Goal: Task Accomplishment & Management: Manage account settings

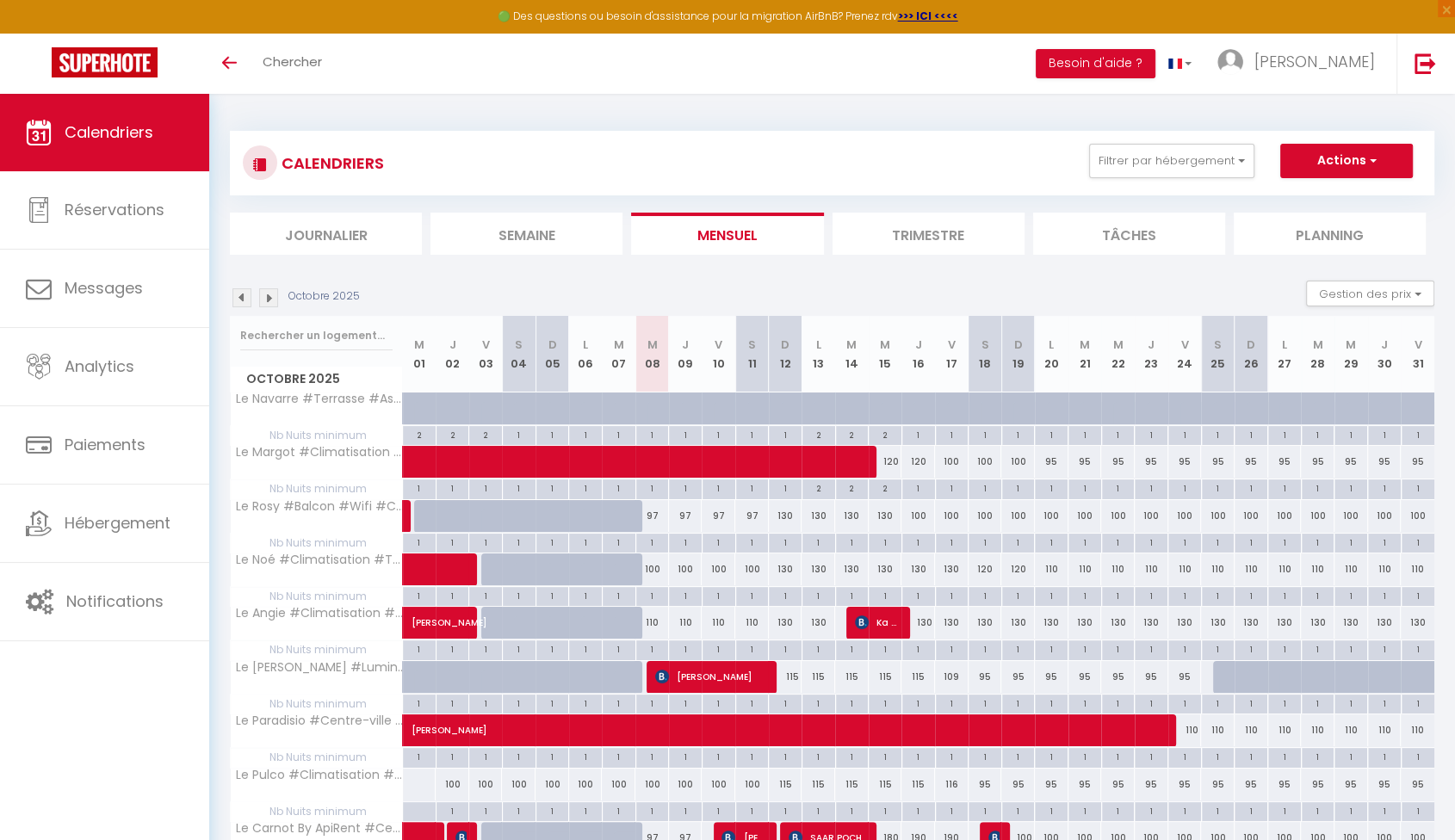
click at [244, 299] on img at bounding box center [242, 298] width 19 height 19
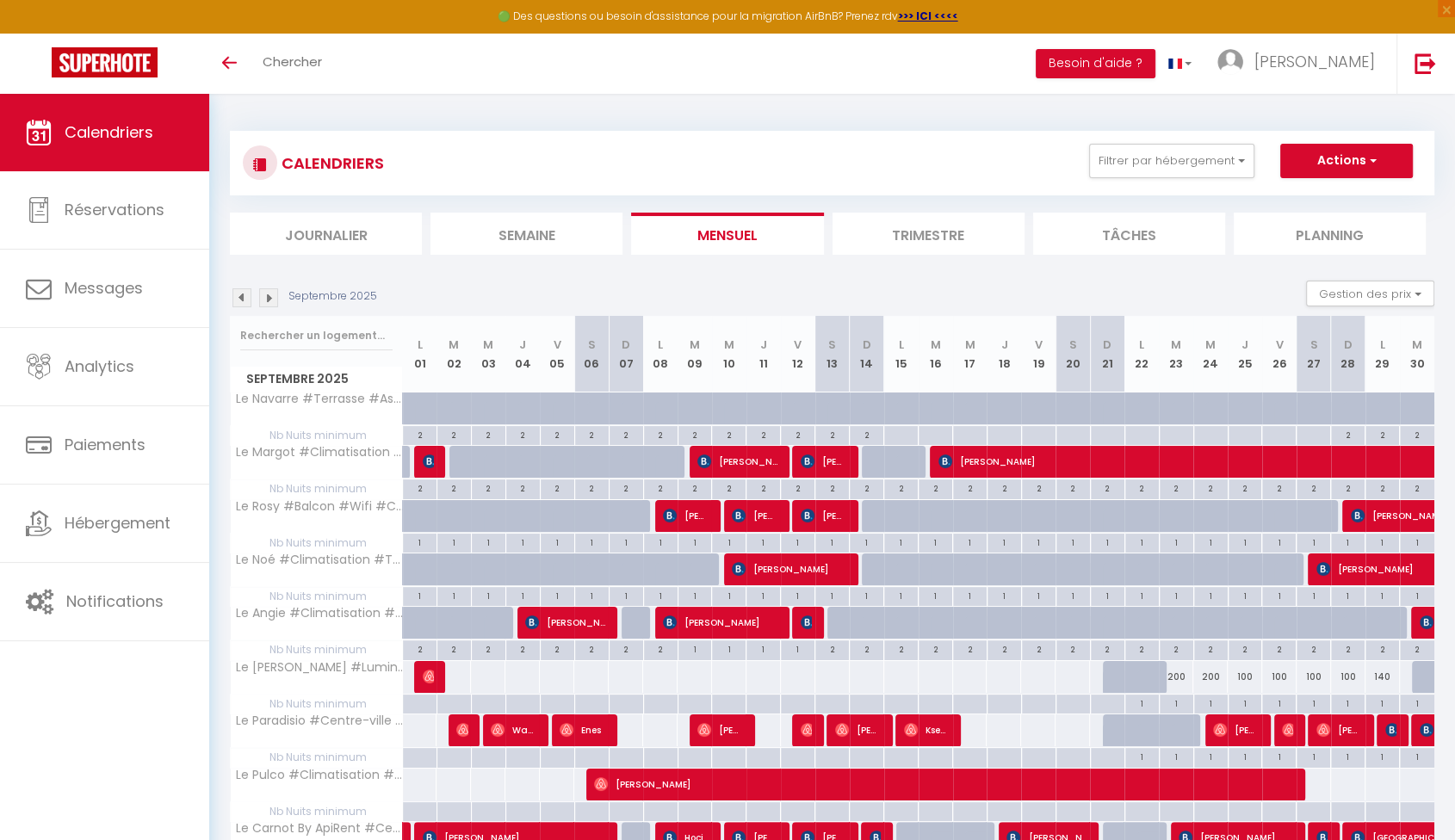
click at [271, 300] on img at bounding box center [269, 298] width 19 height 19
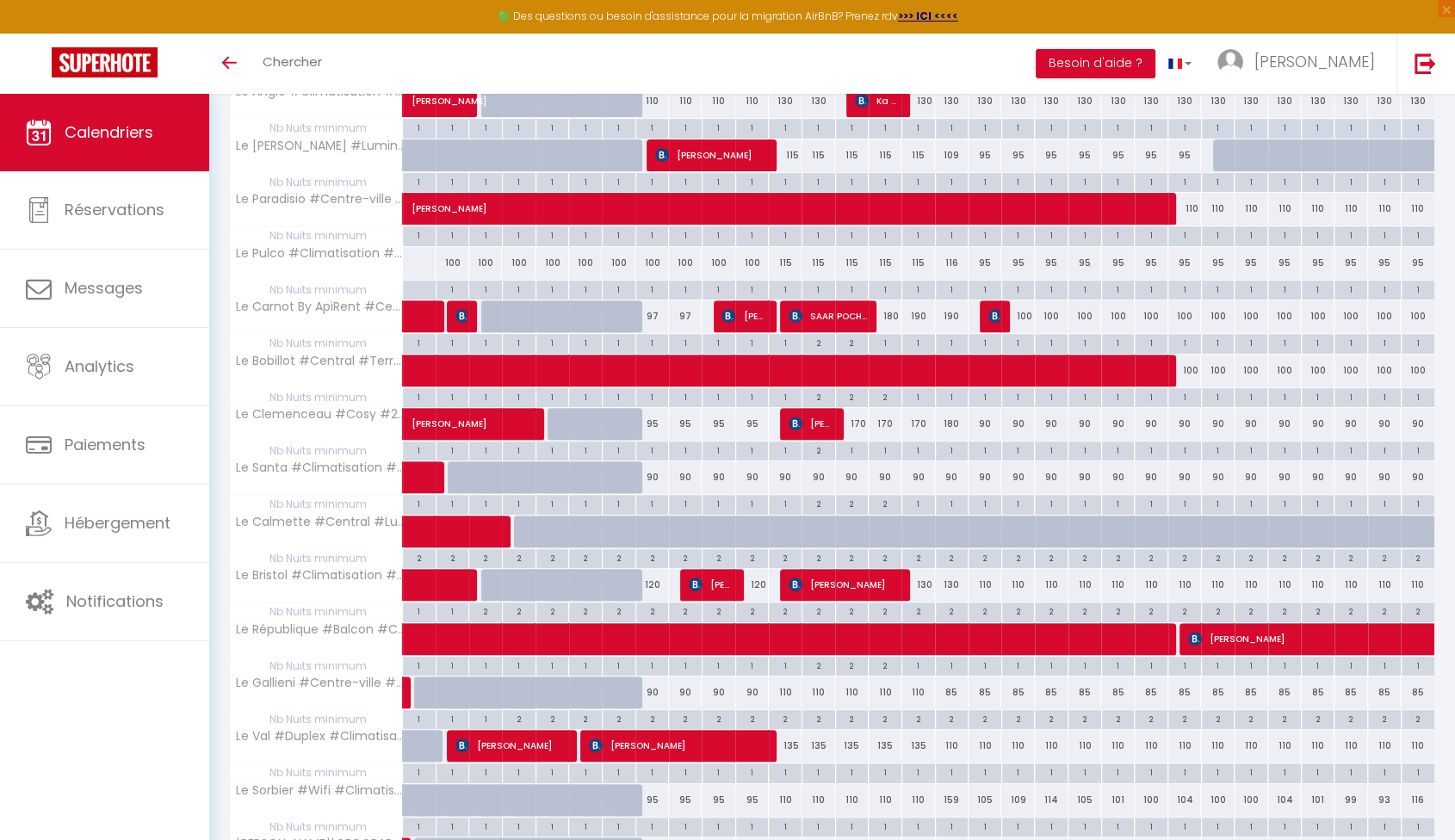
scroll to position [476, 0]
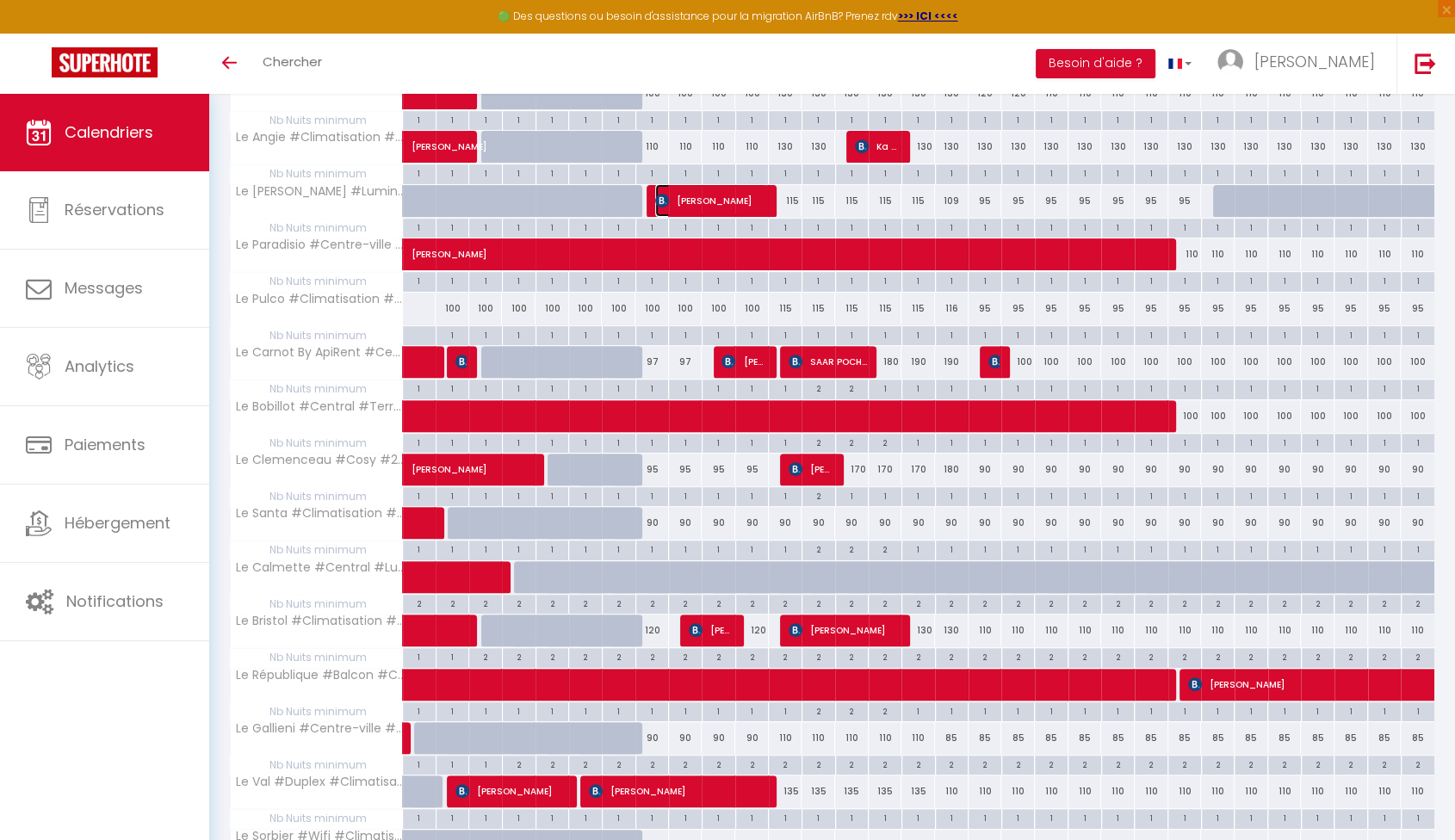
click at [681, 202] on span "[PERSON_NAME]" at bounding box center [710, 201] width 112 height 33
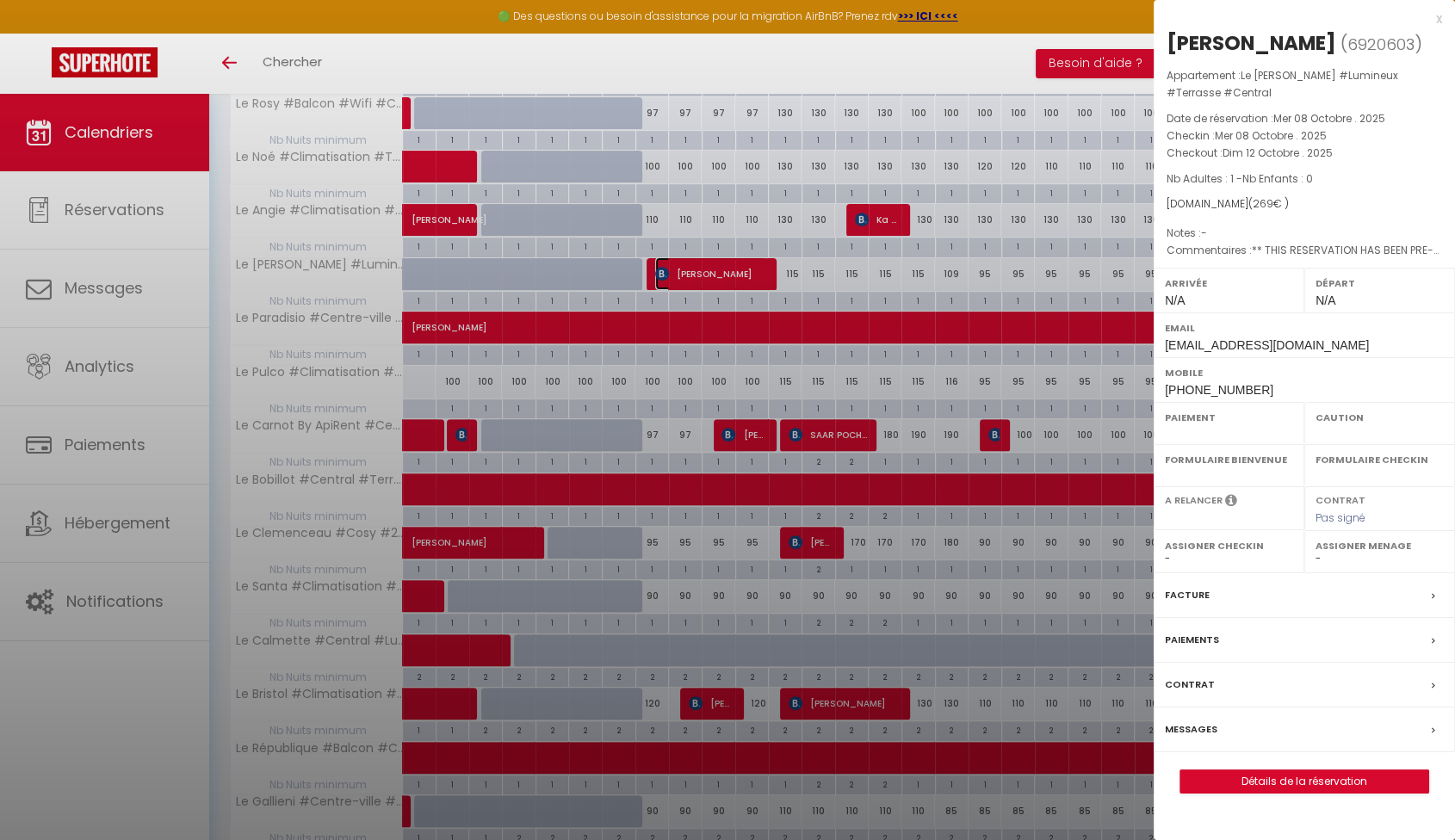
select select "OK"
select select "KO"
select select "0"
select select "1"
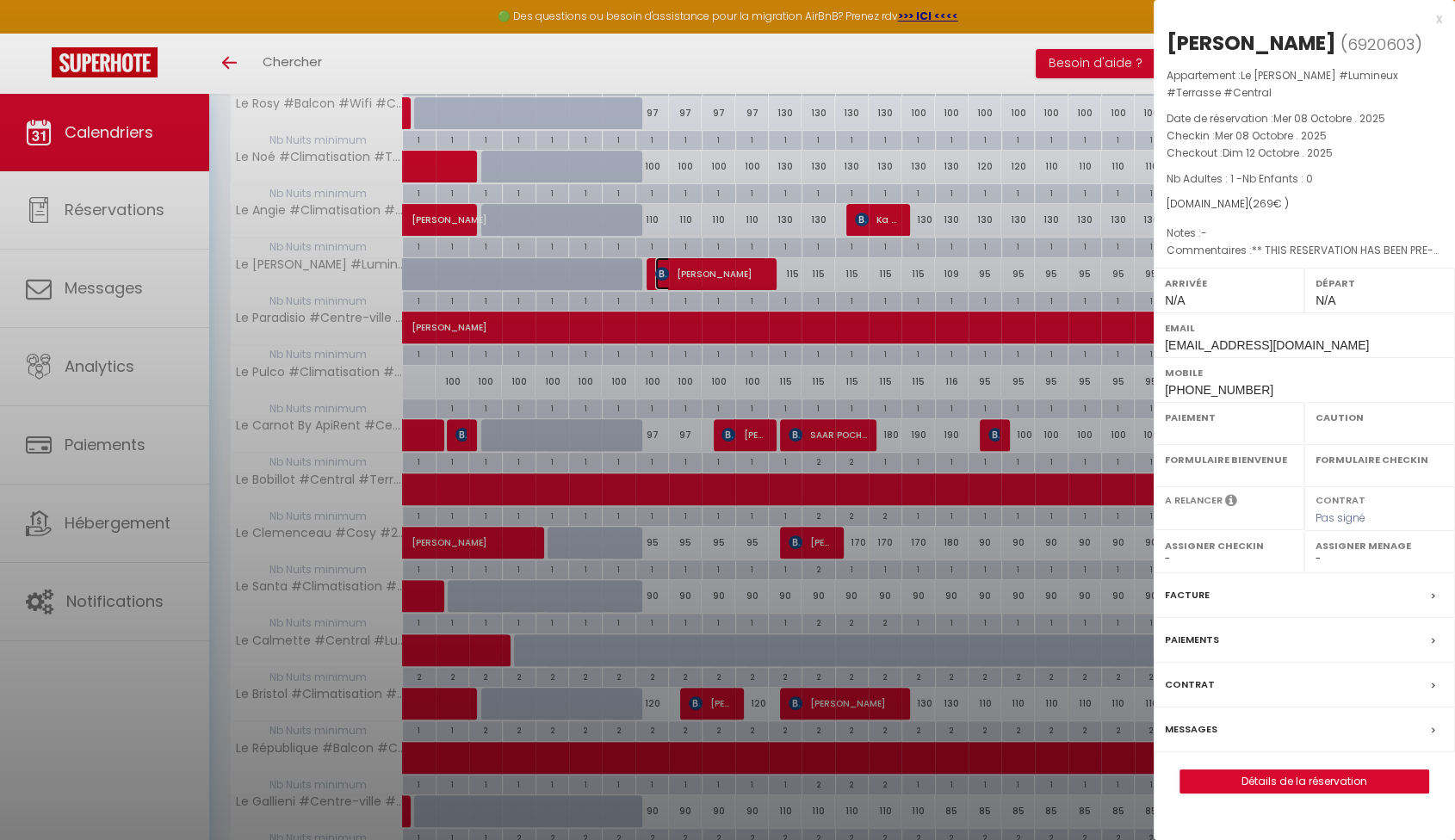
select select
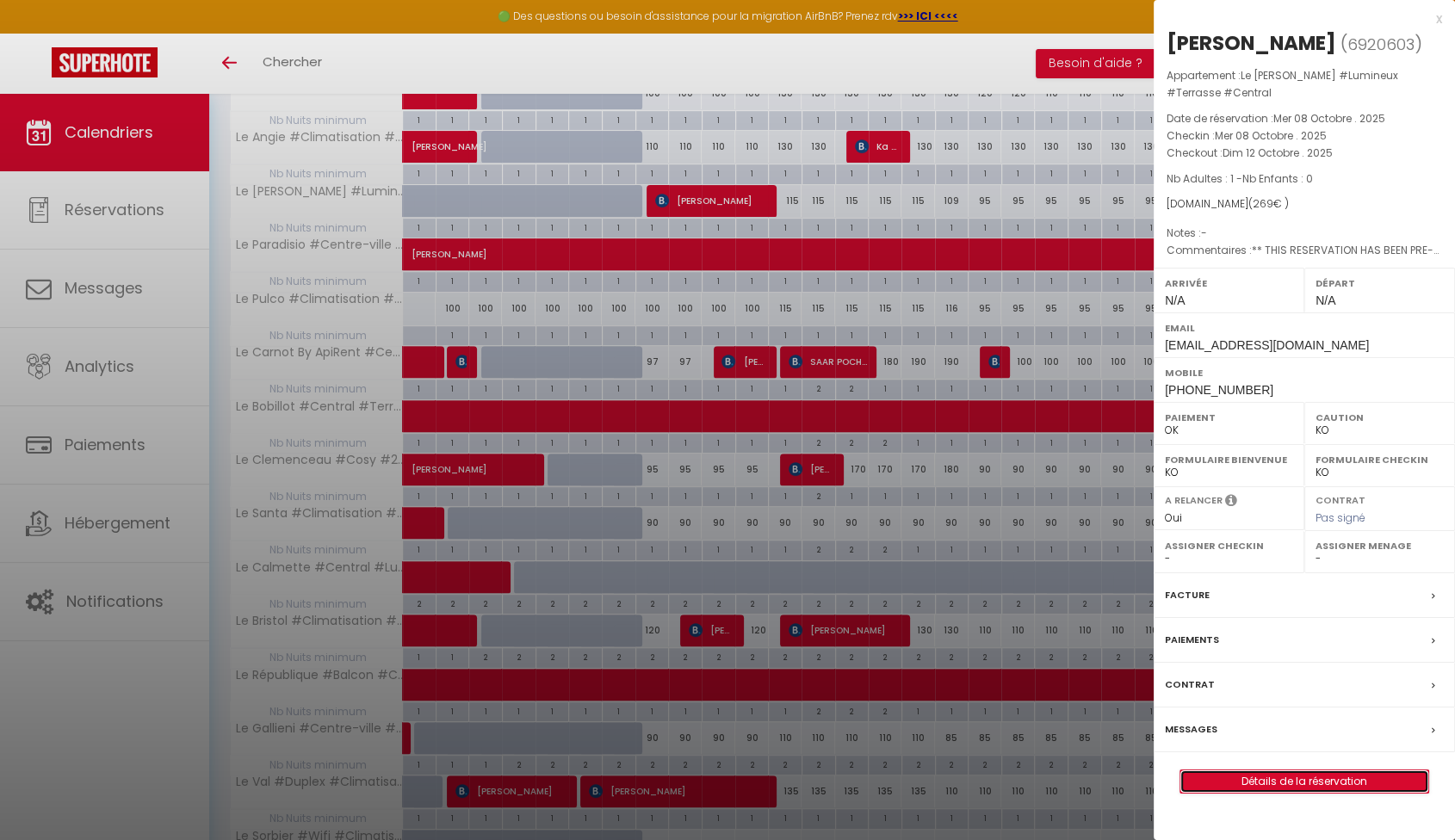
click at [1296, 784] on link "Détails de la réservation" at bounding box center [1305, 781] width 248 height 23
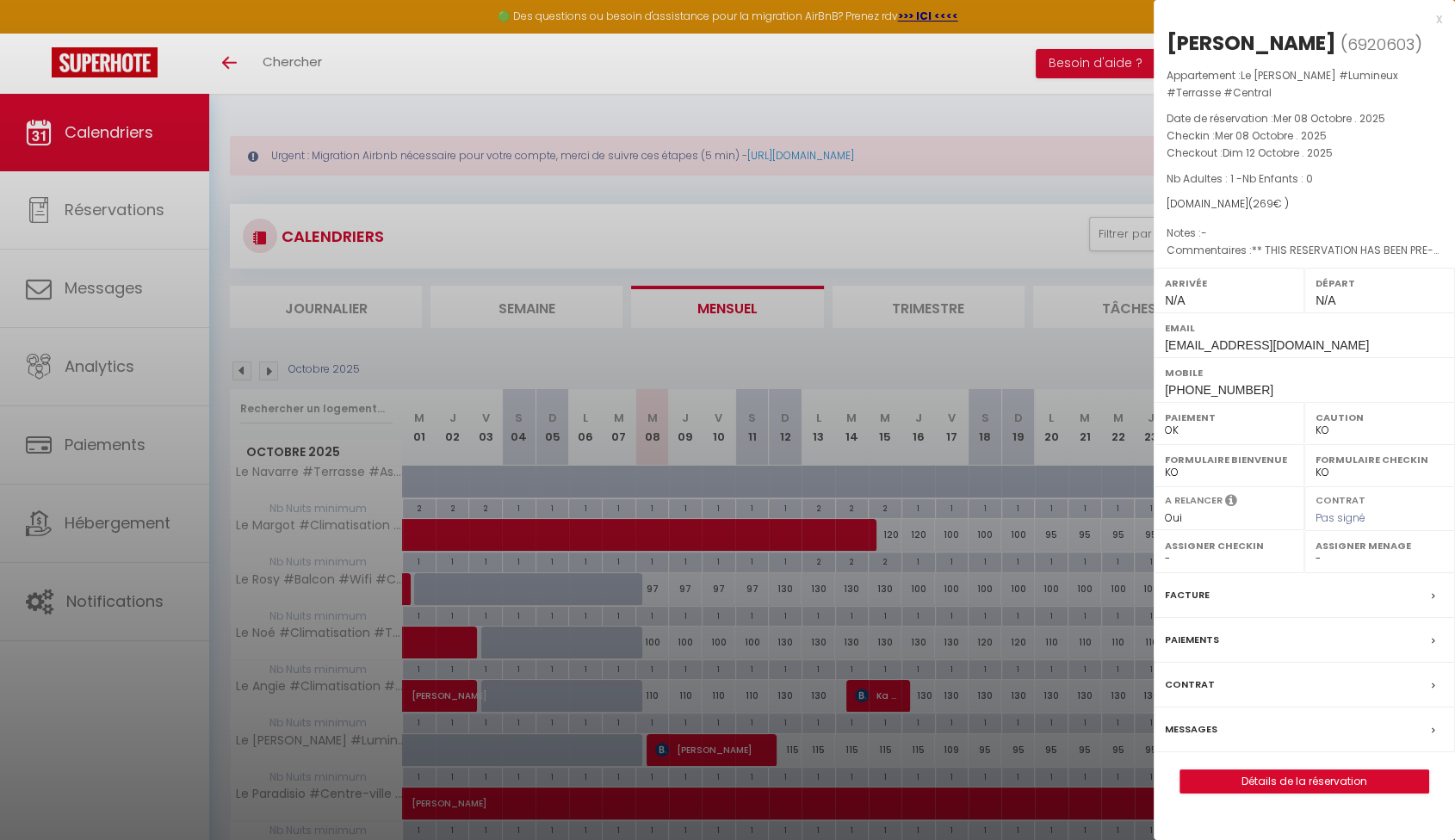
select select
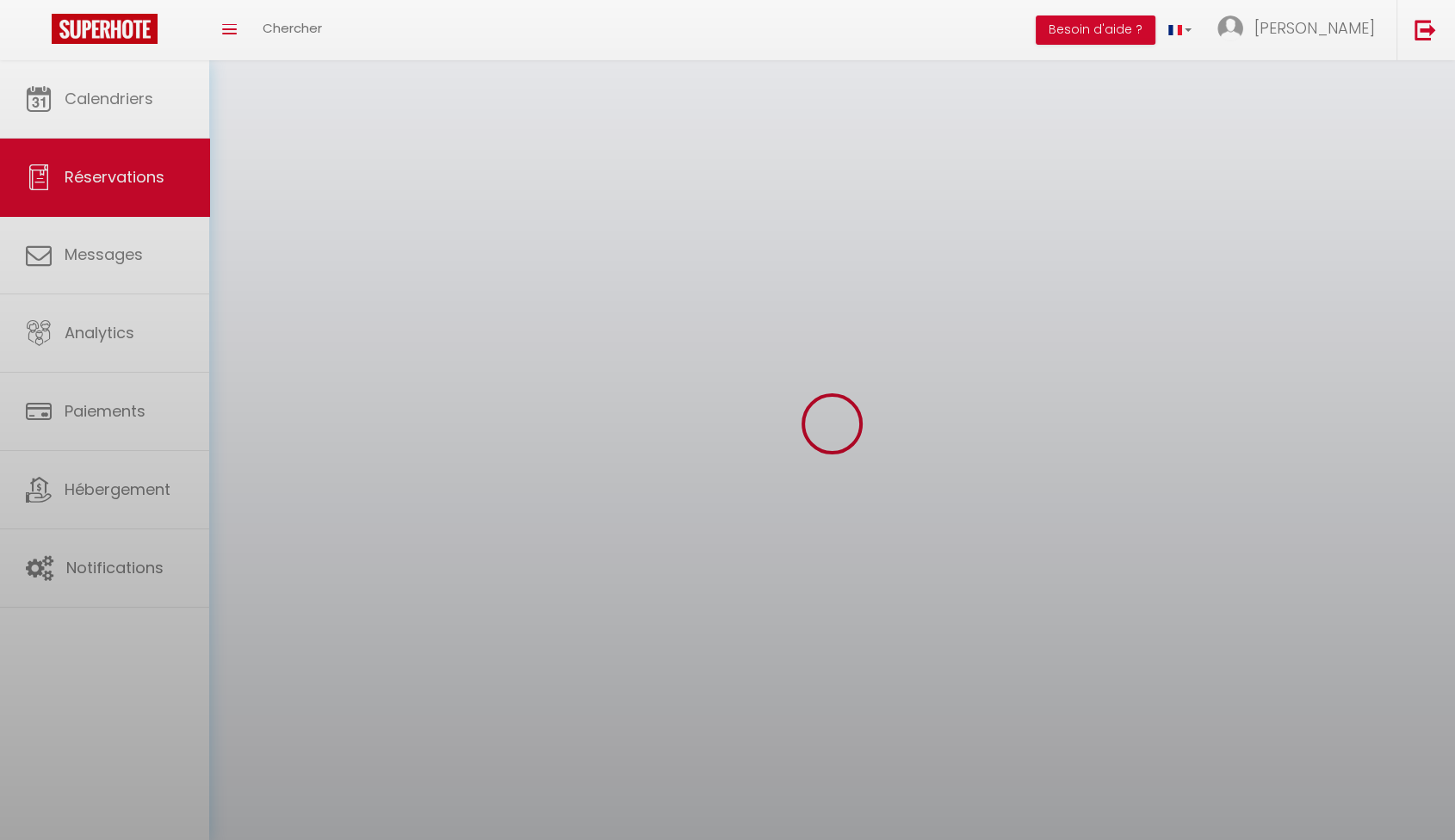
select select
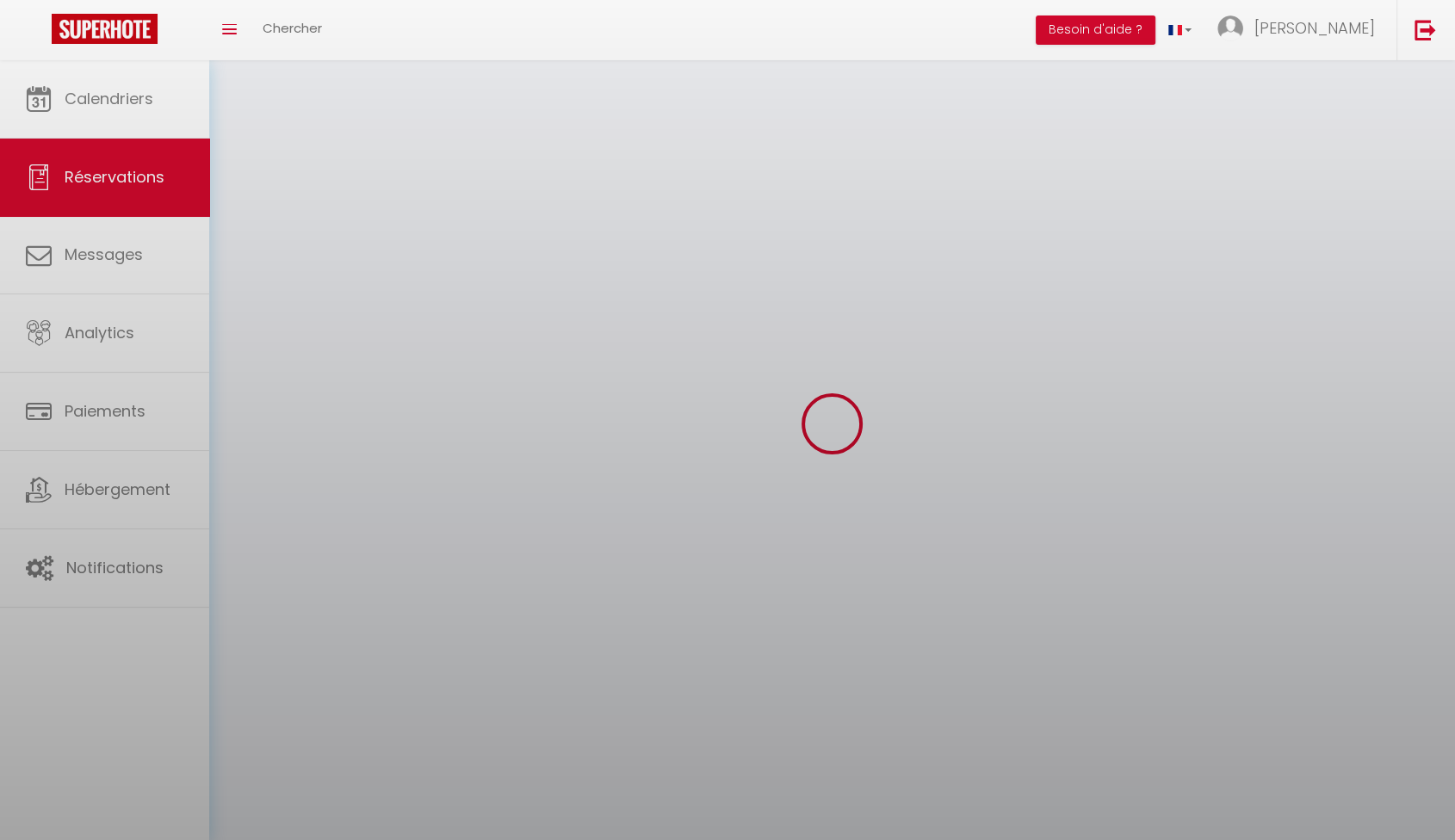
select select
checkbox input "false"
select select
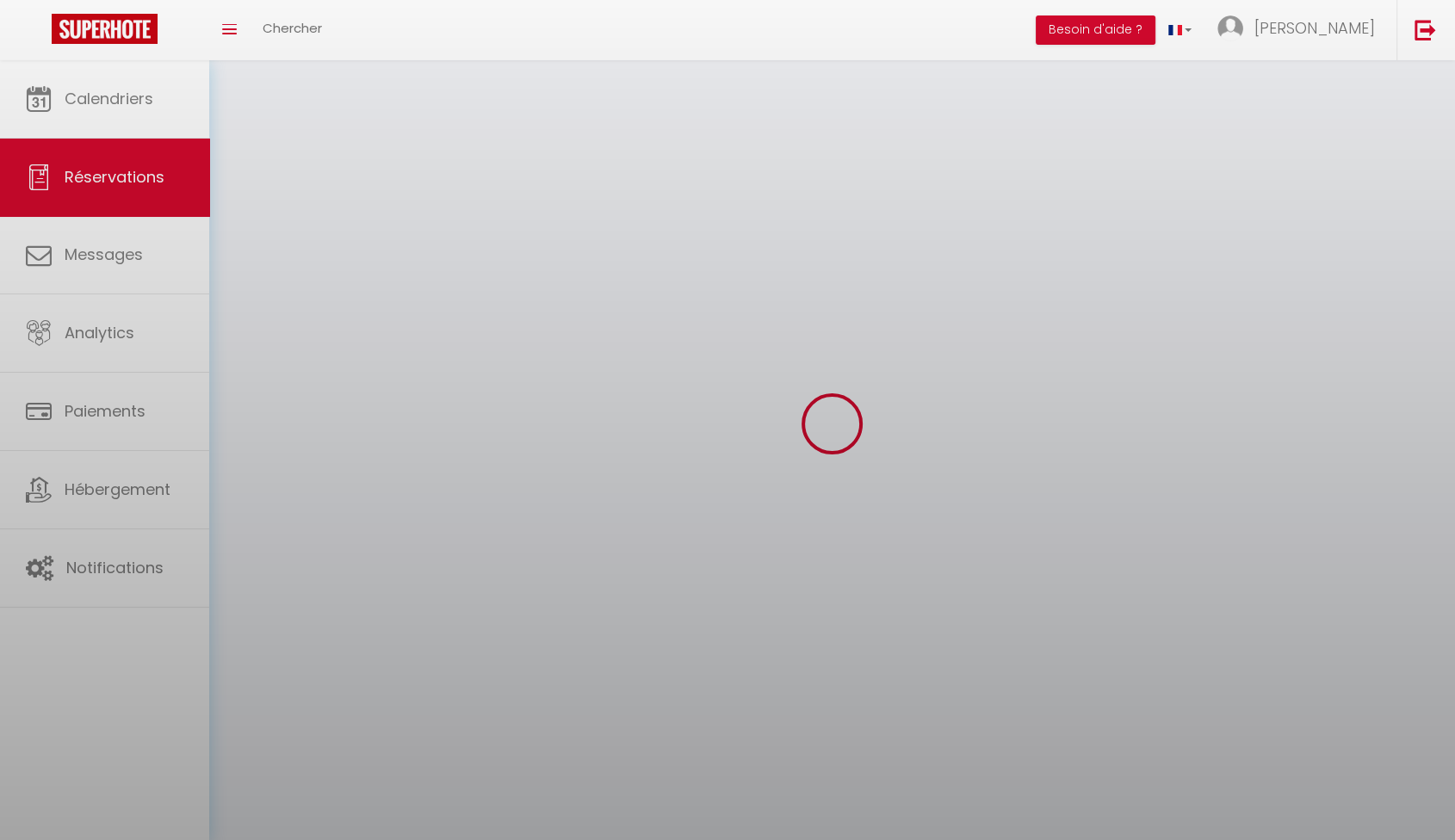
select select
checkbox input "false"
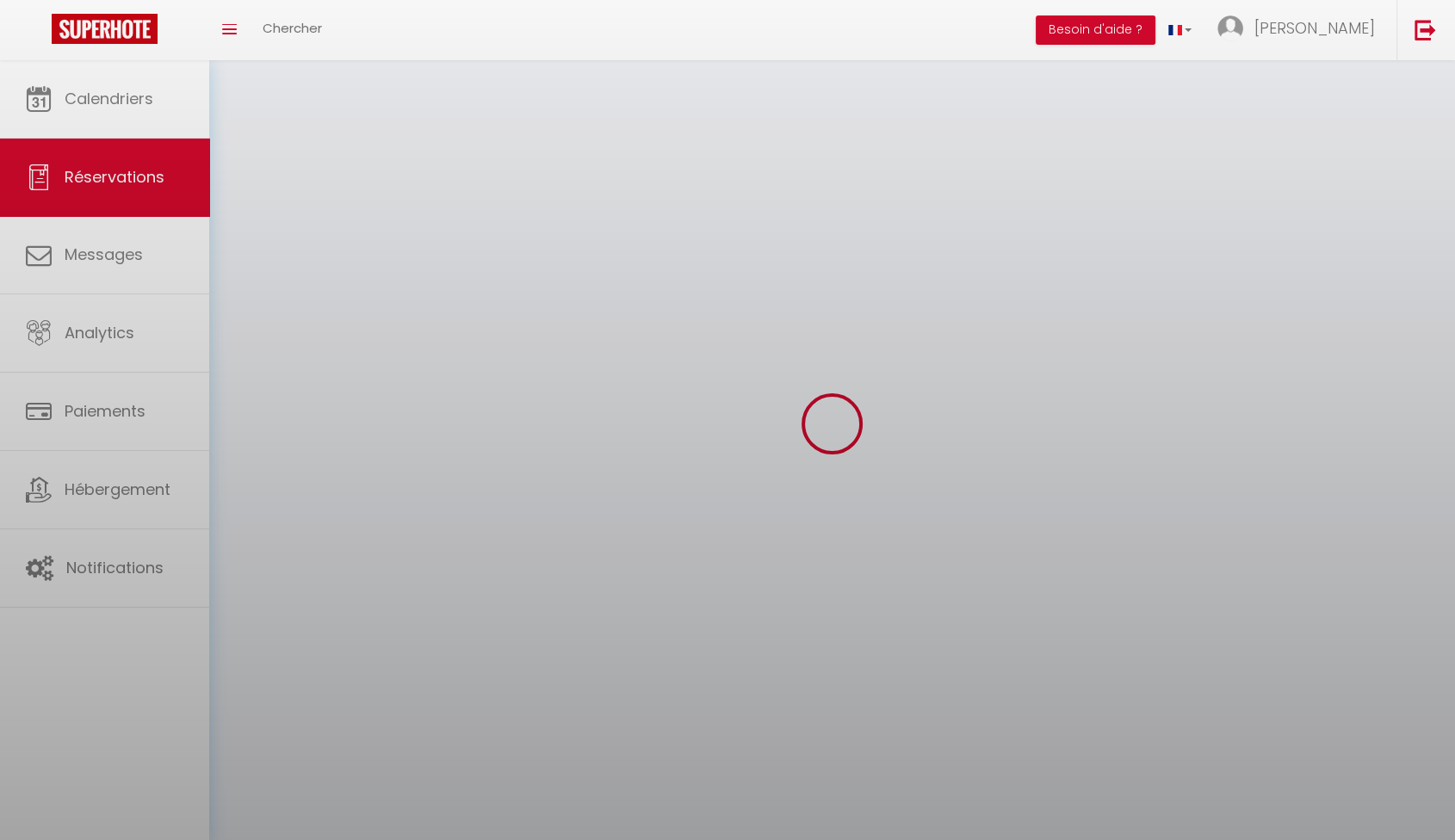
select select
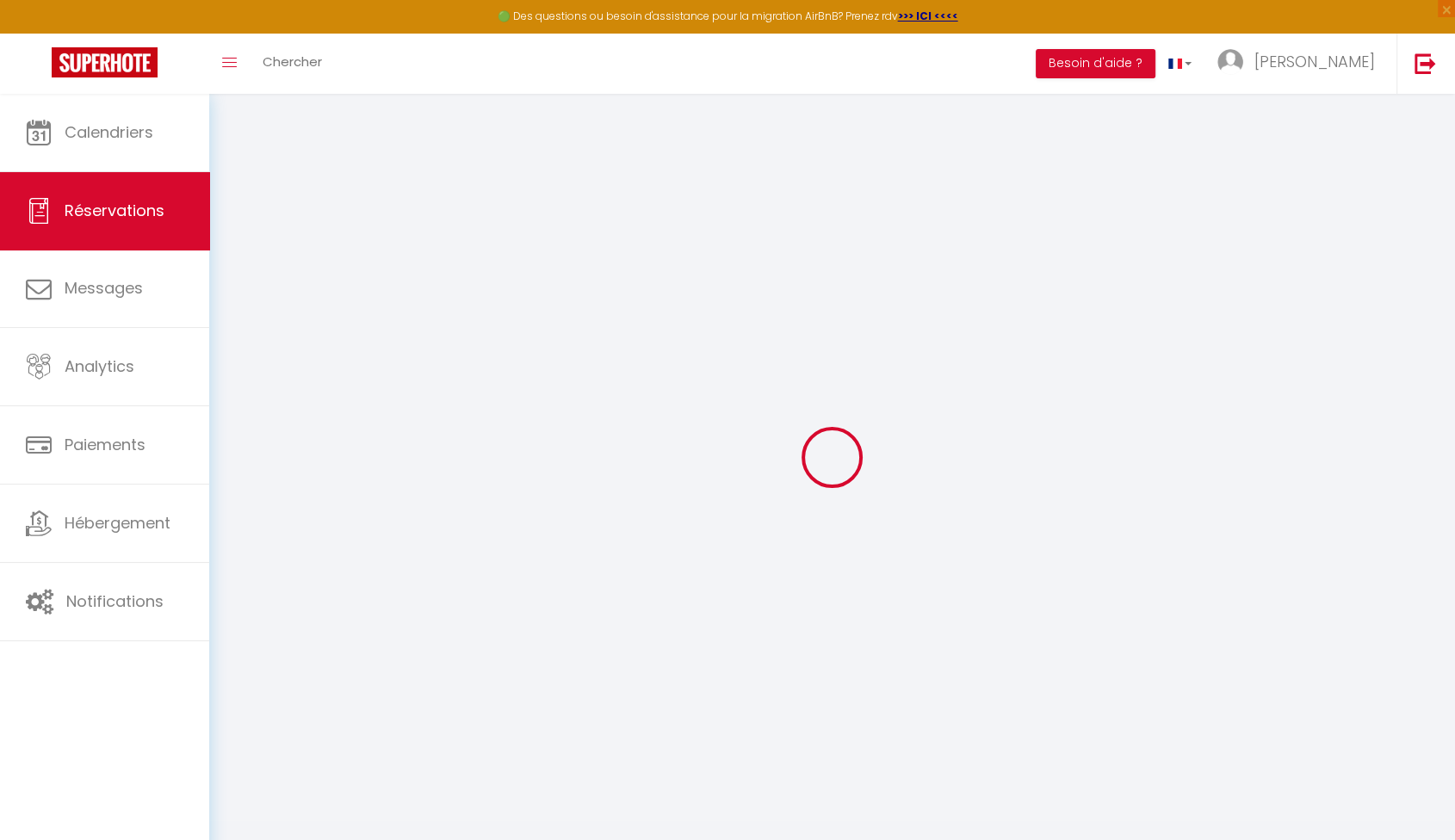
select select
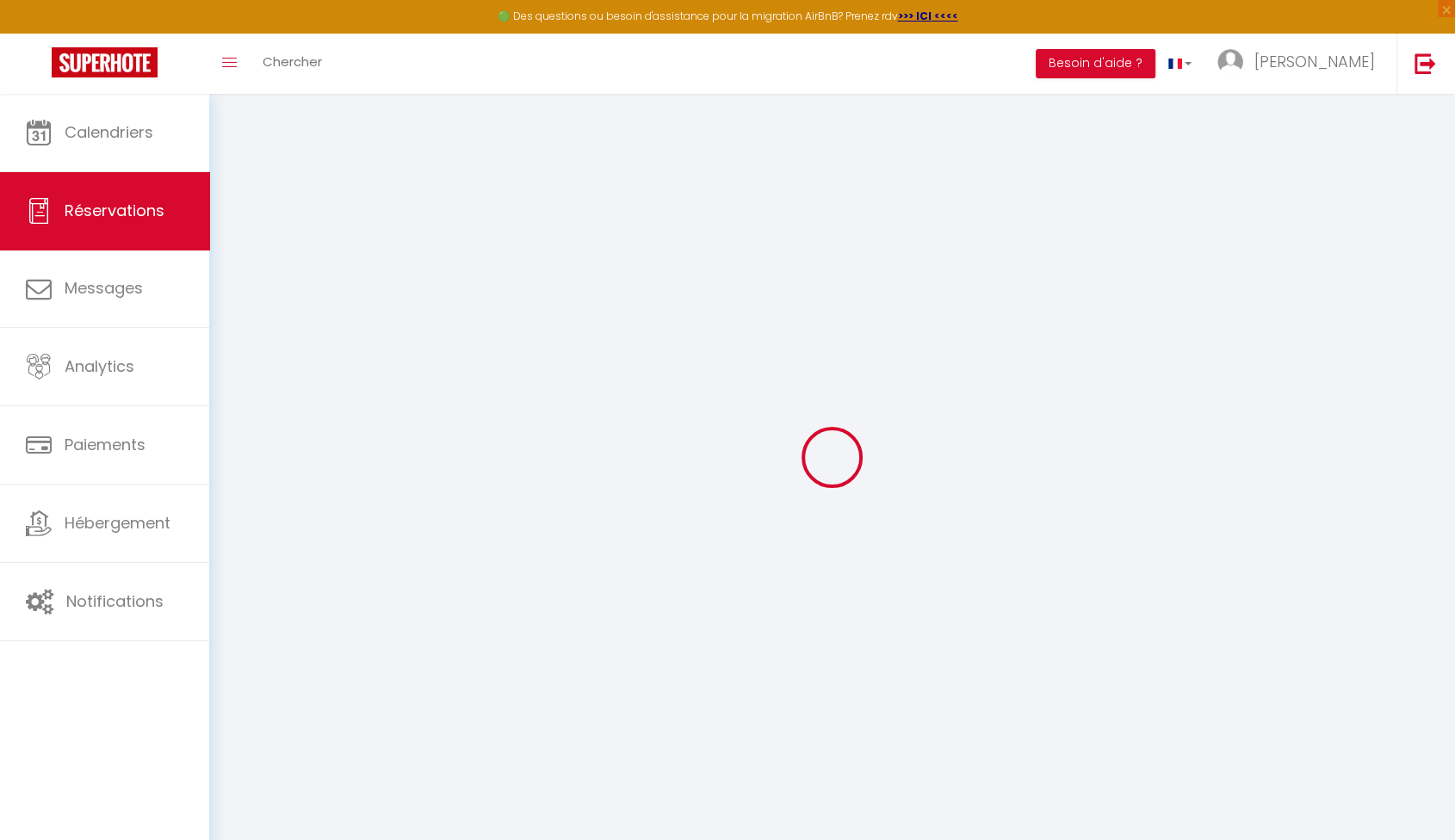
select select
checkbox input "false"
type input "Hayder"
type input "Abbood"
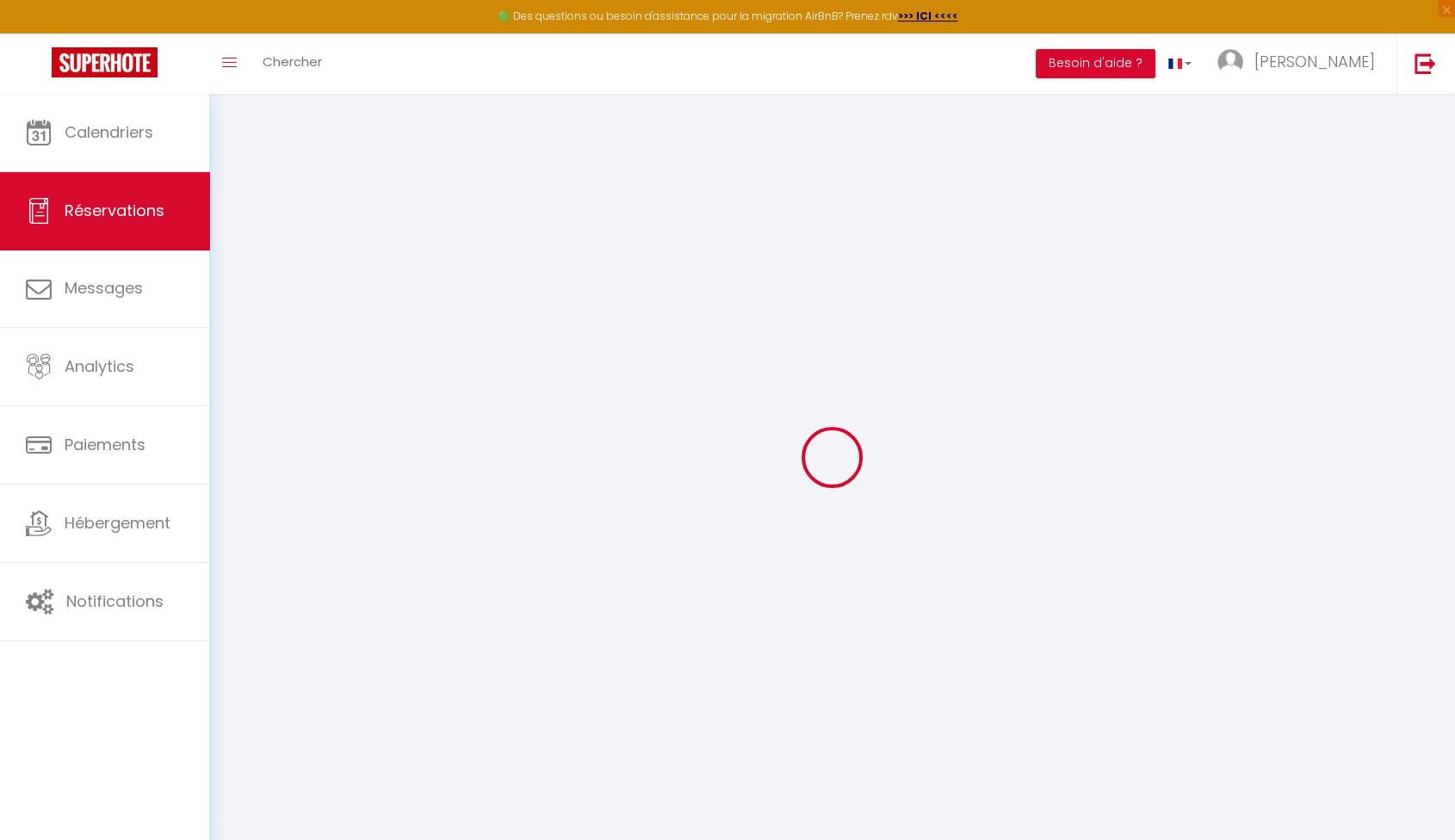
type input "[EMAIL_ADDRESS][DOMAIN_NAME]"
type input "[PHONE_NUMBER]"
type input "."
select select "TR"
type input "38.55"
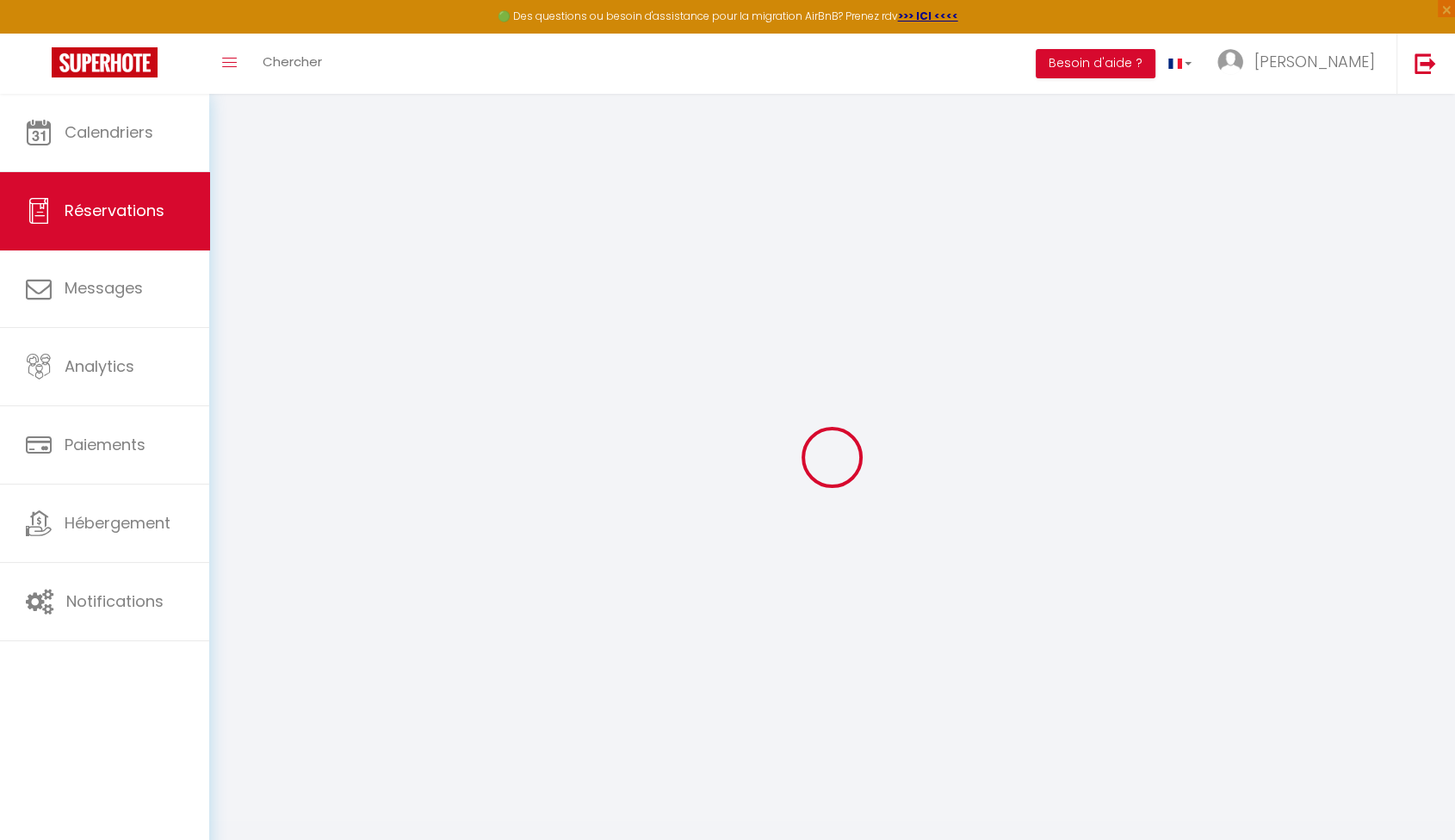
type input "3.77"
select select "77591"
select select "1"
select select
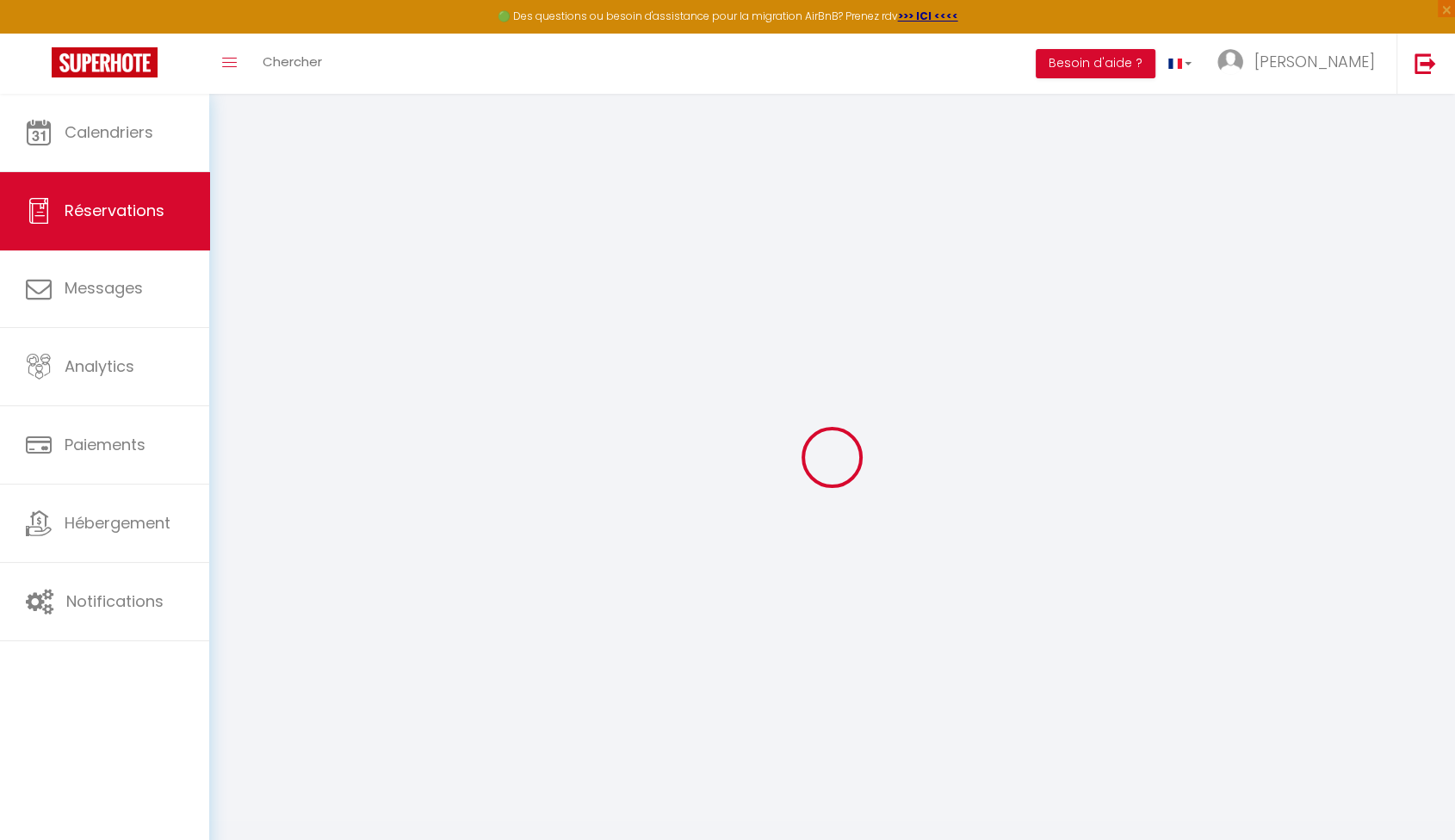
type input "1"
select select "12"
select select
type input "197"
checkbox input "false"
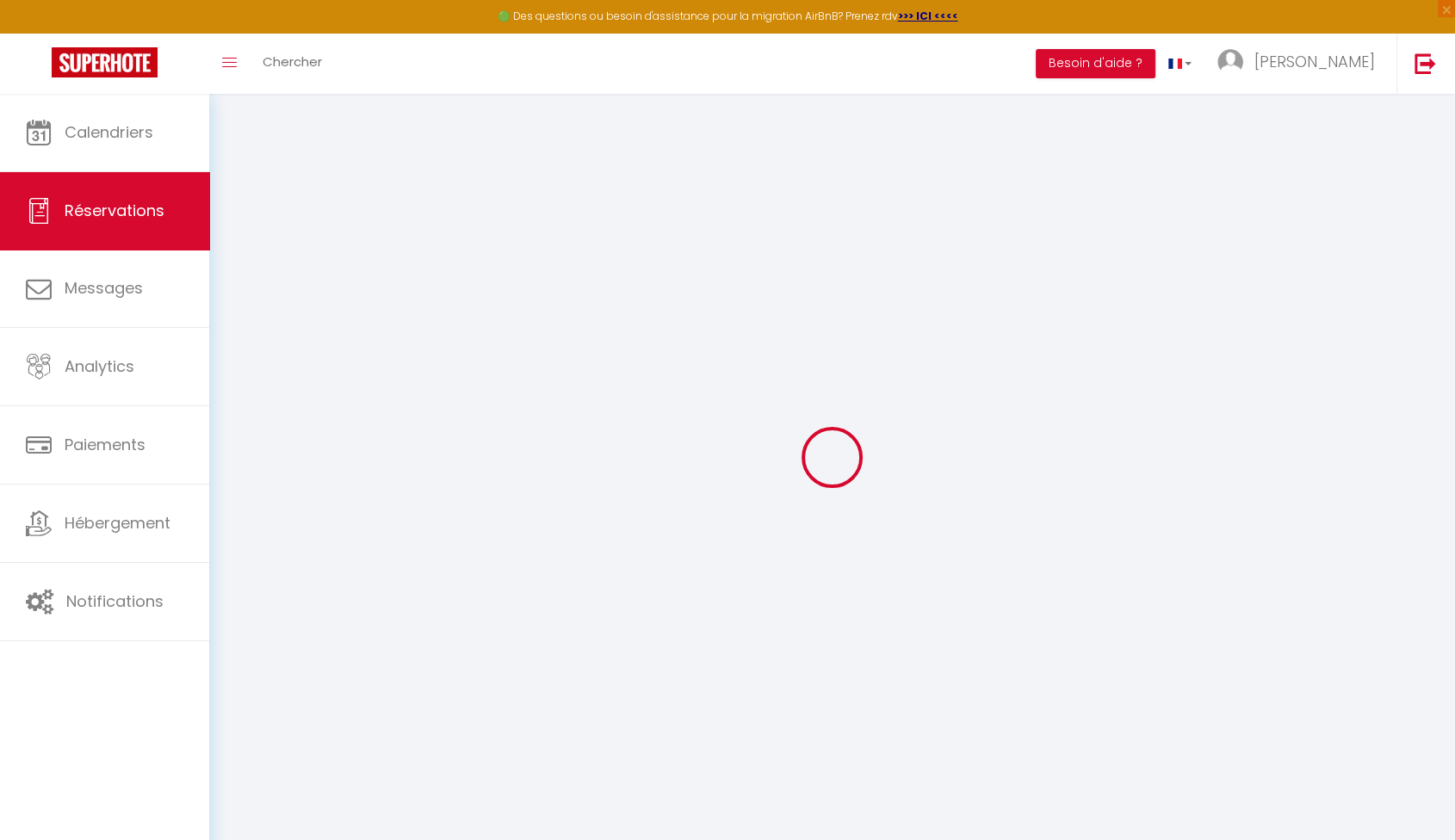
type input "0"
select select "2"
type input "0"
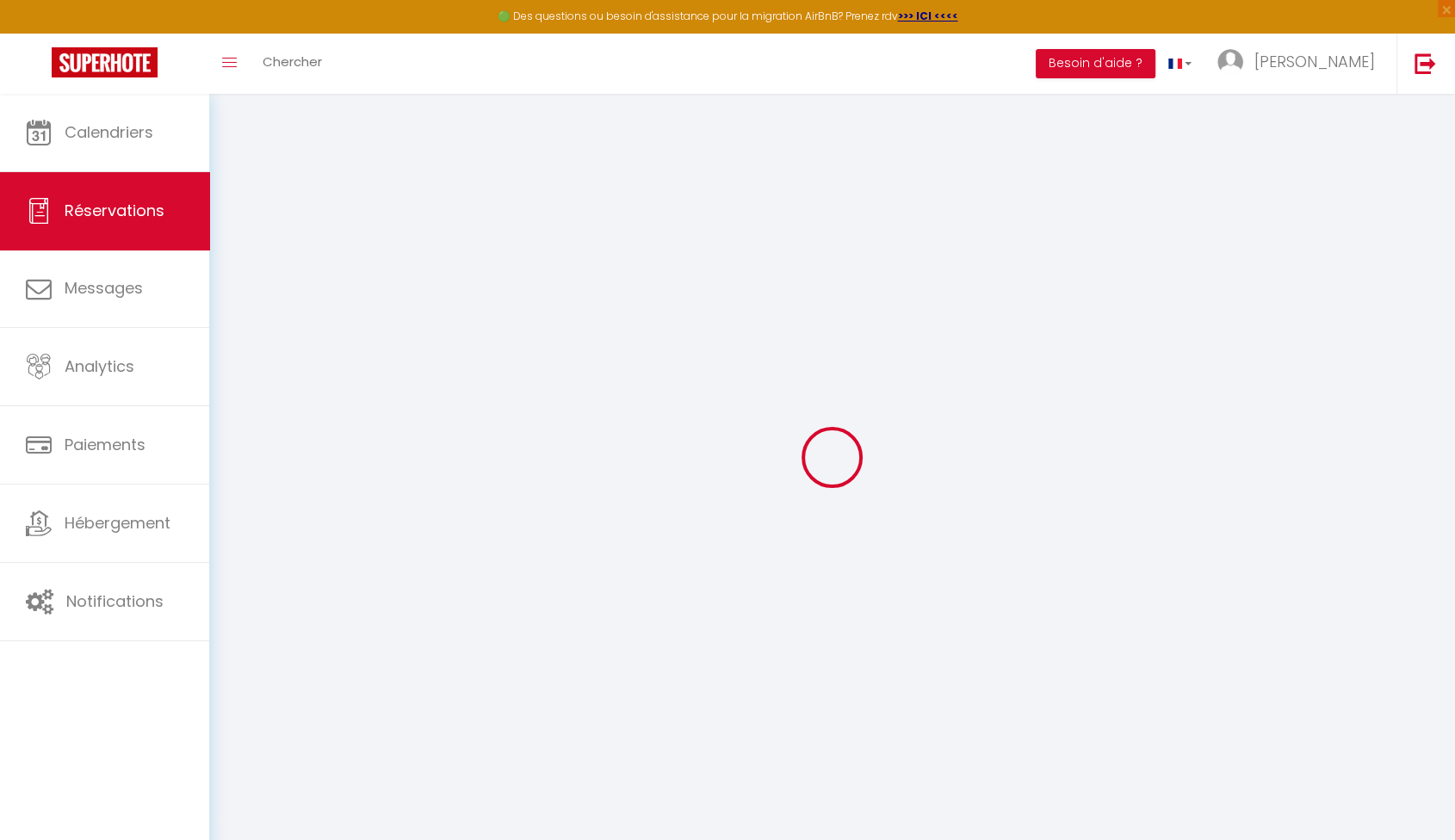
select select
select select "14"
checkbox input "false"
select select
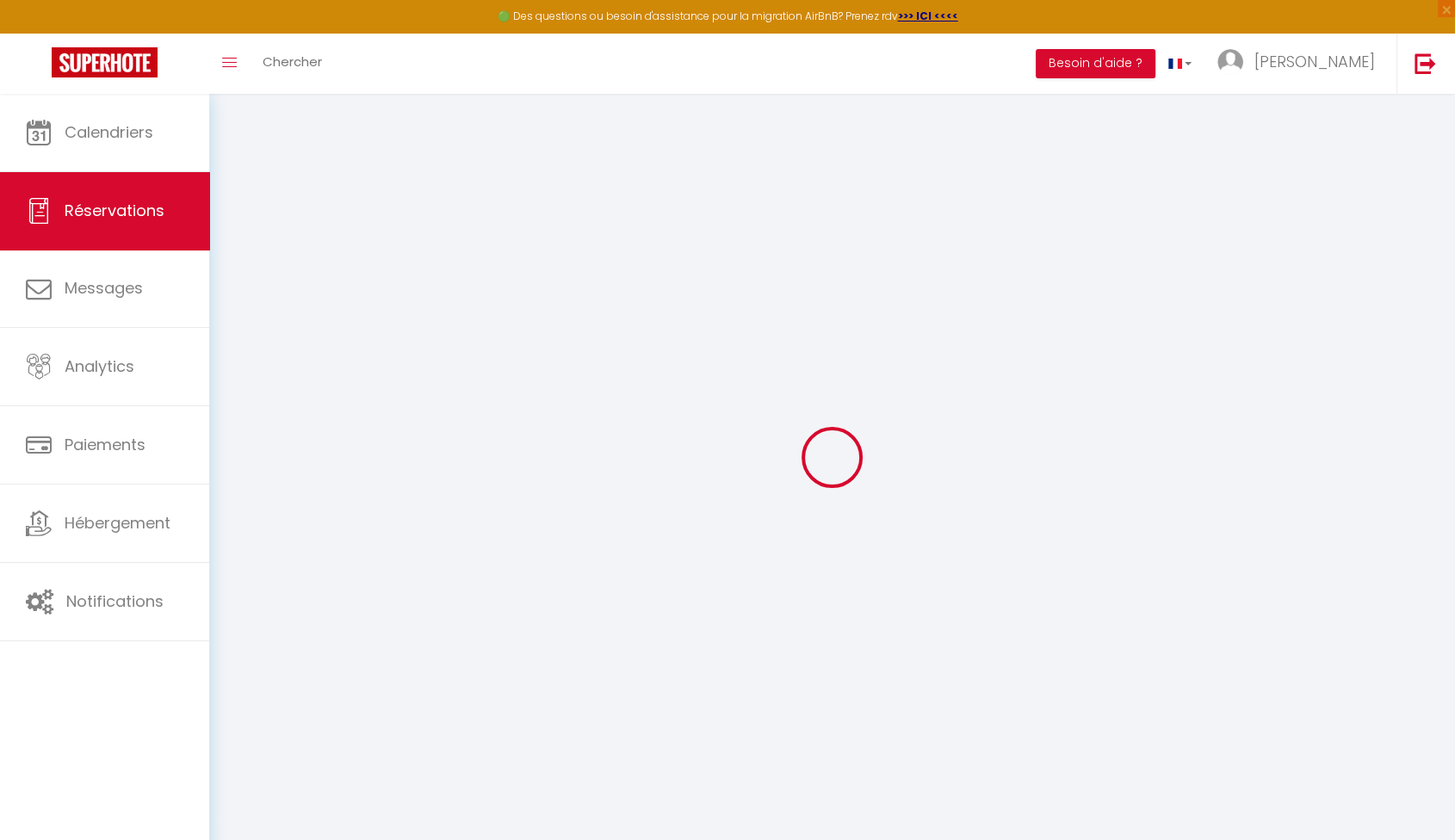
select select
checkbox input "false"
select select
checkbox input "false"
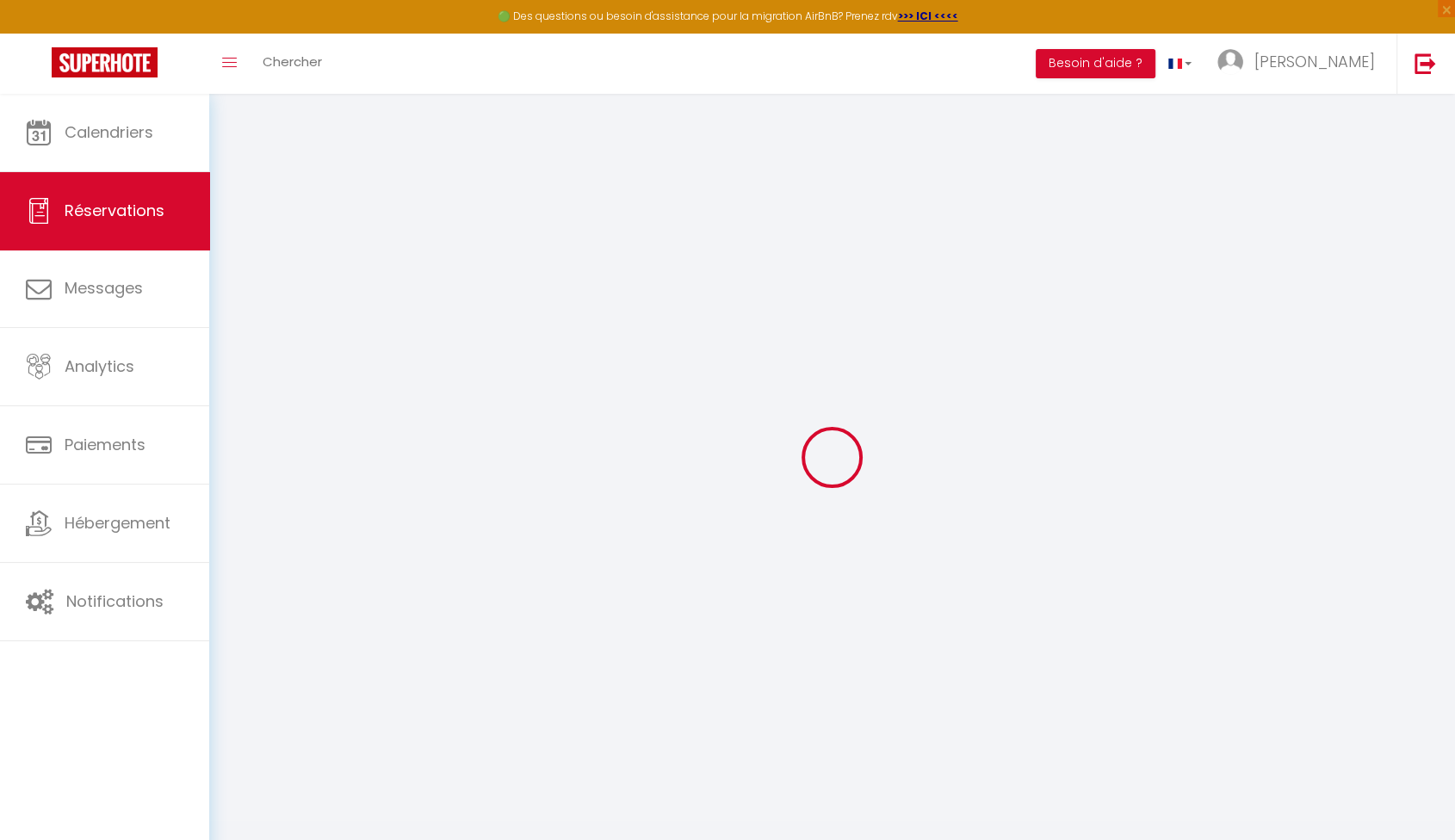
type textarea "** THIS RESERVATION HAS BEEN PRE-PAID ** BOOKING NOTE : Payment charge is EUR 3…"
select select
checkbox input "false"
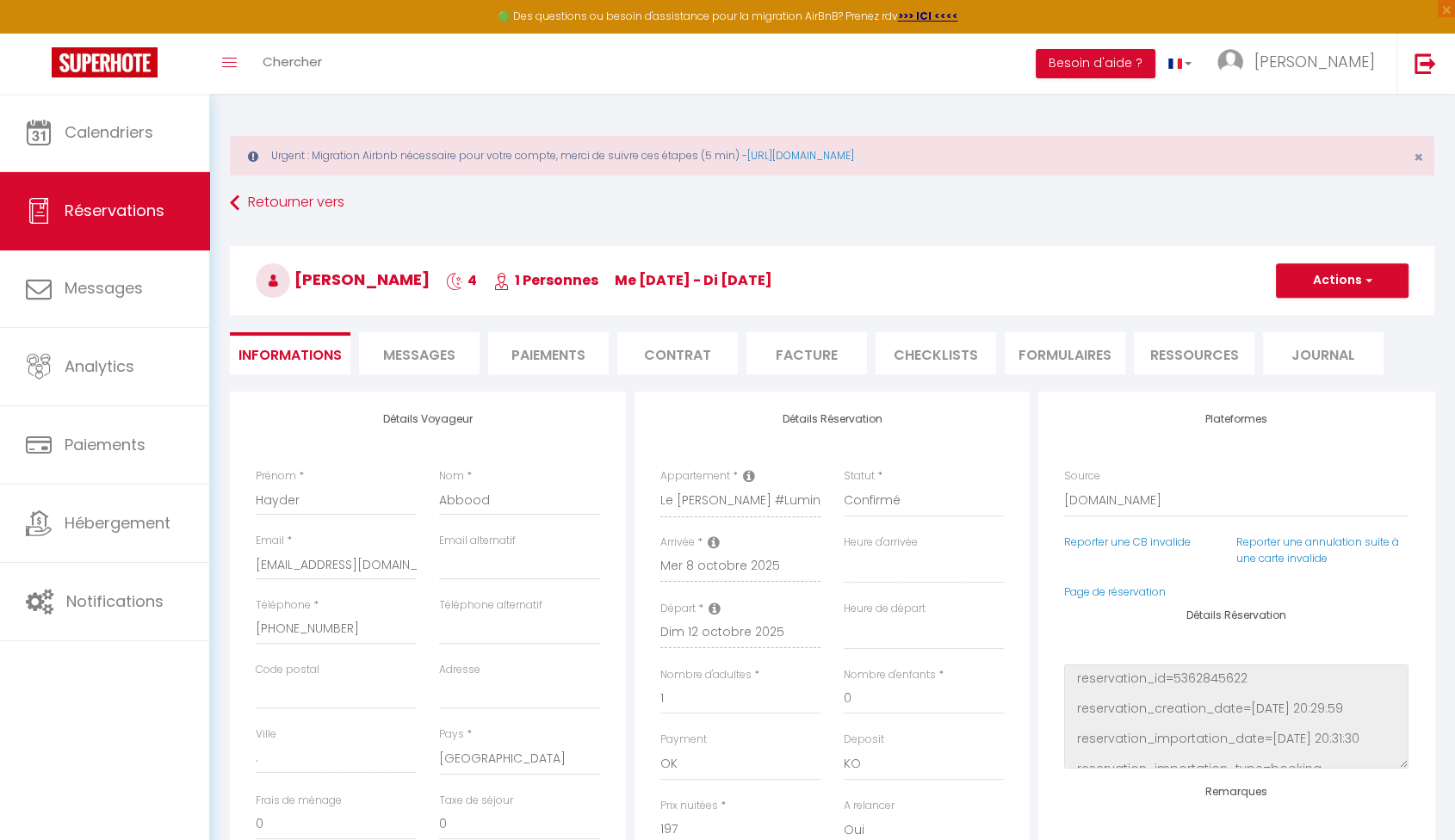
type input "60"
type input "12"
select select
checkbox input "false"
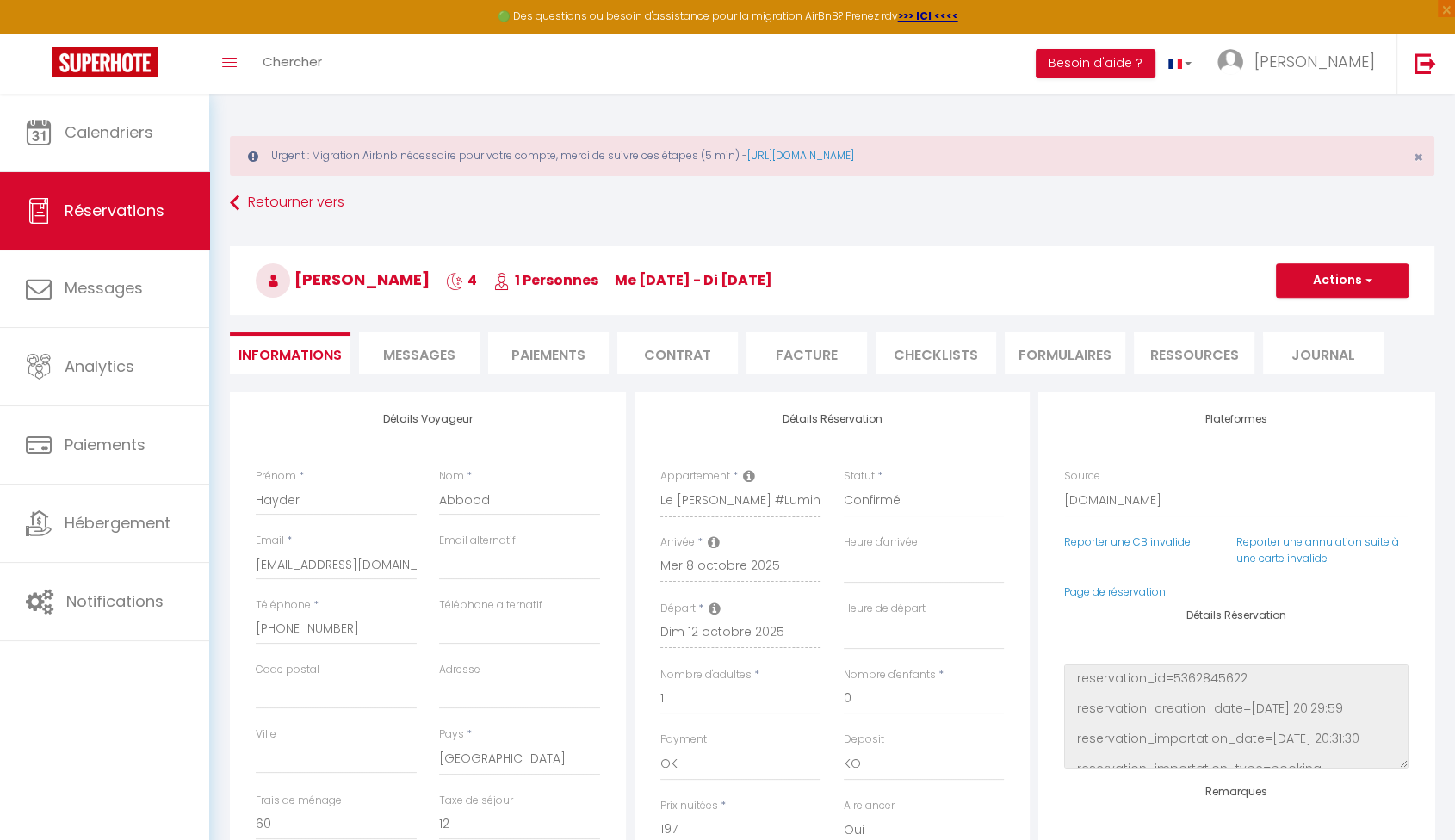
select select
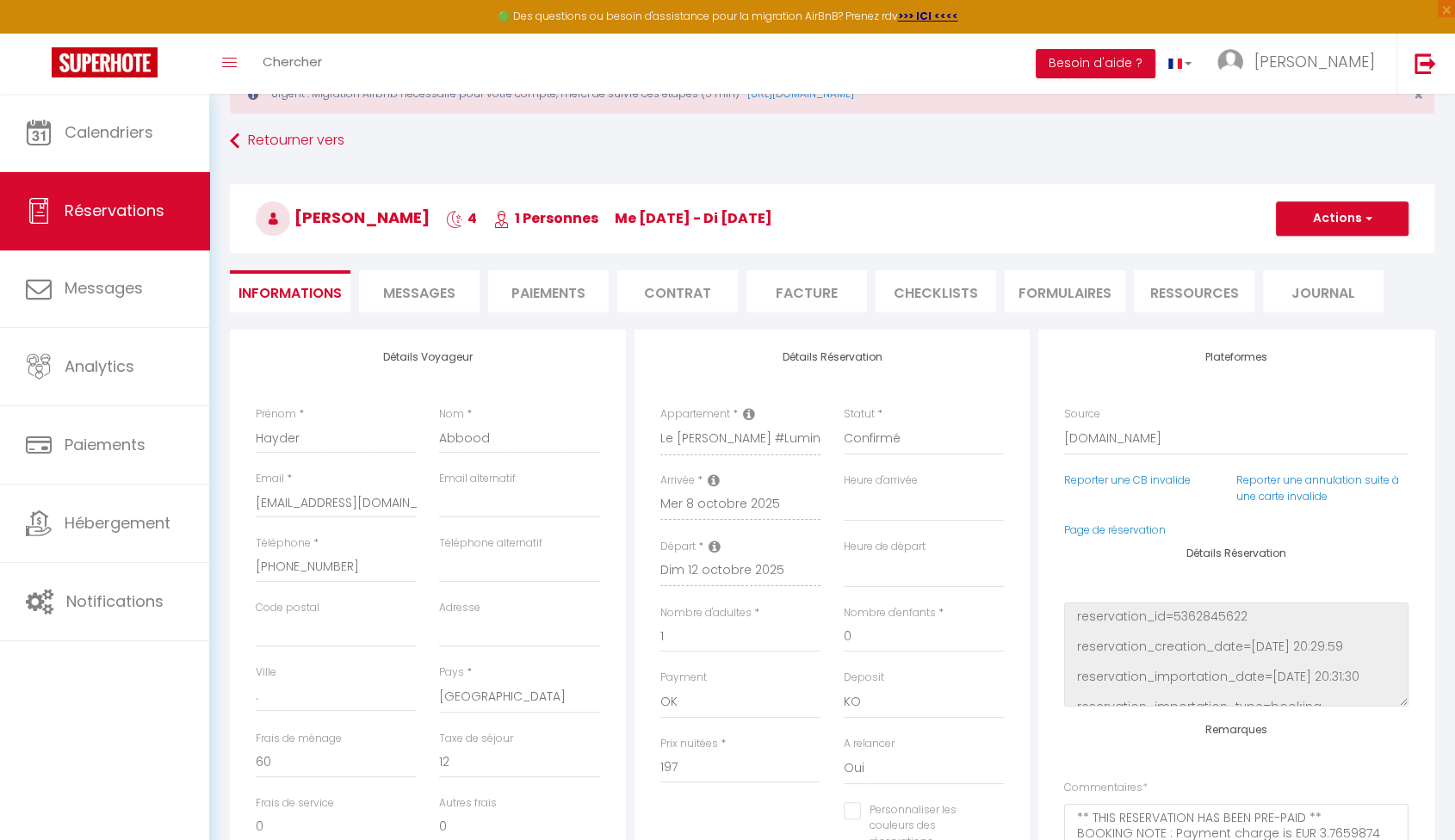
scroll to position [50, 0]
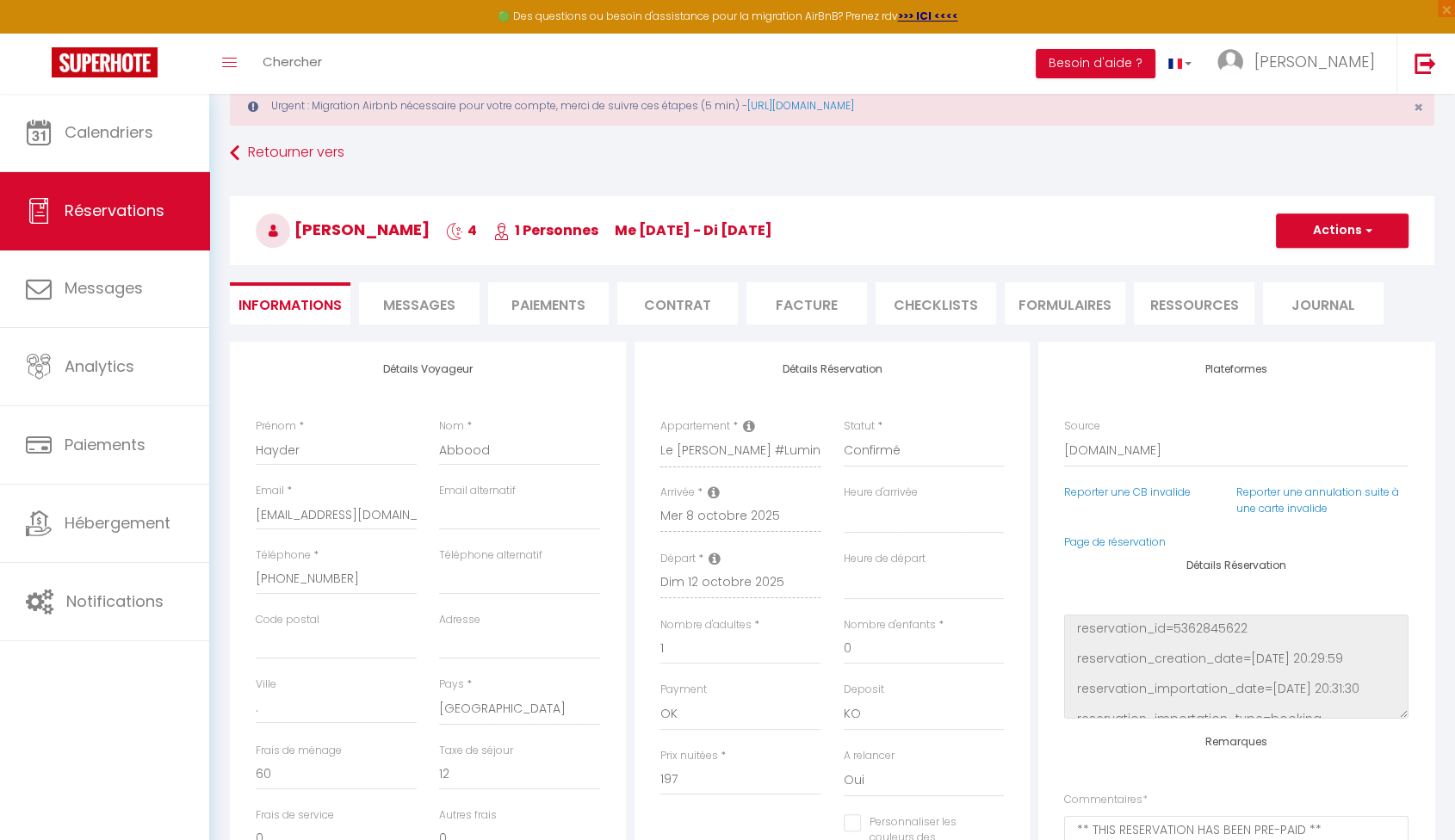
click at [585, 310] on li "Paiements" at bounding box center [548, 303] width 120 height 43
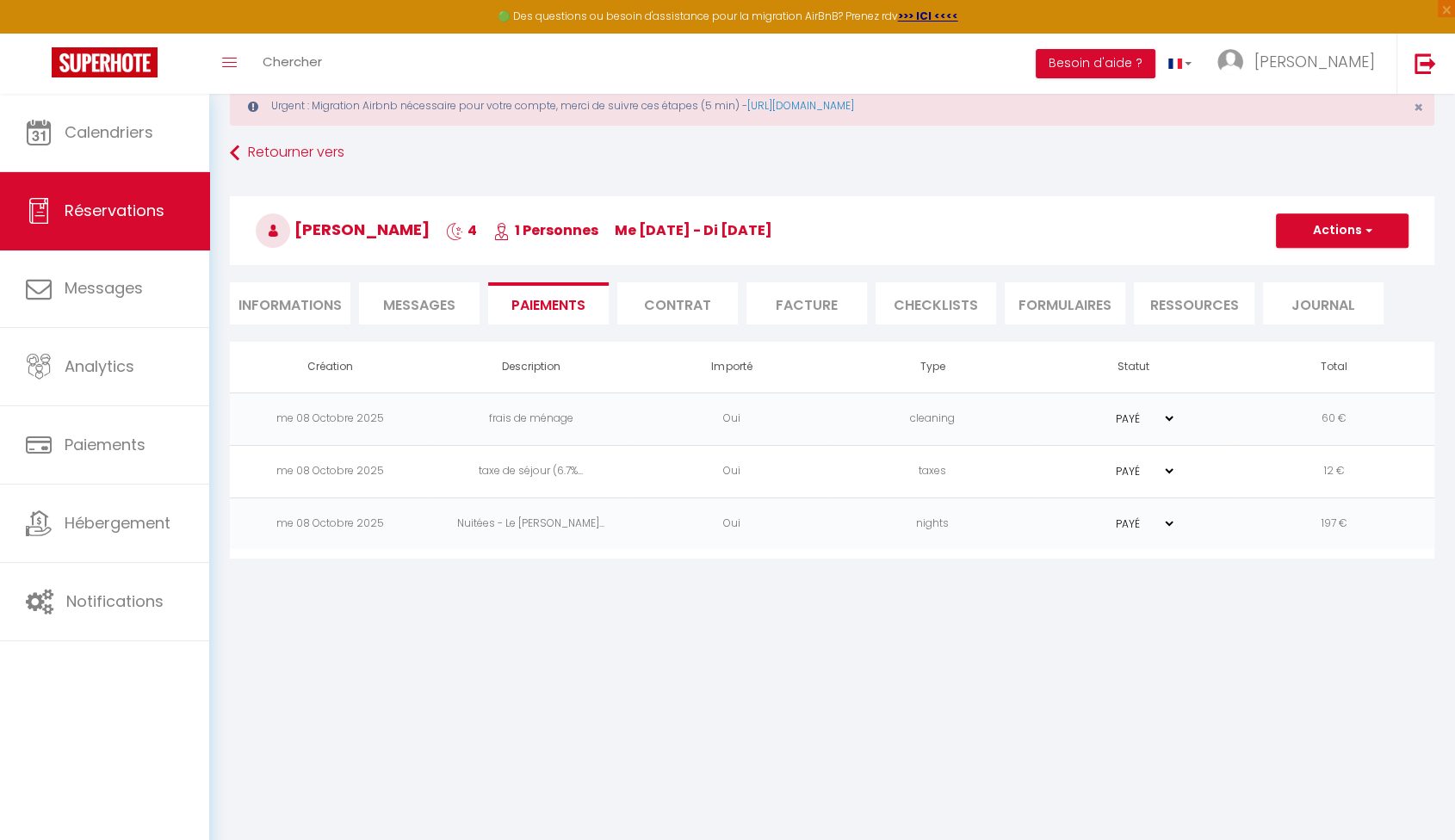
click at [446, 301] on span "Messages" at bounding box center [419, 305] width 72 height 20
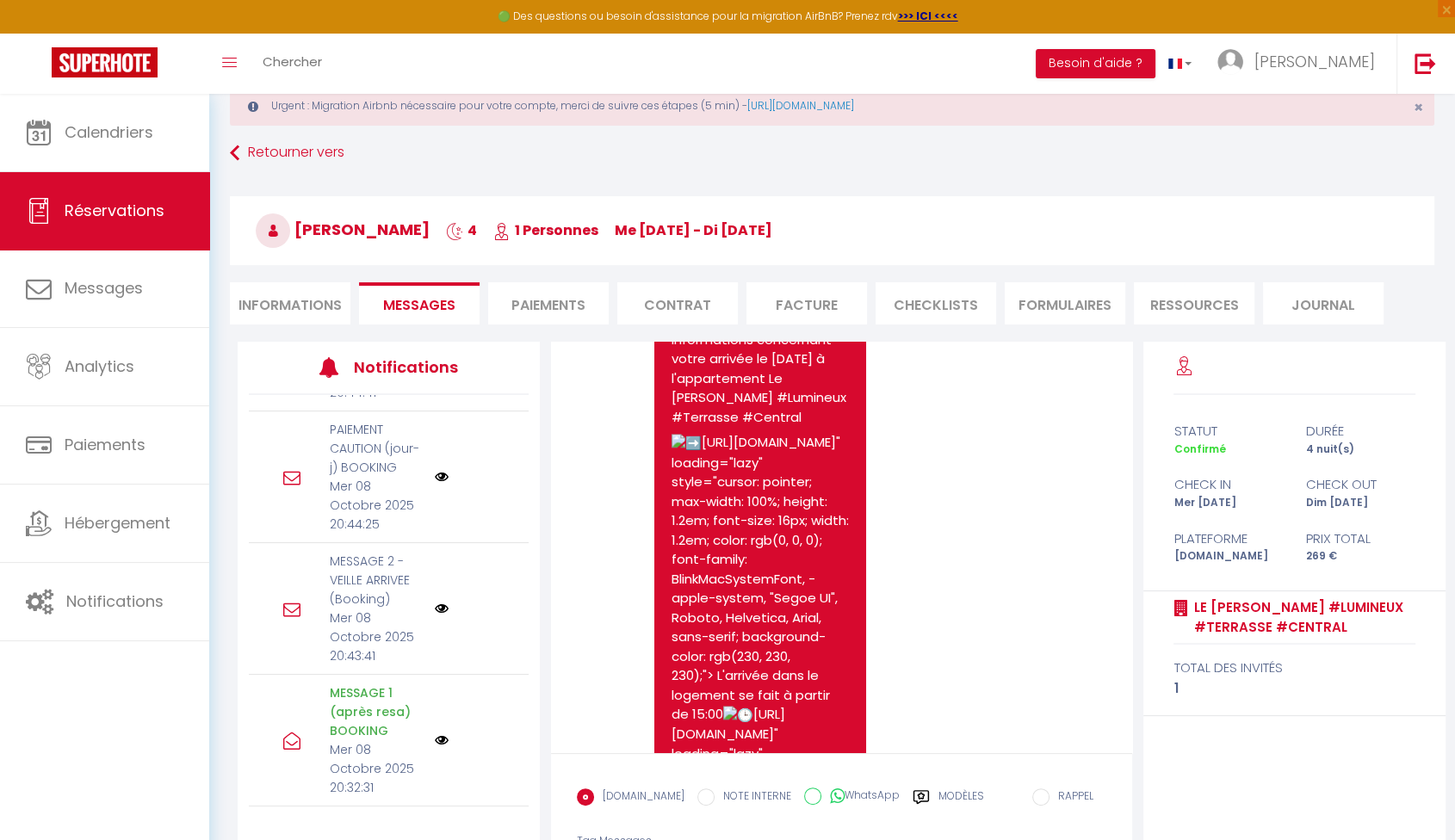
scroll to position [4668, 0]
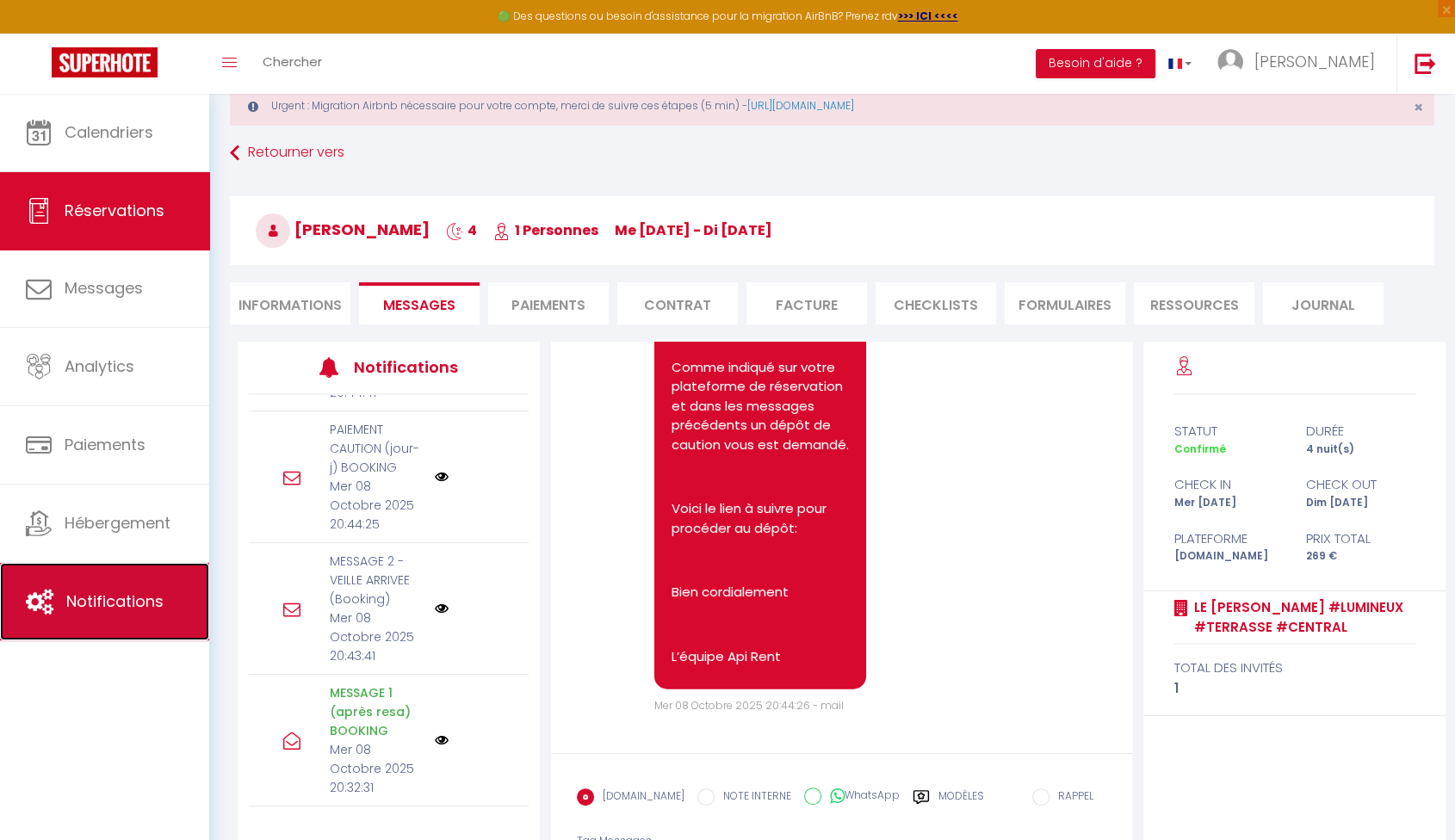
click at [128, 584] on link "Notifications" at bounding box center [104, 602] width 209 height 78
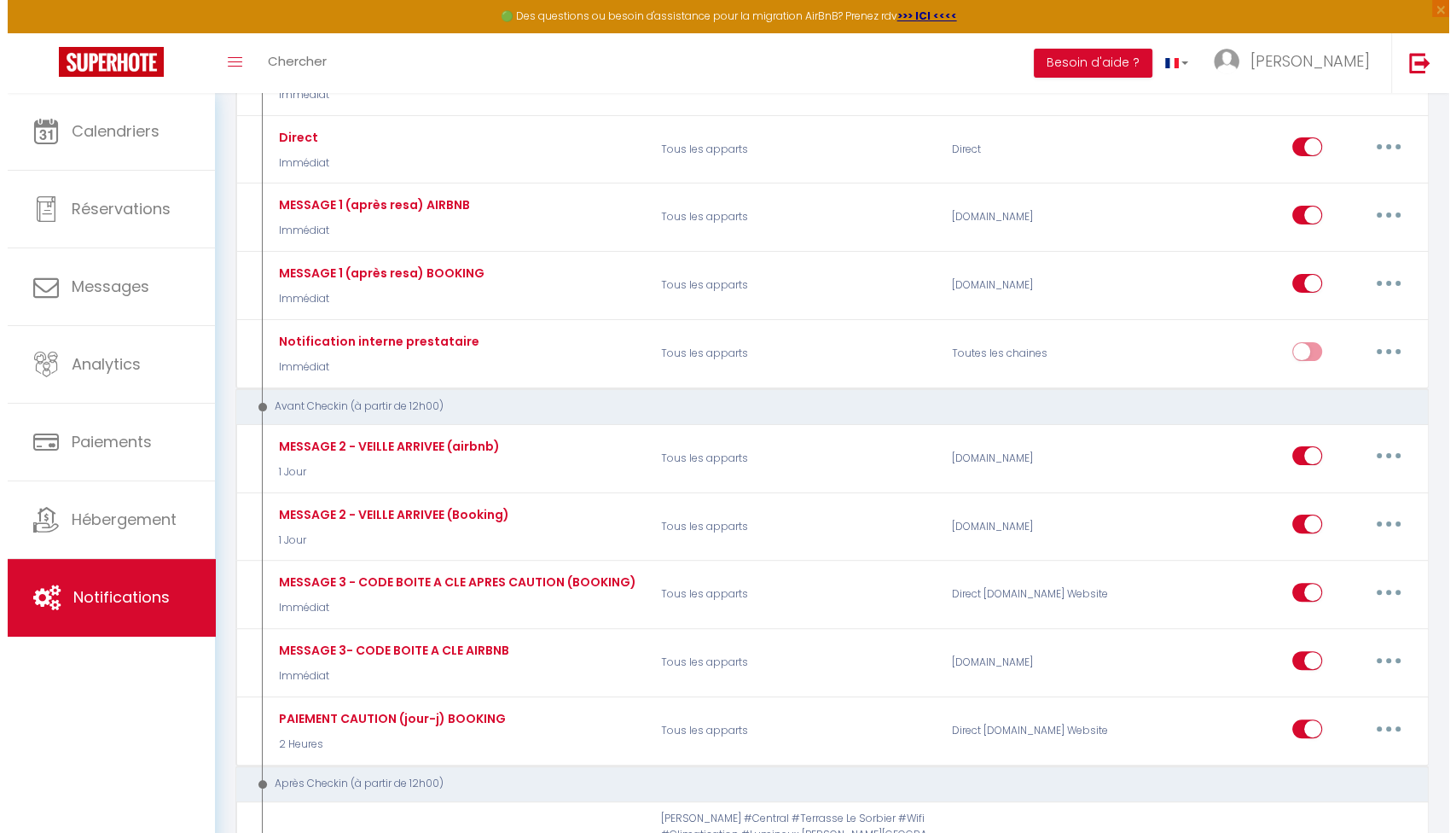
scroll to position [356, 0]
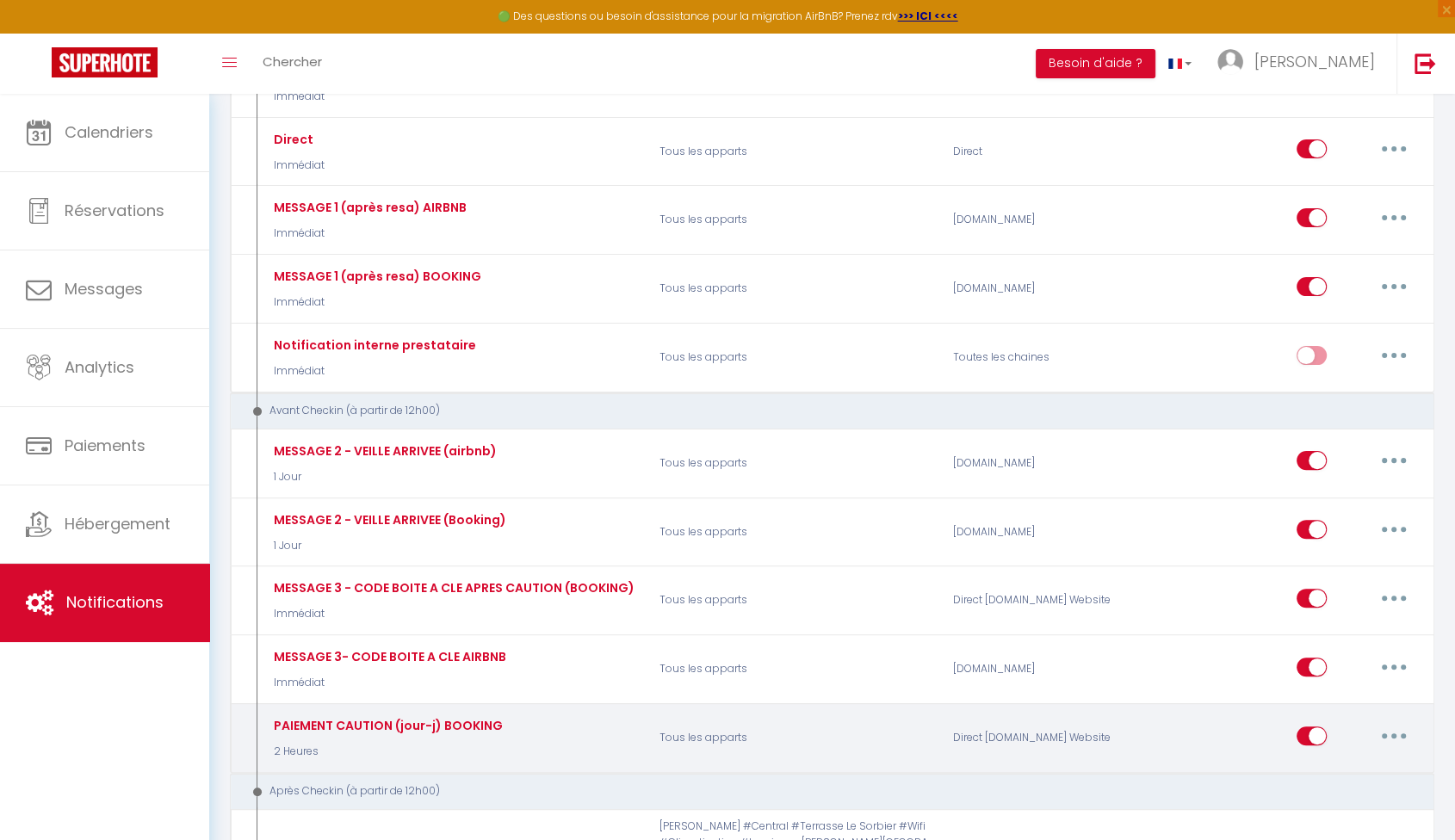
click at [1384, 731] on button "button" at bounding box center [1394, 735] width 48 height 27
click at [1344, 762] on link "Editer" at bounding box center [1349, 775] width 128 height 29
type input "PAIEMENT CAUTION (jour-j) BOOKING"
select select "2 Heures"
select select "if_deposit_not_paid"
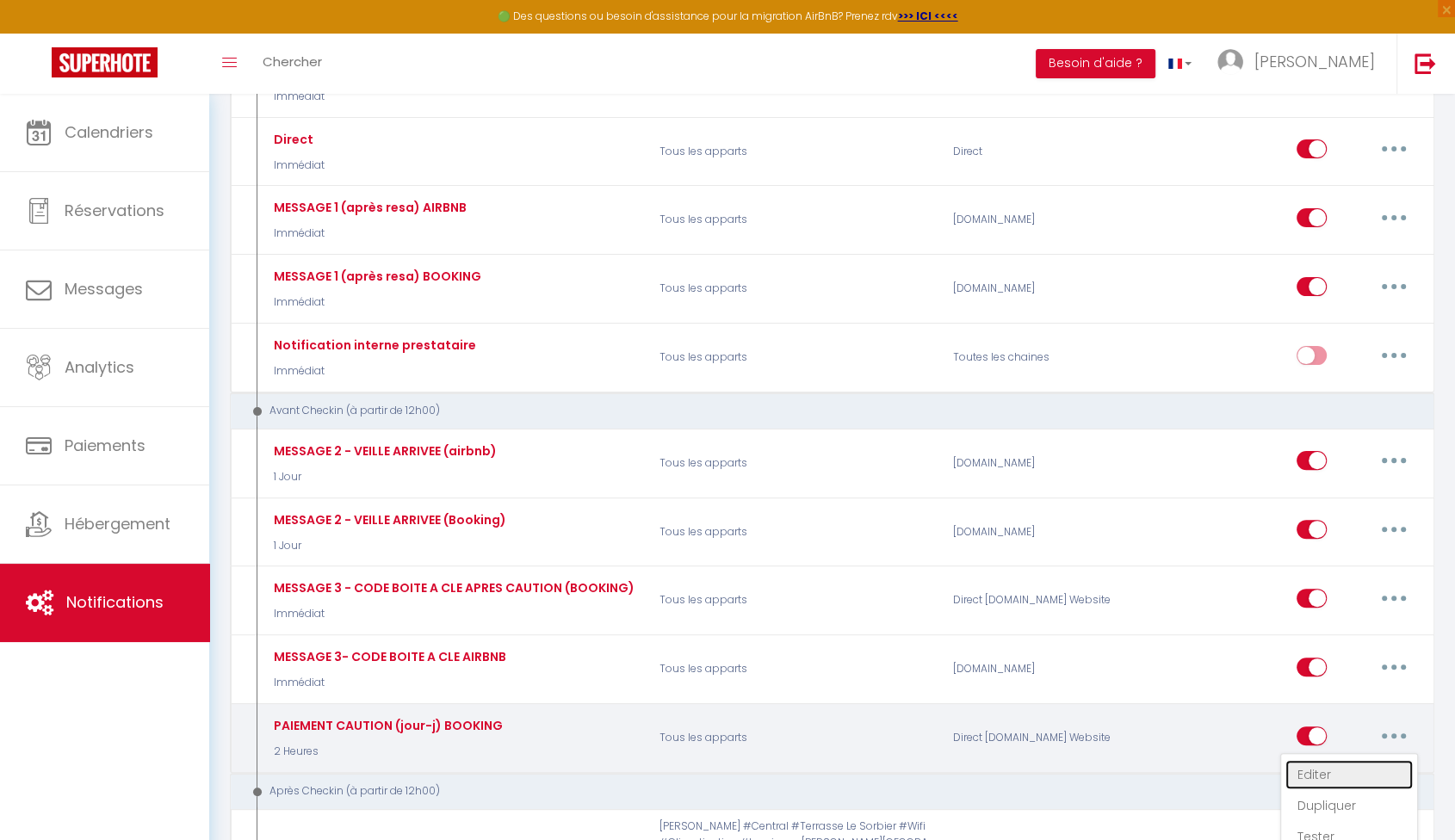
checkbox input "true"
checkbox input "false"
radio input "true"
type input "PAIEMENT CAUTION"
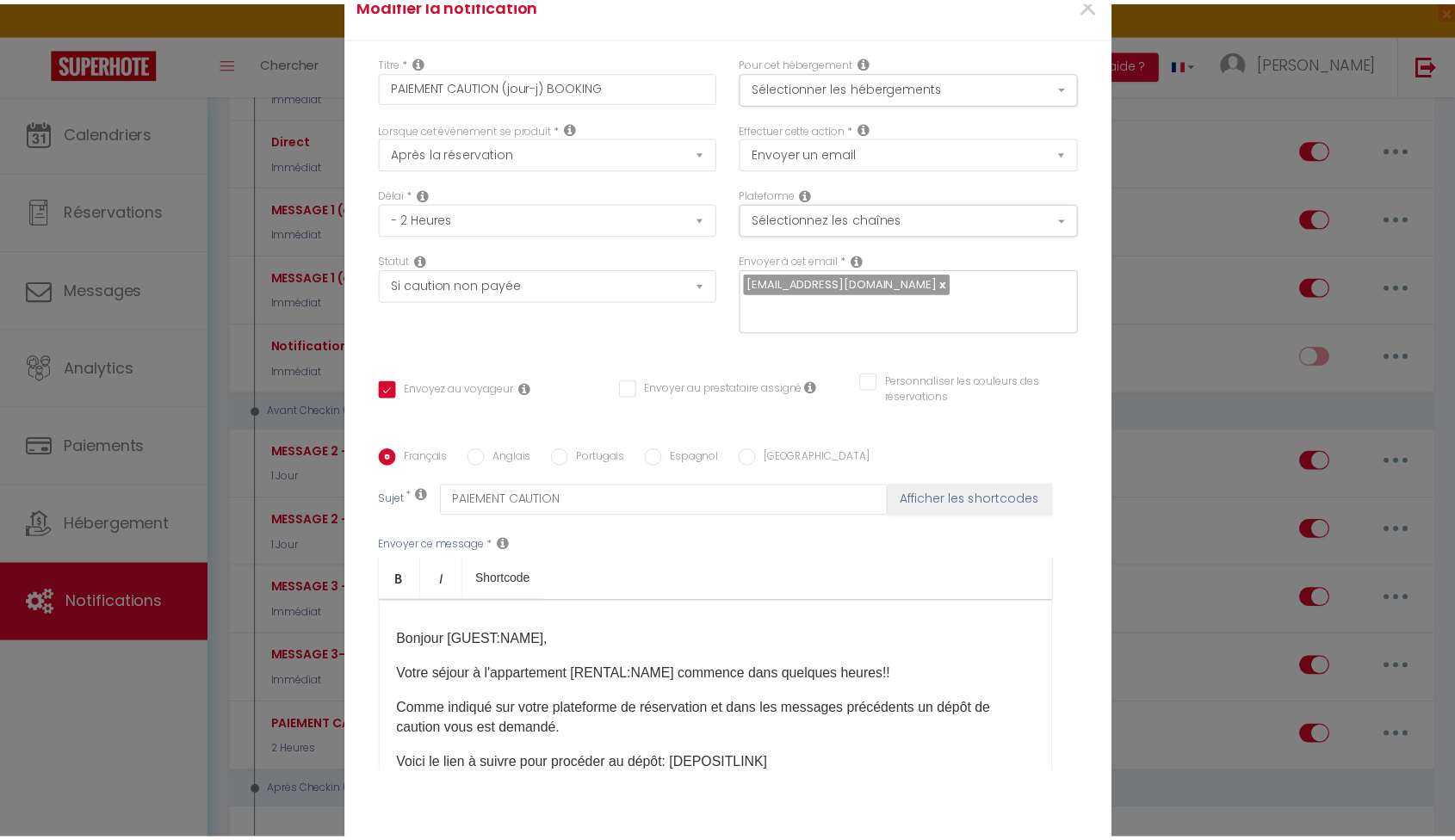
scroll to position [0, 0]
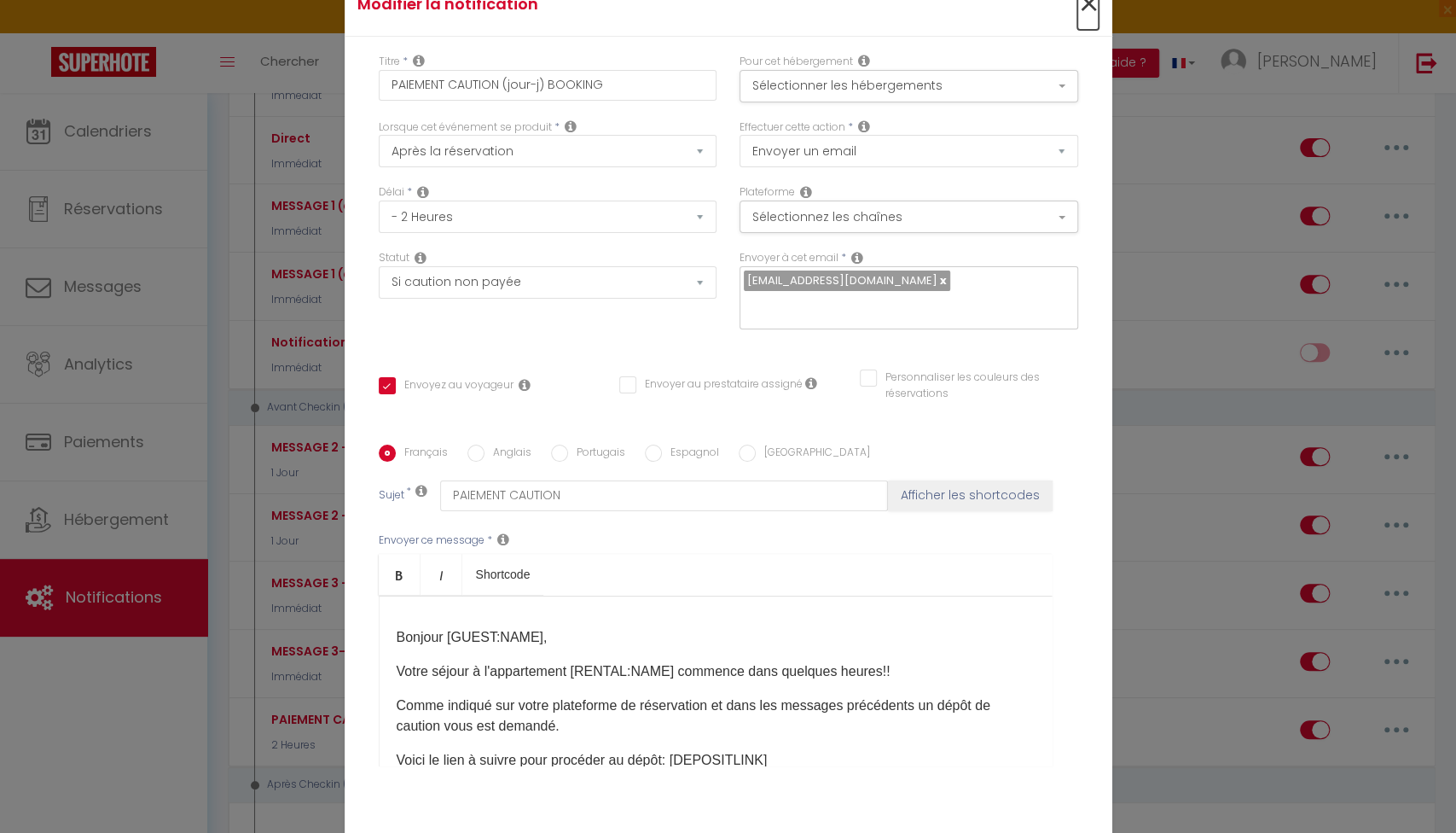
click at [1078, 13] on span "×" at bounding box center [1088, 4] width 22 height 52
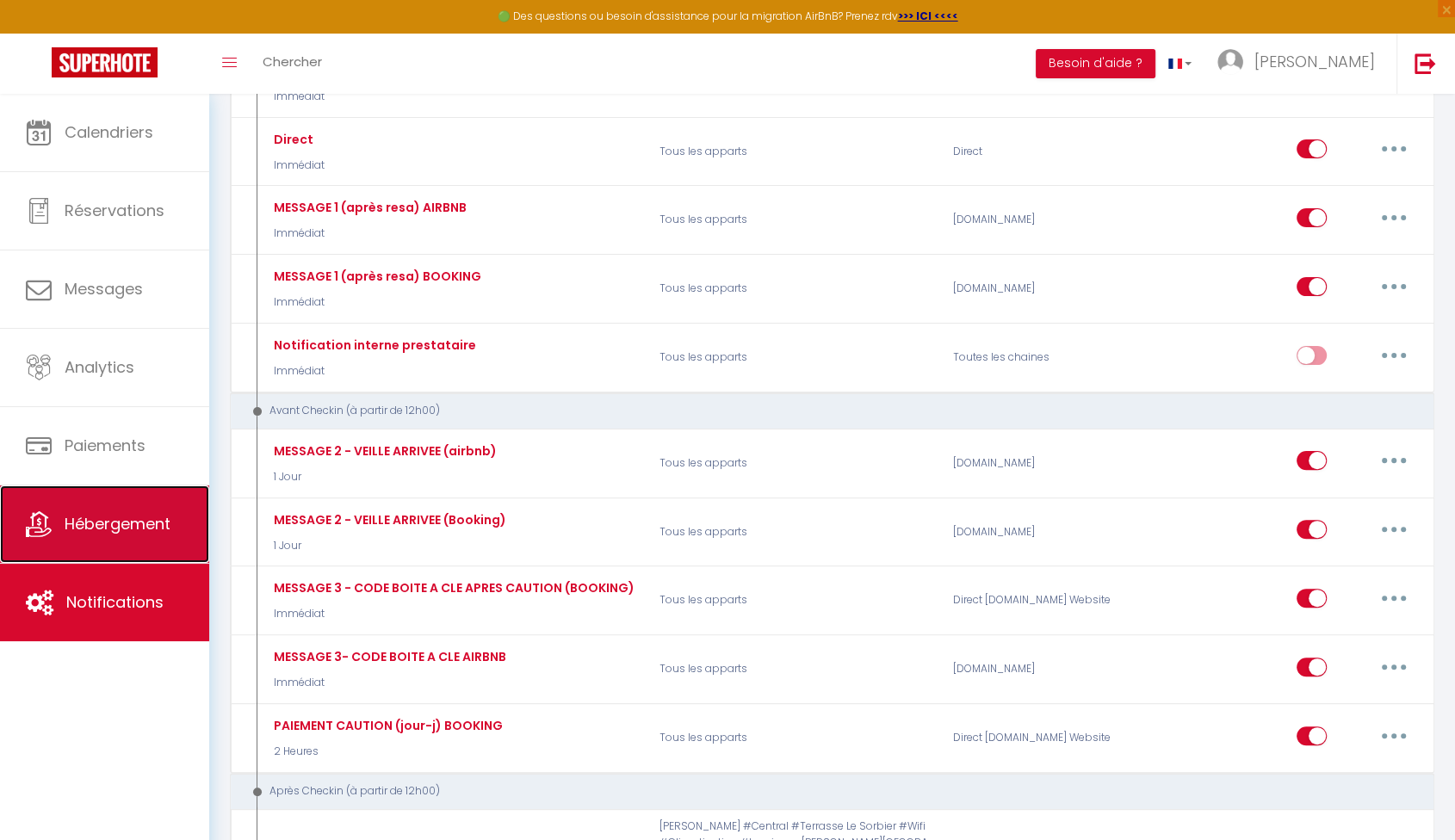
click at [108, 535] on link "Hébergement" at bounding box center [104, 524] width 209 height 78
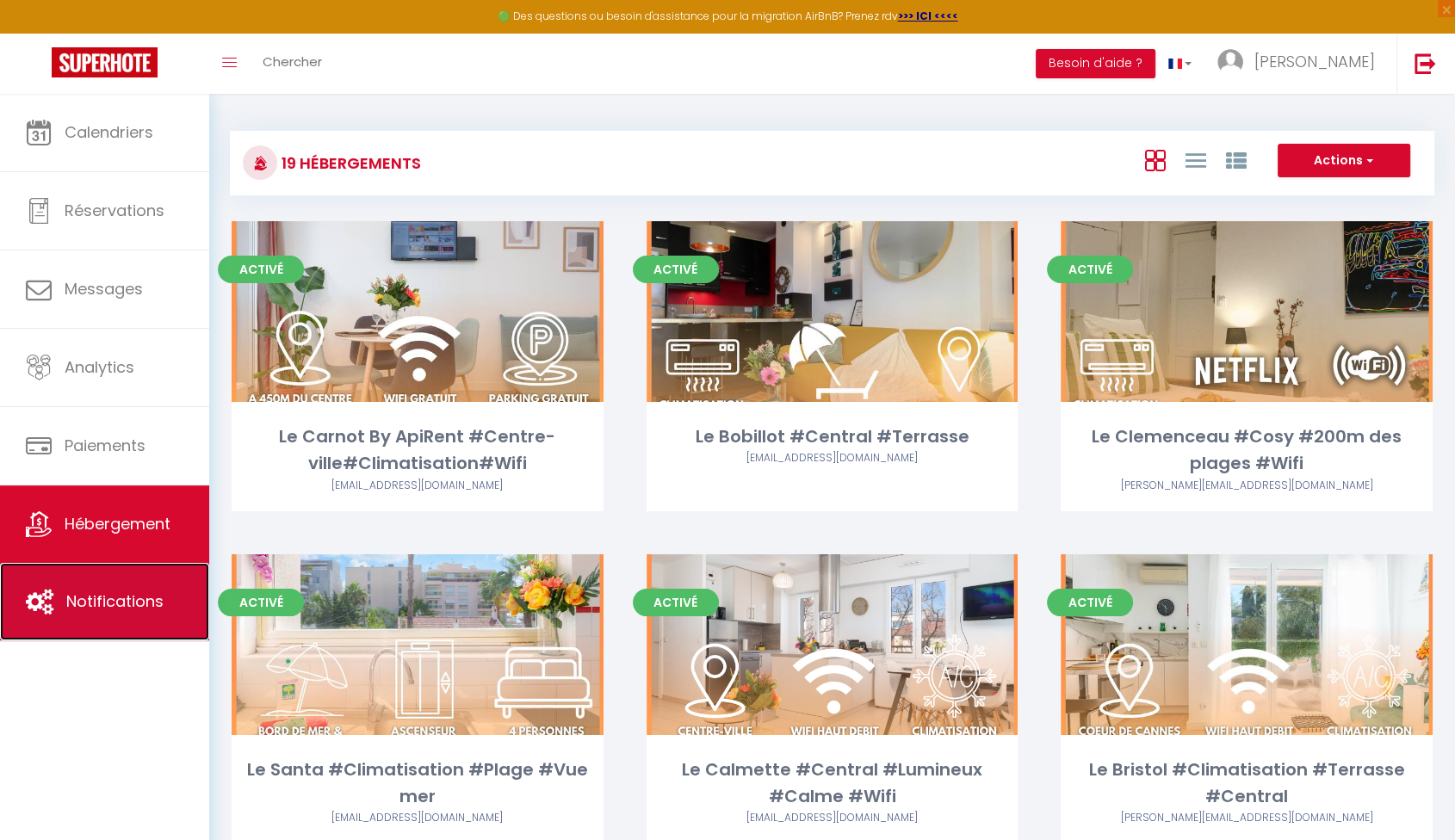
click at [151, 590] on span "Notifications" at bounding box center [114, 601] width 97 height 22
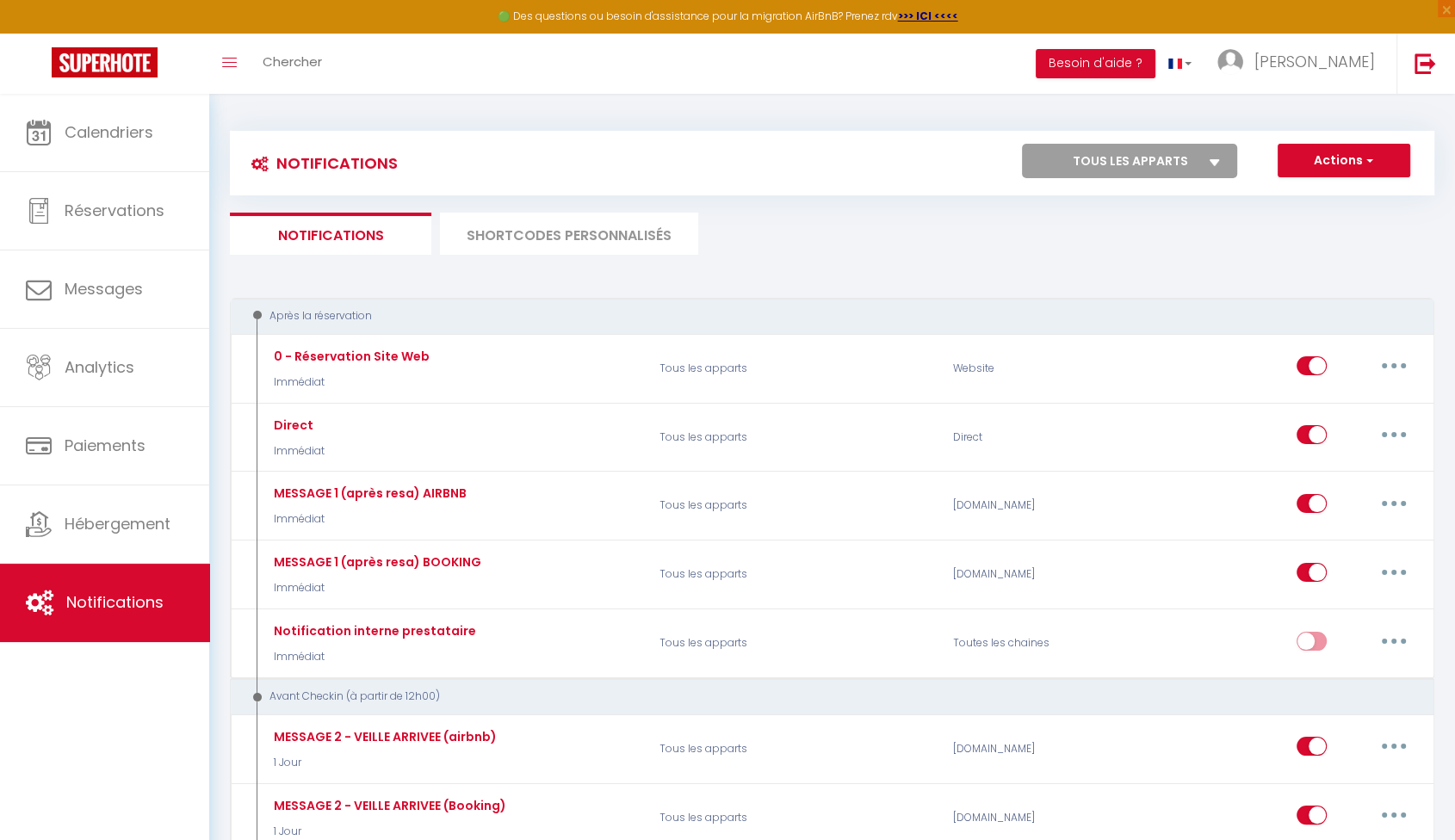
click at [585, 232] on li "SHORTCODES PERSONNALISÉS" at bounding box center [569, 234] width 258 height 43
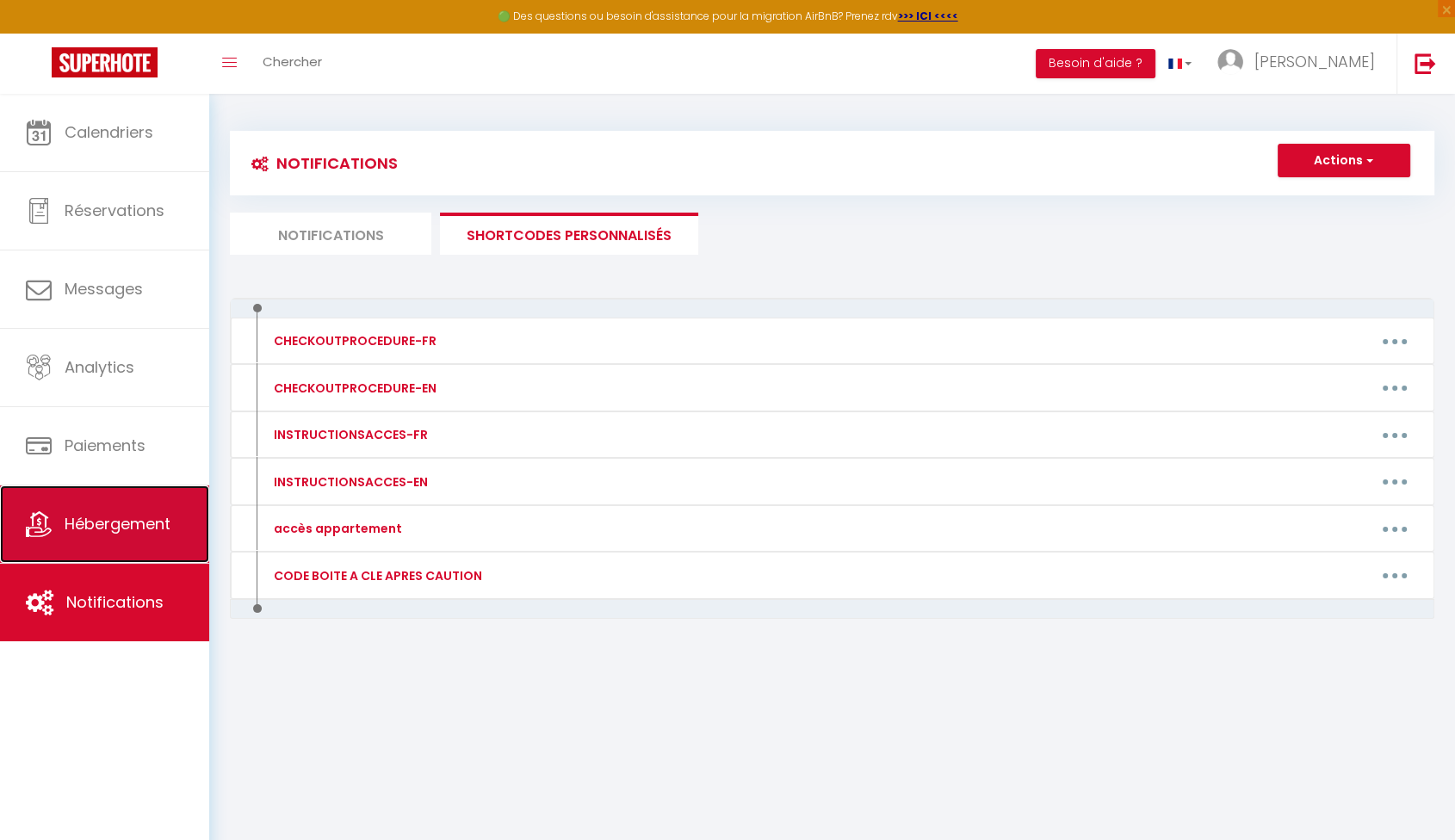
click at [150, 512] on link "Hébergement" at bounding box center [104, 524] width 209 height 78
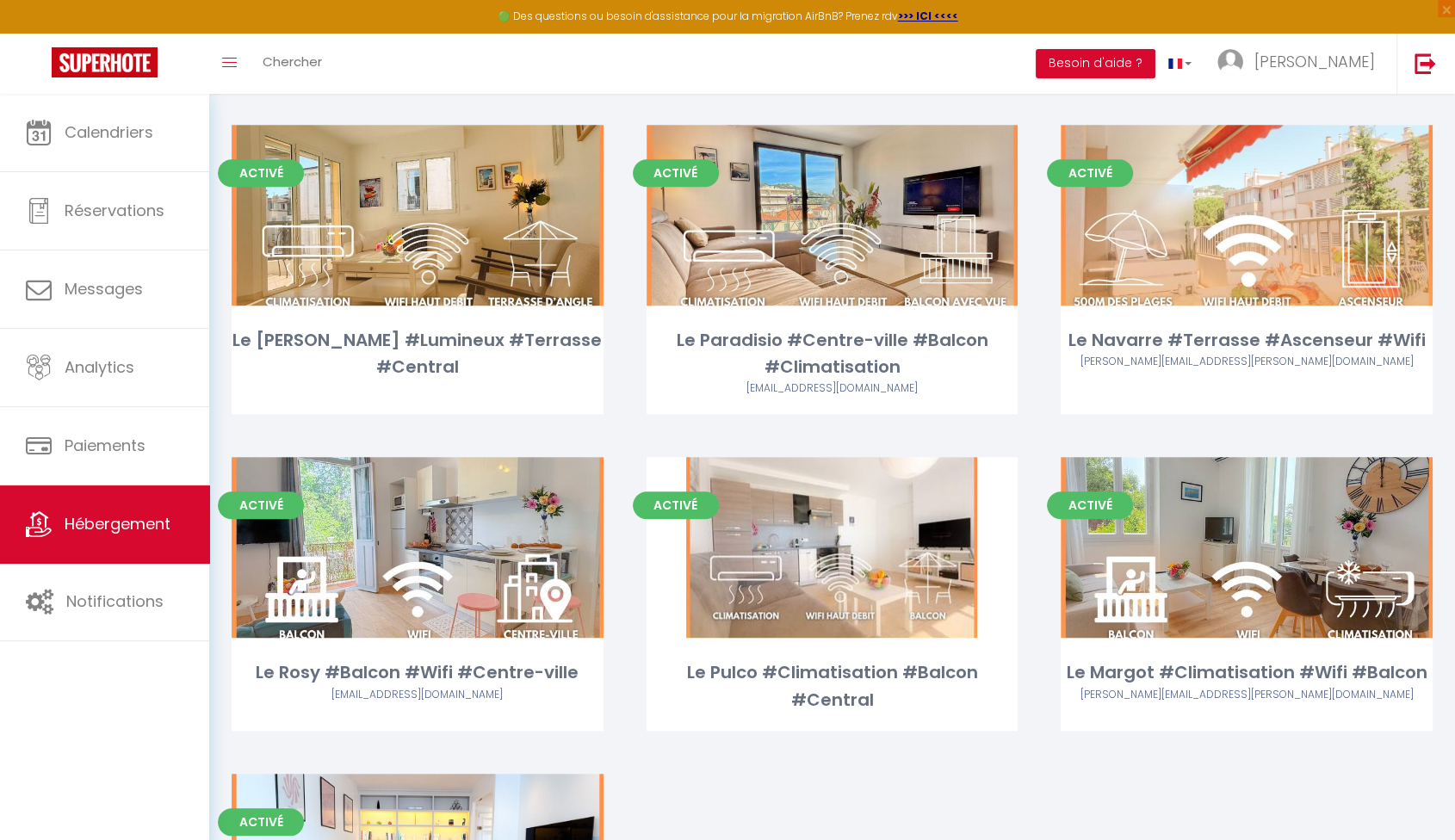
scroll to position [1237, 0]
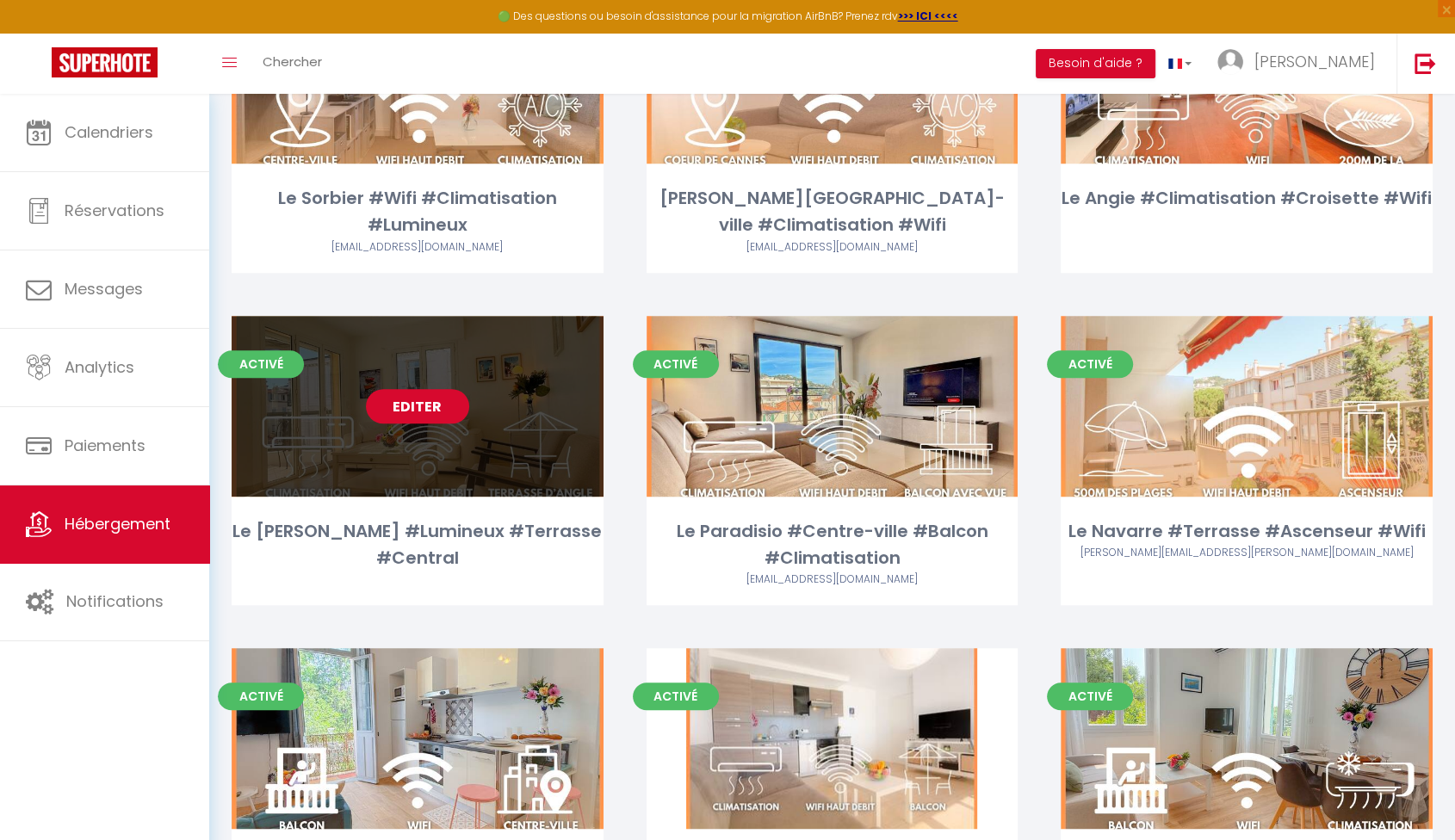
click at [447, 410] on link "Editer" at bounding box center [417, 406] width 103 height 34
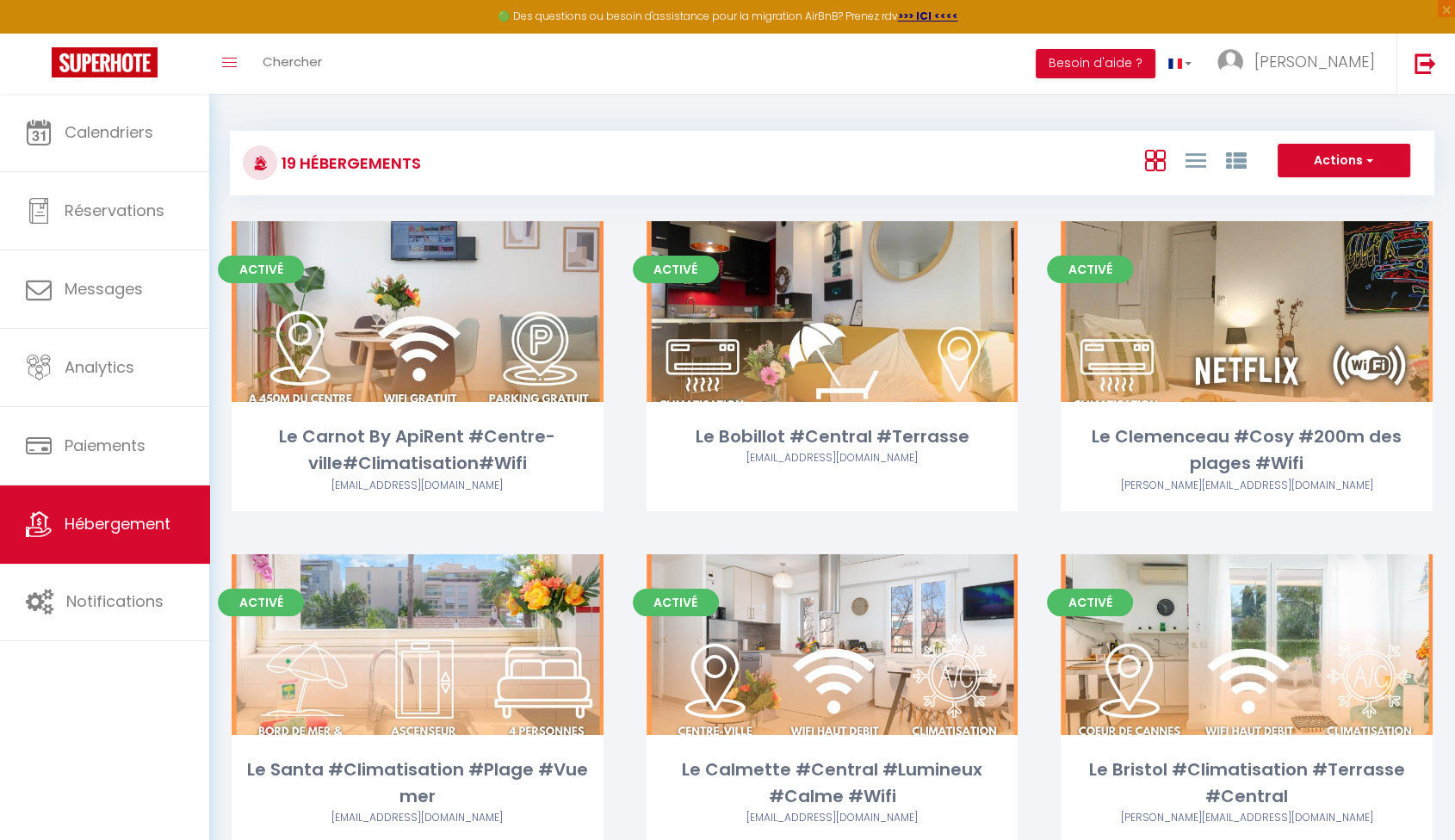
select select "3"
select select "2"
select select "1"
select select
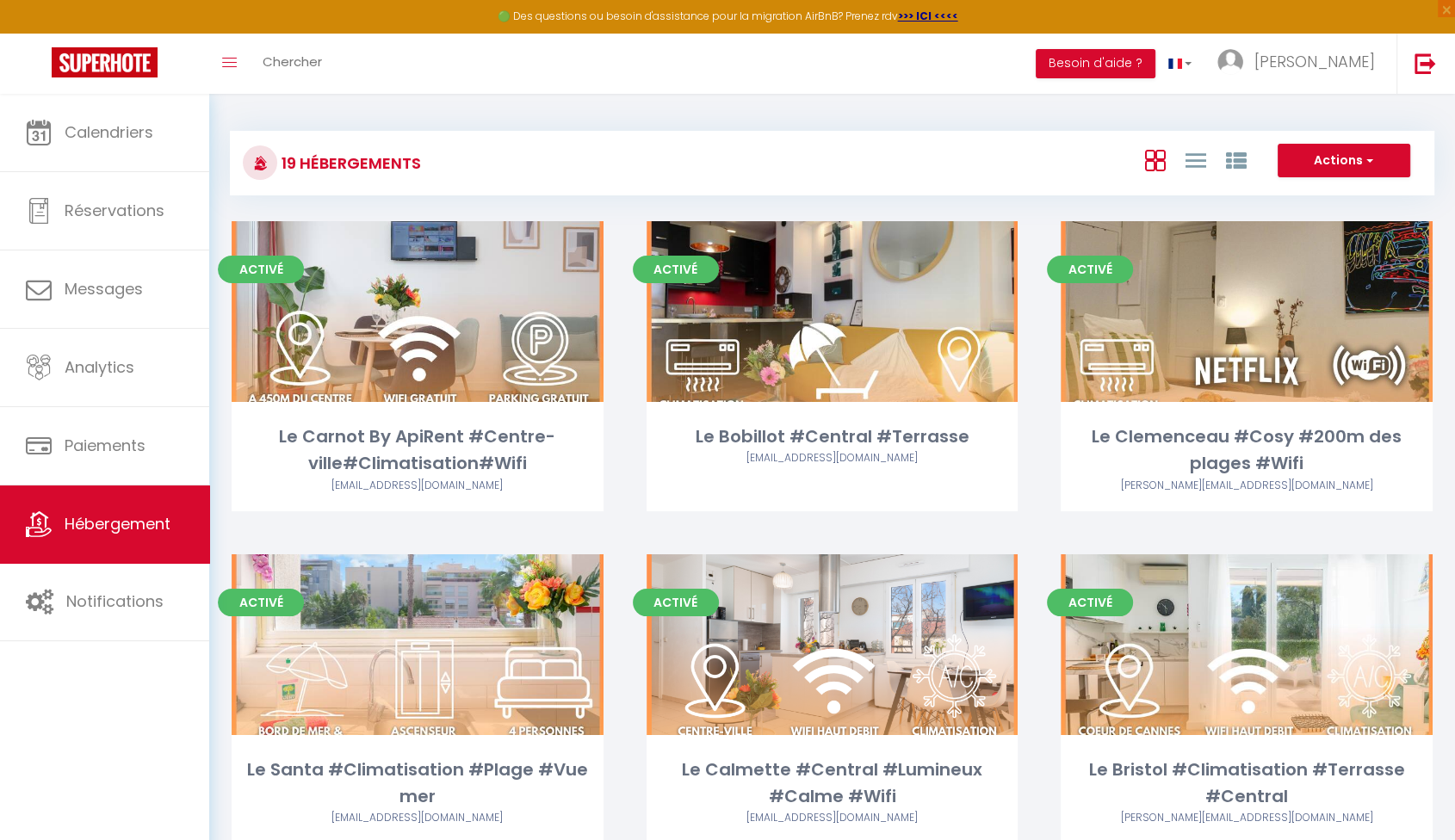
select select "28"
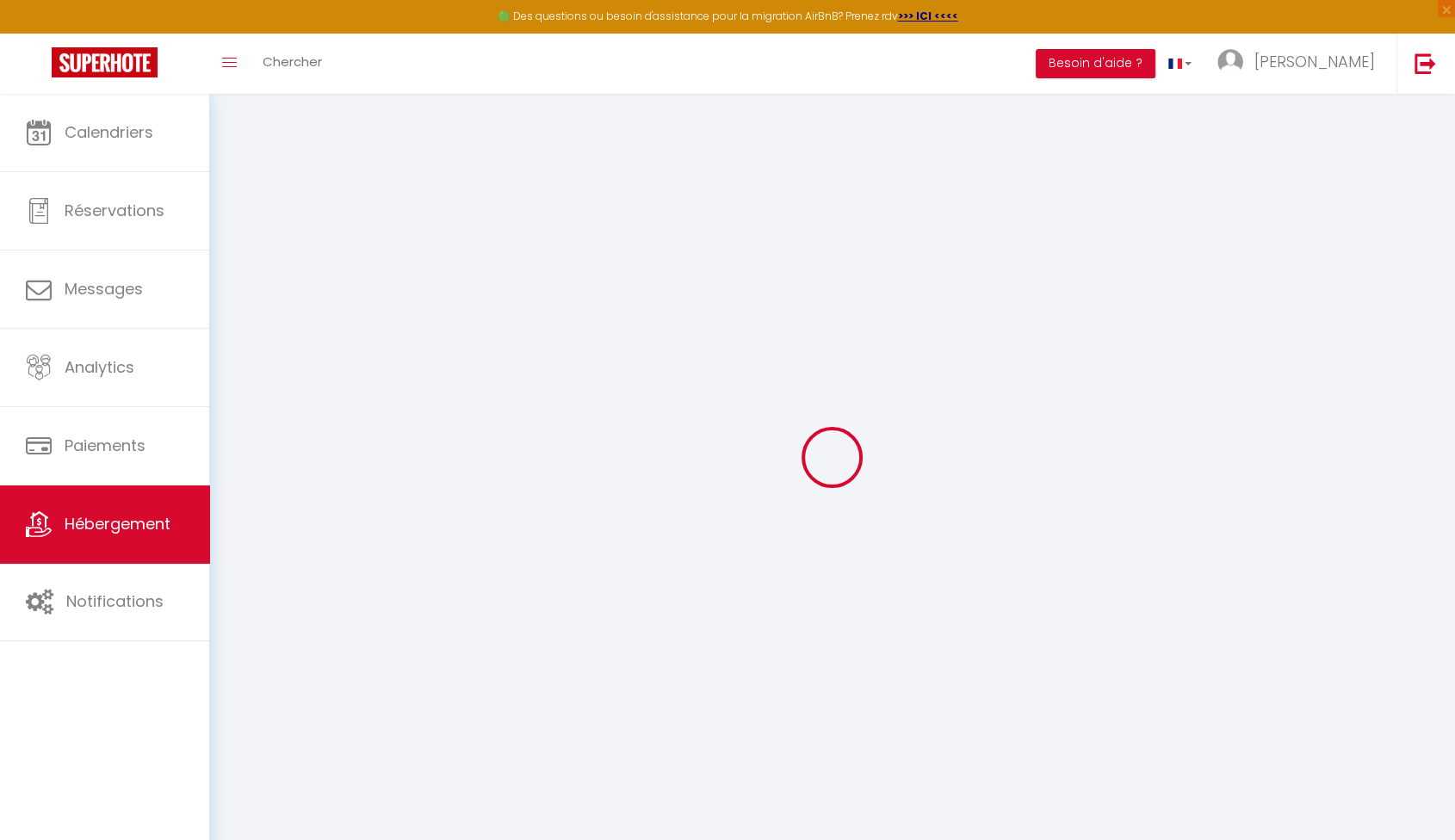
select select
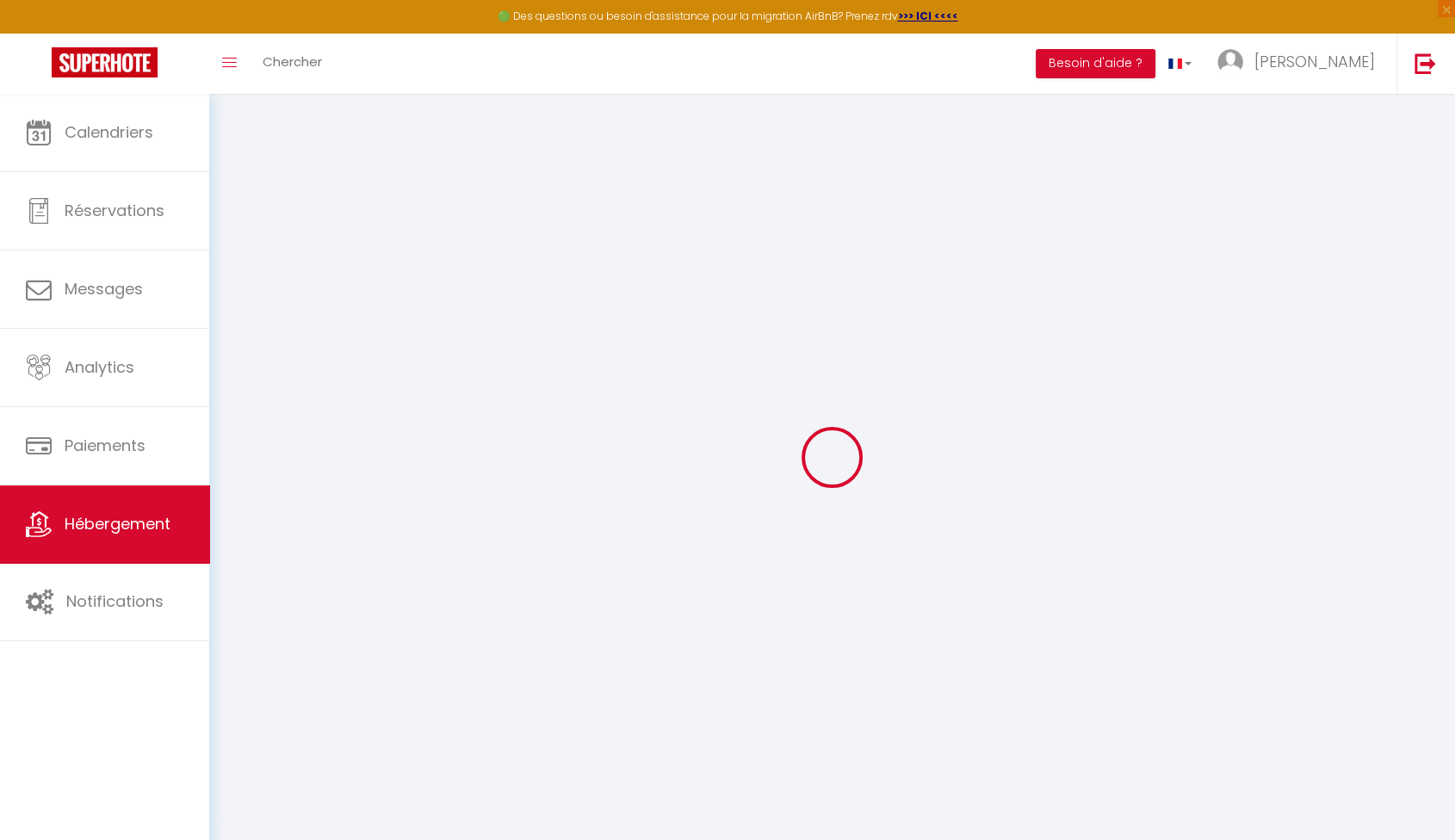
select select
checkbox input "false"
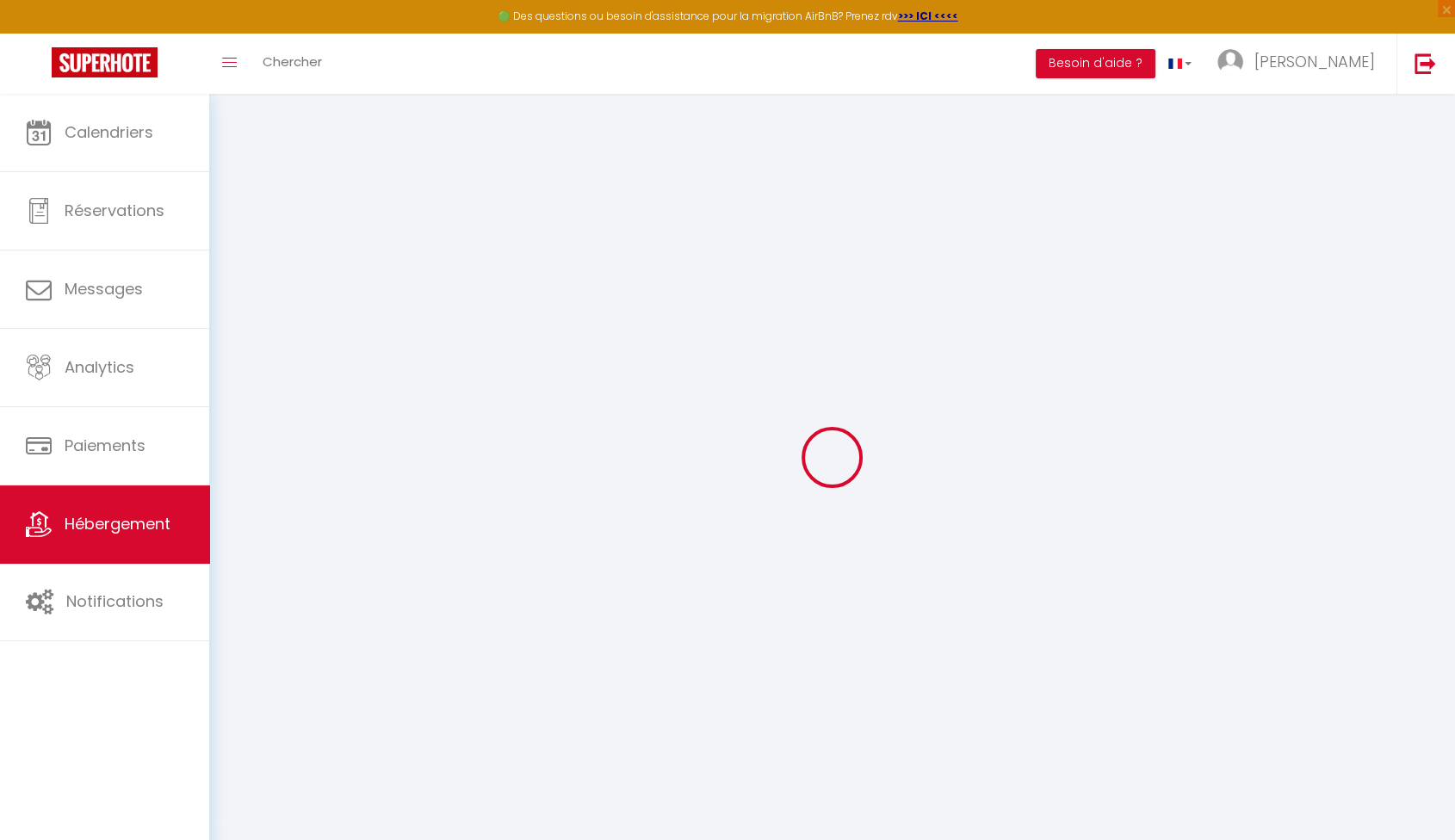
select select
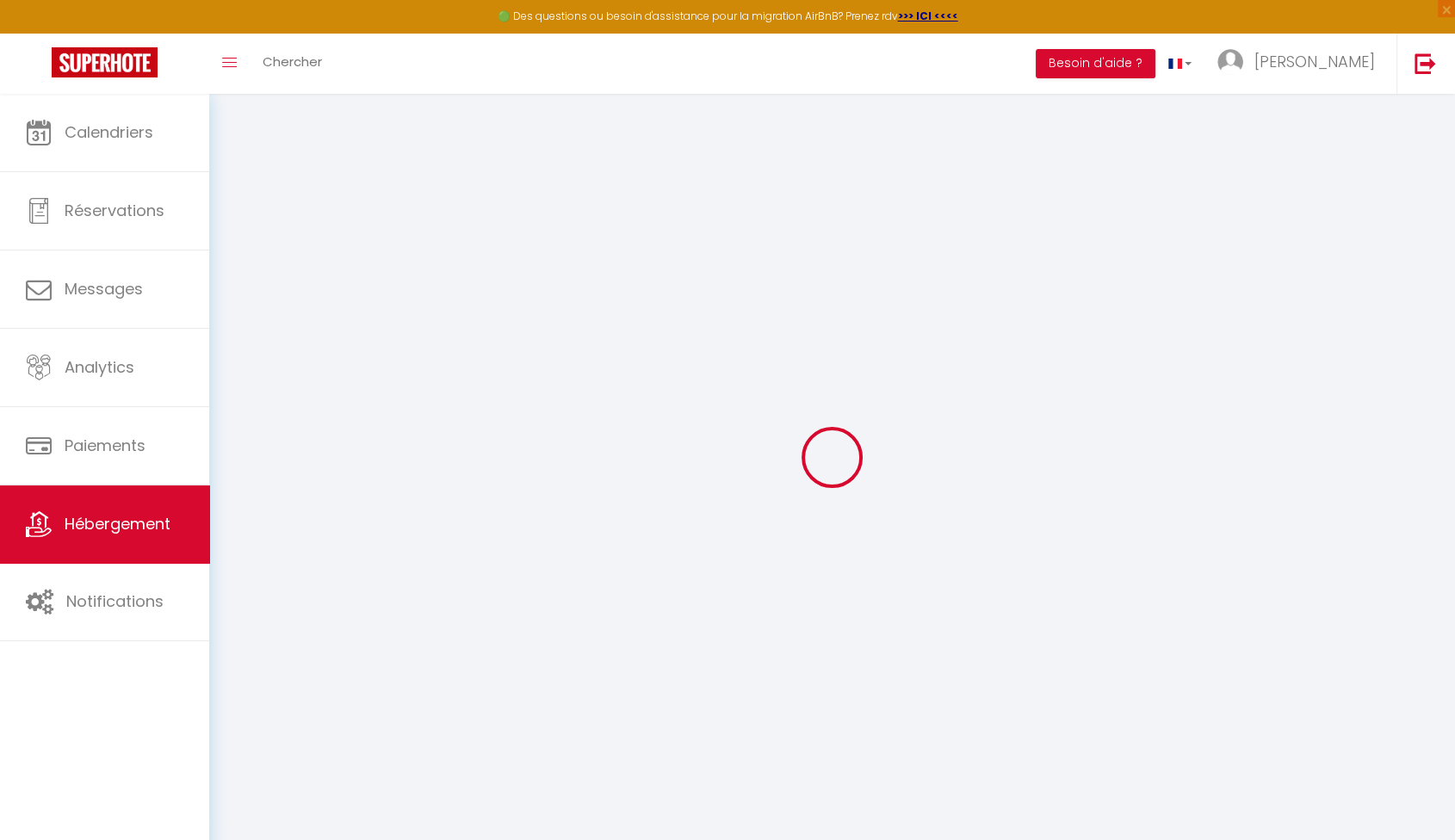
select select
checkbox input "false"
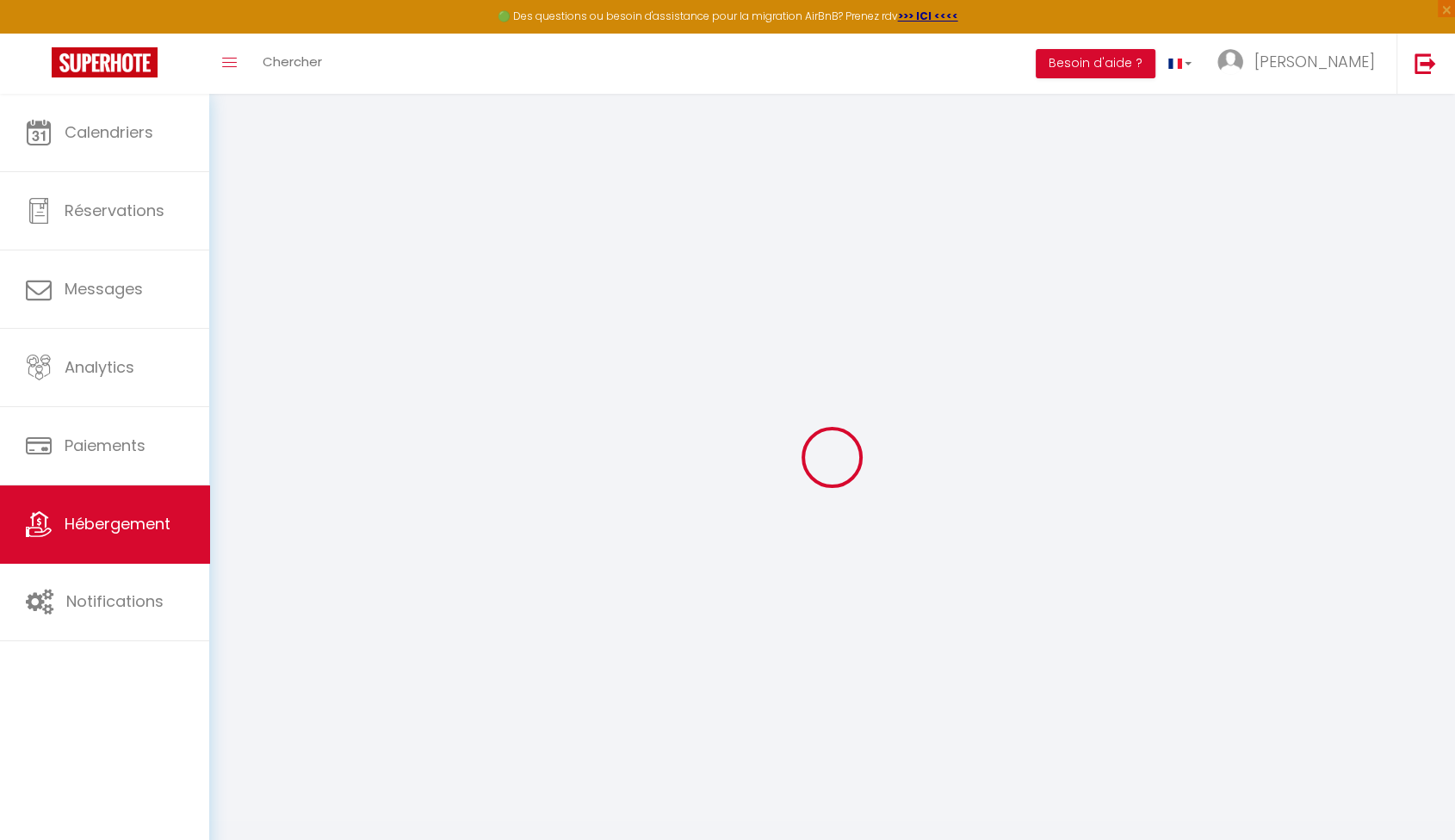
checkbox input "false"
select select
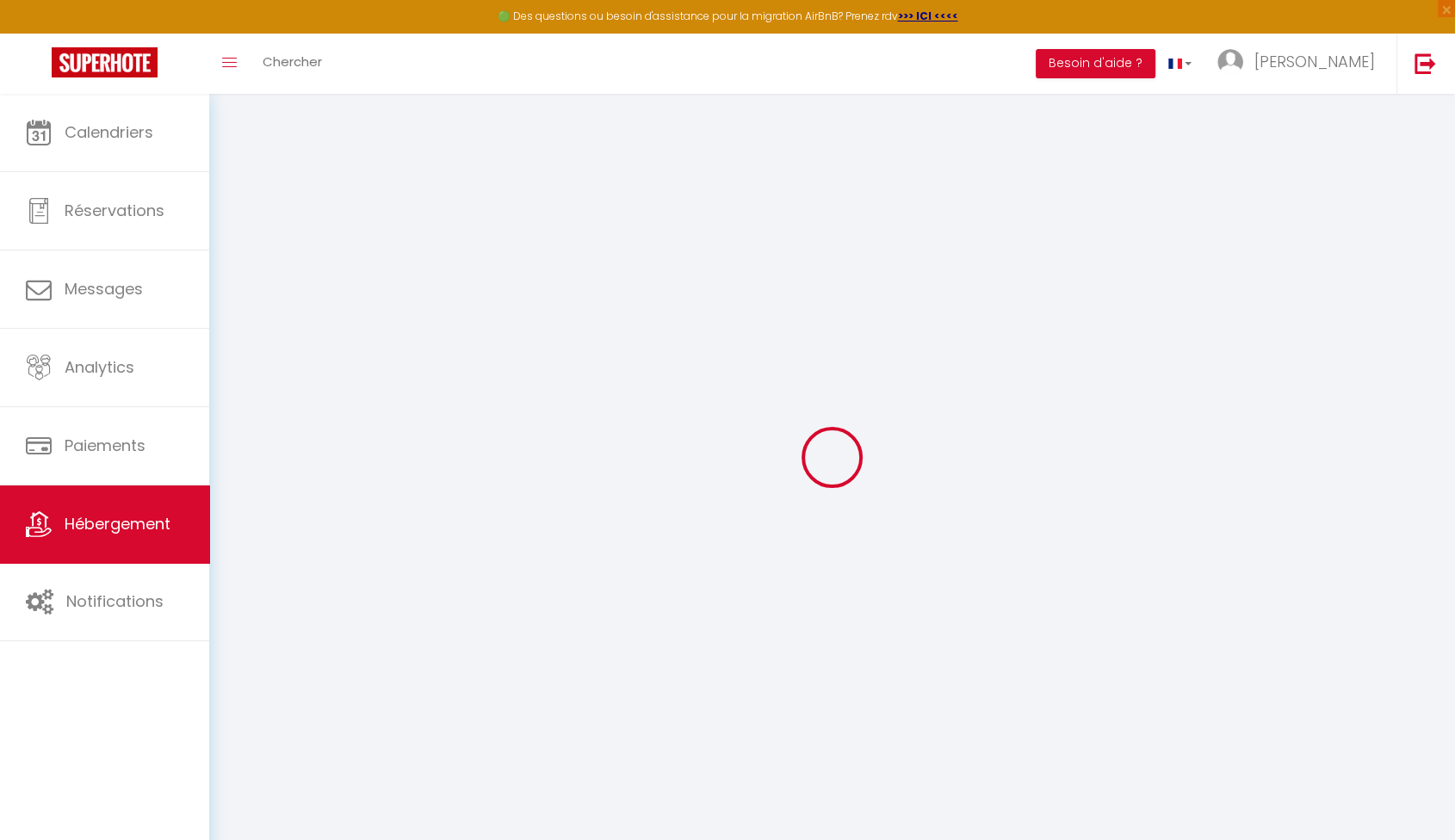
select select
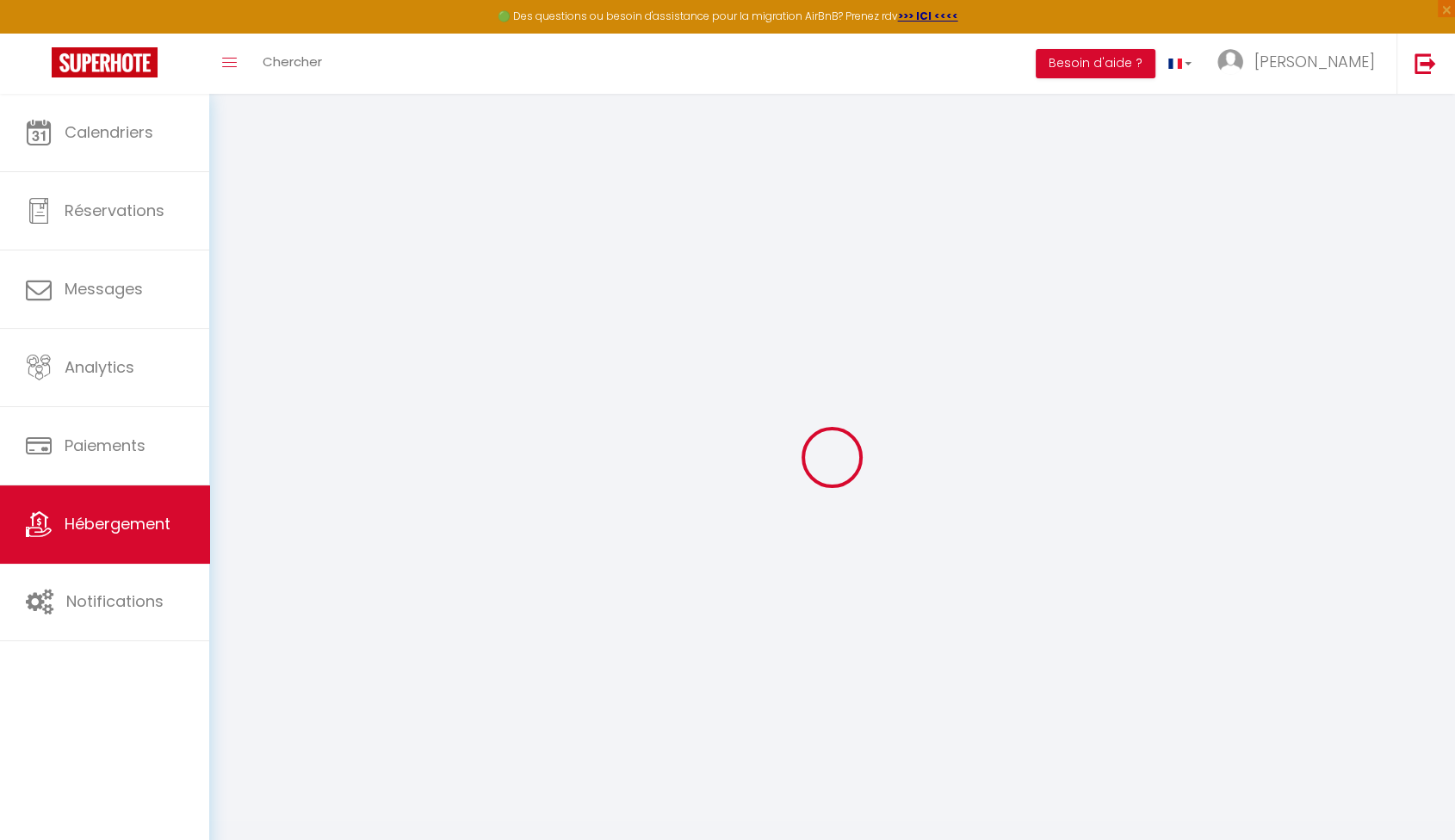
checkbox input "false"
select select
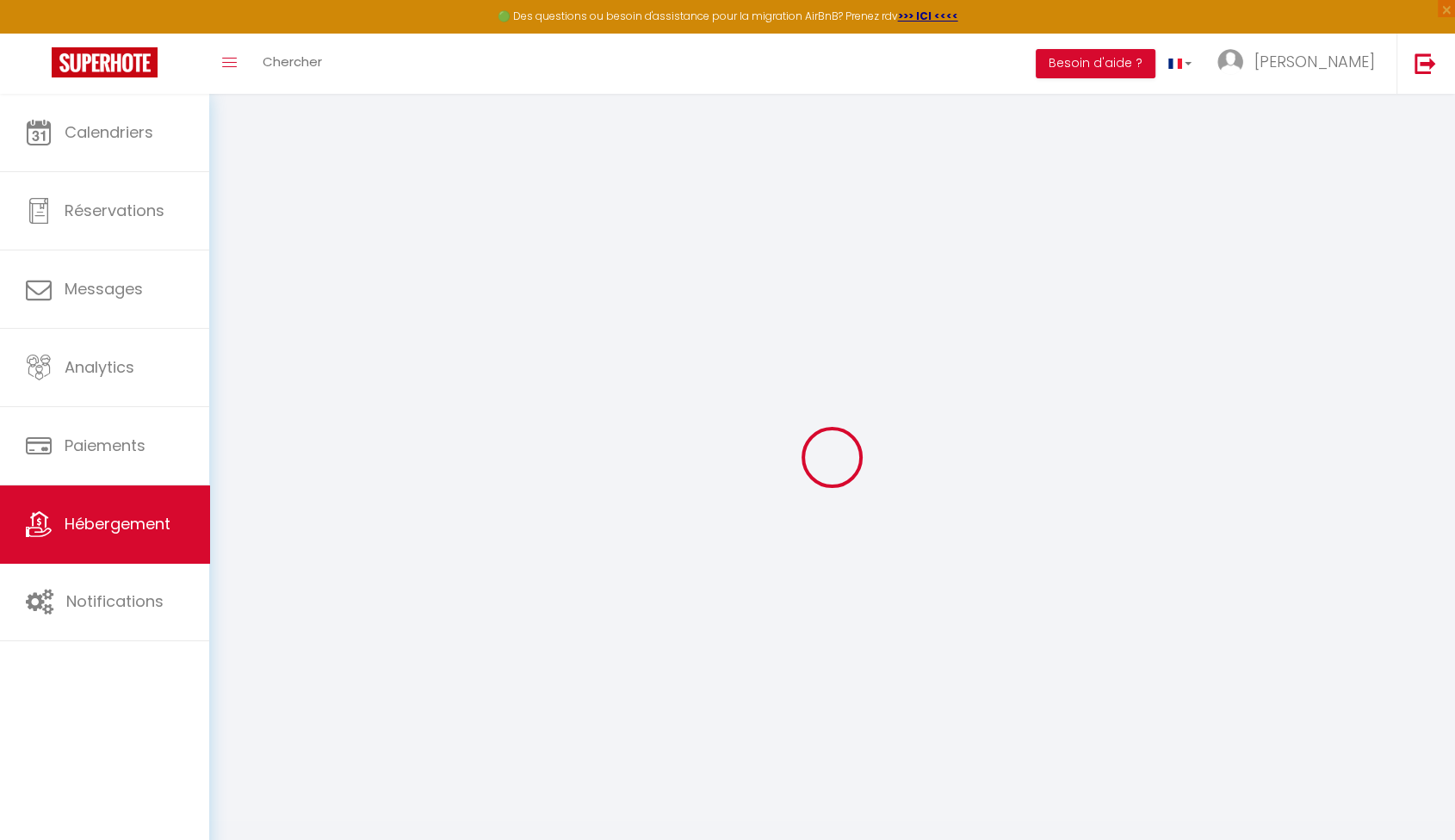
select select
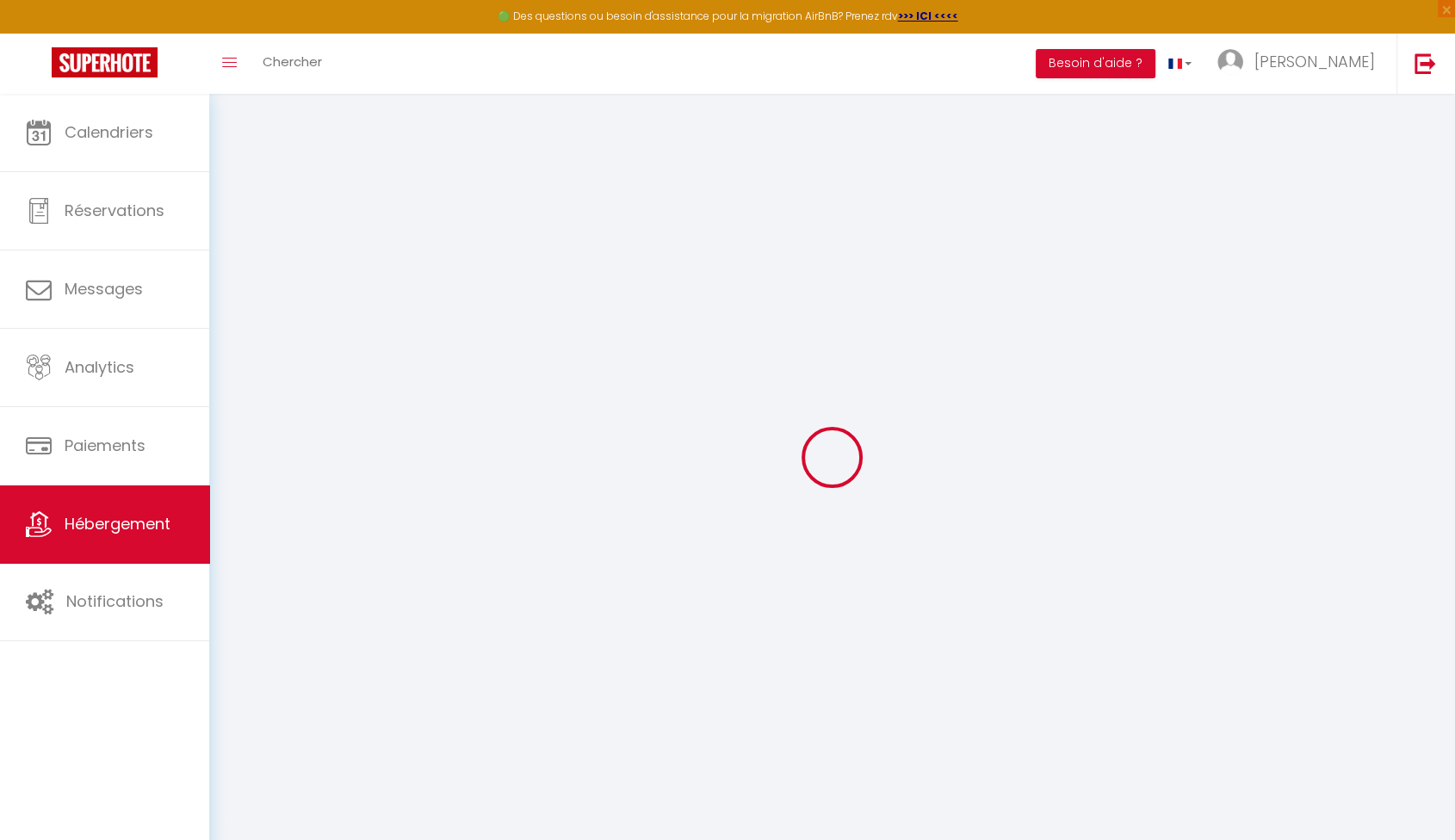
select select
checkbox input "false"
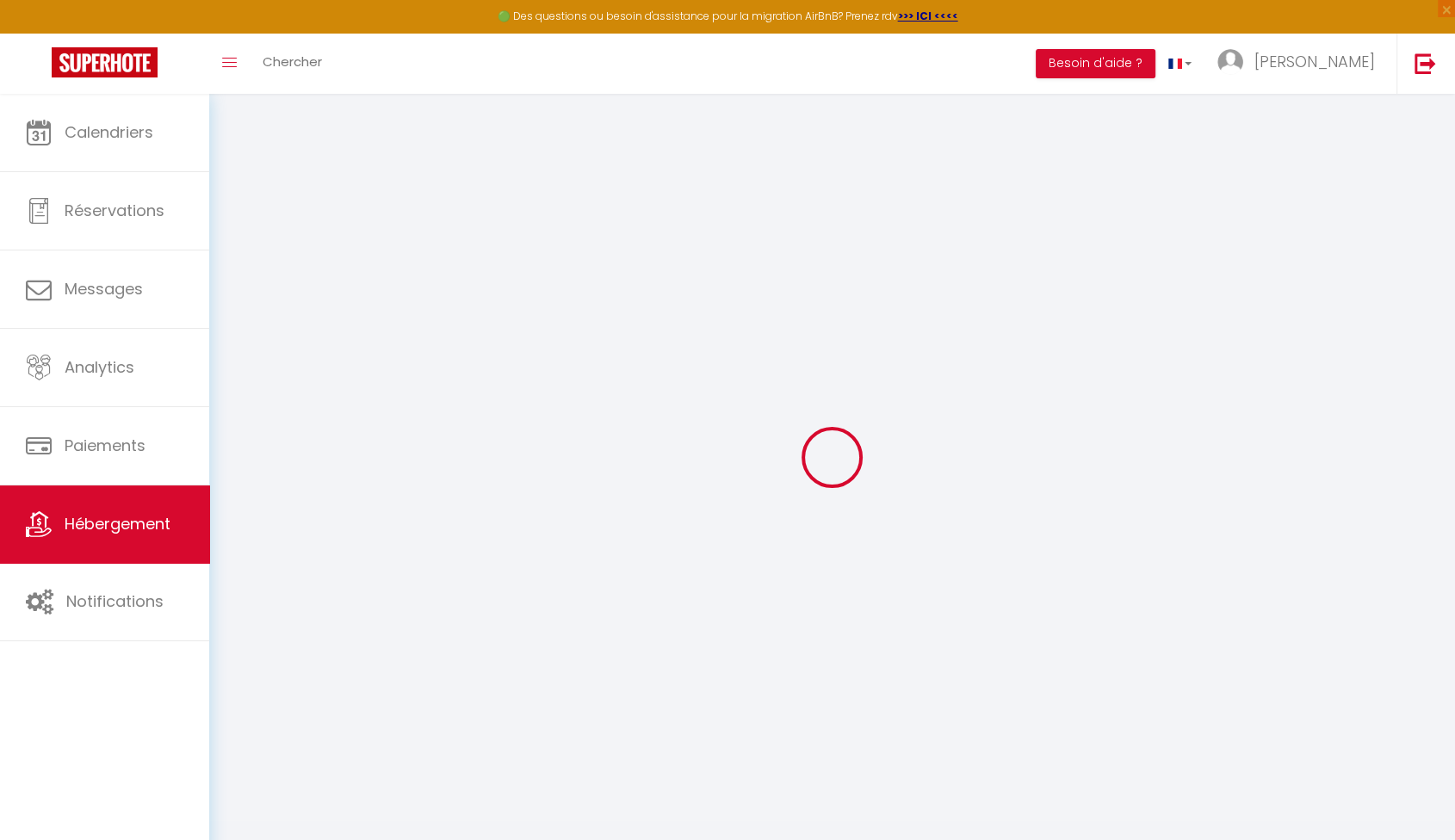
checkbox input "false"
select select
type input "Le [PERSON_NAME] #Lumineux #Terrasse #Central"
type input "[PERSON_NAME]"
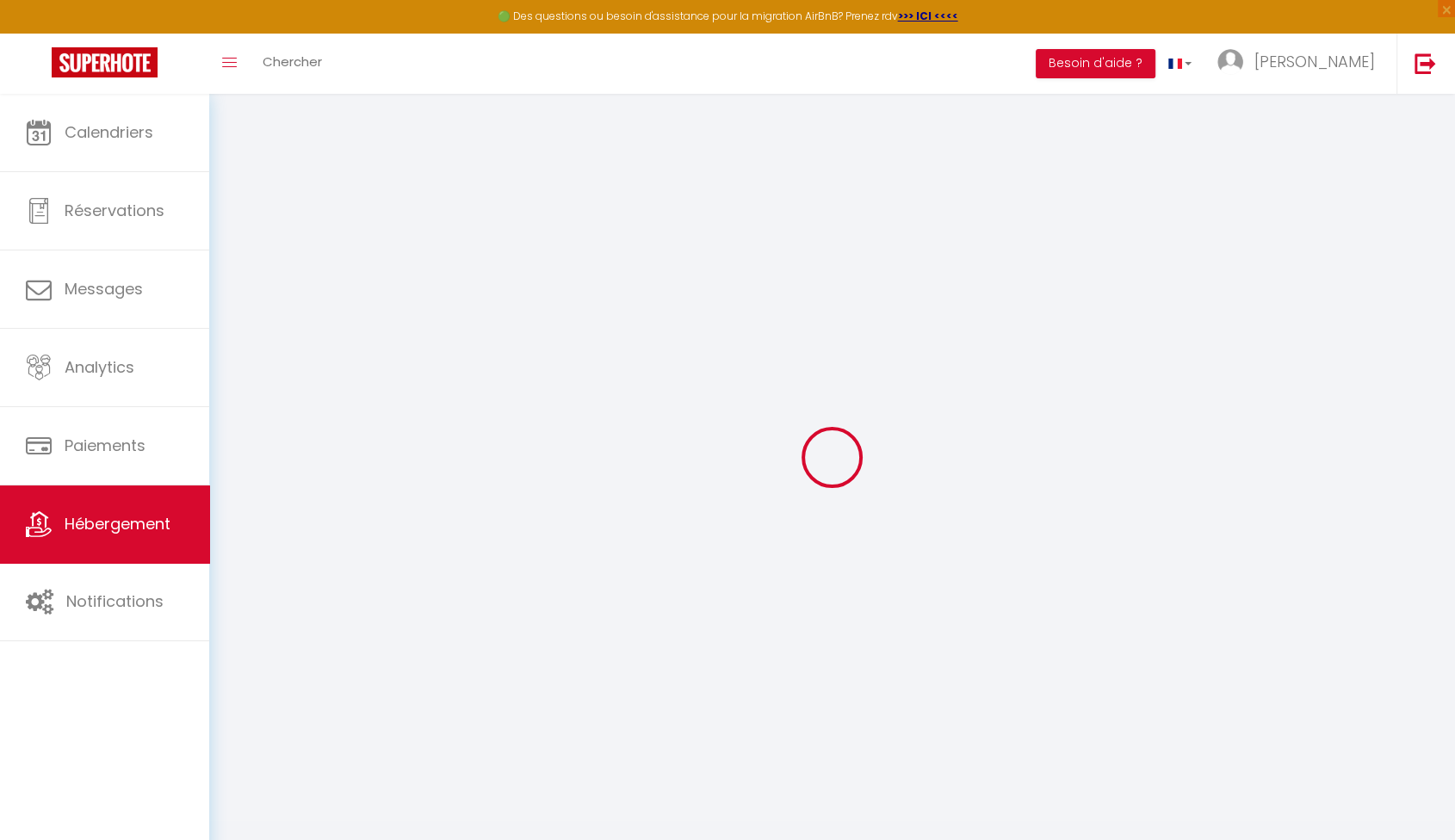
type input "[DEMOGRAPHIC_DATA]"
type input "109"
select select
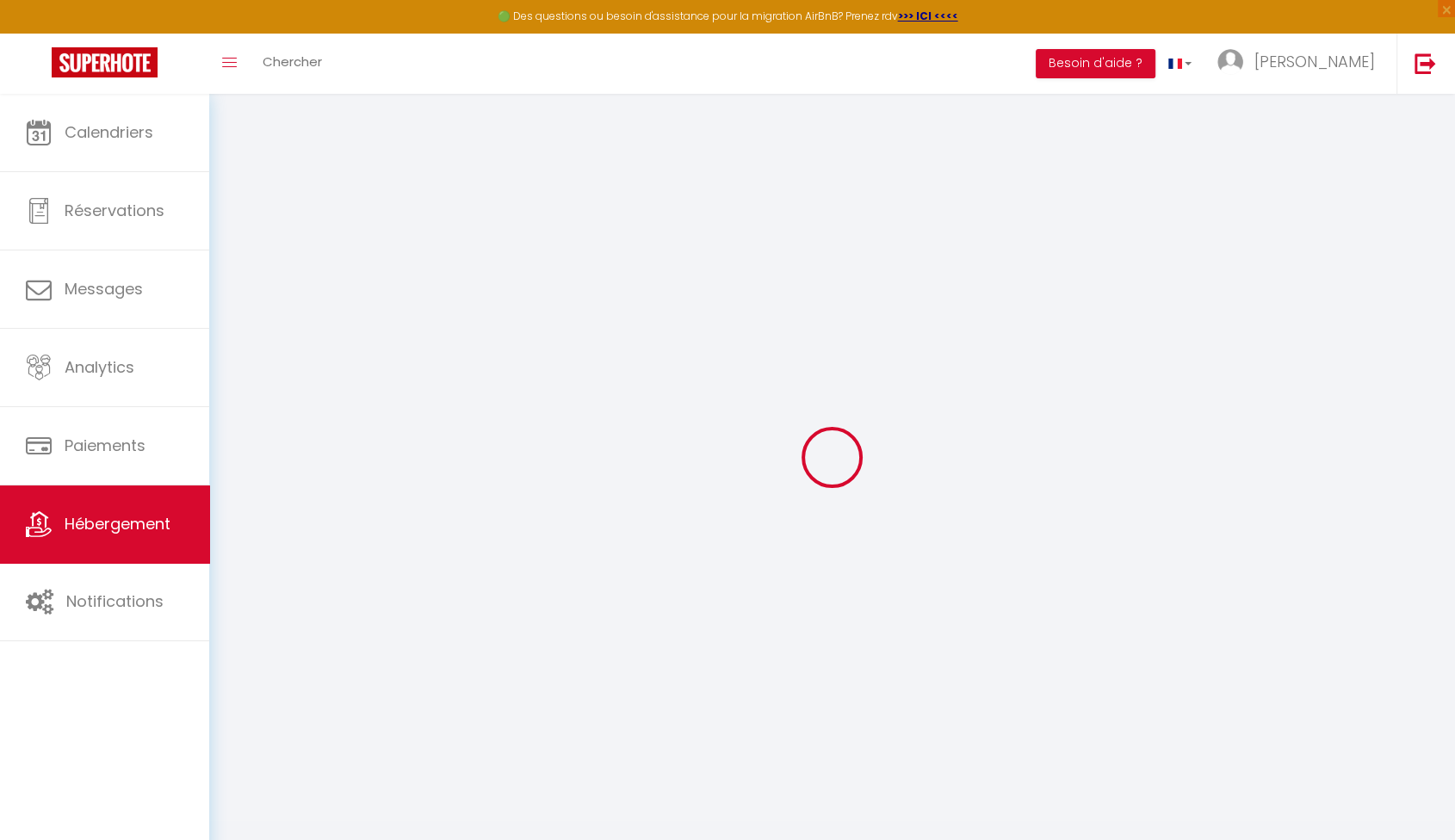
select select
type input "[STREET_ADDRESS][PERSON_NAME]"
type input "06400"
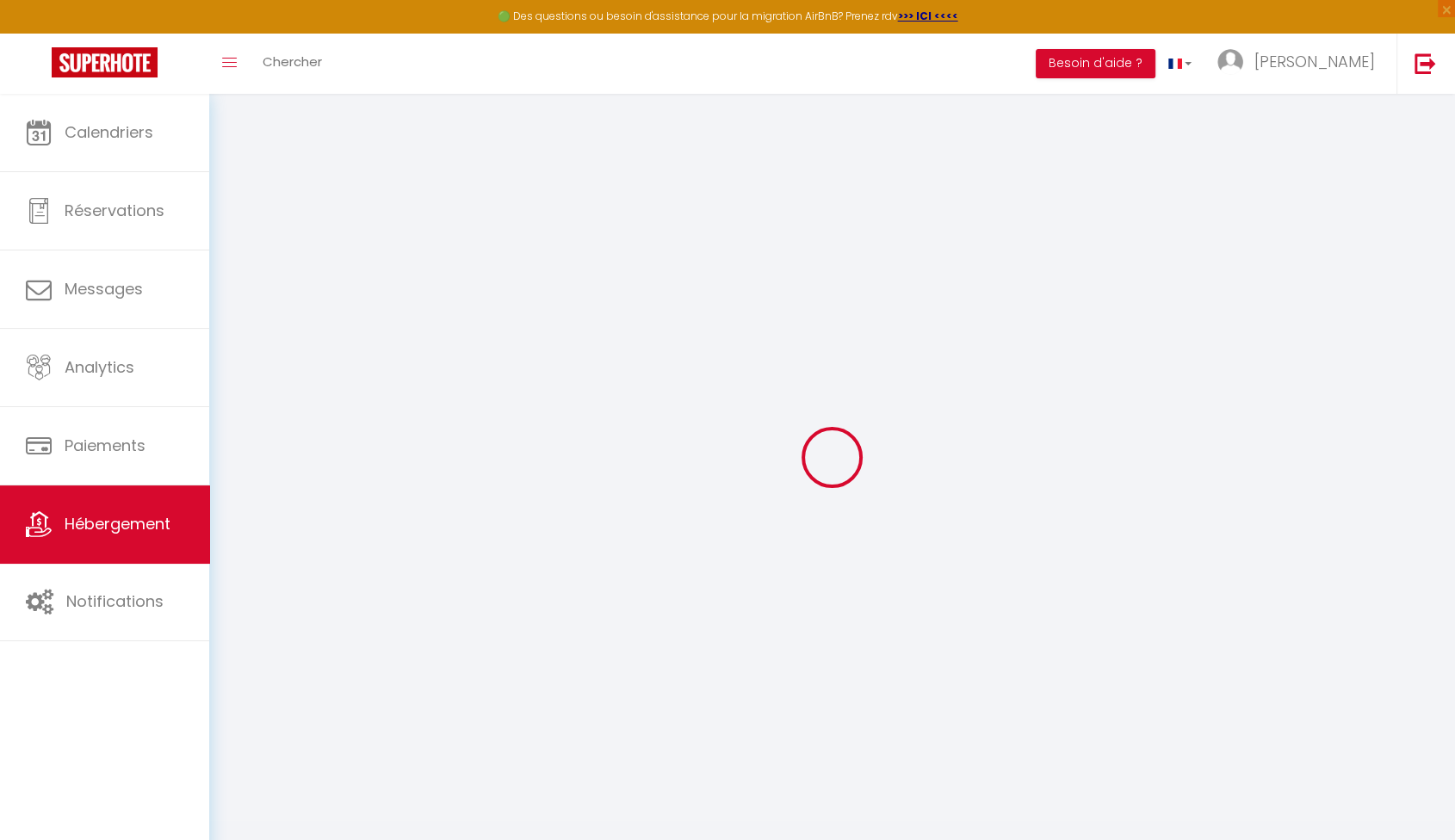
type input "Cannes"
type input "[EMAIL_ADDRESS][DOMAIN_NAME]"
select select "16181"
checkbox input "false"
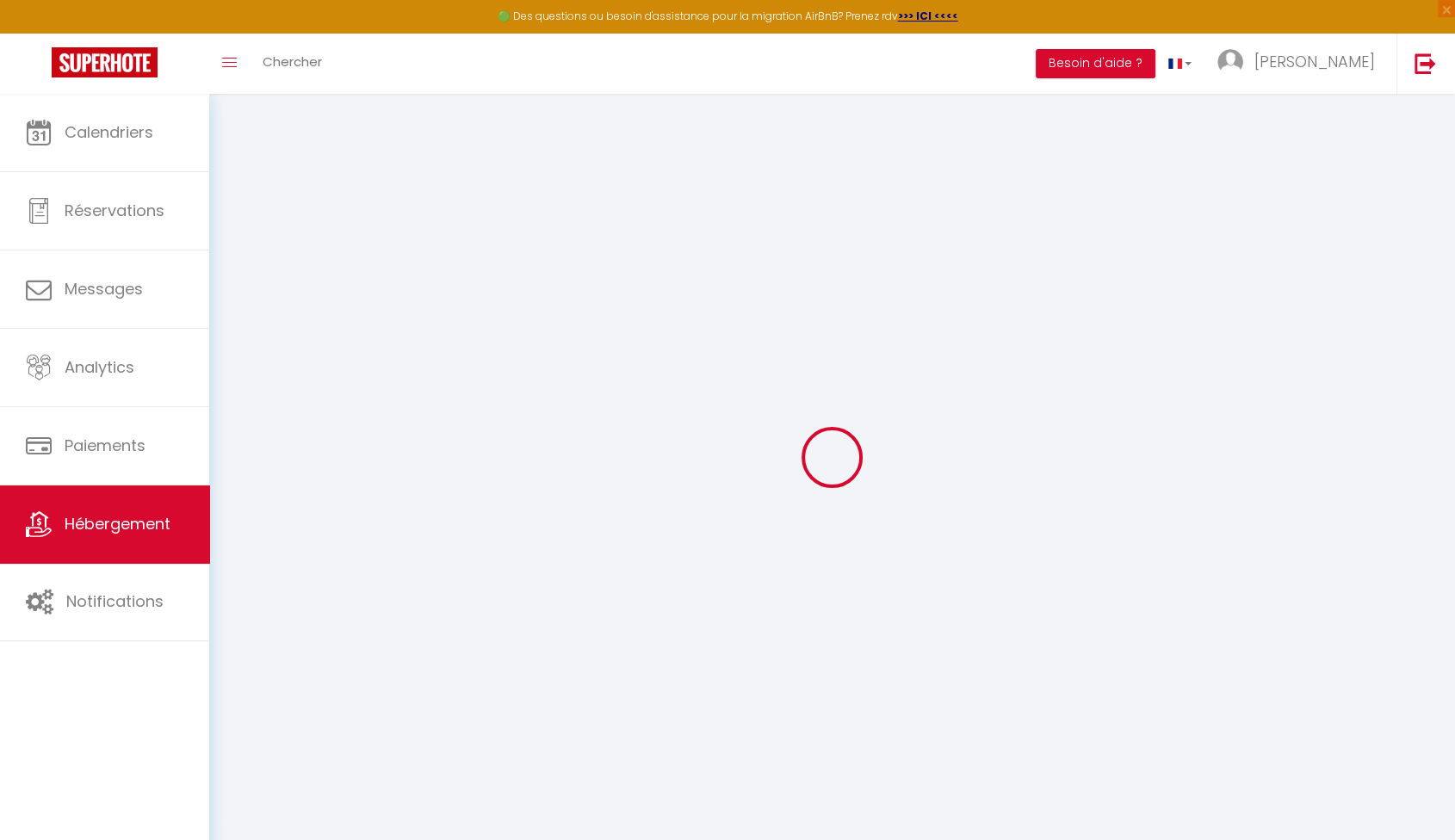
checkbox input "false"
type input "0"
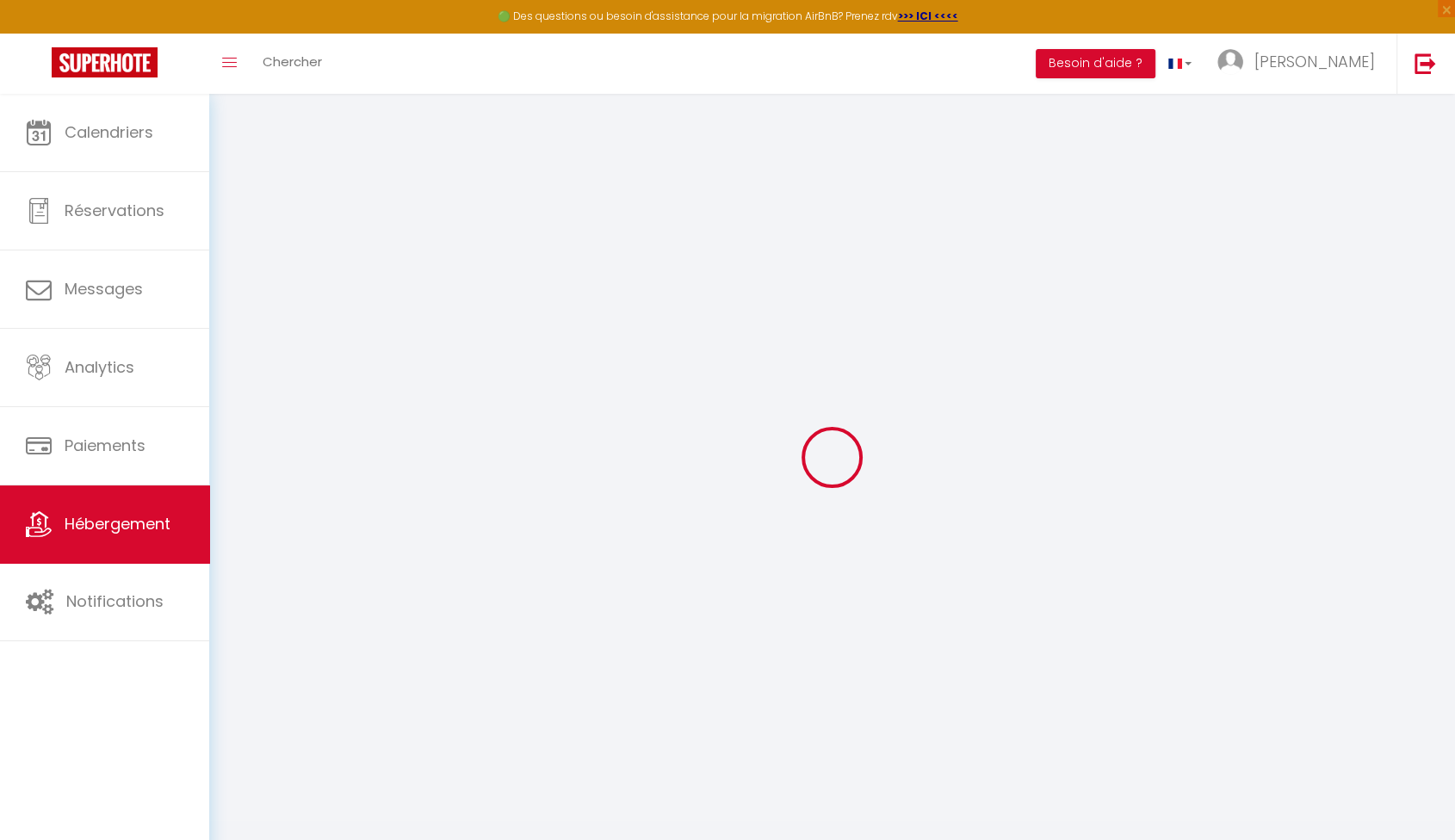
type input "0"
select select
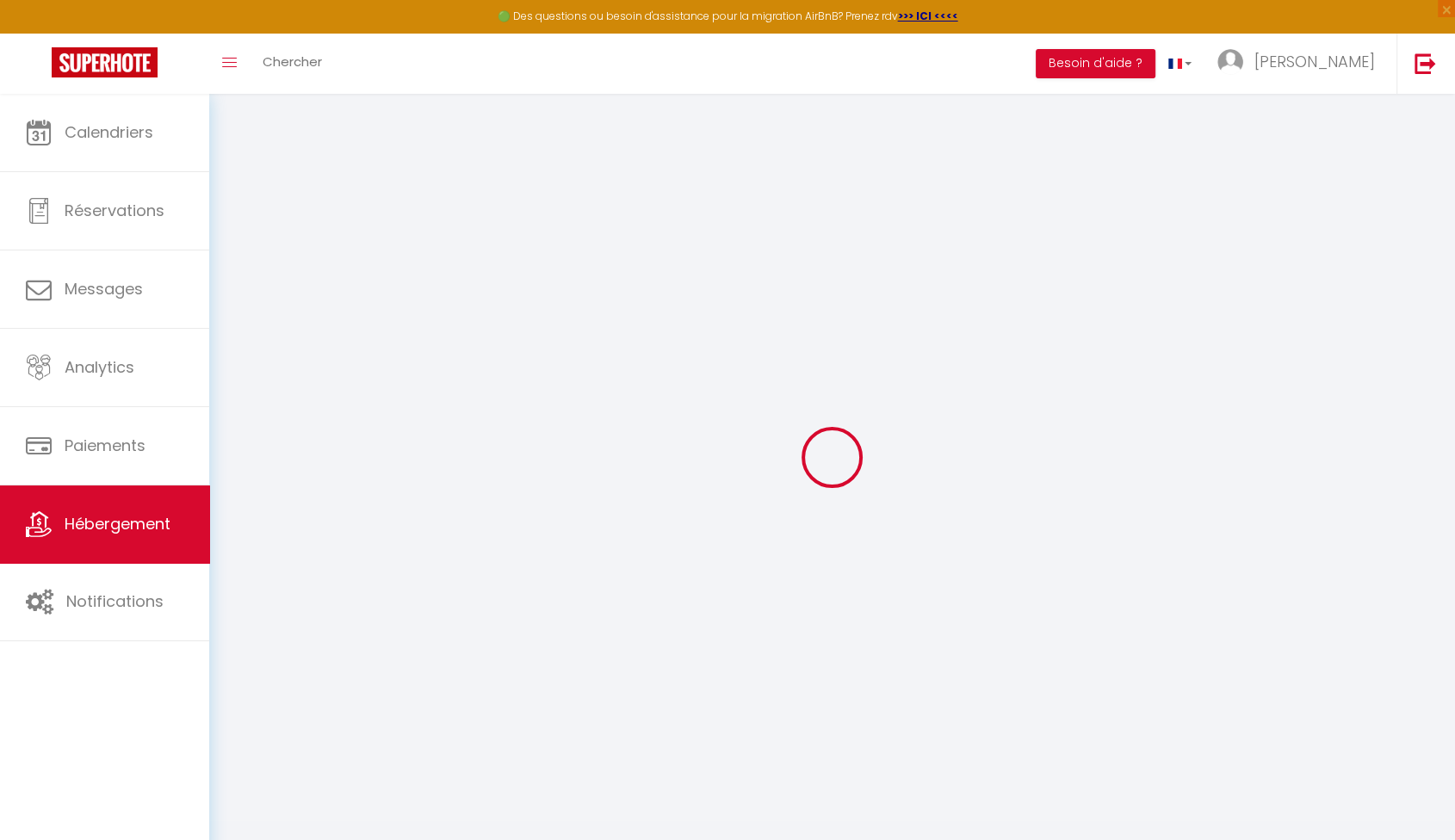
select select
checkbox input "false"
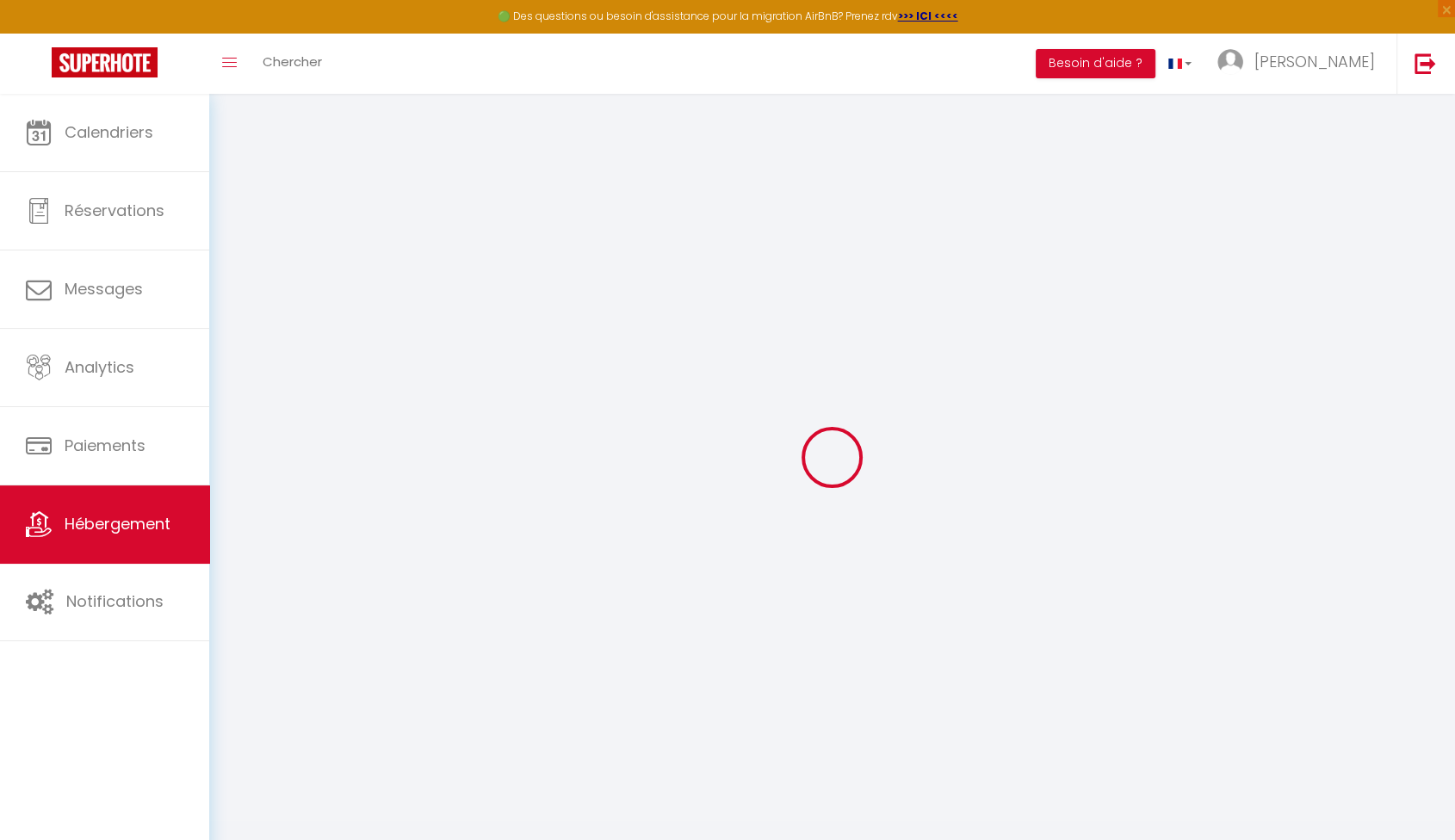
checkbox input "false"
select select
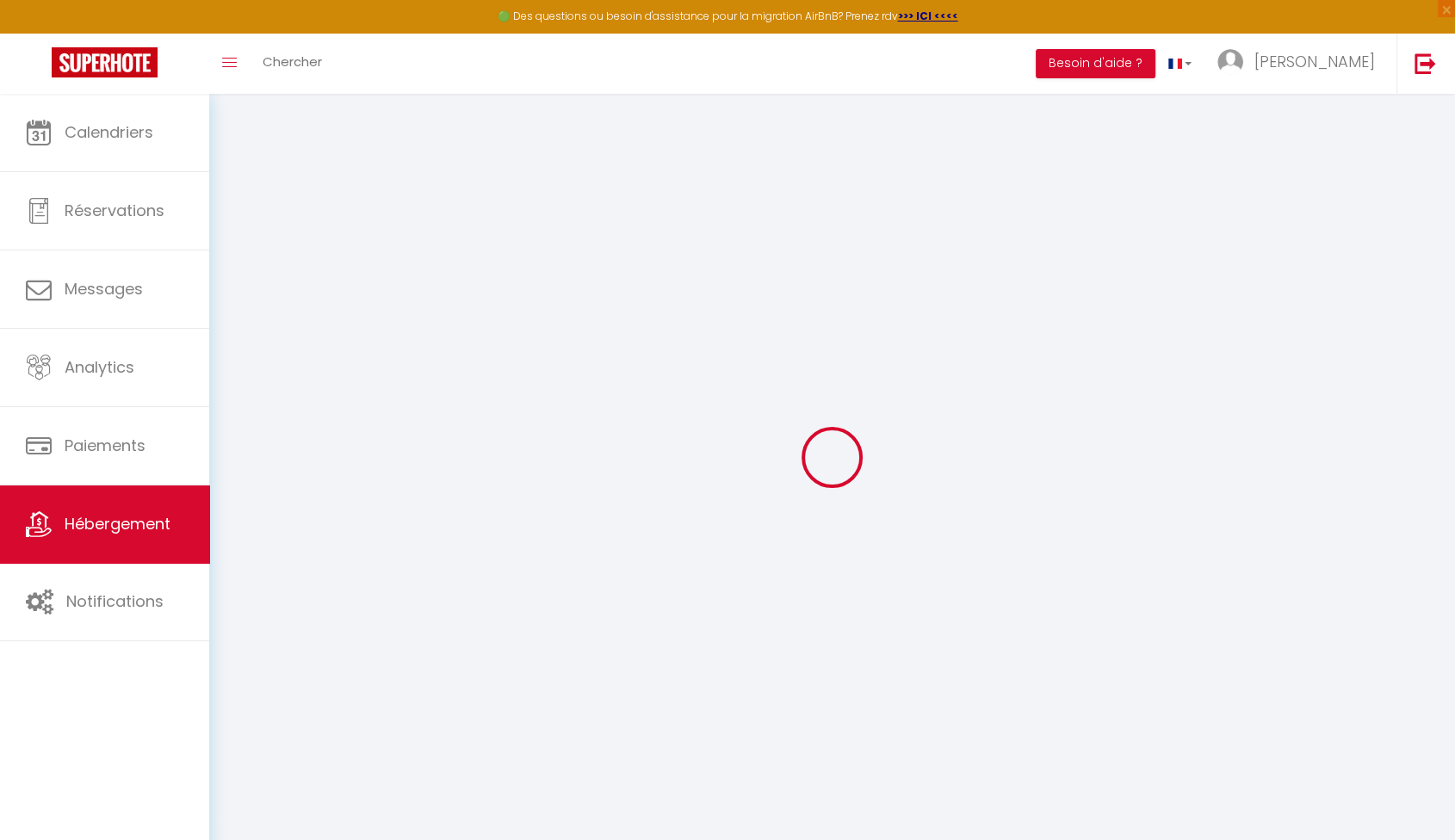
select select
checkbox input "false"
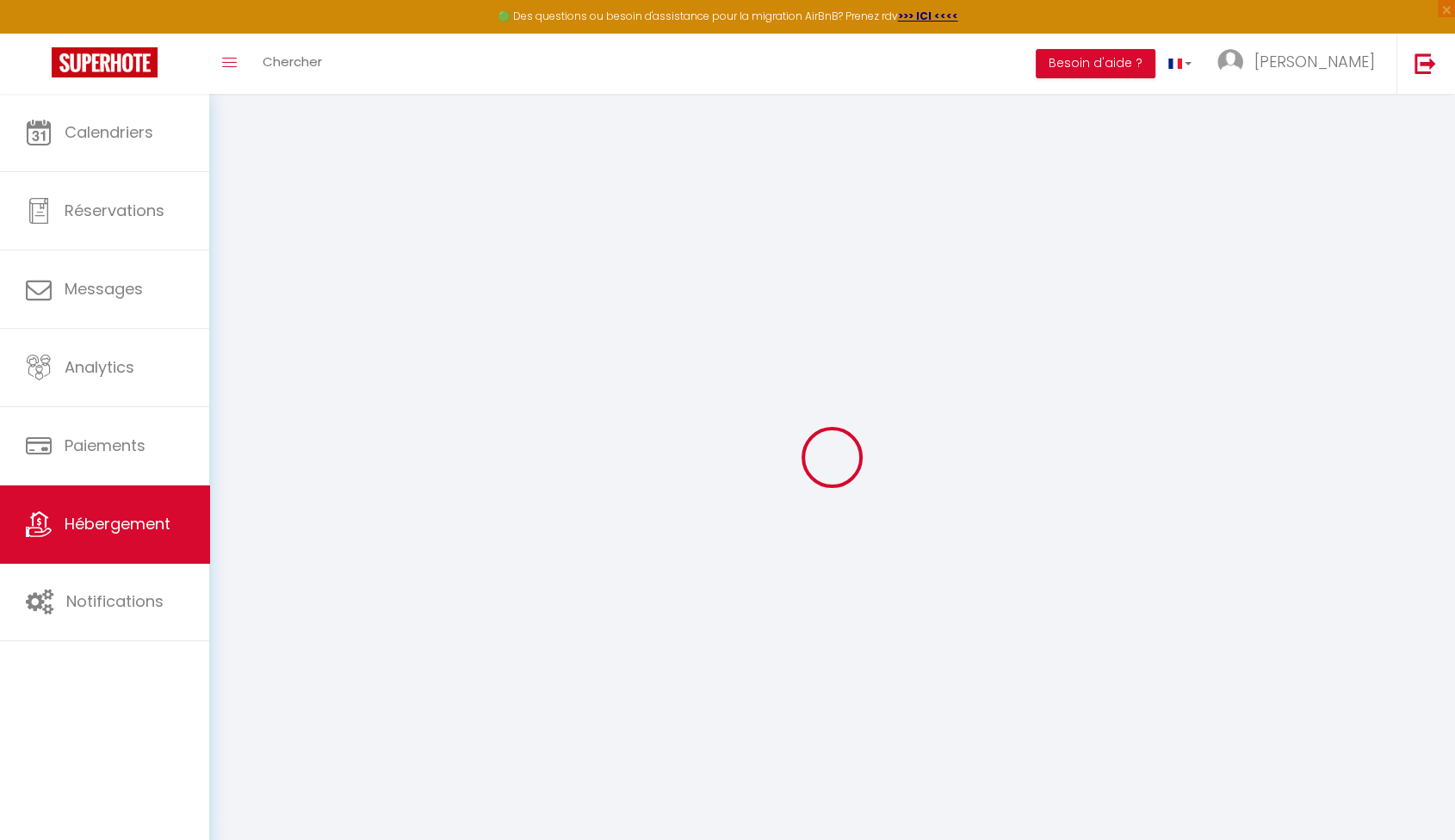
checkbox input "false"
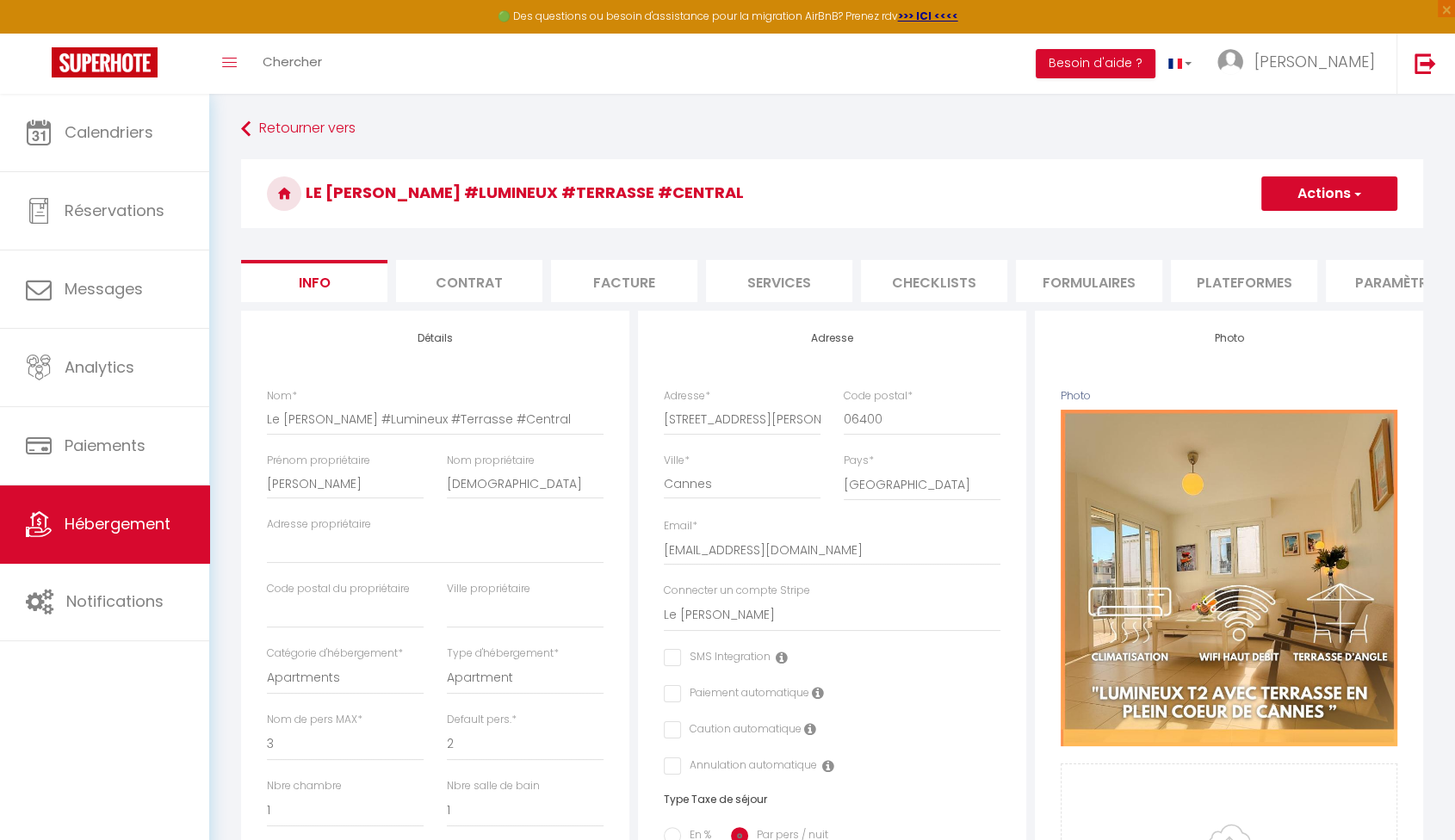
checkbox input "false"
click at [1354, 58] on span "[PERSON_NAME]" at bounding box center [1314, 61] width 120 height 22
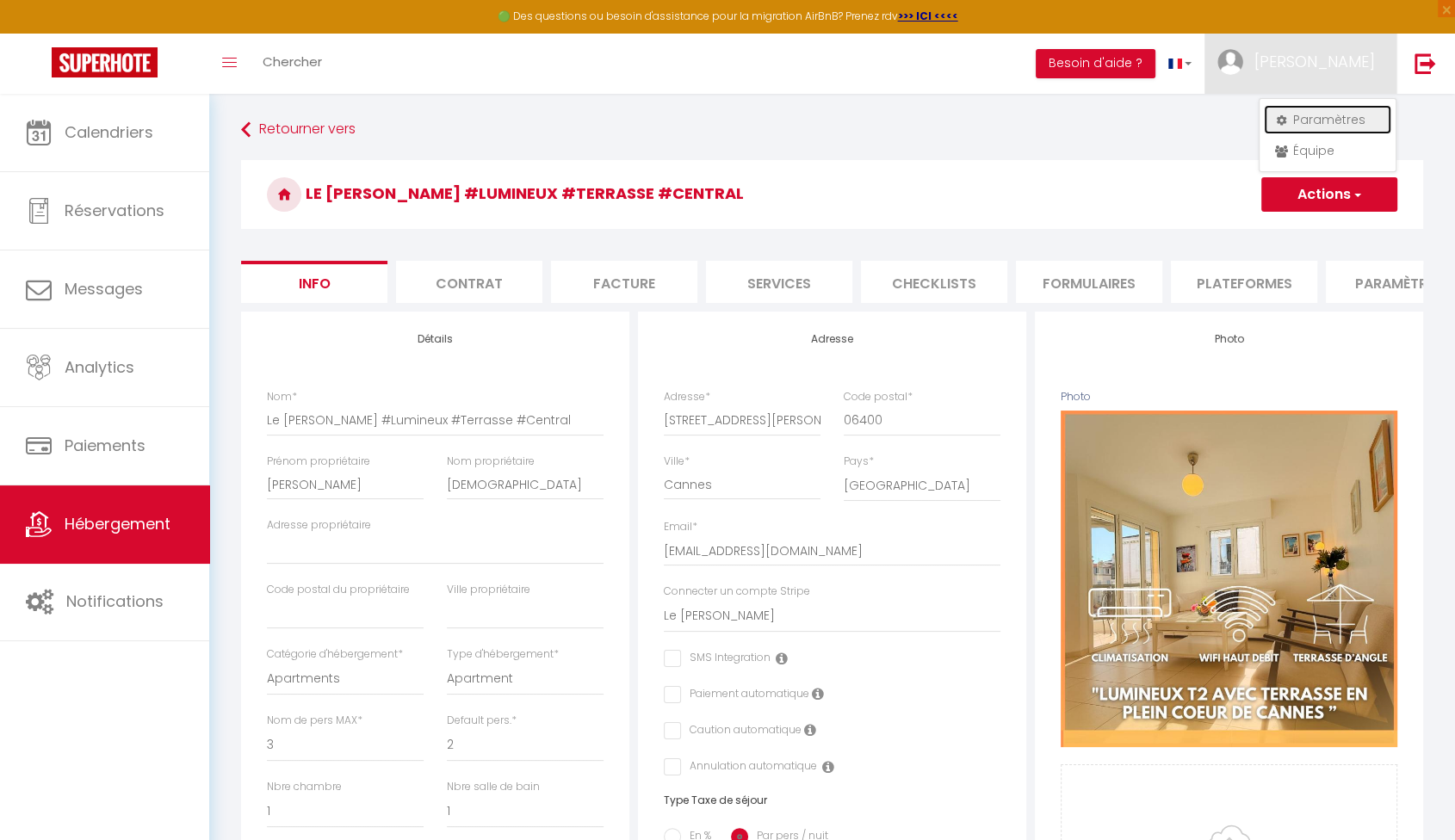
click at [1345, 113] on link "Paramètres" at bounding box center [1327, 119] width 128 height 29
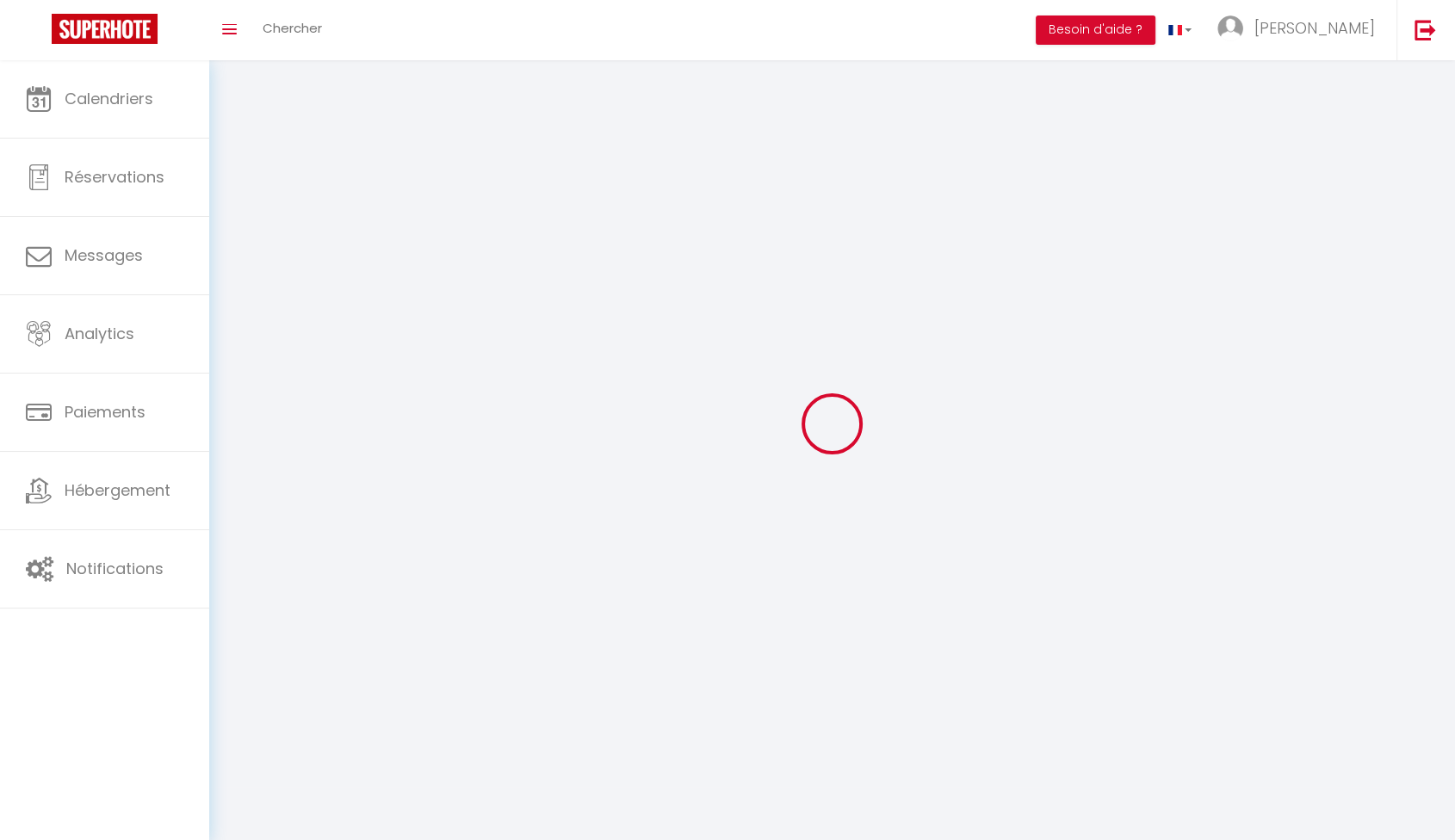
type input "[PERSON_NAME]"
type input "0778765013"
type input "[STREET_ADDRESS]"
type input "06400"
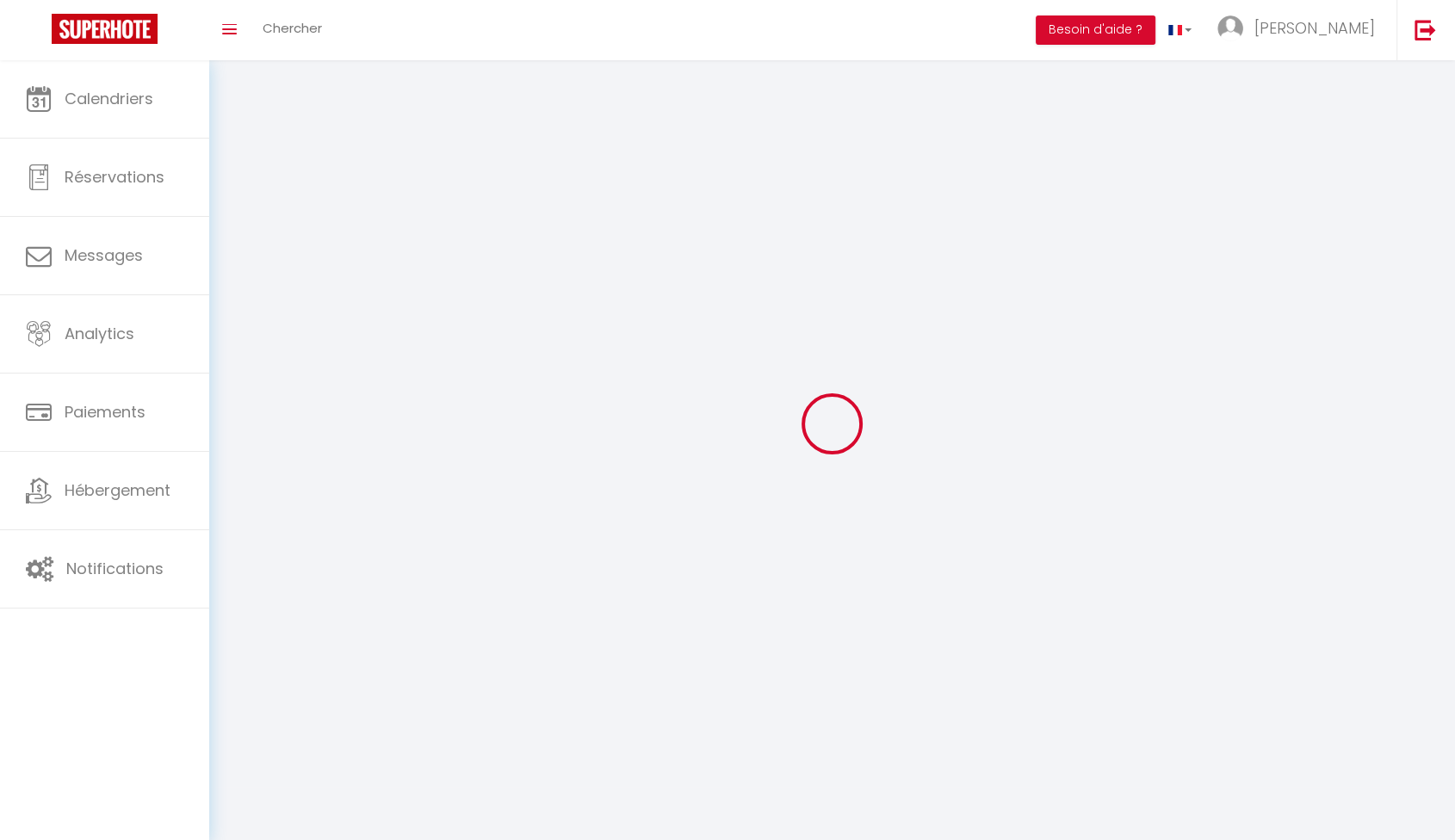
type input "Cannes"
type input "68GUVs0UlsyR2IcWKanJCJMds"
type input "M32QH4CNkUkt09Ql6leZs0oNg"
select select "28"
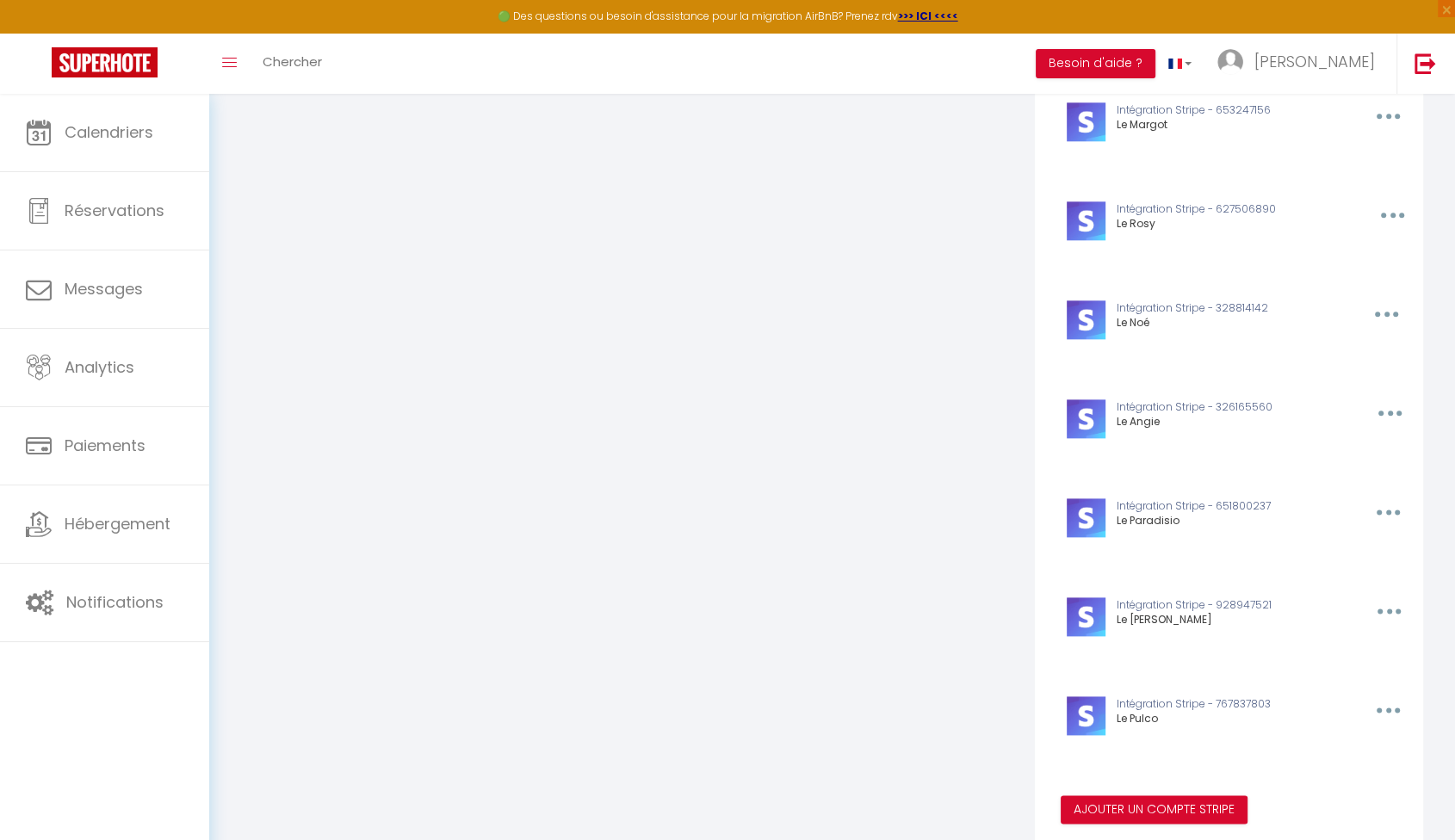
scroll to position [2084, 0]
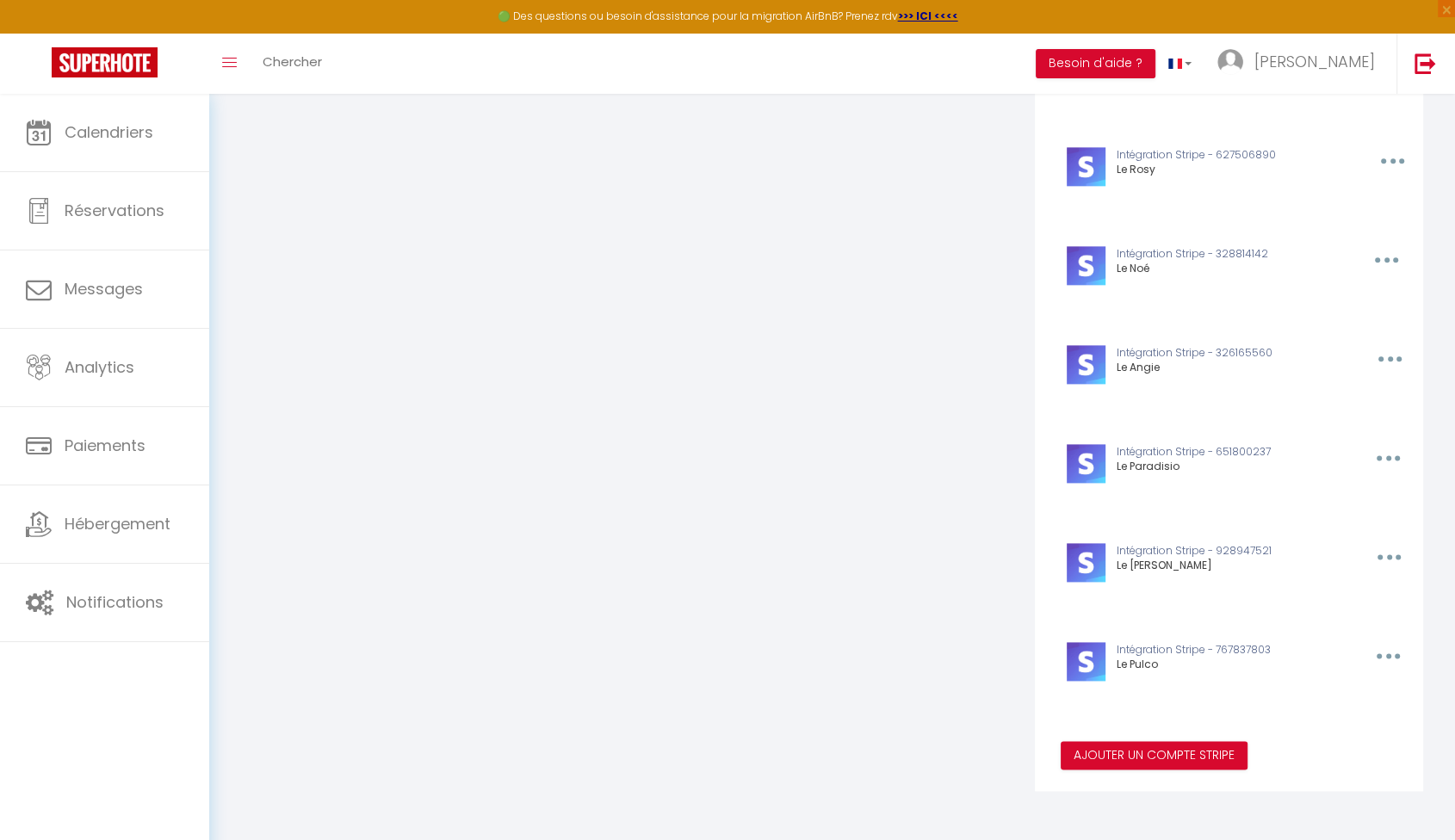
click at [1382, 554] on button "button" at bounding box center [1387, 556] width 53 height 27
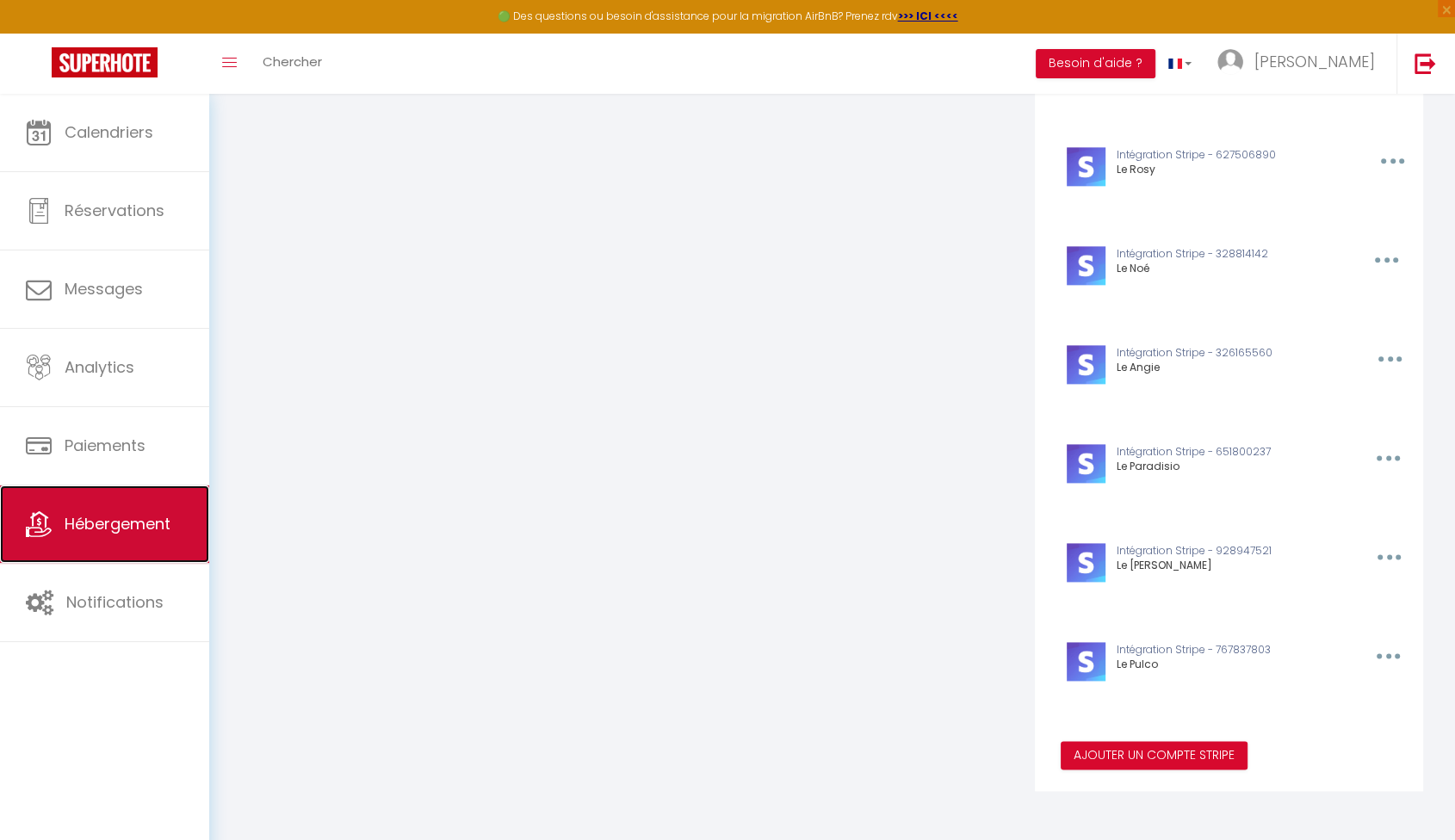
click at [131, 543] on link "Hébergement" at bounding box center [104, 524] width 209 height 78
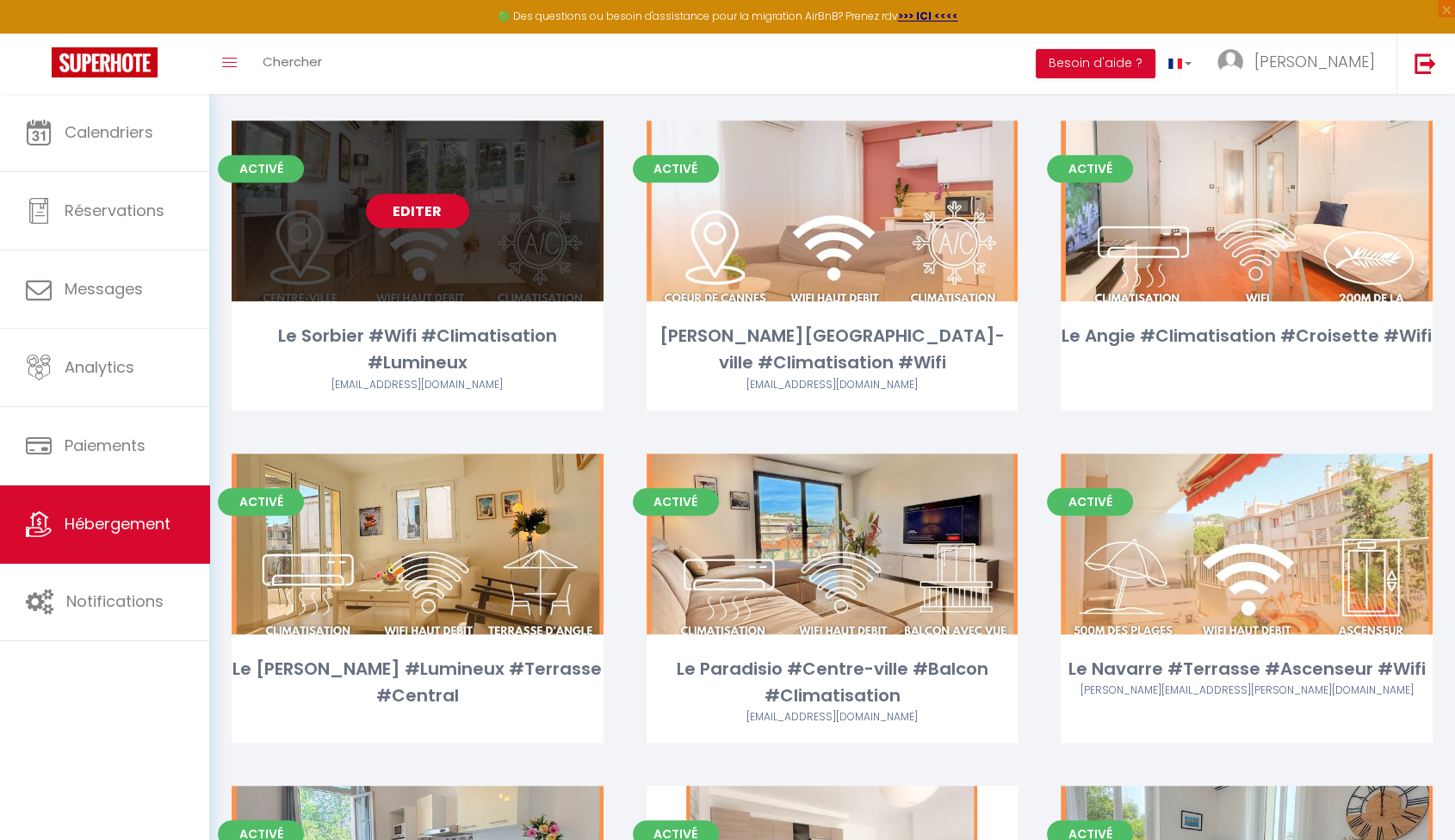
scroll to position [1434, 0]
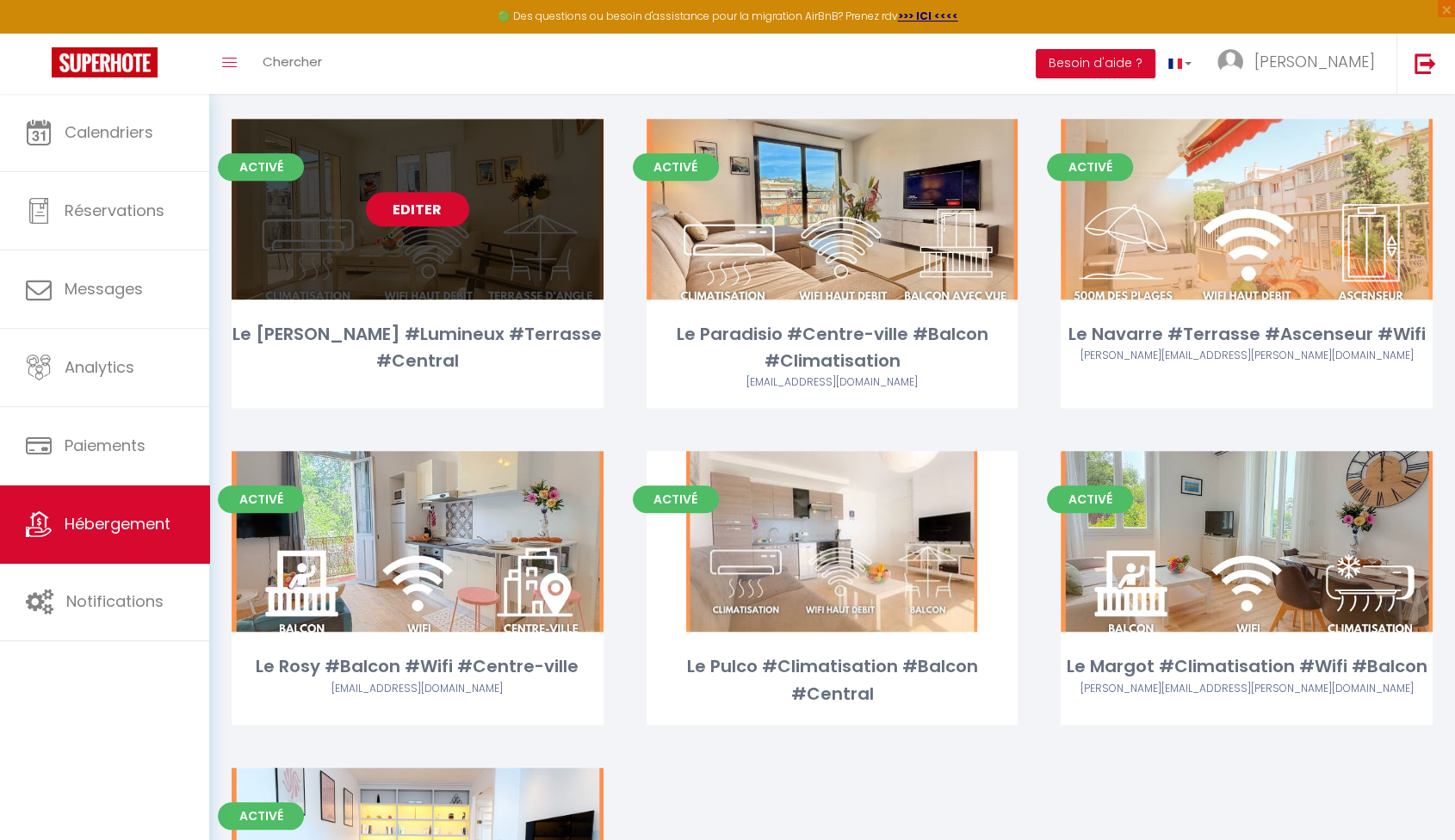
click at [424, 209] on link "Editer" at bounding box center [417, 209] width 103 height 34
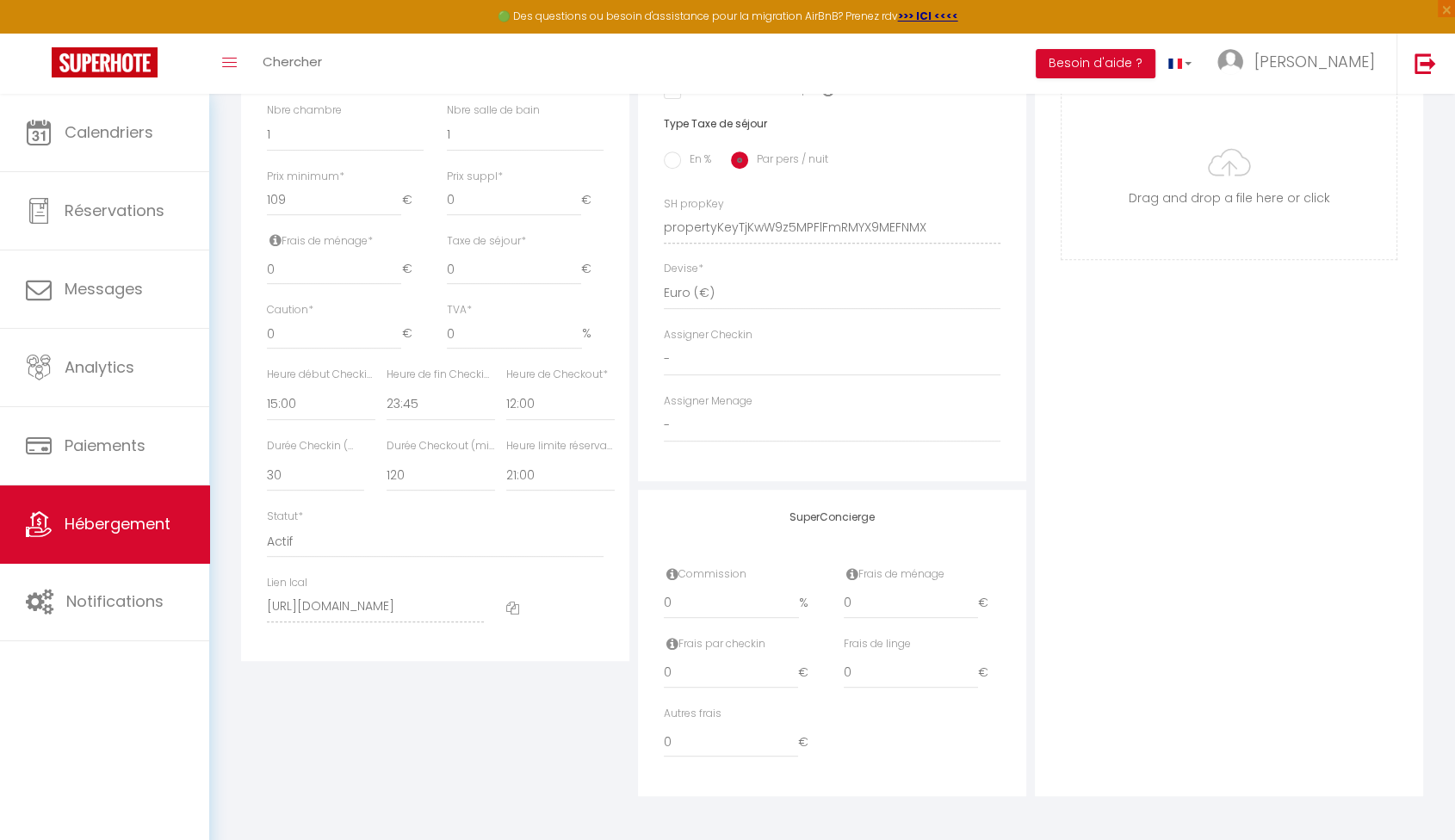
scroll to position [690, 0]
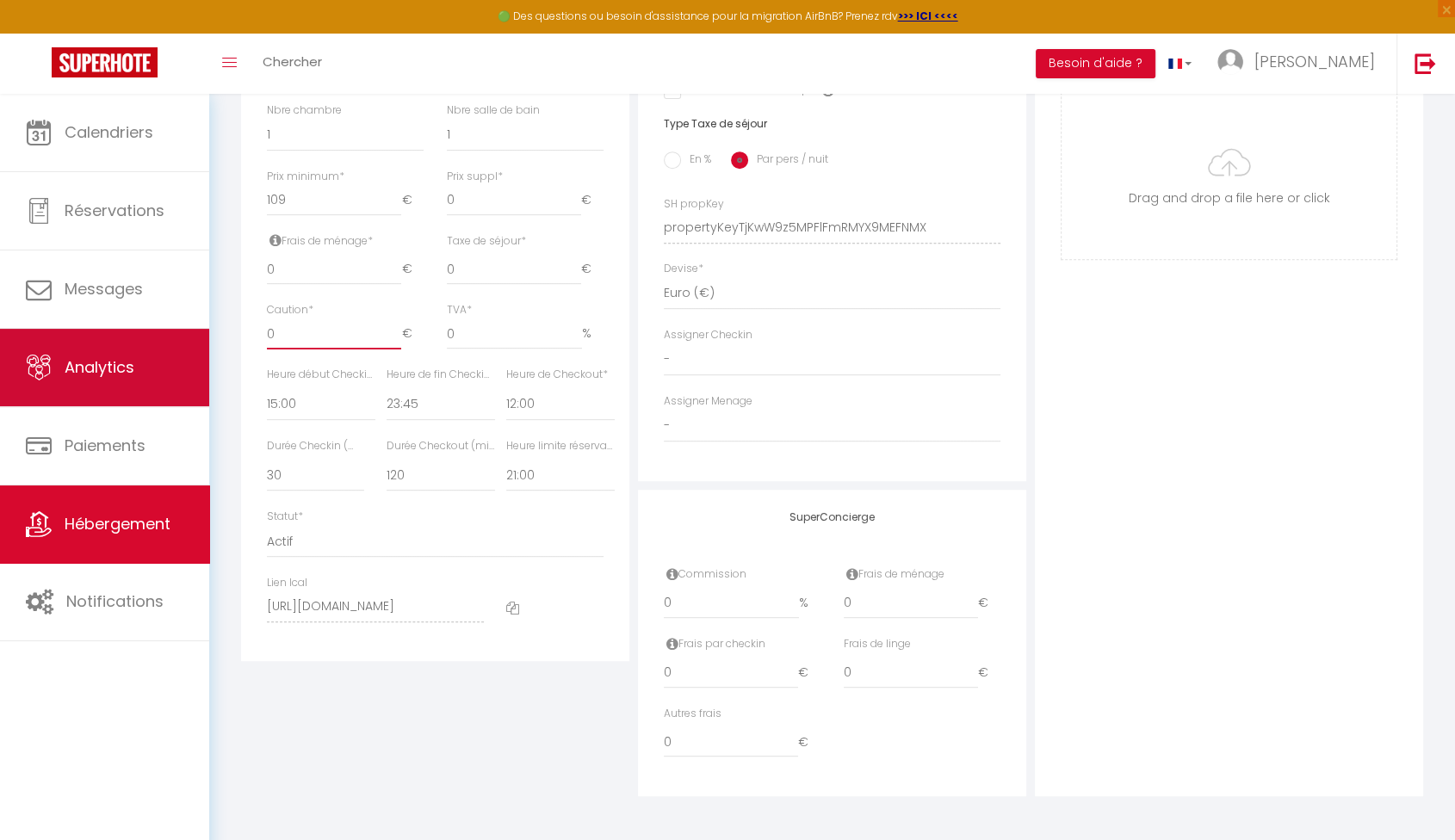
drag, startPoint x: 278, startPoint y: 336, endPoint x: 196, endPoint y: 330, distance: 82.2
click at [196, 330] on div "🟢 Des questions ou besoin d'assistance pour la migration AirBnB? Prenez rdv >>>…" at bounding box center [728, 129] width 1455 height 1423
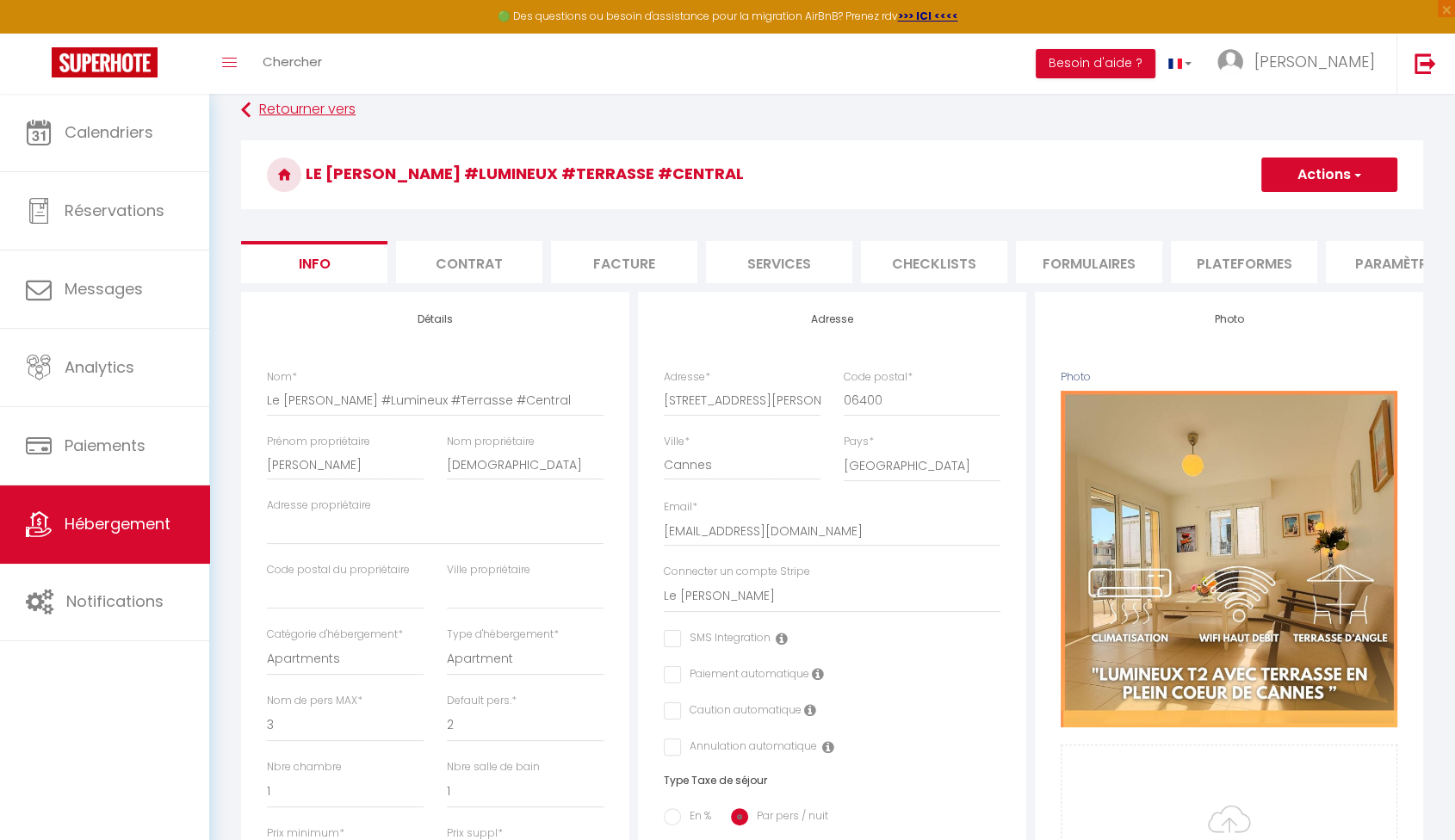
scroll to position [0, 0]
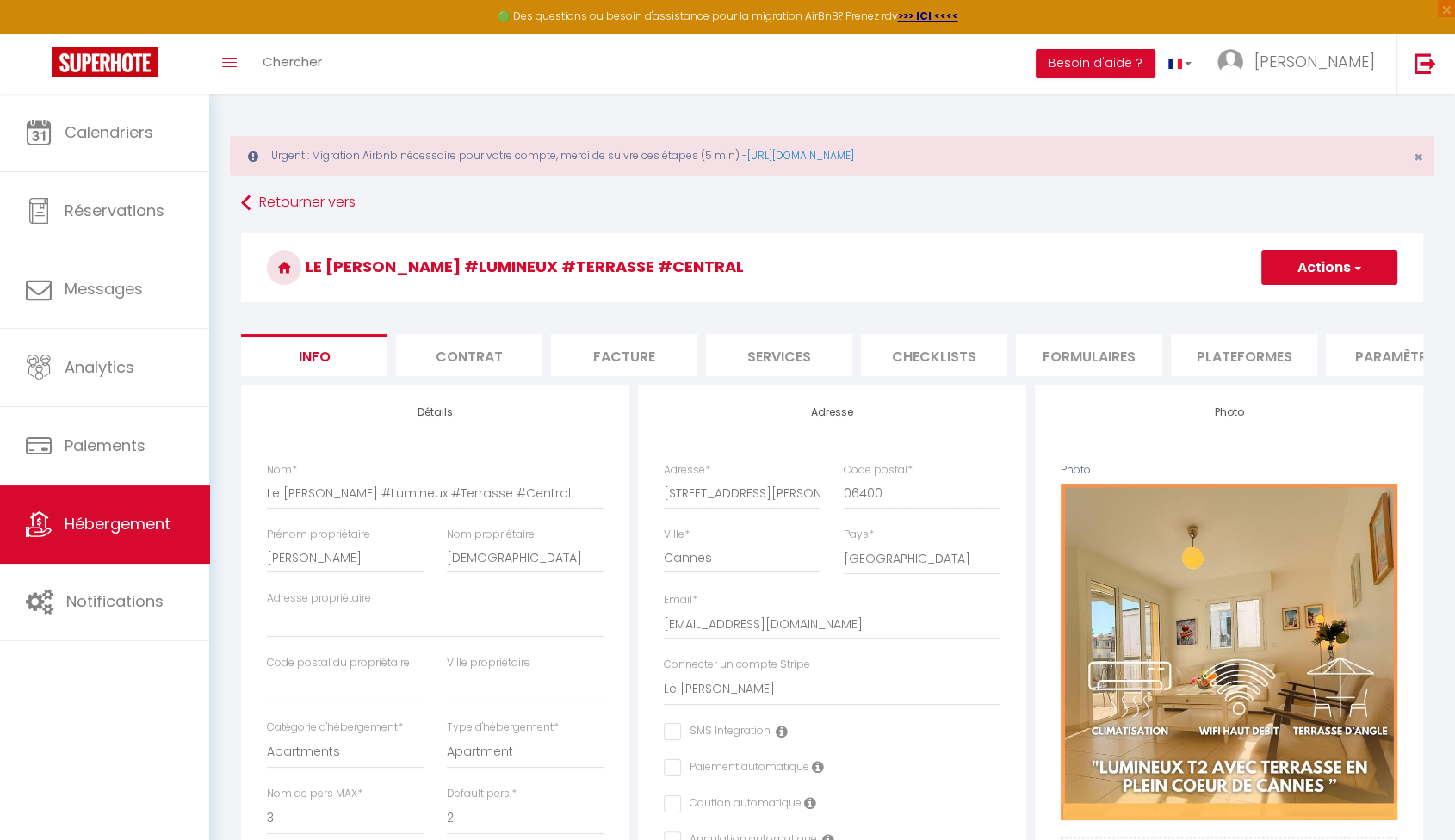
click at [1324, 265] on button "Actions" at bounding box center [1329, 268] width 136 height 34
click at [1276, 304] on input "Enregistrer" at bounding box center [1260, 306] width 63 height 17
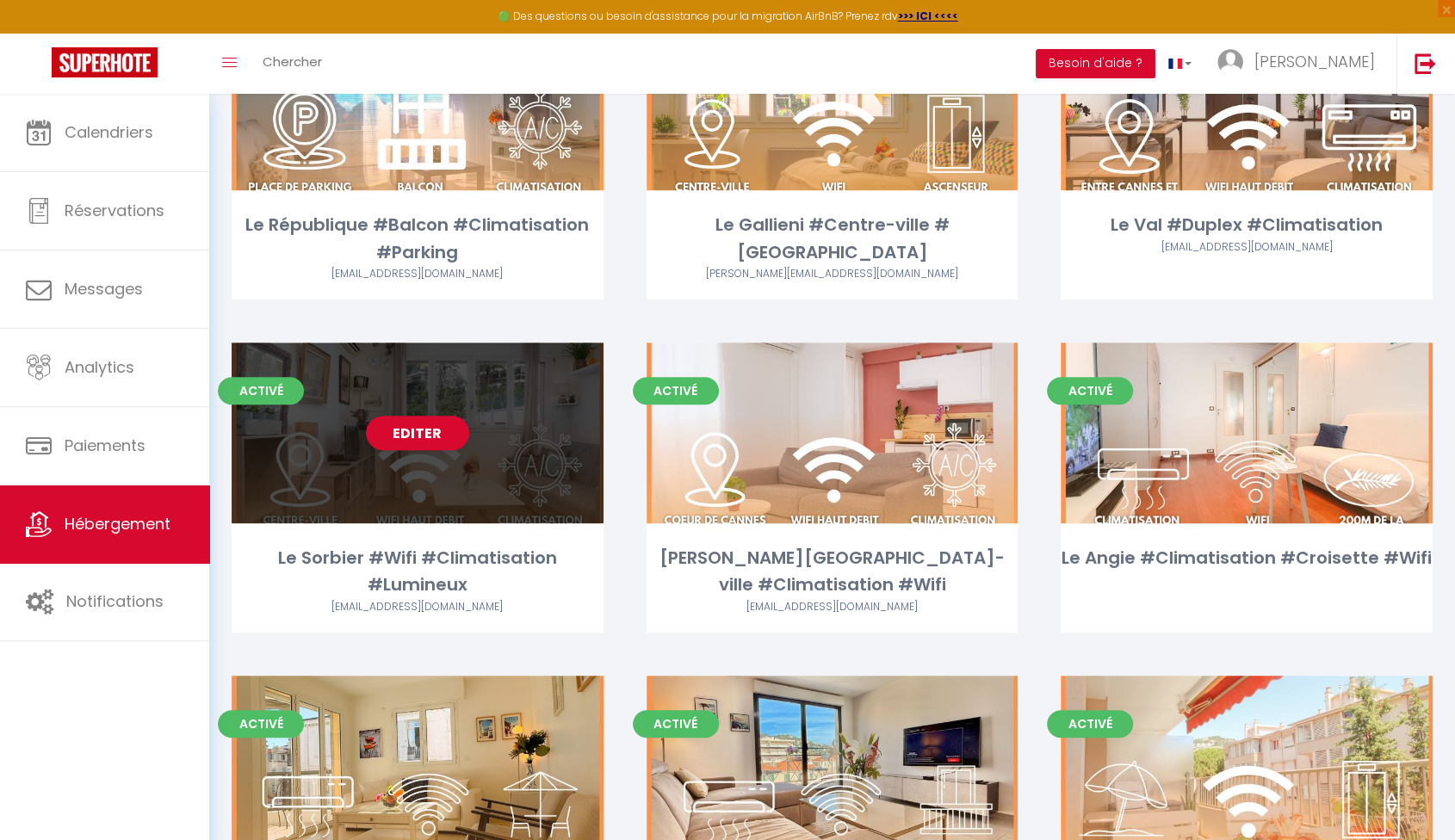
scroll to position [956, 0]
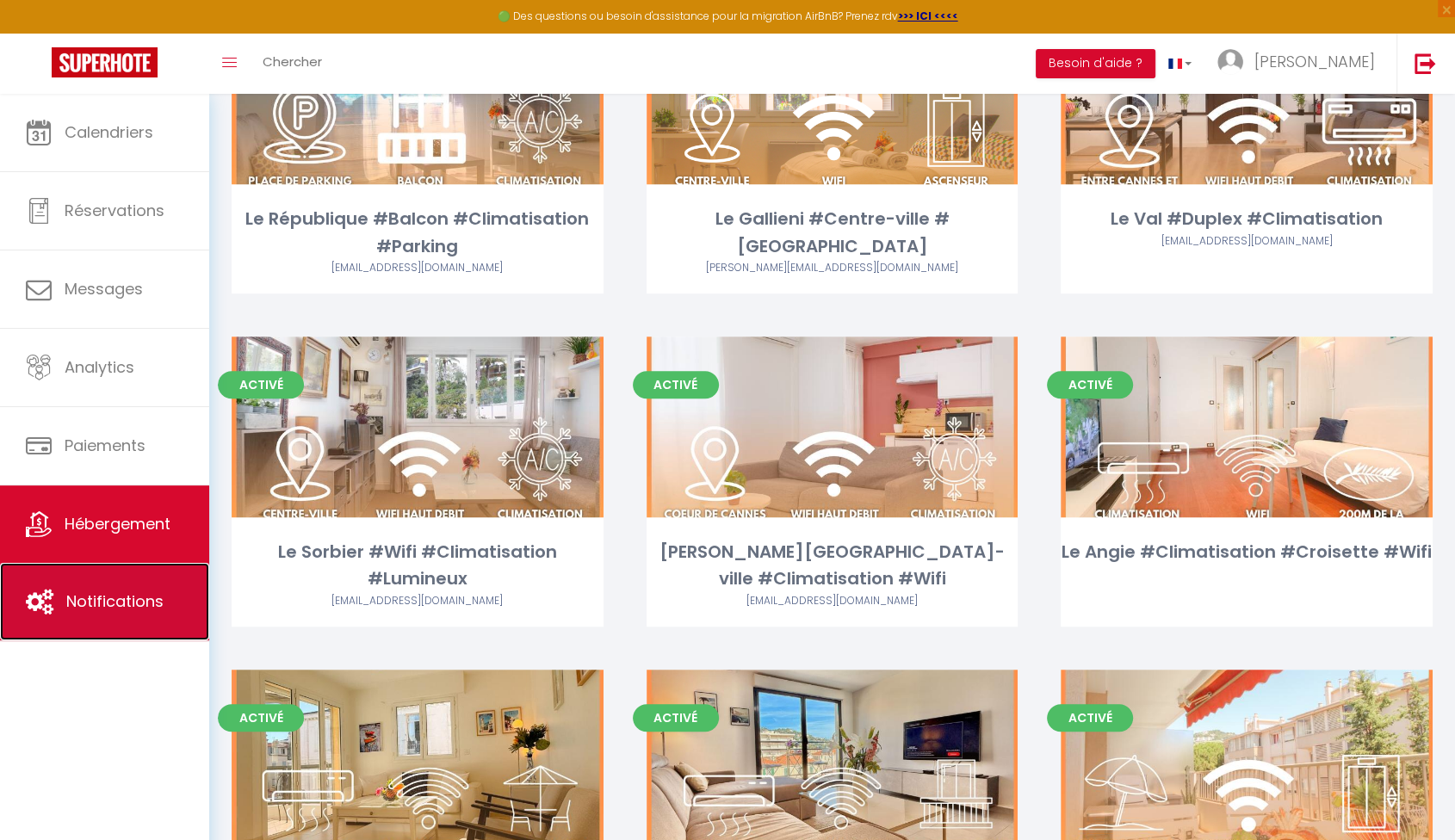
click at [155, 626] on link "Notifications" at bounding box center [104, 602] width 209 height 78
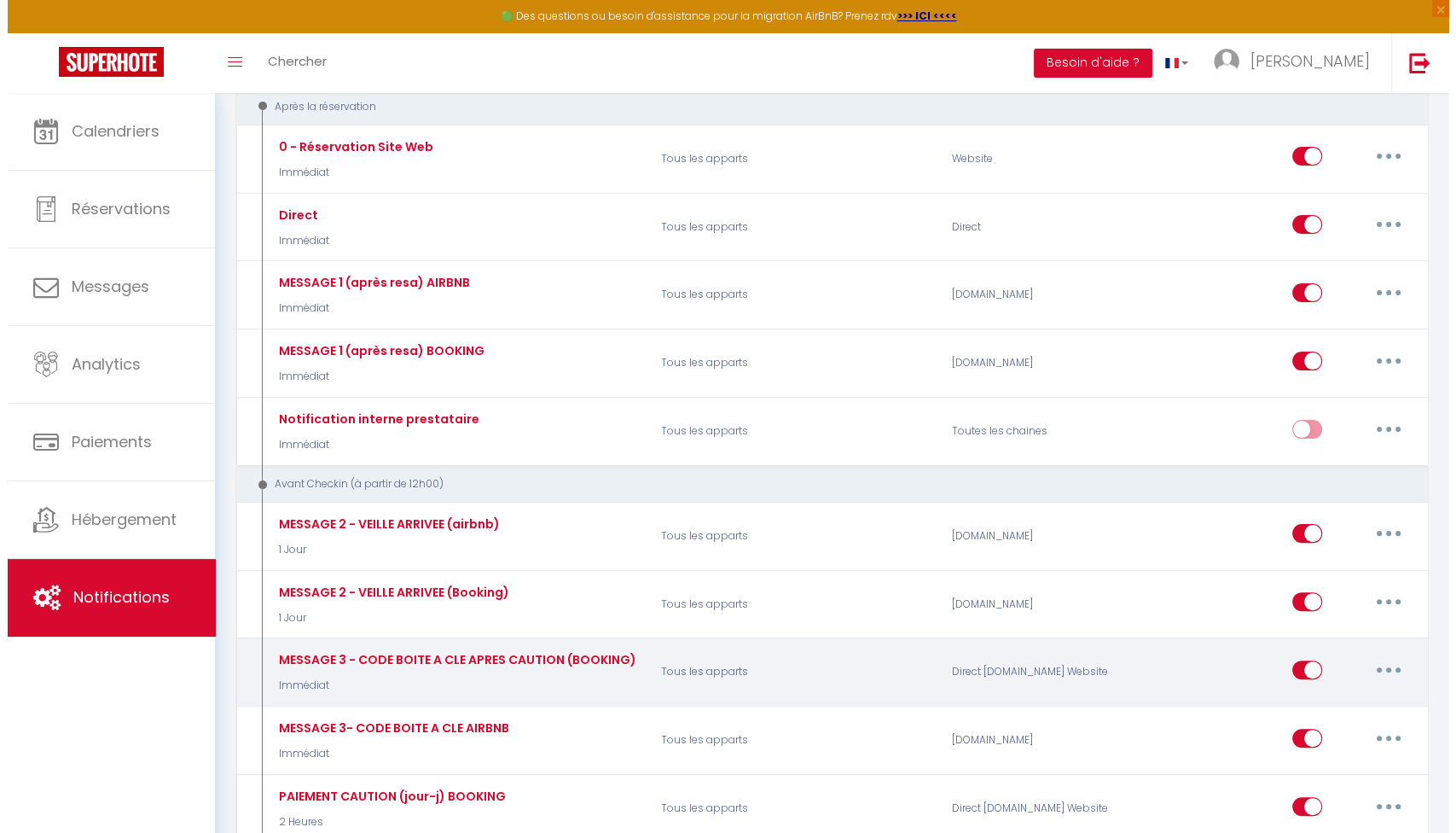
scroll to position [379, 0]
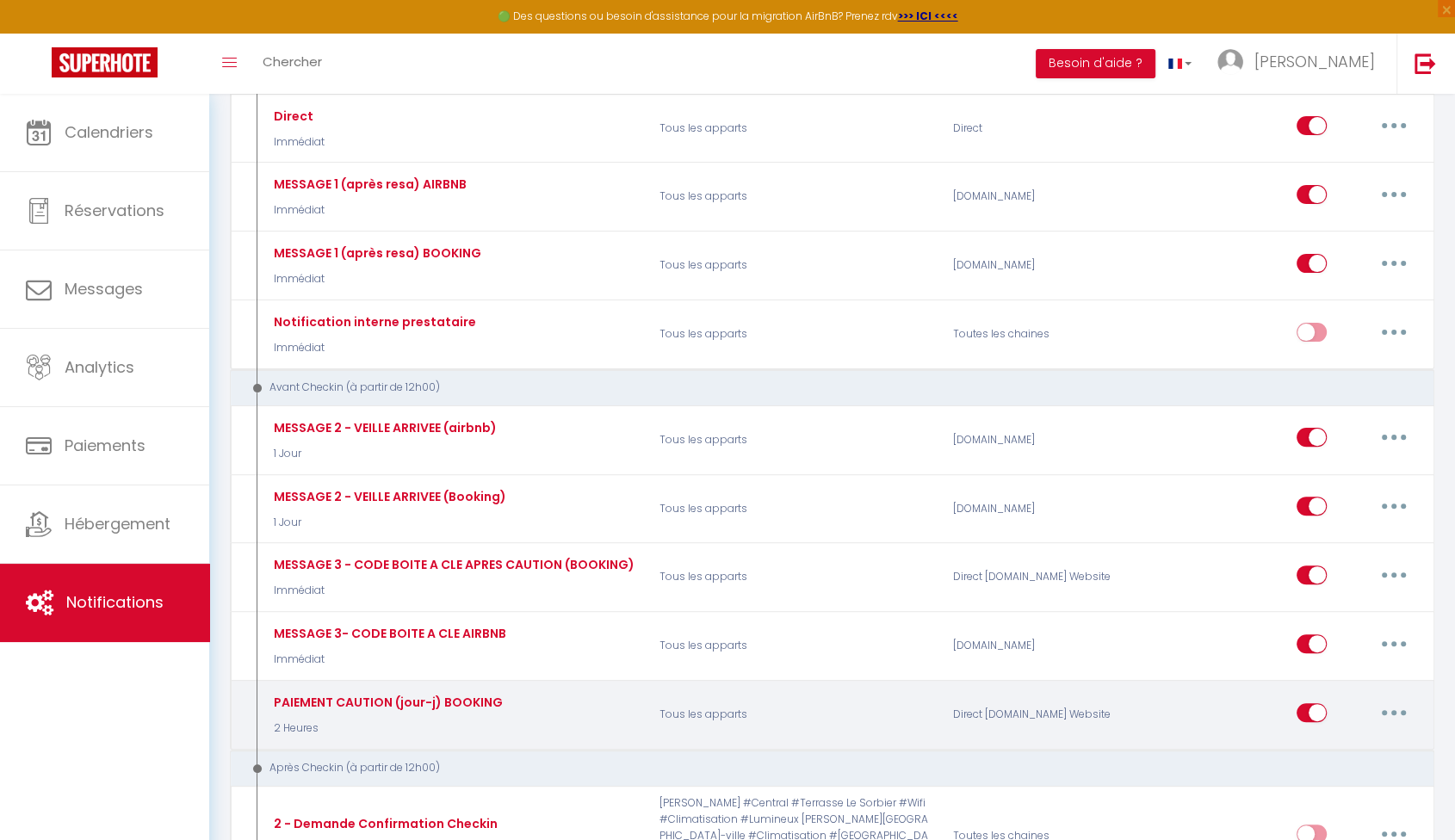
click at [1383, 712] on button "button" at bounding box center [1394, 712] width 48 height 27
click at [1377, 746] on link "Editer" at bounding box center [1349, 751] width 128 height 29
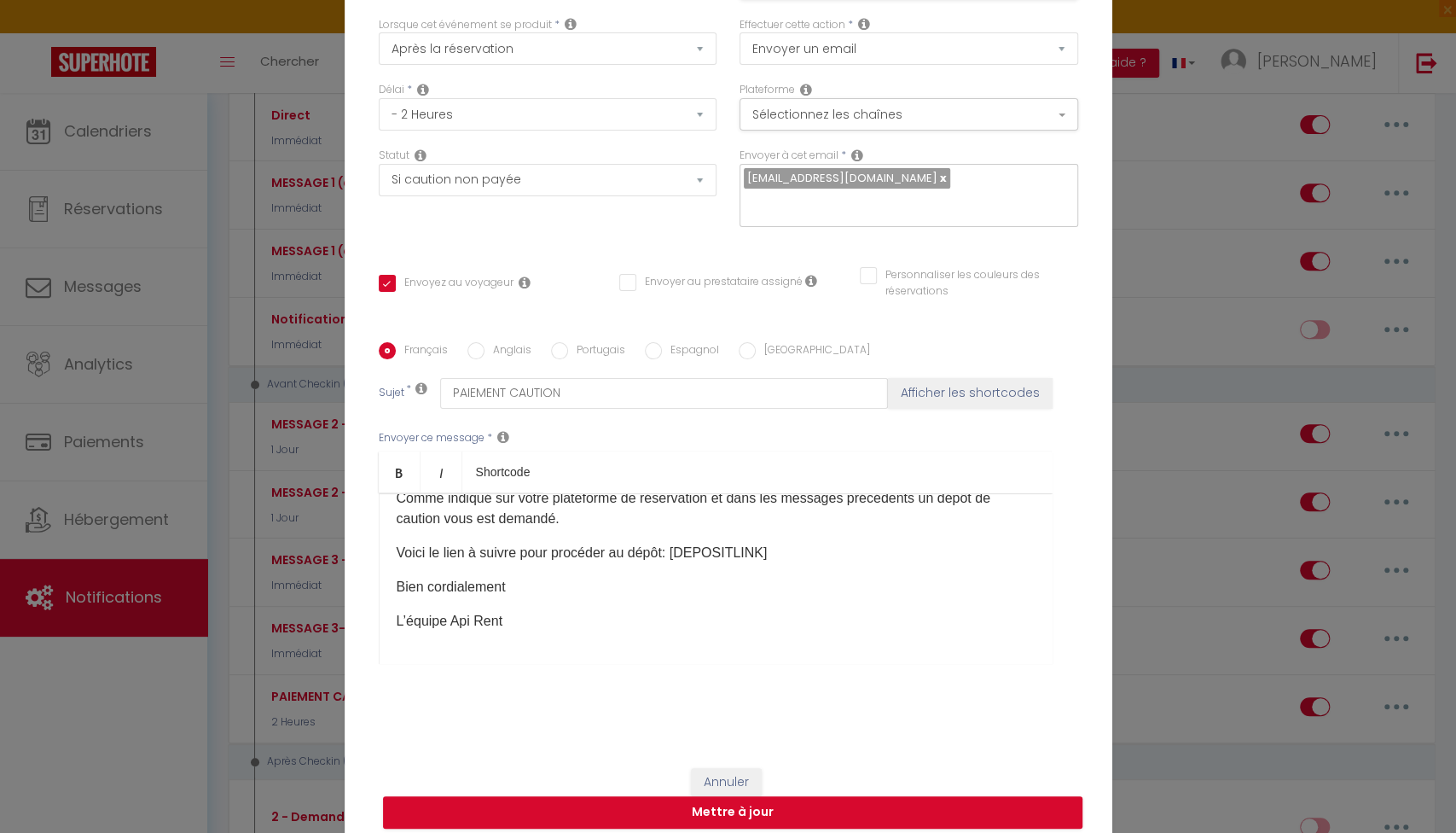
scroll to position [107, 0]
click at [771, 541] on p "Voici le lien à suivre pour procéder au dépôt: [DEPOSITLINK]​" at bounding box center [715, 552] width 638 height 21
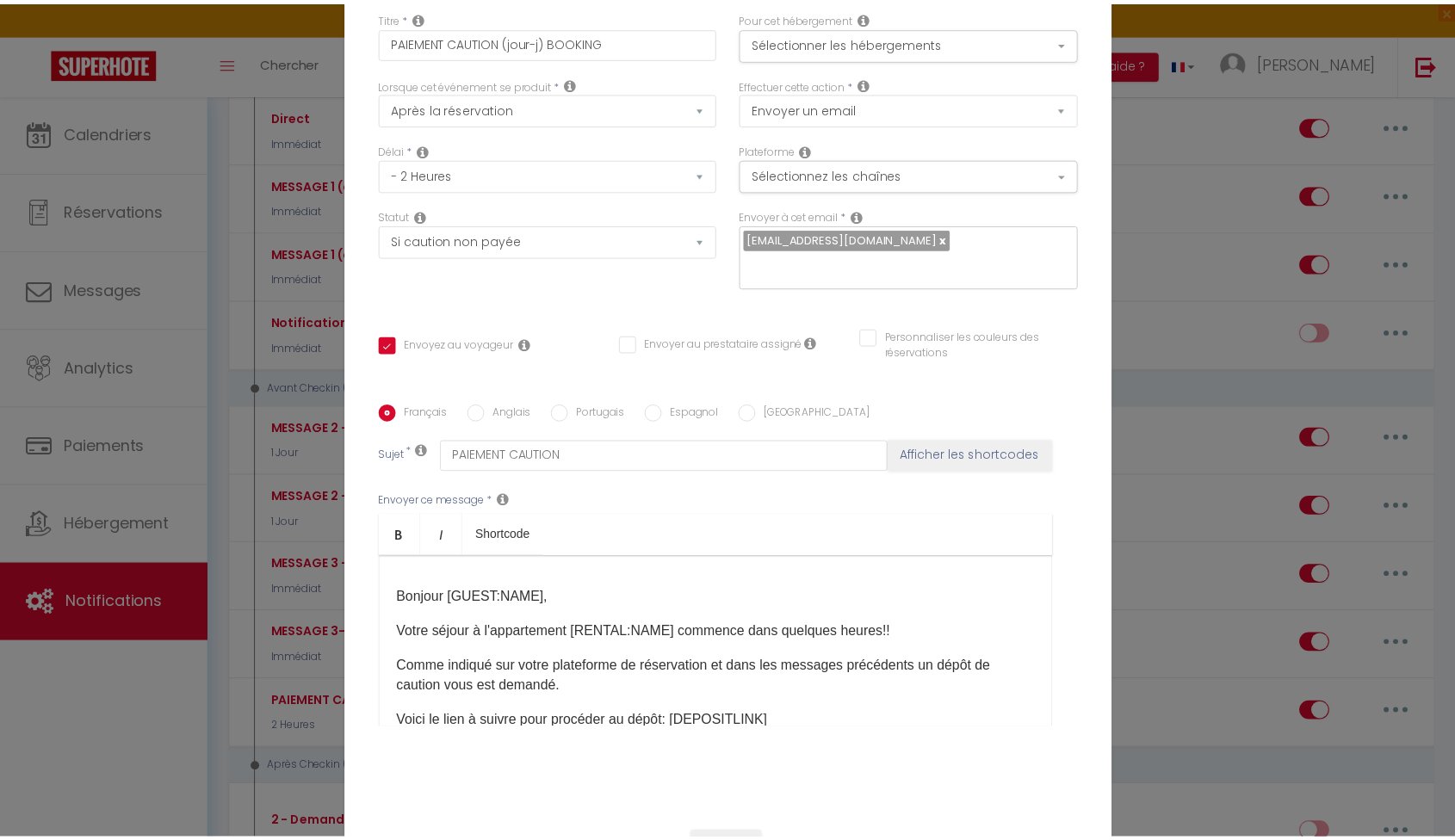
scroll to position [0, 0]
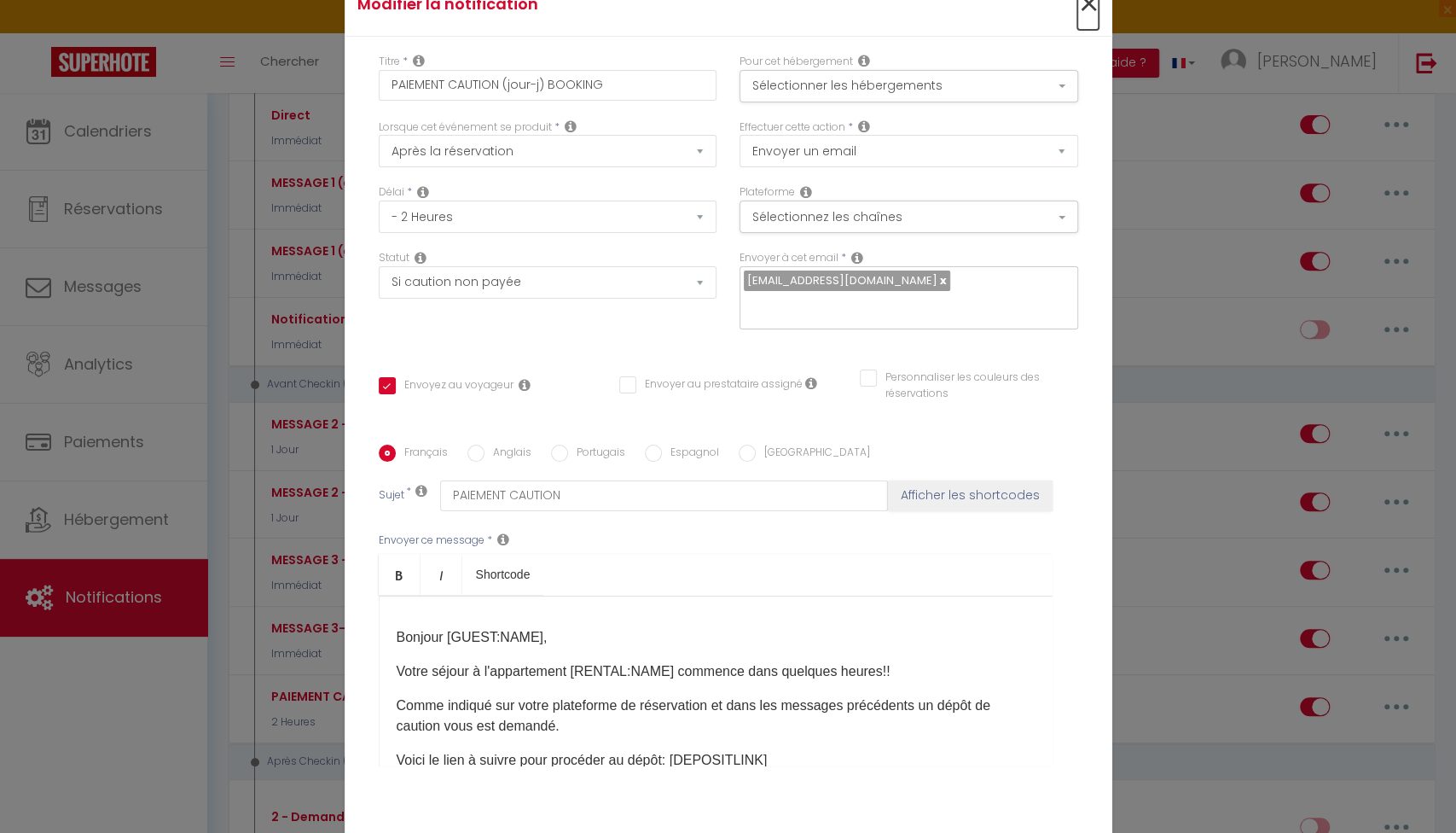
click at [1091, 27] on span "×" at bounding box center [1088, 4] width 22 height 52
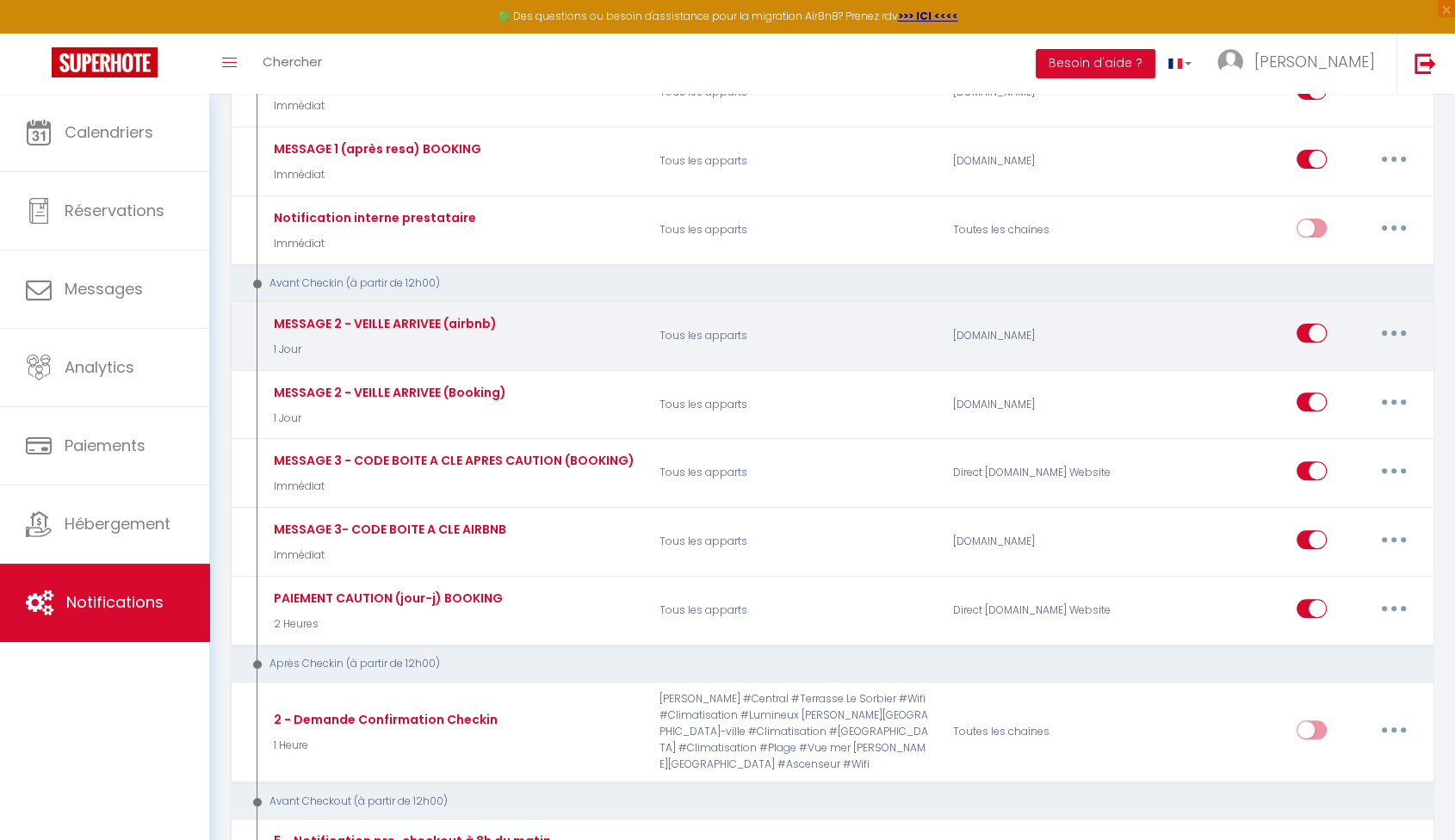
scroll to position [382, 0]
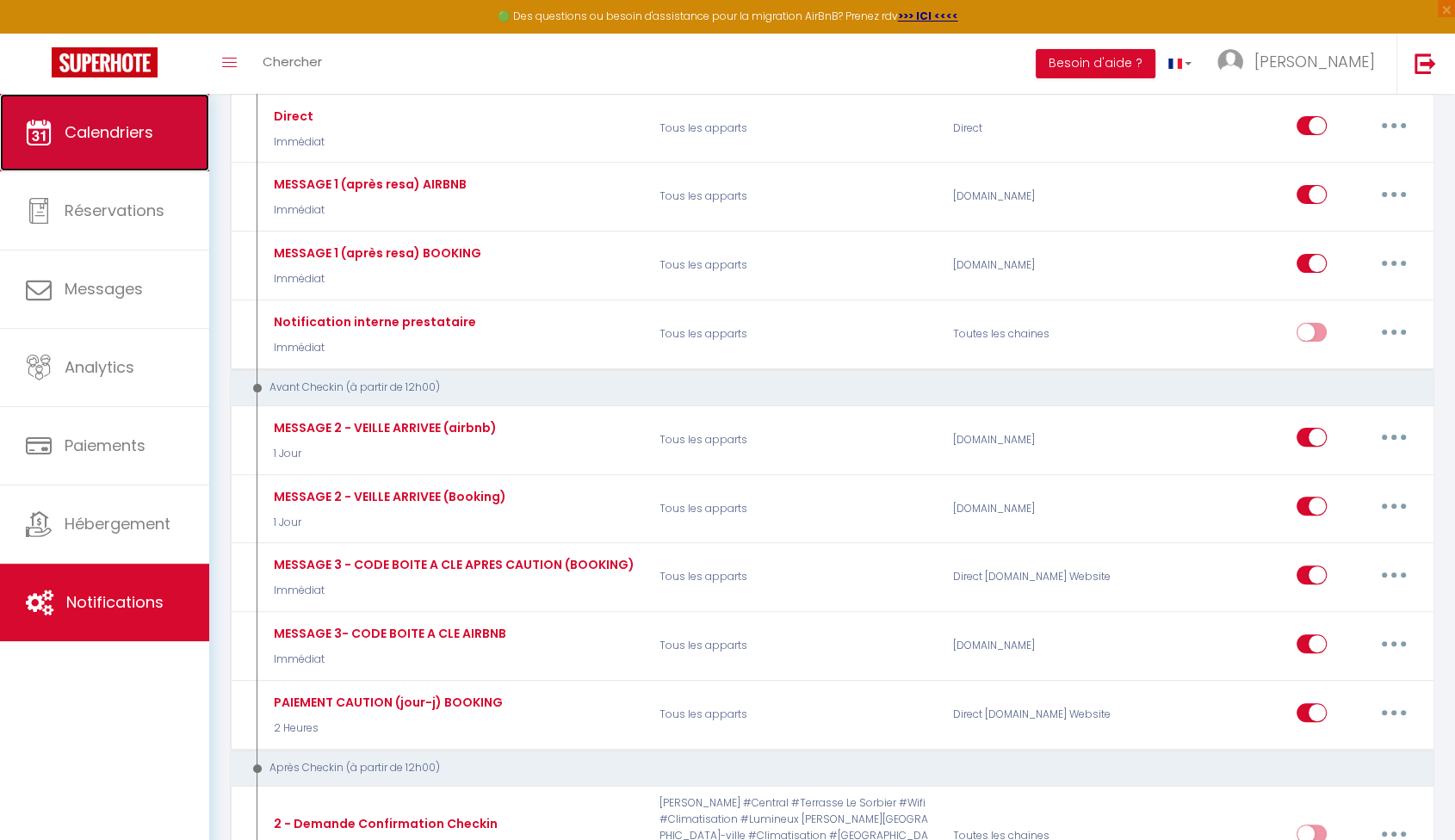
click at [96, 117] on link "Calendriers" at bounding box center [104, 132] width 209 height 78
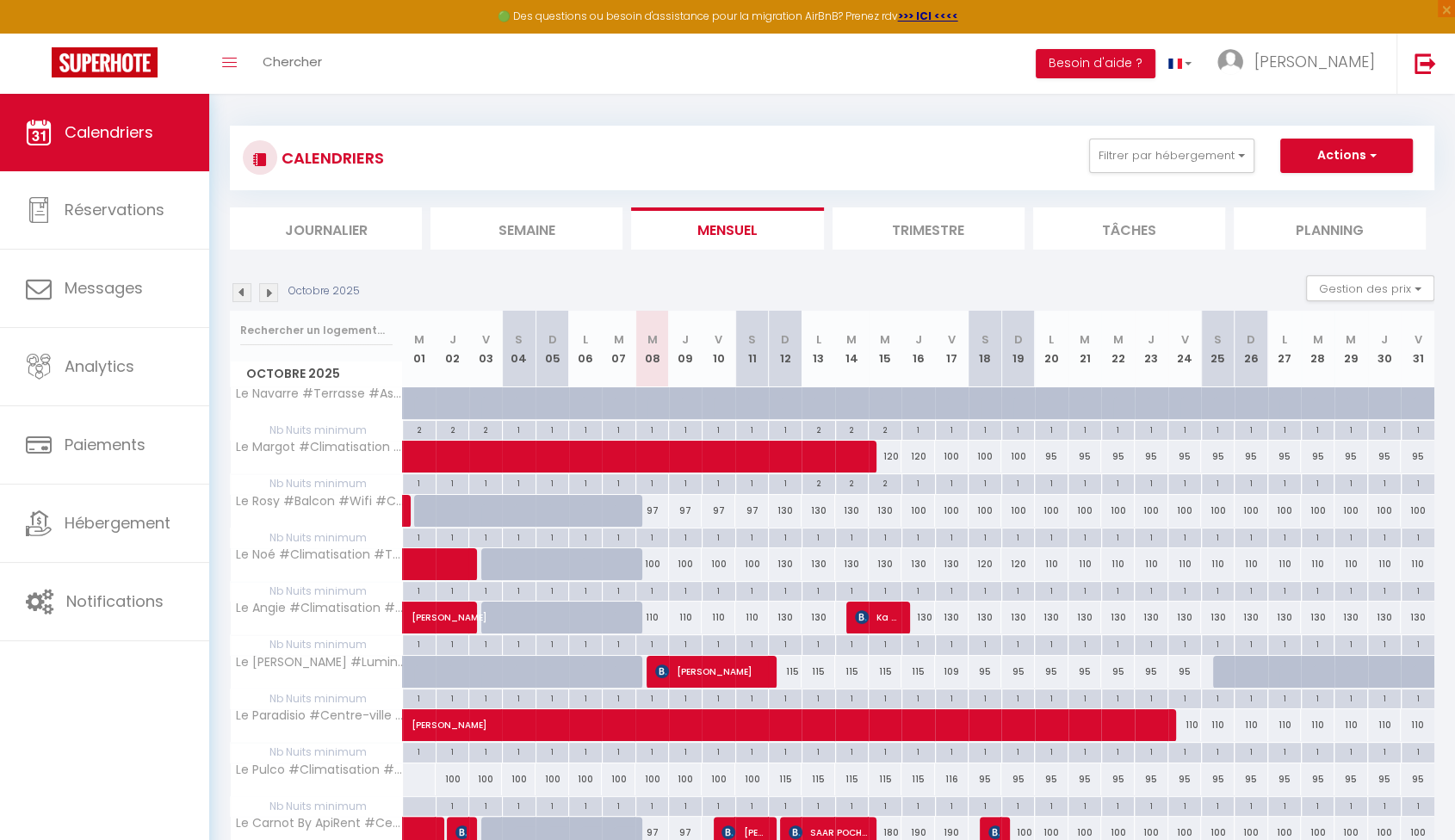
scroll to position [191, 0]
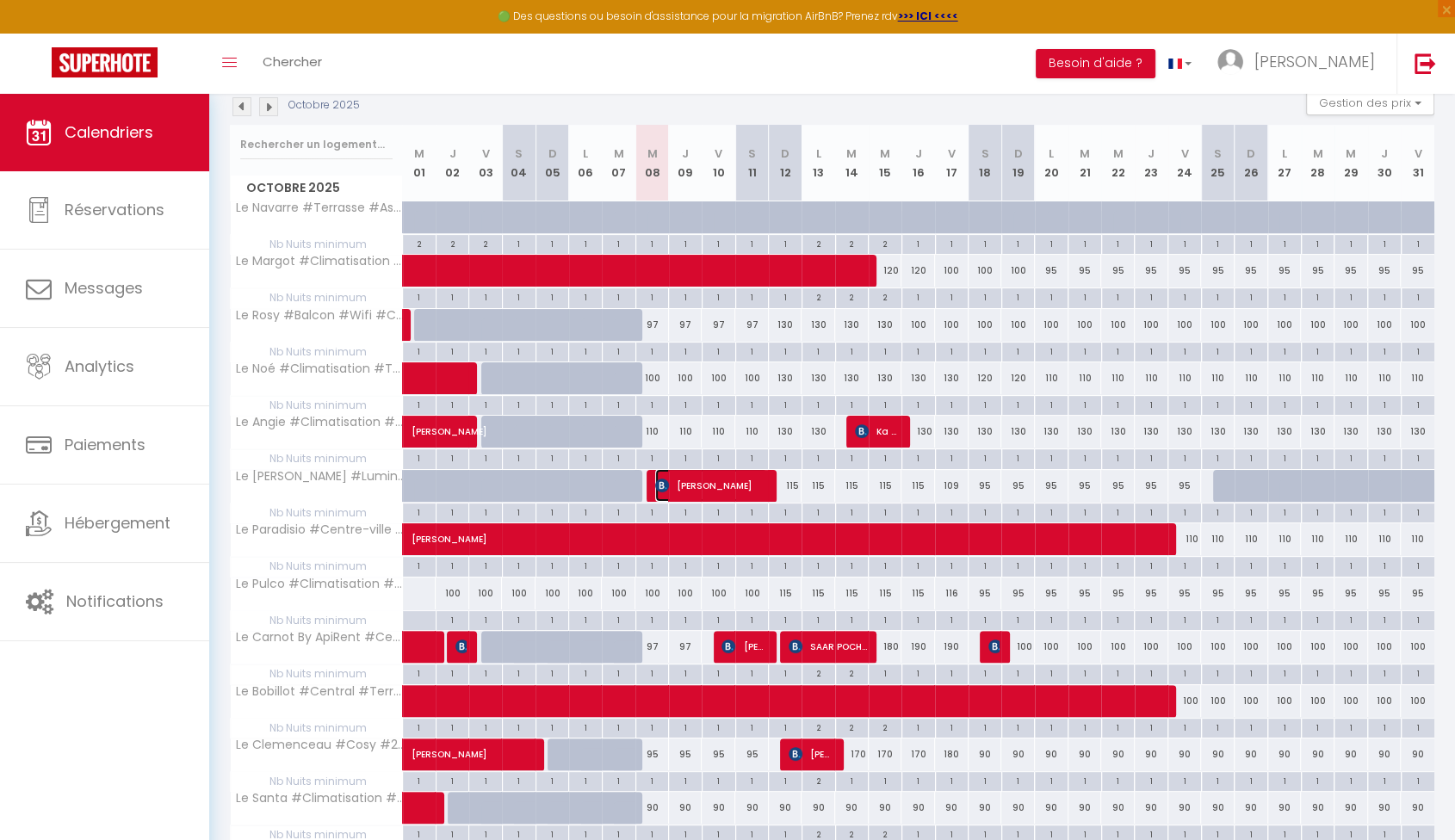
click at [744, 482] on span "[PERSON_NAME]" at bounding box center [710, 485] width 112 height 33
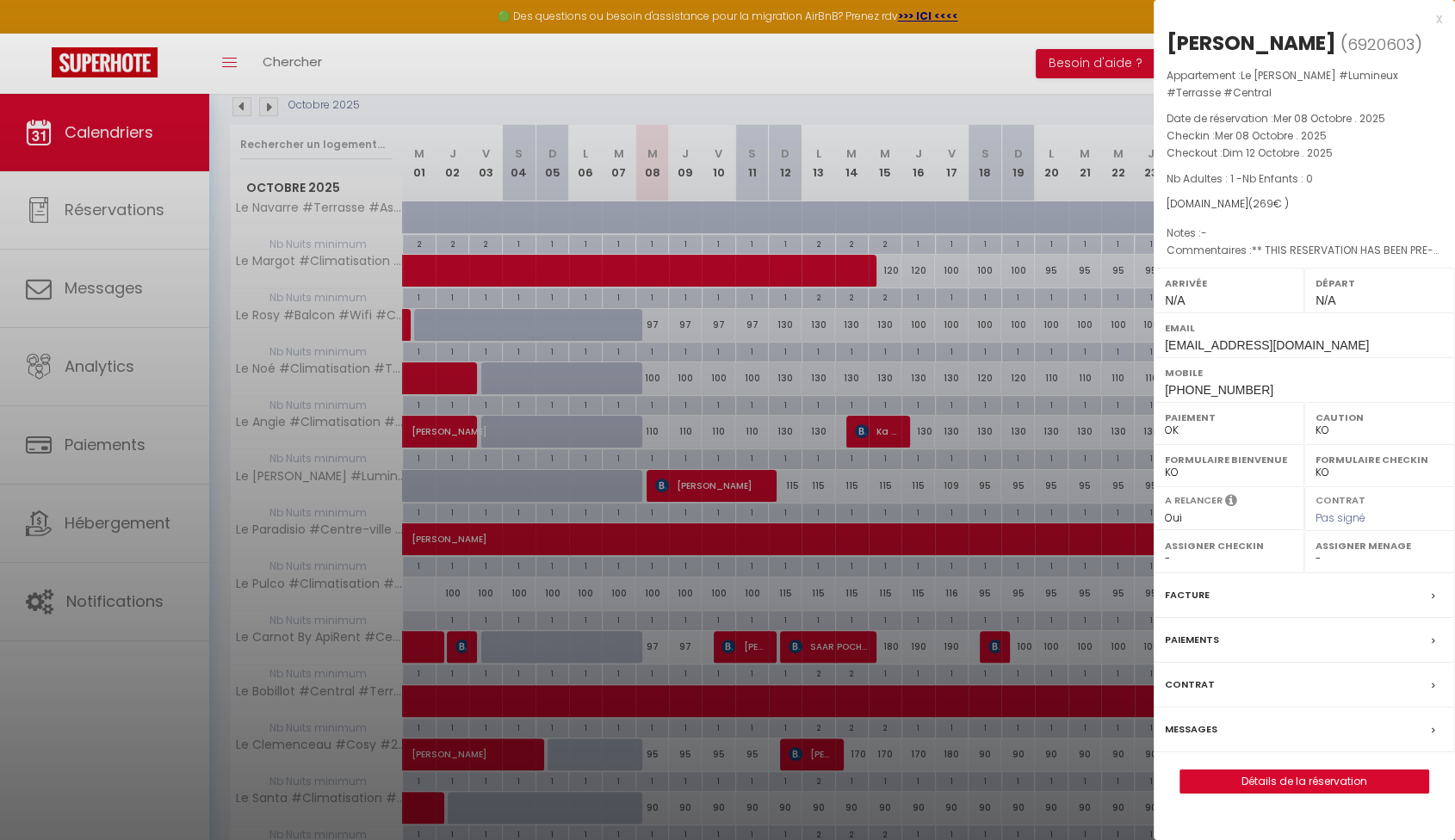
click at [1208, 639] on label "Paiements" at bounding box center [1191, 639] width 54 height 18
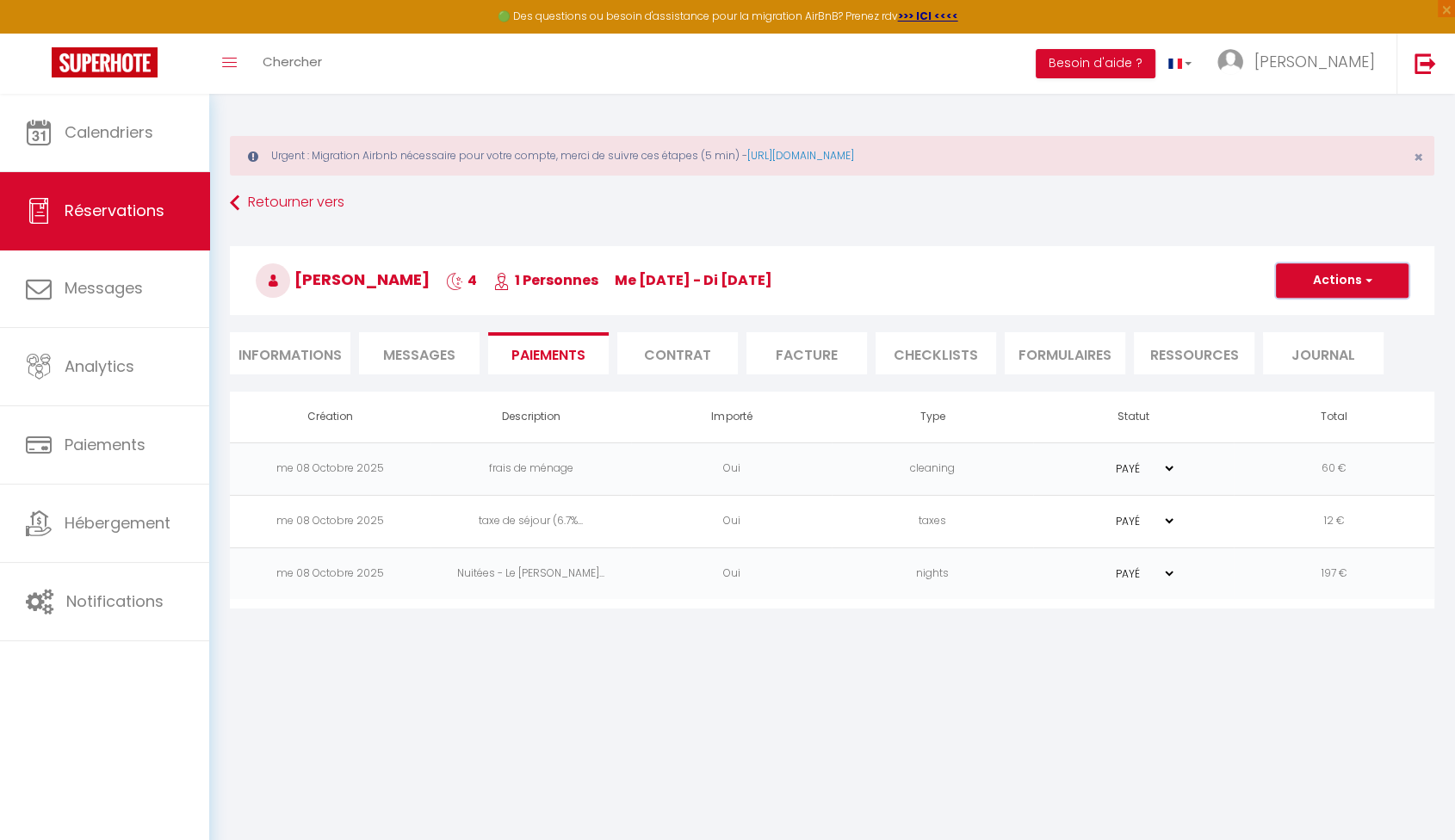
click at [1346, 291] on button "Actions" at bounding box center [1342, 280] width 132 height 34
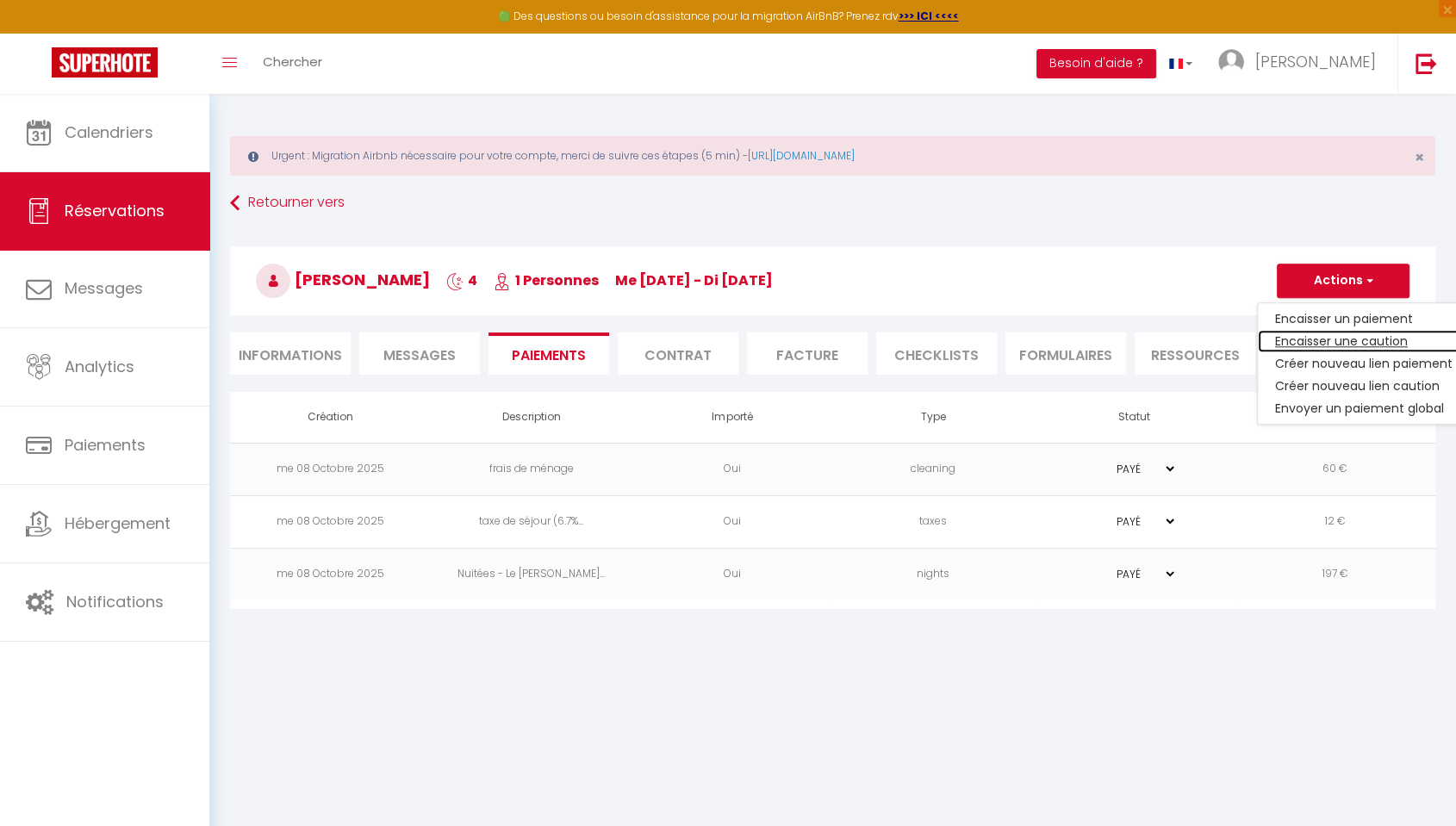
click at [1377, 343] on link "Encaisser une caution" at bounding box center [1364, 342] width 212 height 23
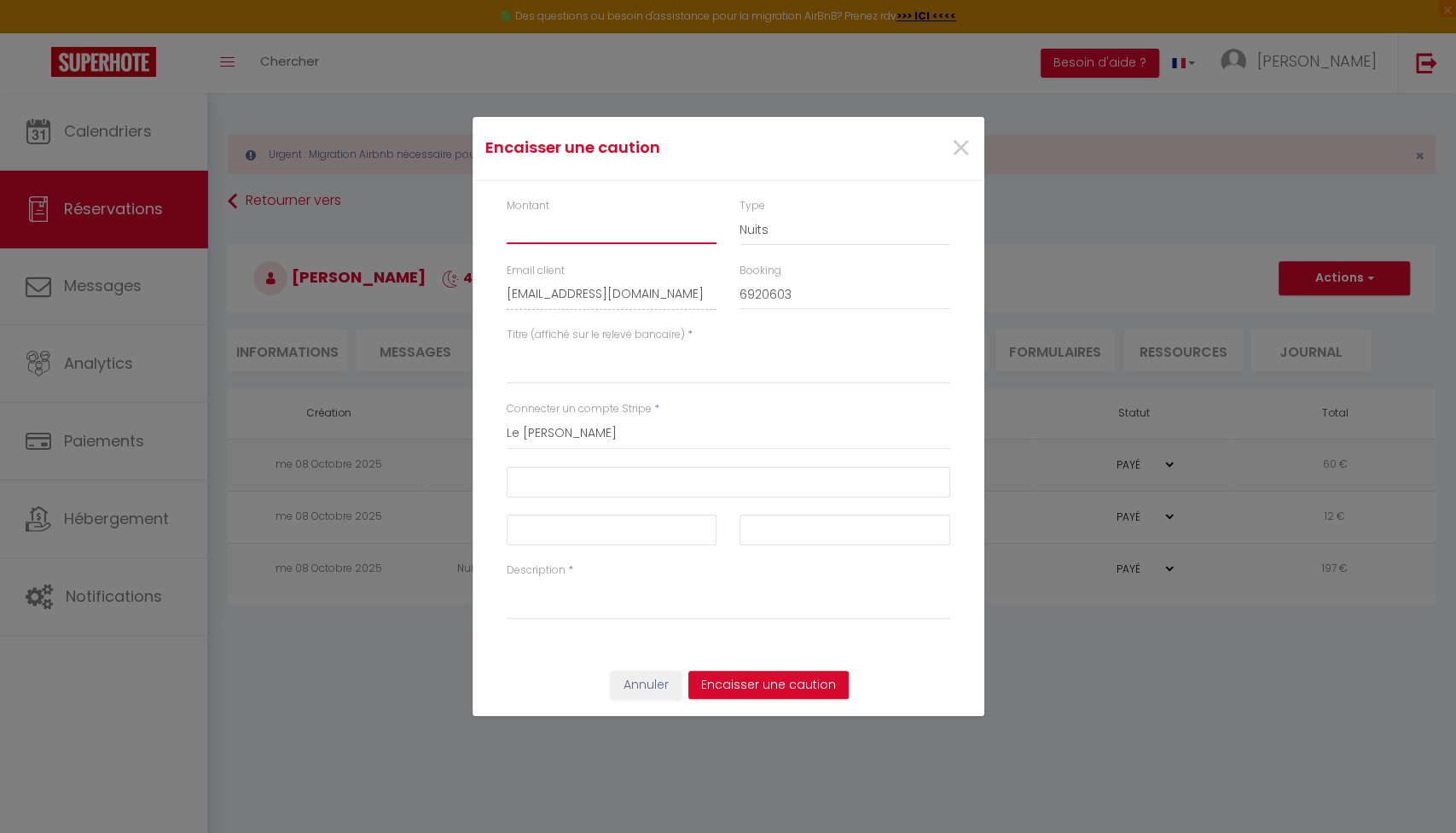
click at [634, 228] on input "Montant" at bounding box center [612, 228] width 211 height 31
click at [620, 590] on textarea "Description" at bounding box center [728, 599] width 443 height 41
click at [959, 141] on span "×" at bounding box center [961, 148] width 22 height 52
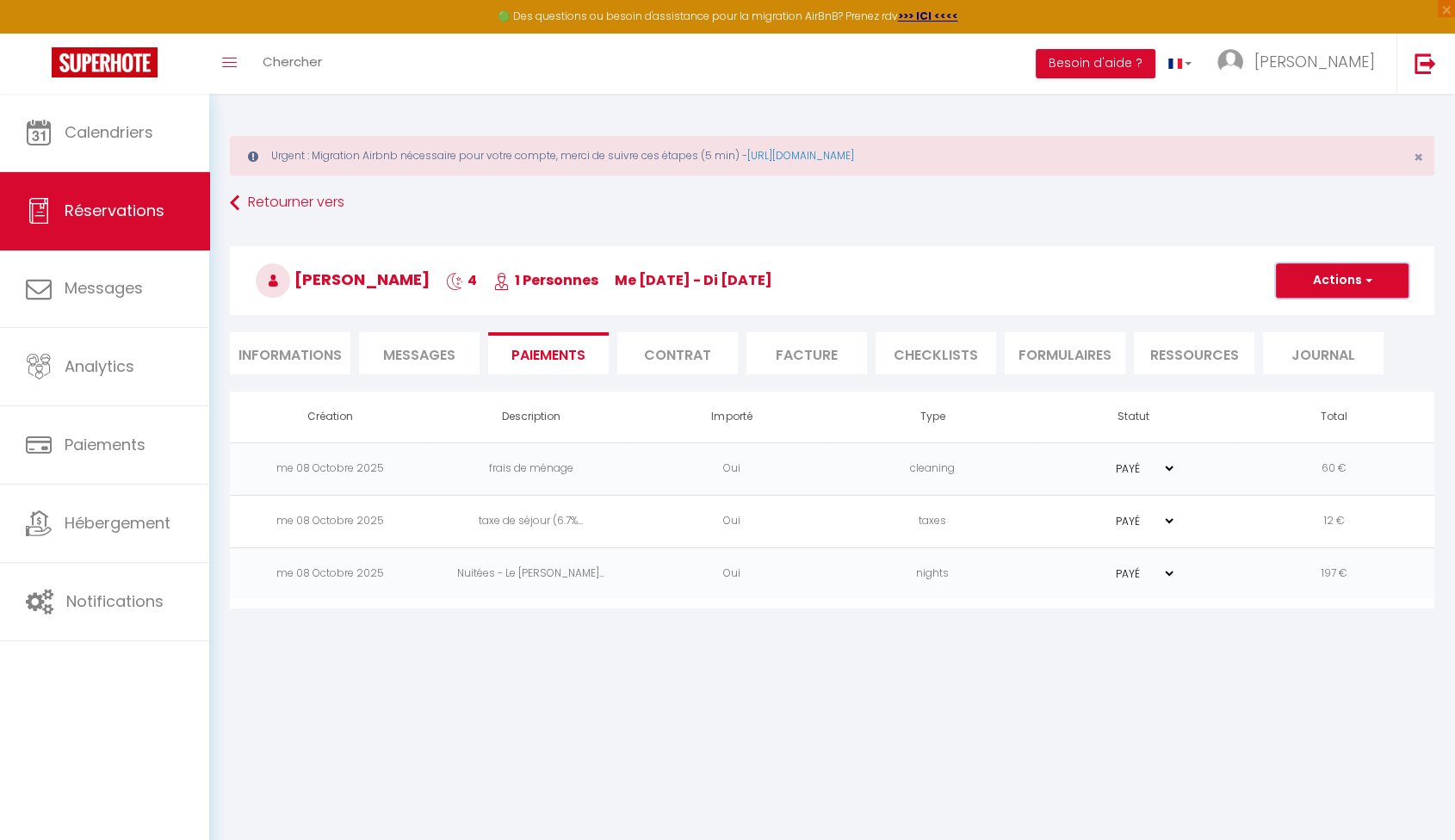
click at [1365, 282] on span "button" at bounding box center [1366, 280] width 10 height 15
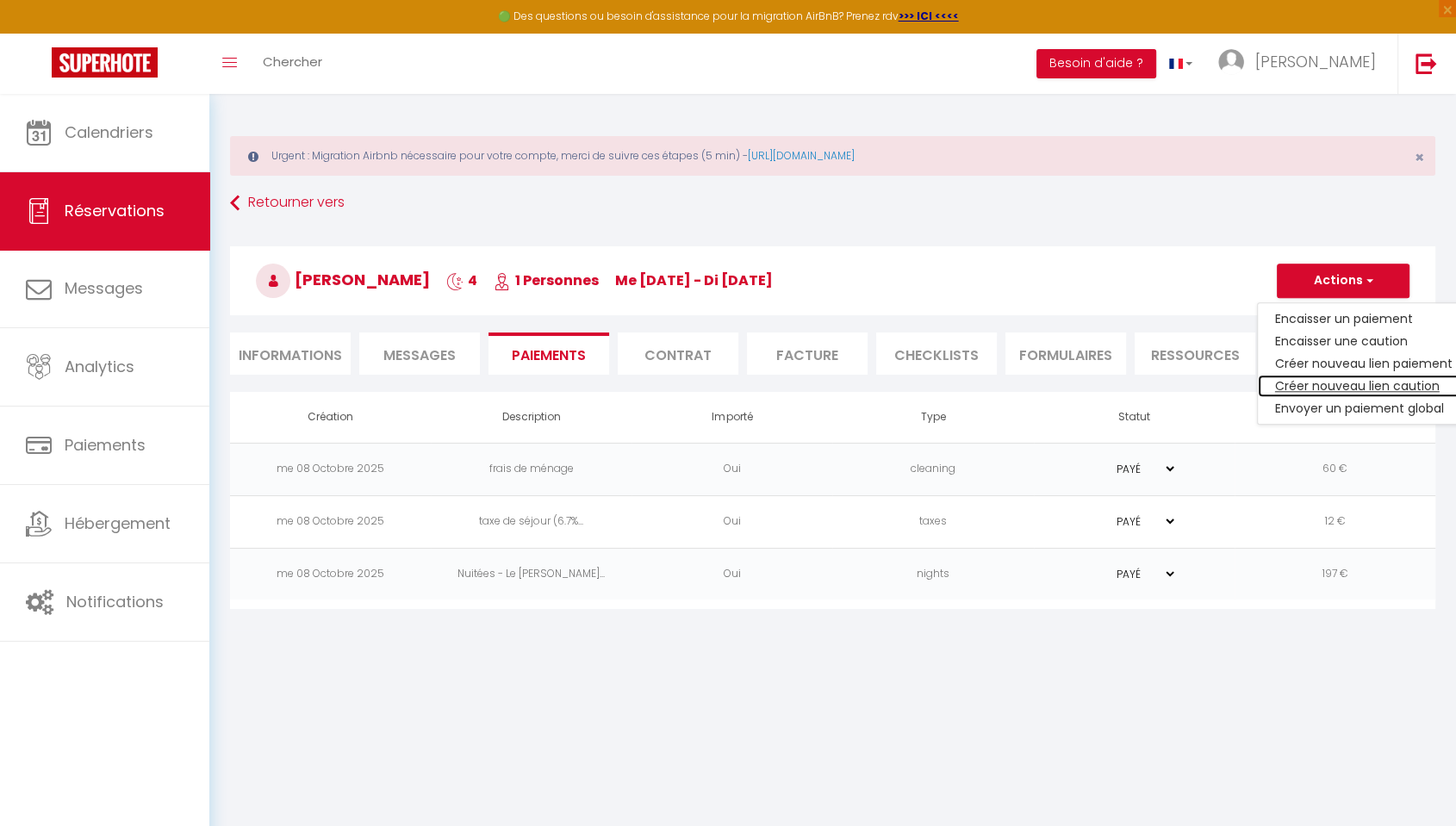
click at [1405, 384] on link "Créer nouveau lien caution" at bounding box center [1364, 386] width 212 height 23
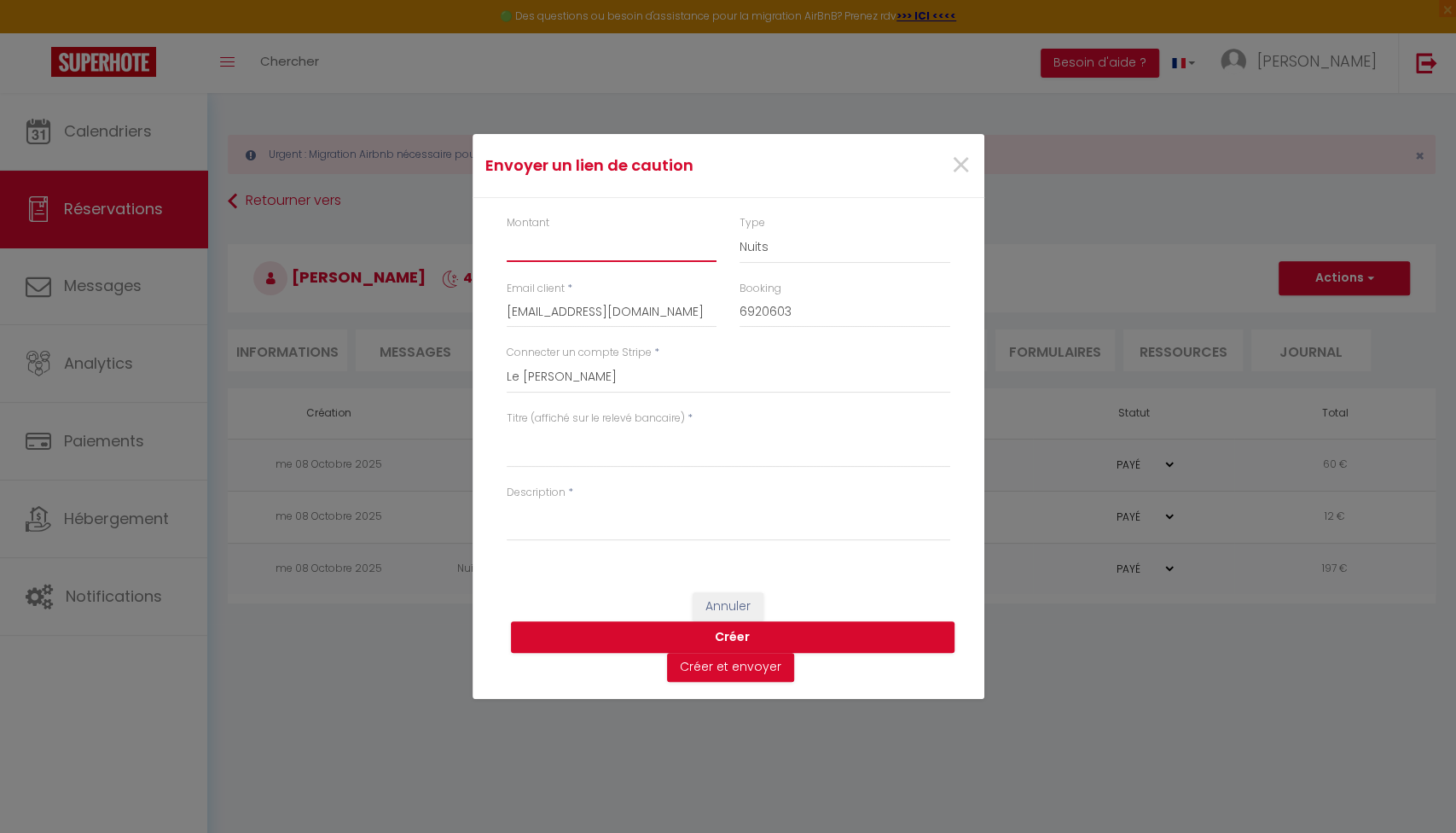
click at [563, 249] on input "Montant" at bounding box center [612, 247] width 211 height 31
click at [639, 446] on textarea "Titre (affiché sur le relevé bancaire)" at bounding box center [728, 447] width 443 height 41
click at [596, 525] on textarea "Description" at bounding box center [728, 521] width 443 height 41
click at [772, 674] on button "Créer et envoyer" at bounding box center [731, 667] width 128 height 29
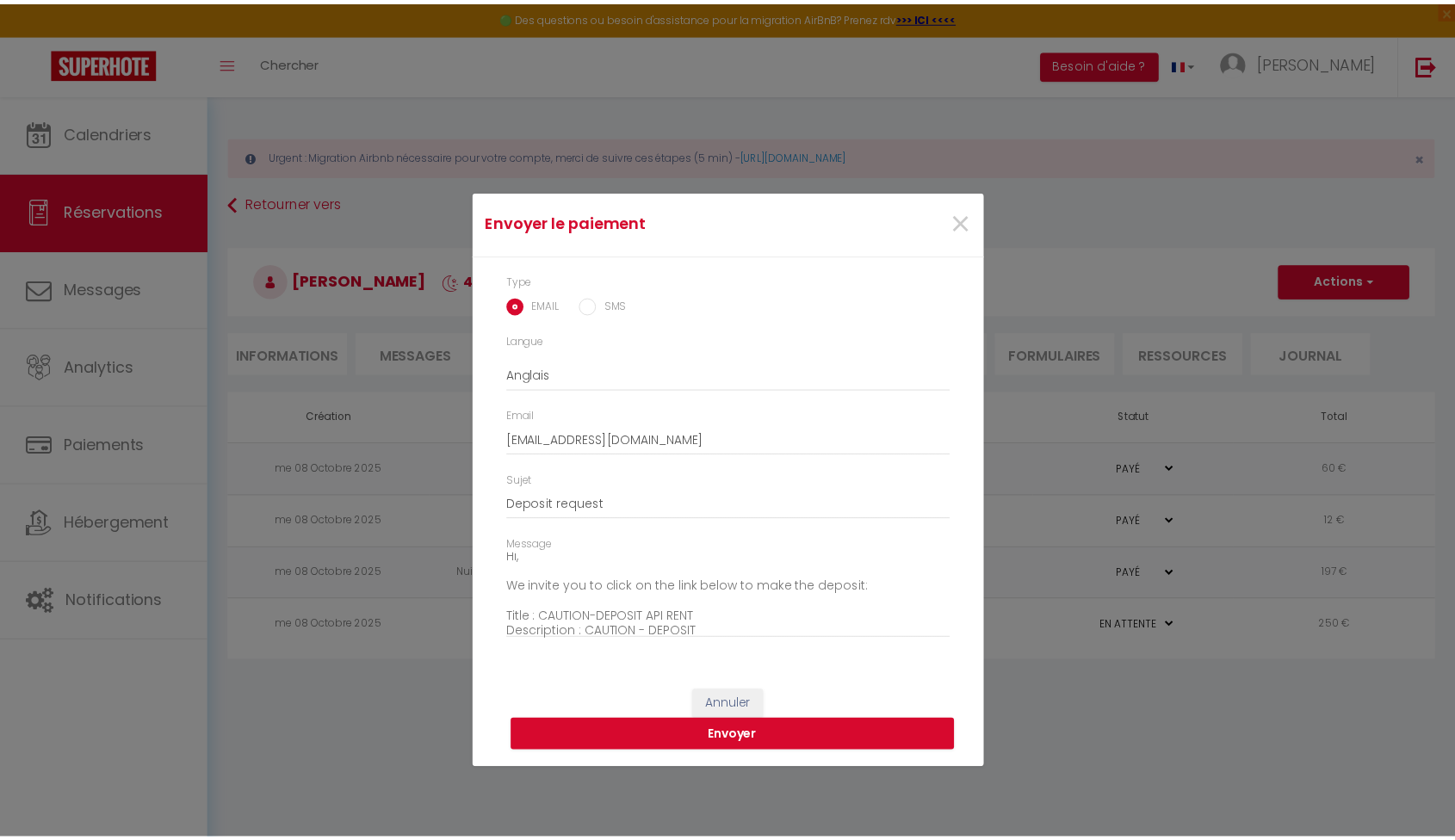
scroll to position [105, 0]
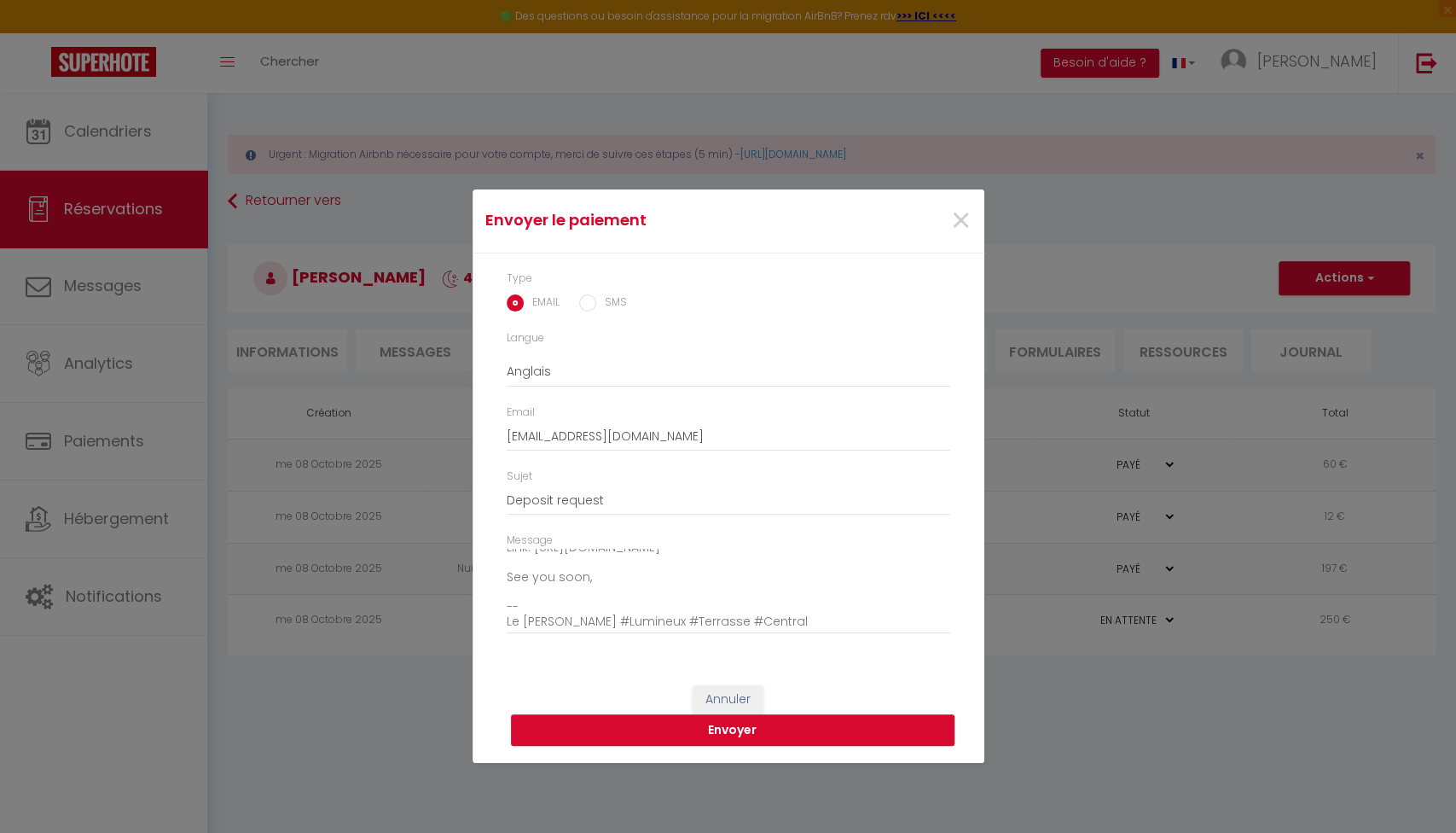
click at [772, 739] on button "Envoyer" at bounding box center [732, 731] width 443 height 33
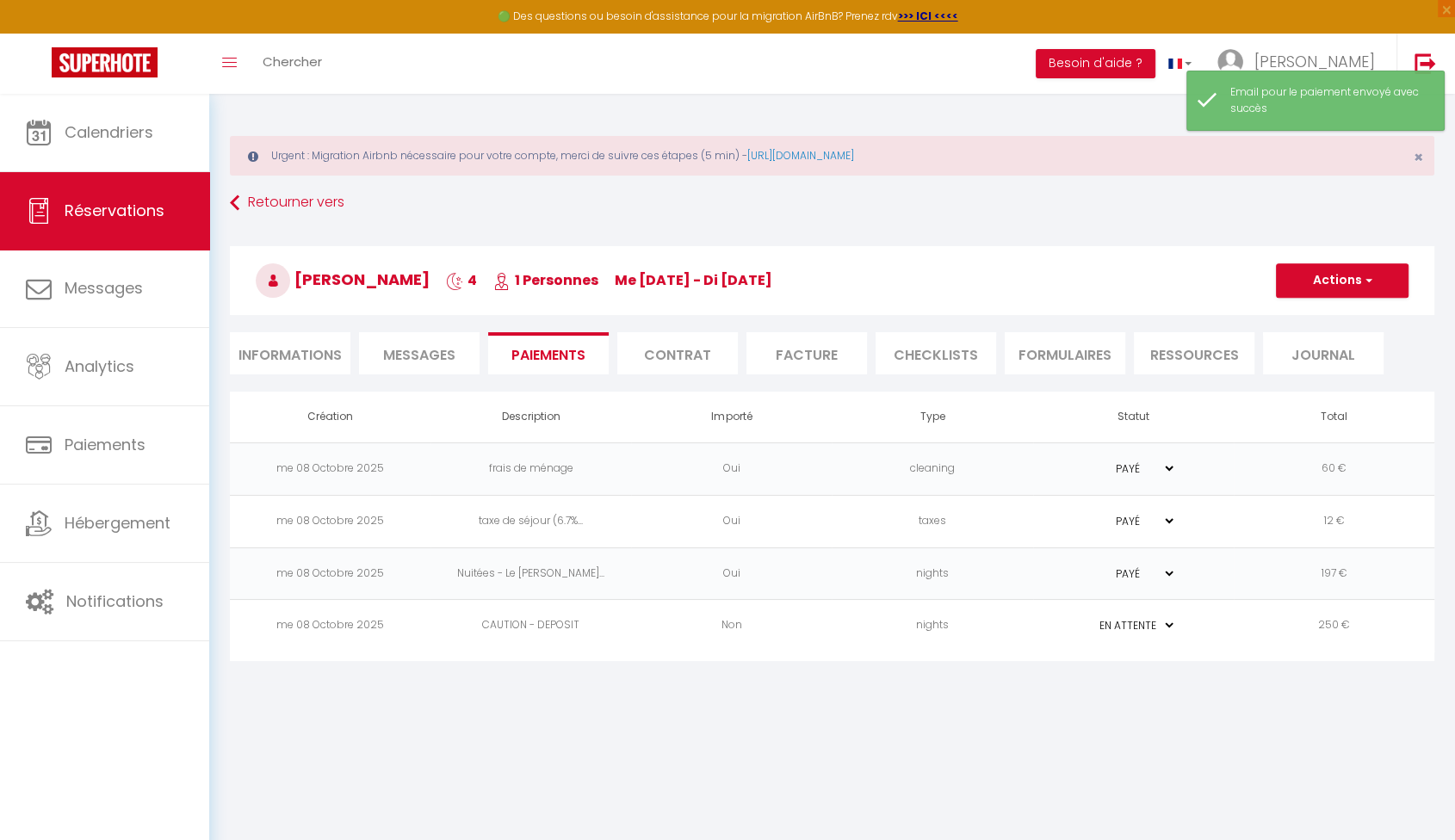
click at [407, 346] on span "Messages" at bounding box center [419, 355] width 72 height 20
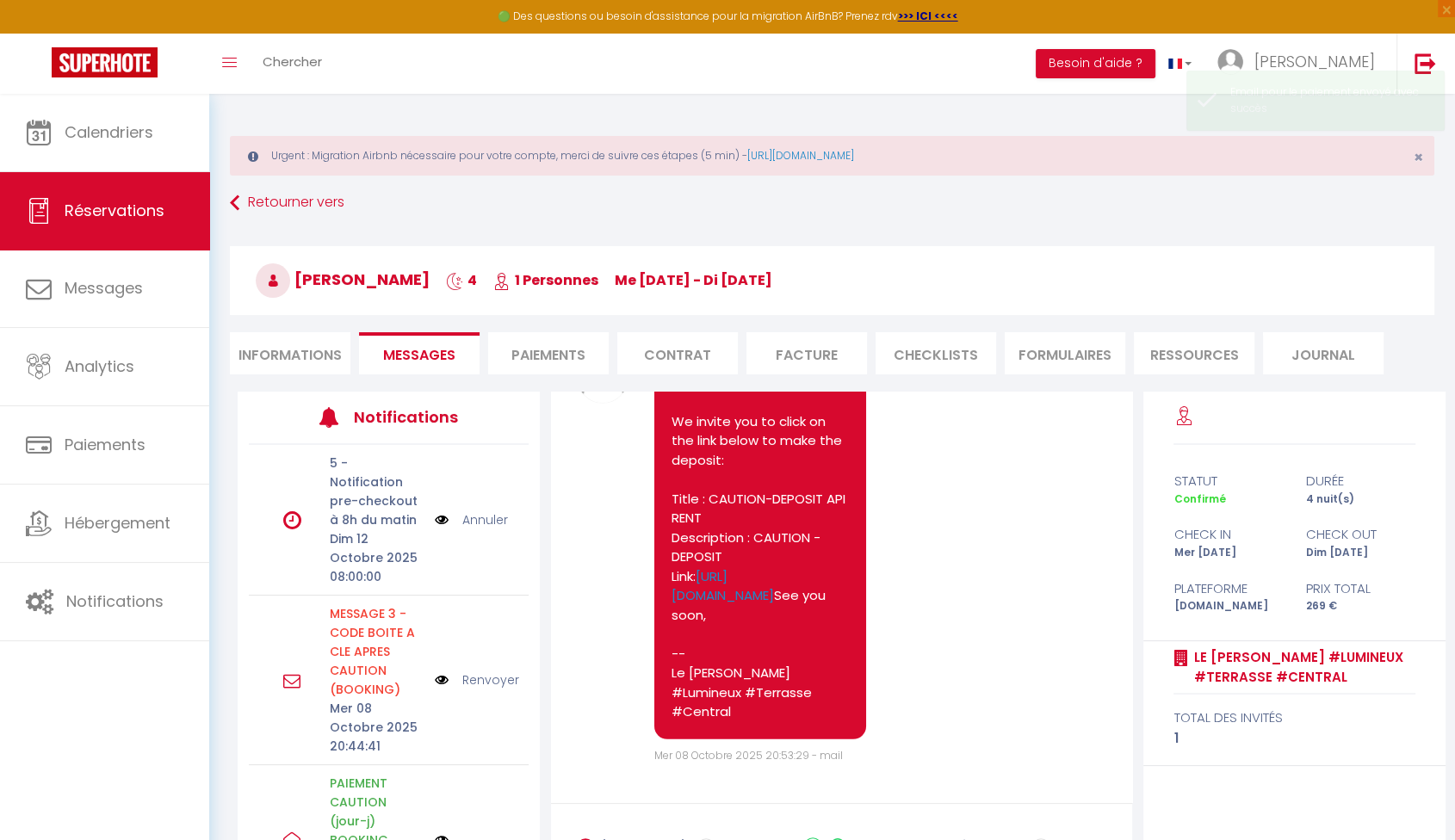
scroll to position [5772, 0]
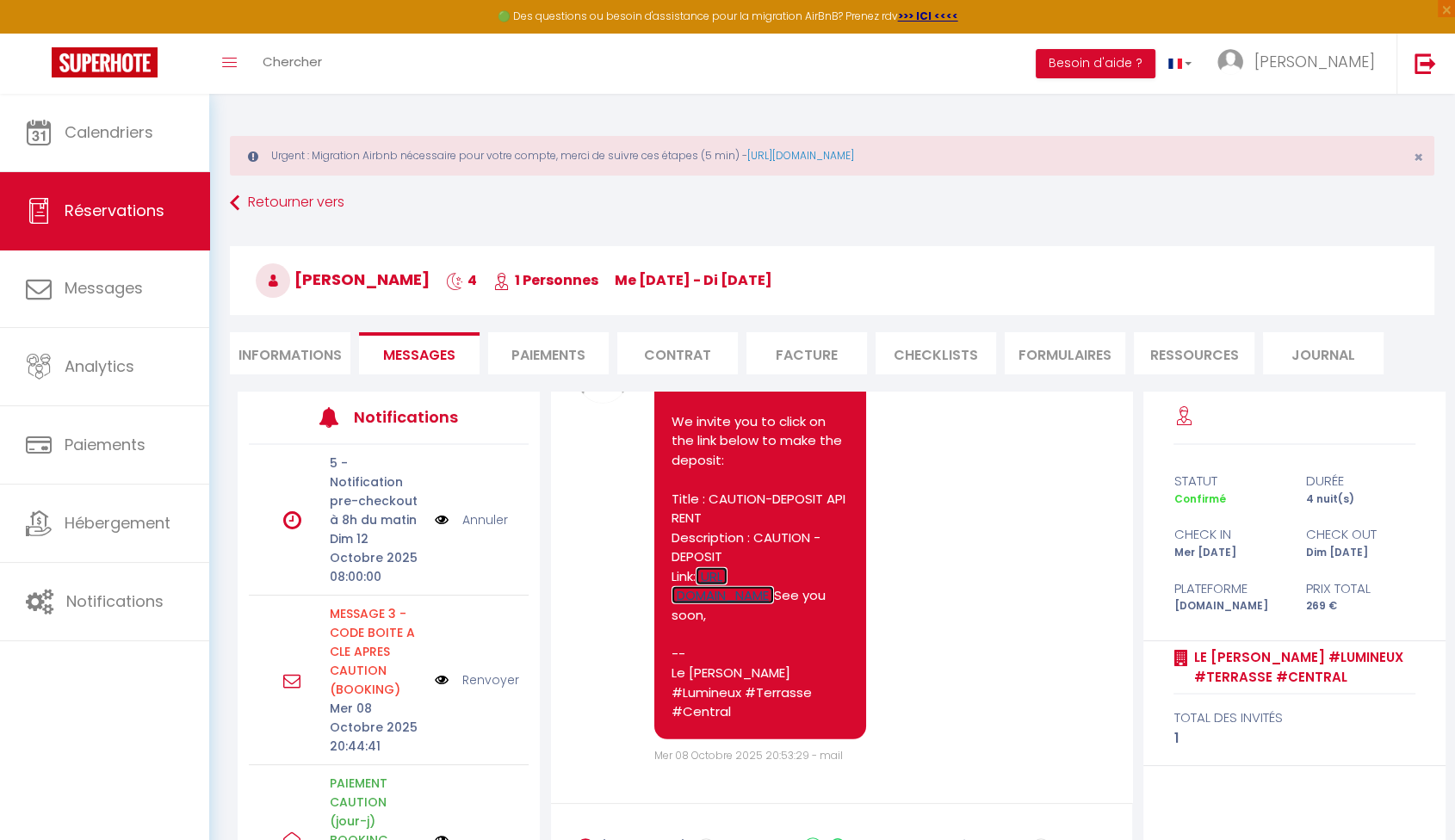
click at [770, 594] on link "[URL][DOMAIN_NAME]" at bounding box center [723, 586] width 102 height 38
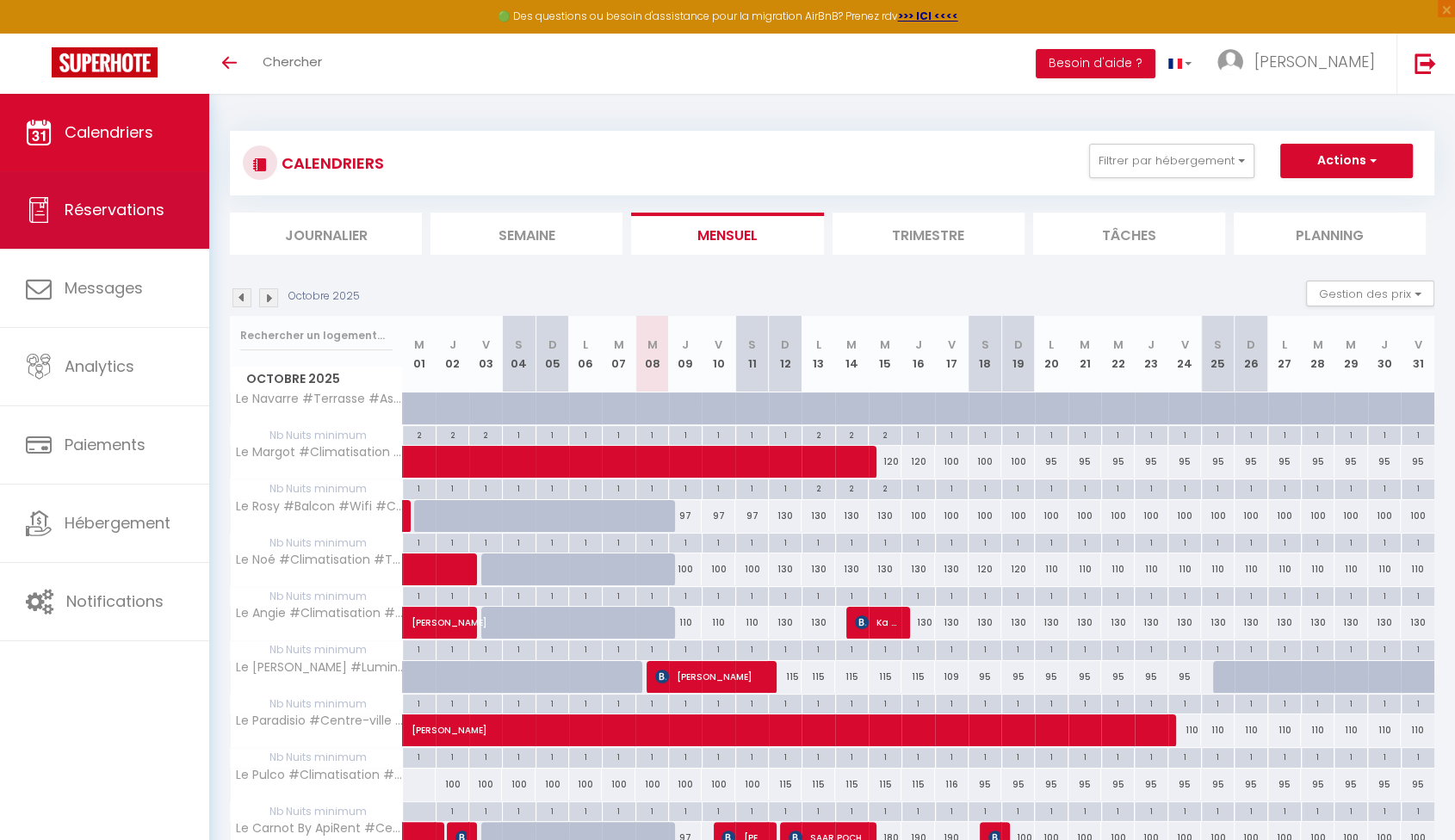
click at [174, 203] on link "Réservations" at bounding box center [104, 210] width 209 height 78
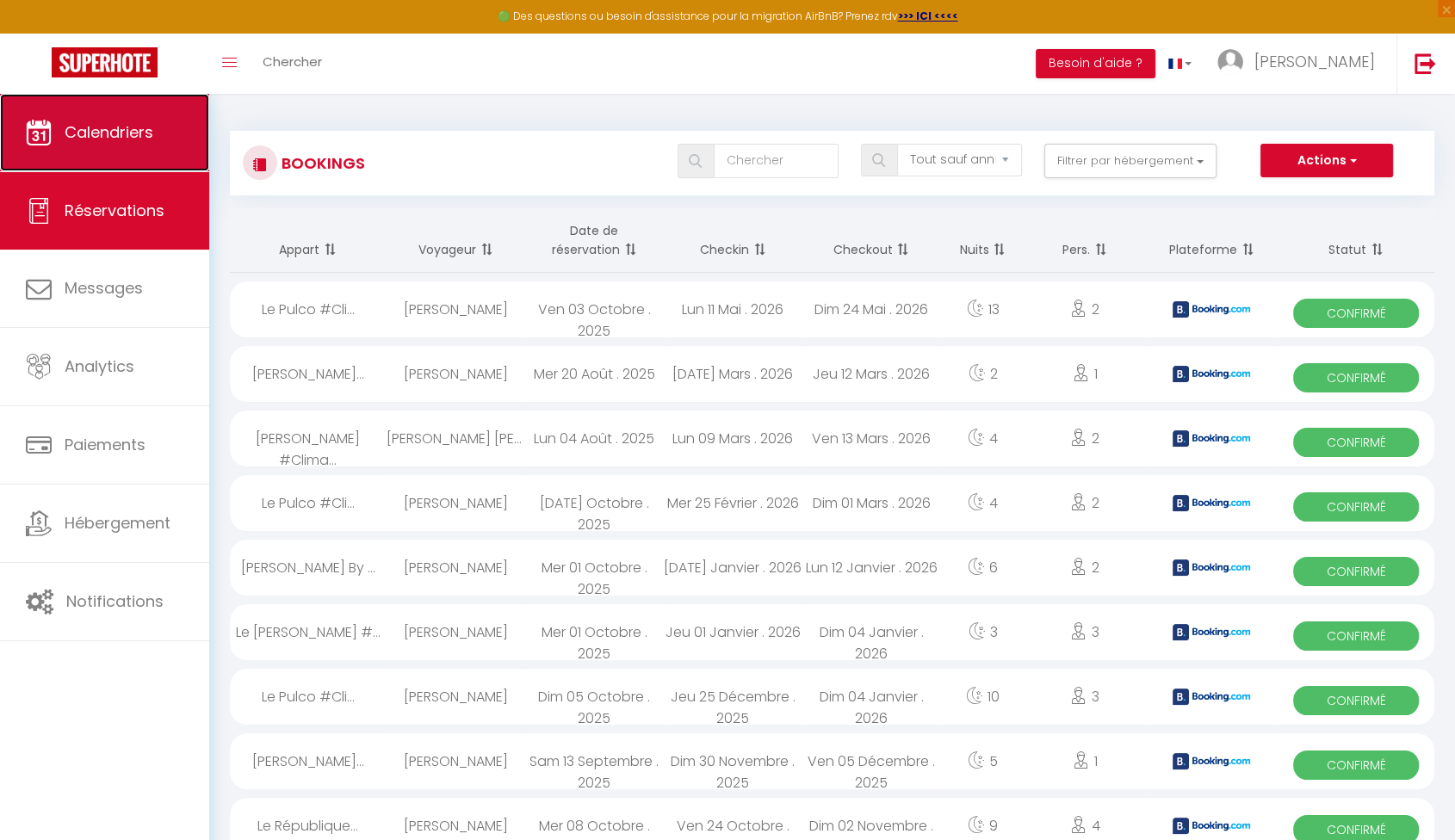
click at [157, 149] on link "Calendriers" at bounding box center [104, 132] width 209 height 78
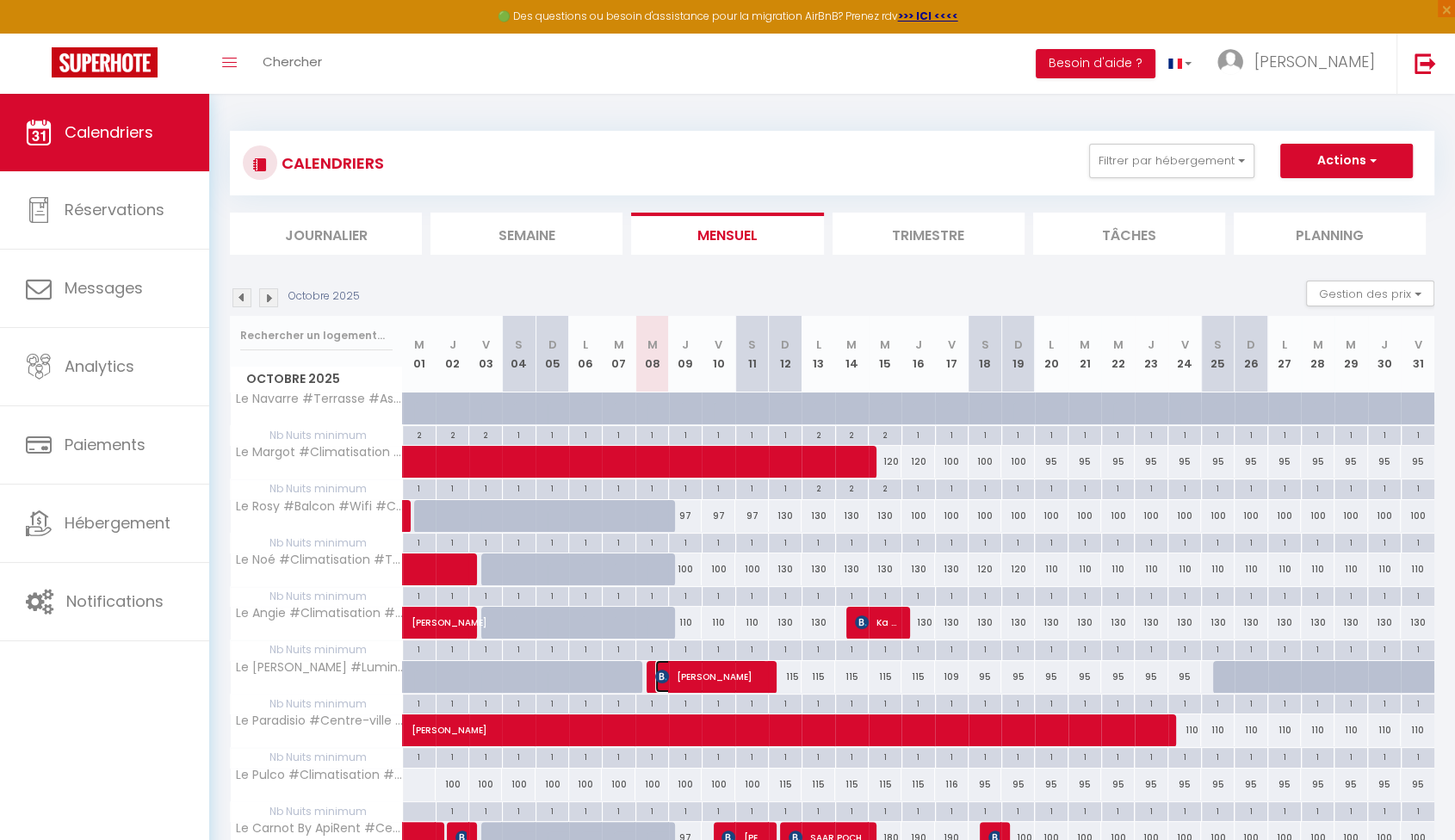
click at [753, 674] on span "[PERSON_NAME]" at bounding box center [710, 676] width 112 height 33
select select "OK"
select select "KO"
select select "0"
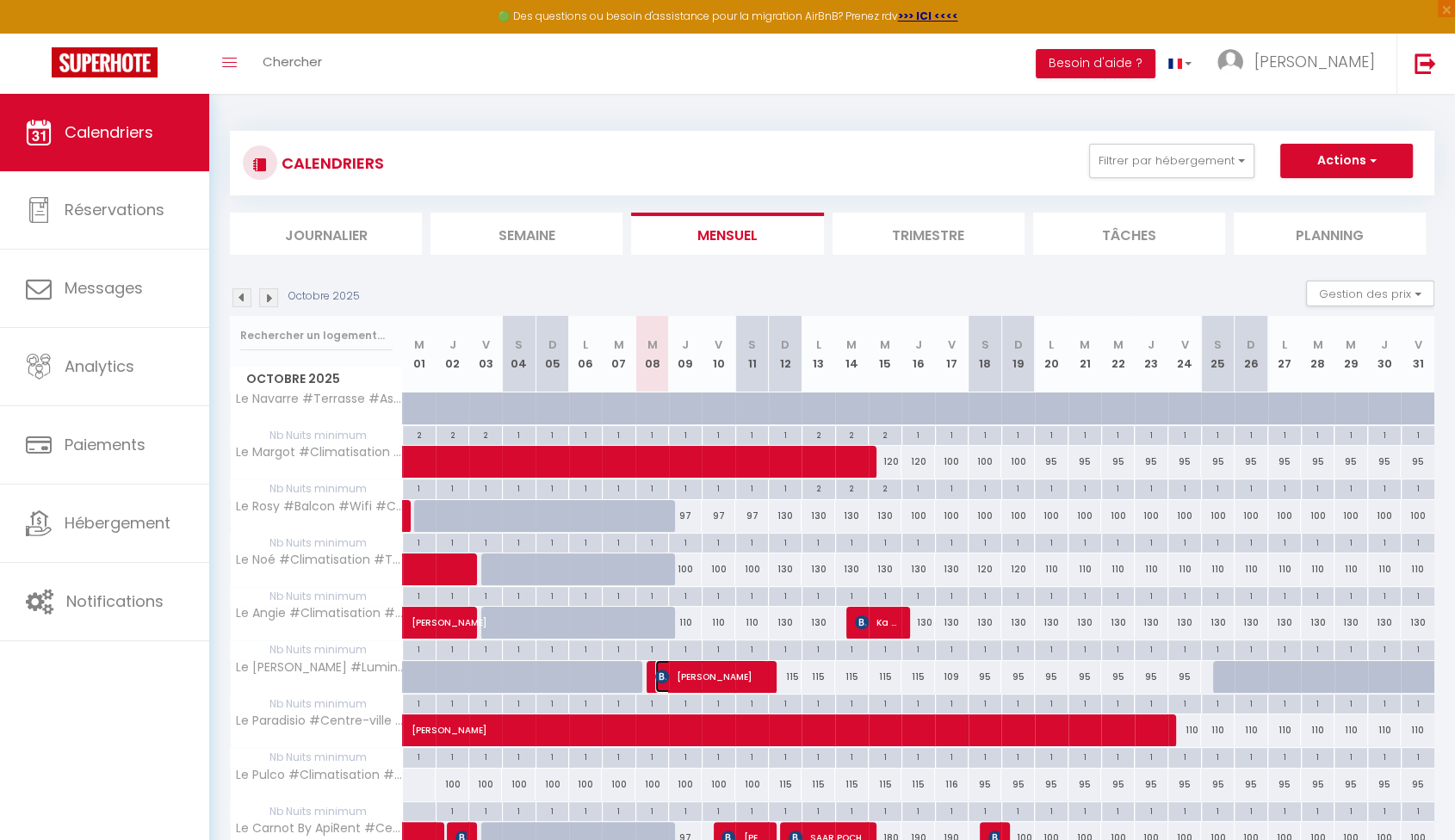
select select "1"
select select
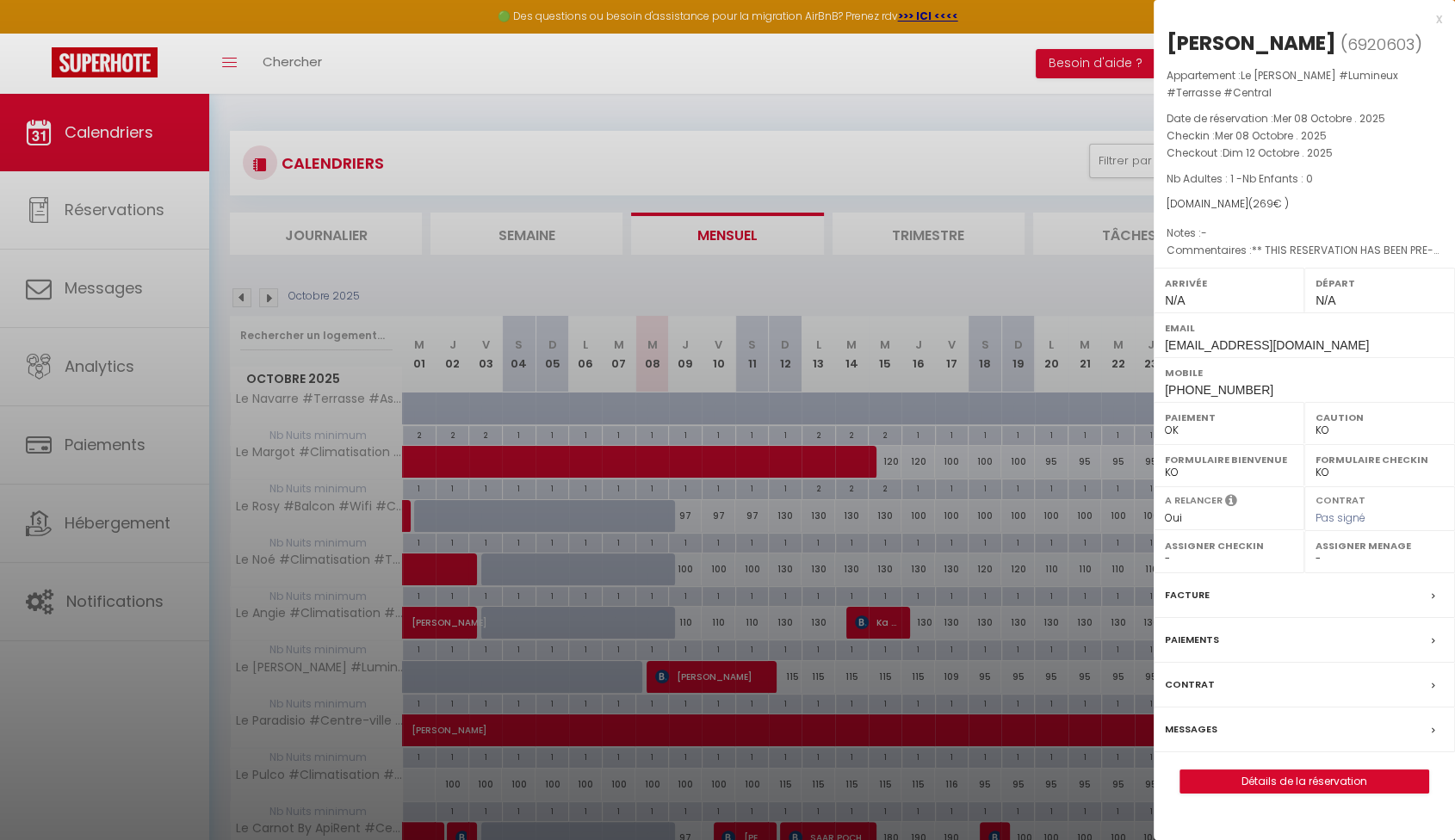
click at [1224, 639] on div "Paiements" at bounding box center [1304, 639] width 301 height 44
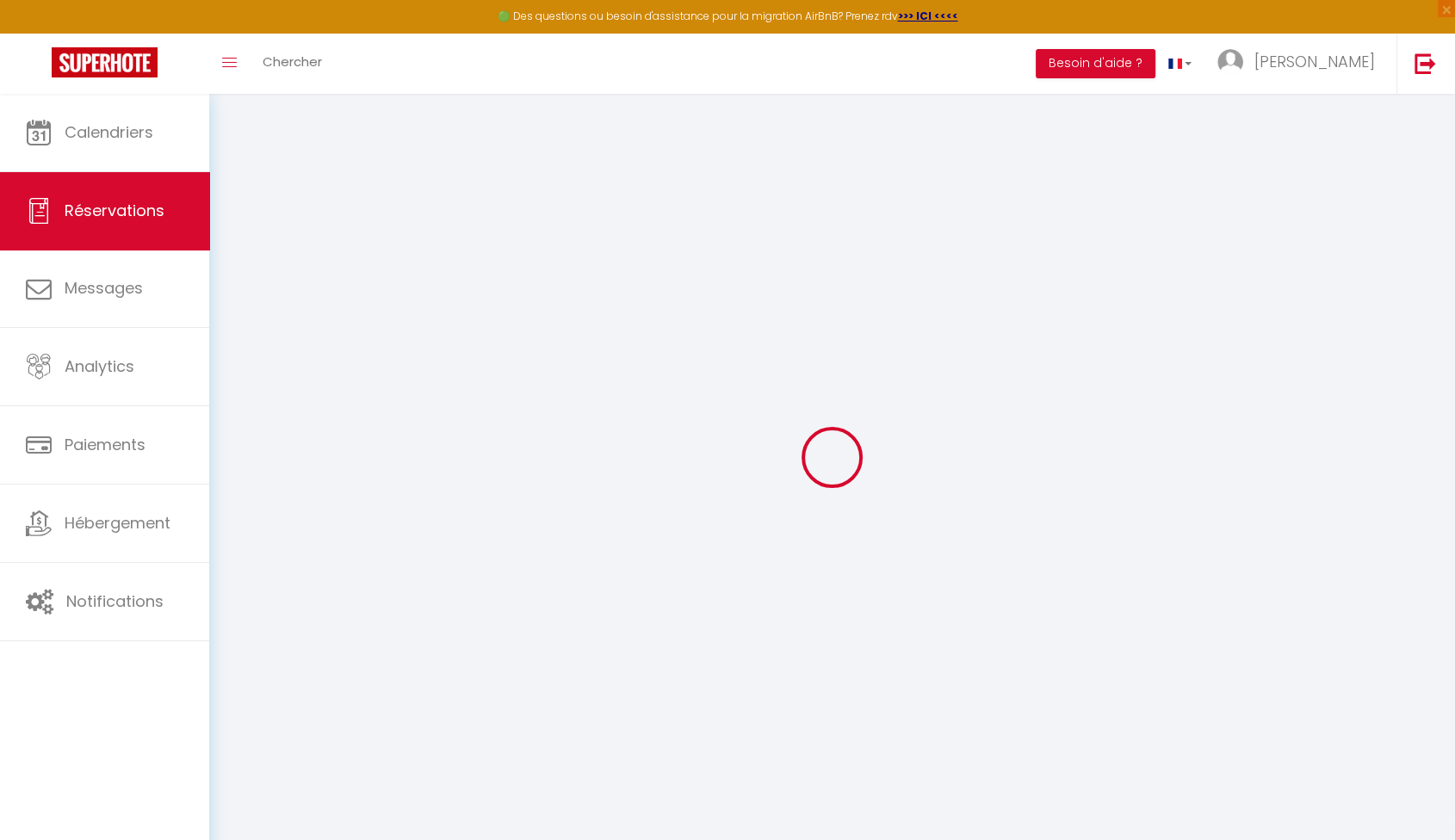
select select "0"
select select
checkbox input "false"
type textarea "** THIS RESERVATION HAS BEEN PRE-PAID ** BOOKING NOTE : Payment charge is EUR 3…"
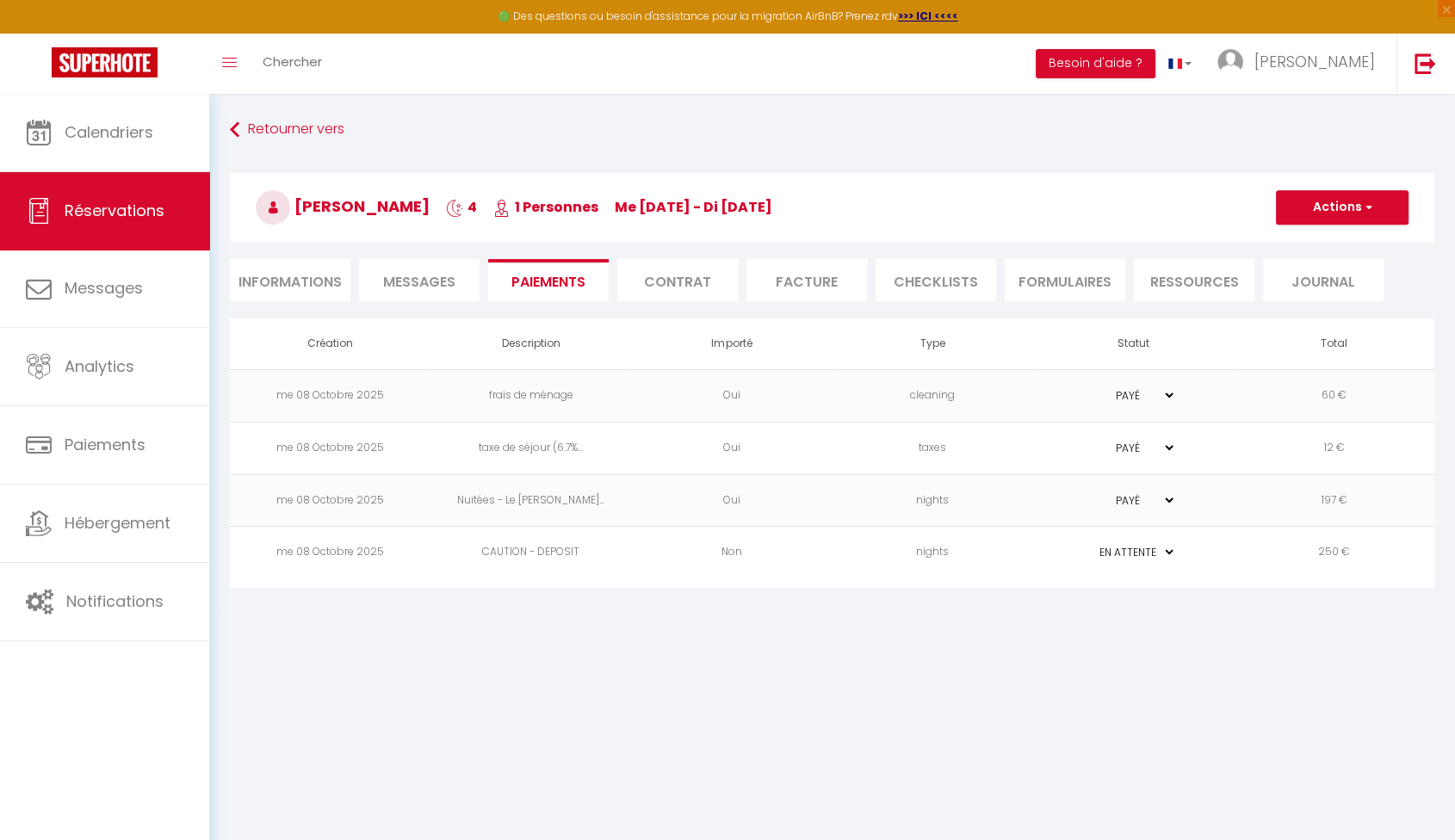
click at [415, 274] on span "Messages" at bounding box center [419, 282] width 72 height 20
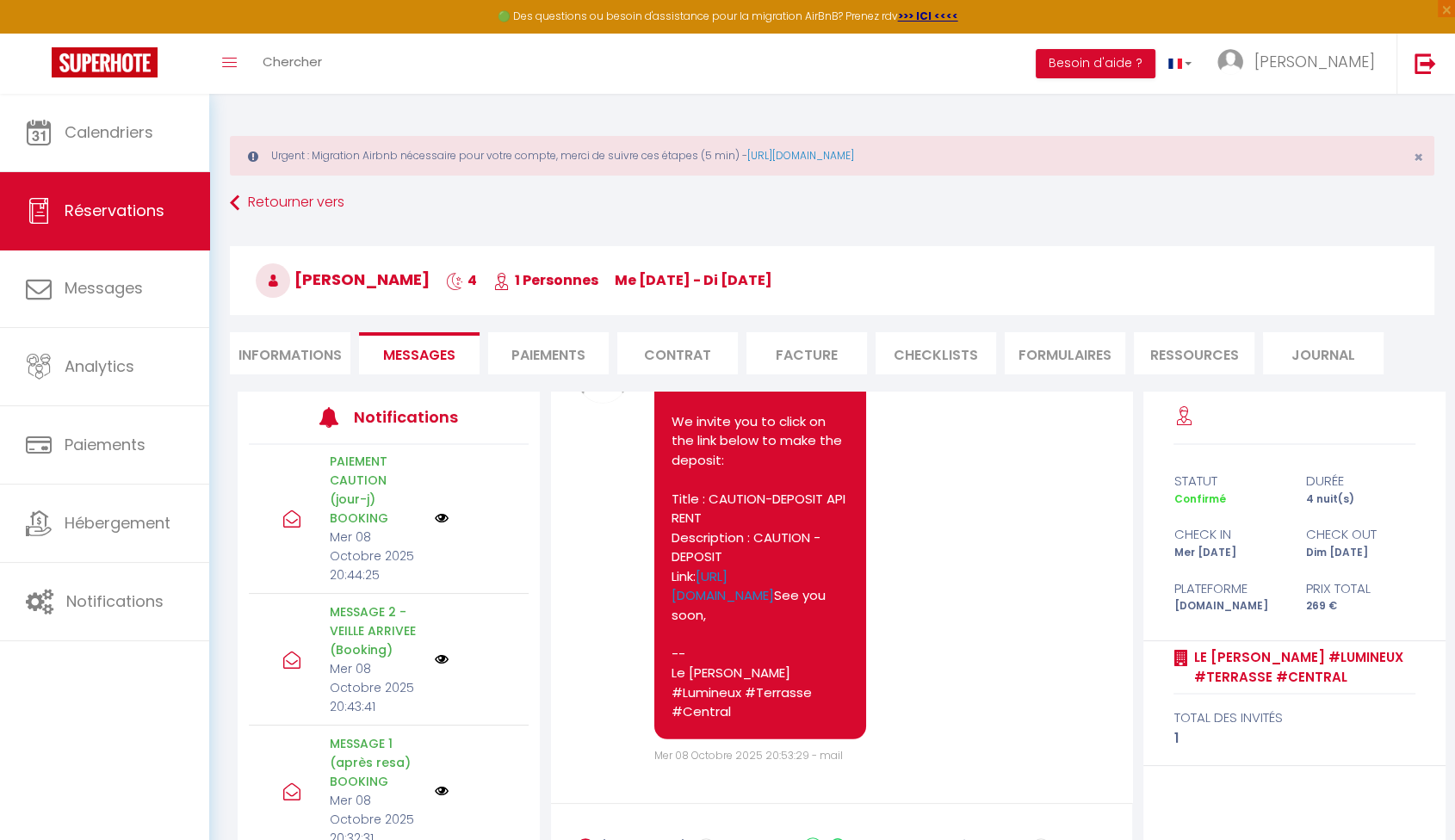
scroll to position [96, 0]
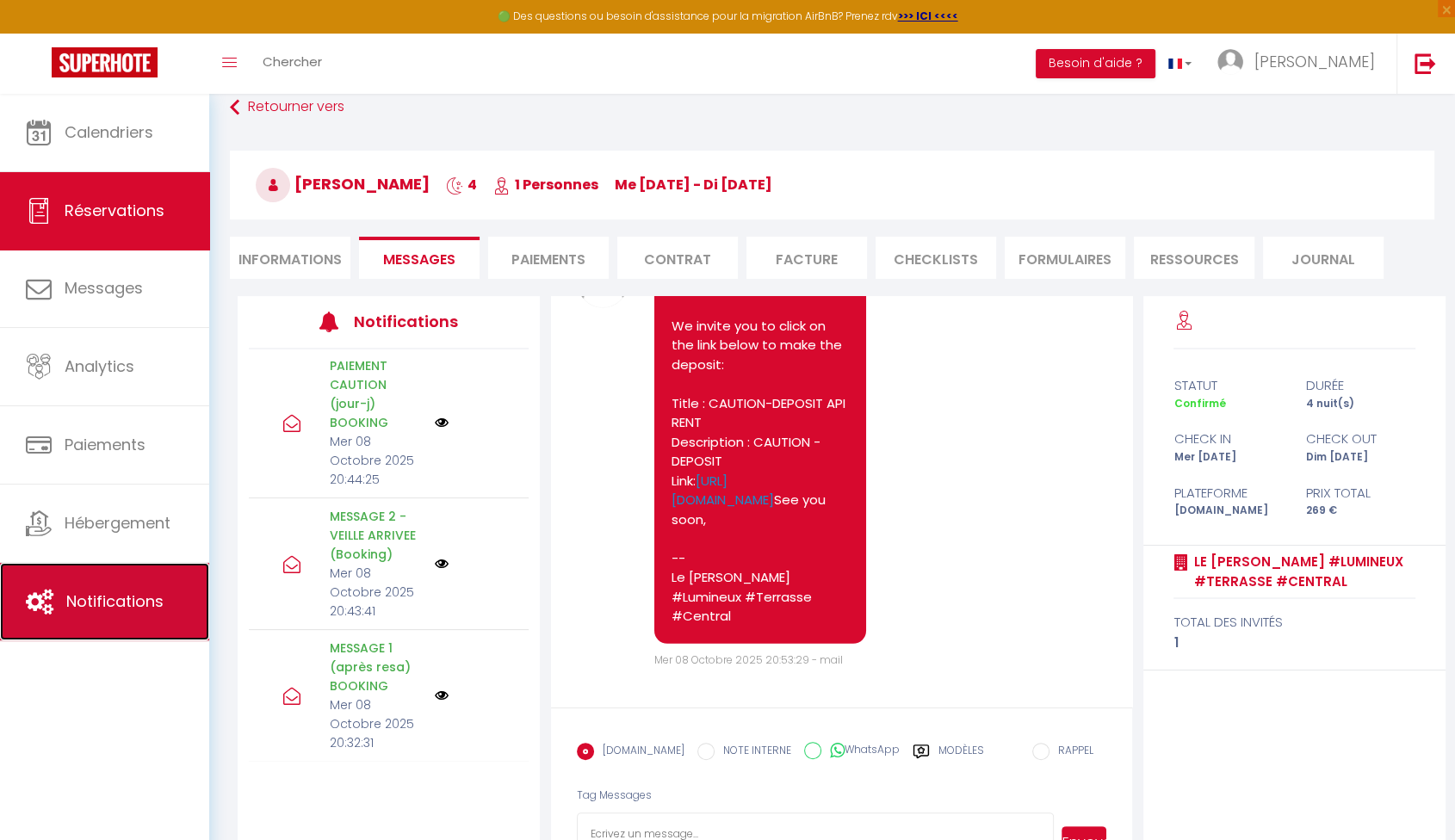
click at [93, 619] on link "Notifications" at bounding box center [104, 602] width 209 height 78
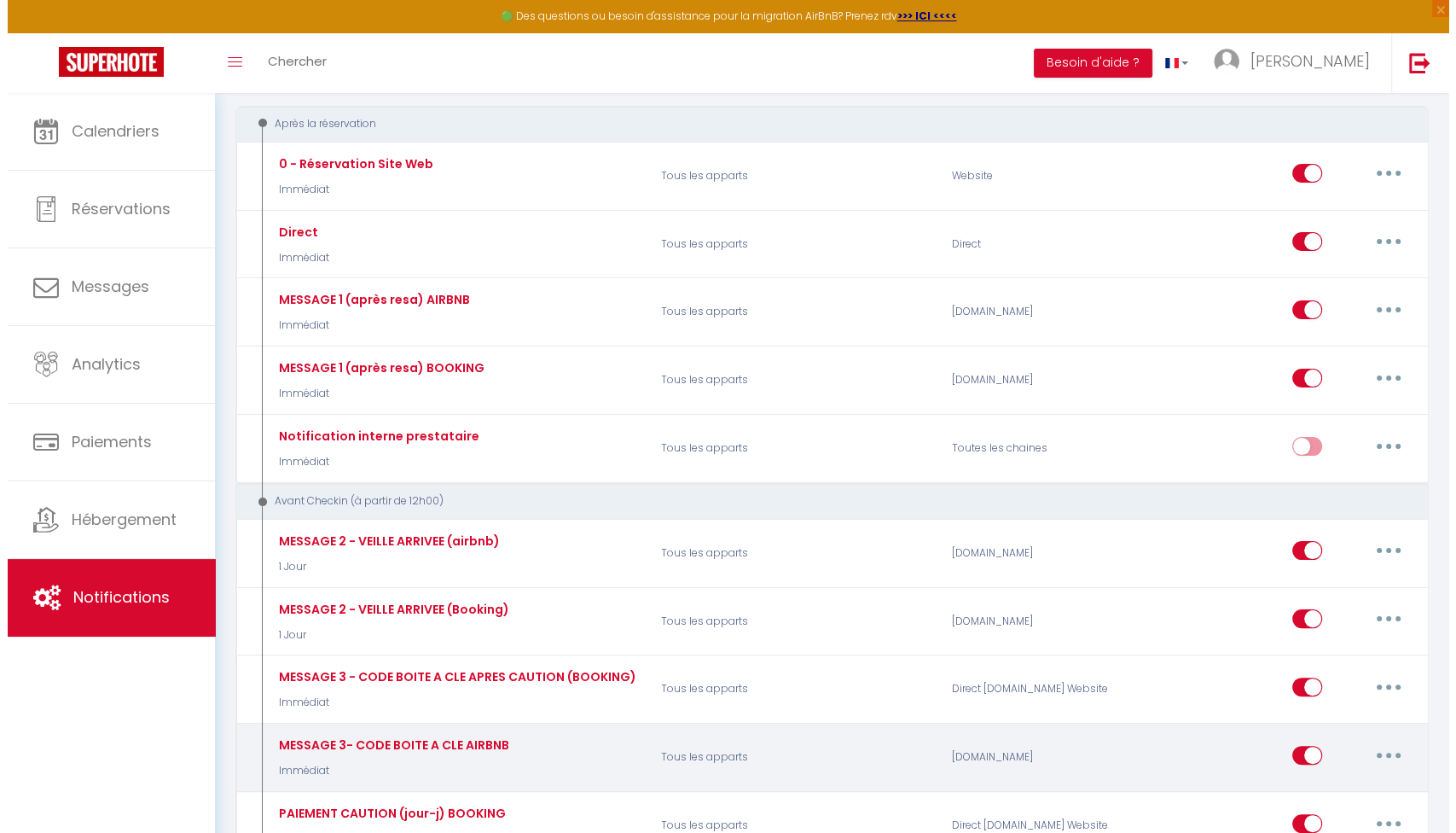
scroll to position [284, 0]
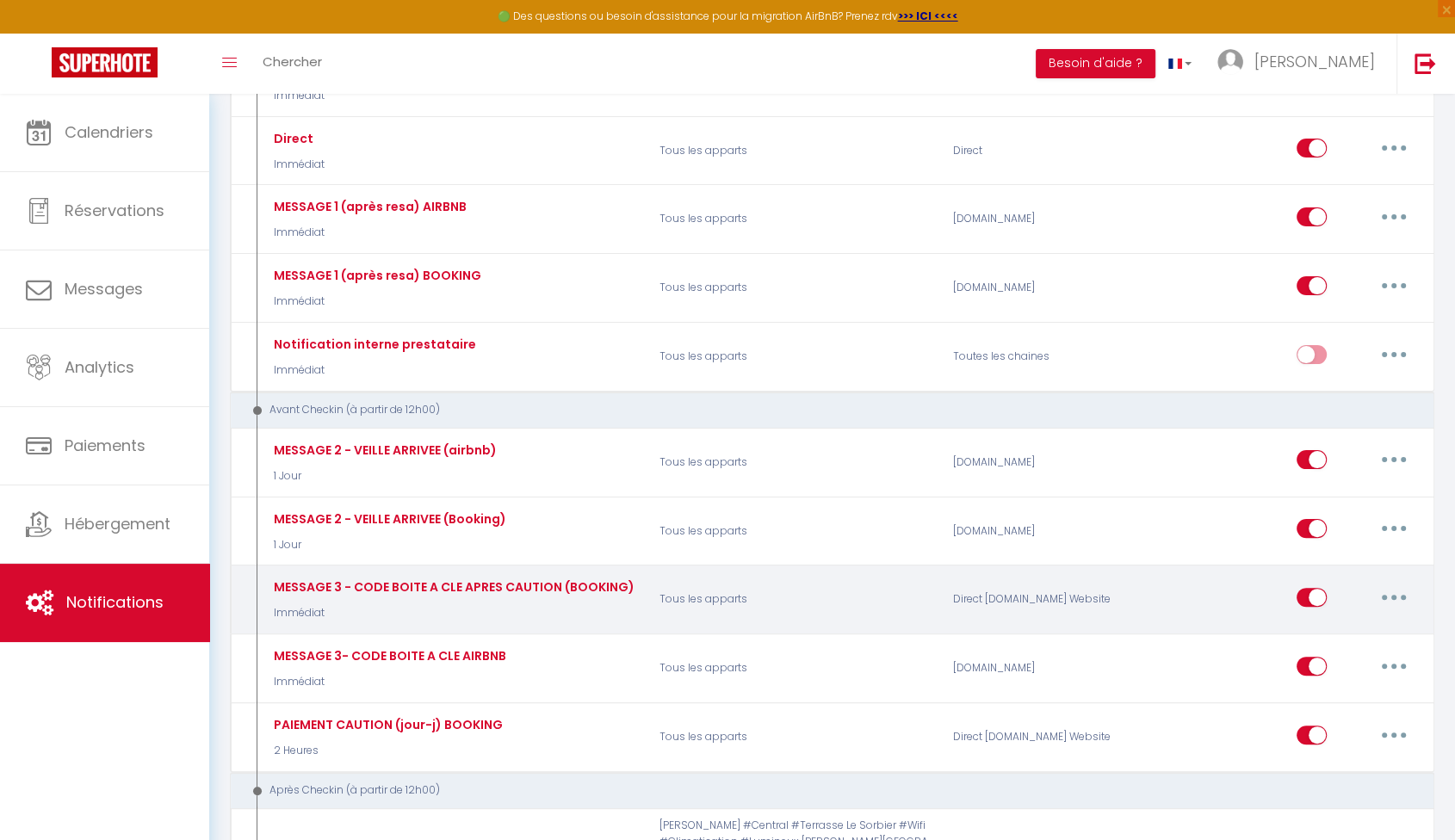
click at [1392, 601] on button "button" at bounding box center [1394, 597] width 48 height 27
click at [1358, 640] on link "Editer" at bounding box center [1349, 636] width 128 height 29
type input "MESSAGE 3 - CODE BOITE A CLE APRES CAUTION (BOOKING)"
checkbox input "true"
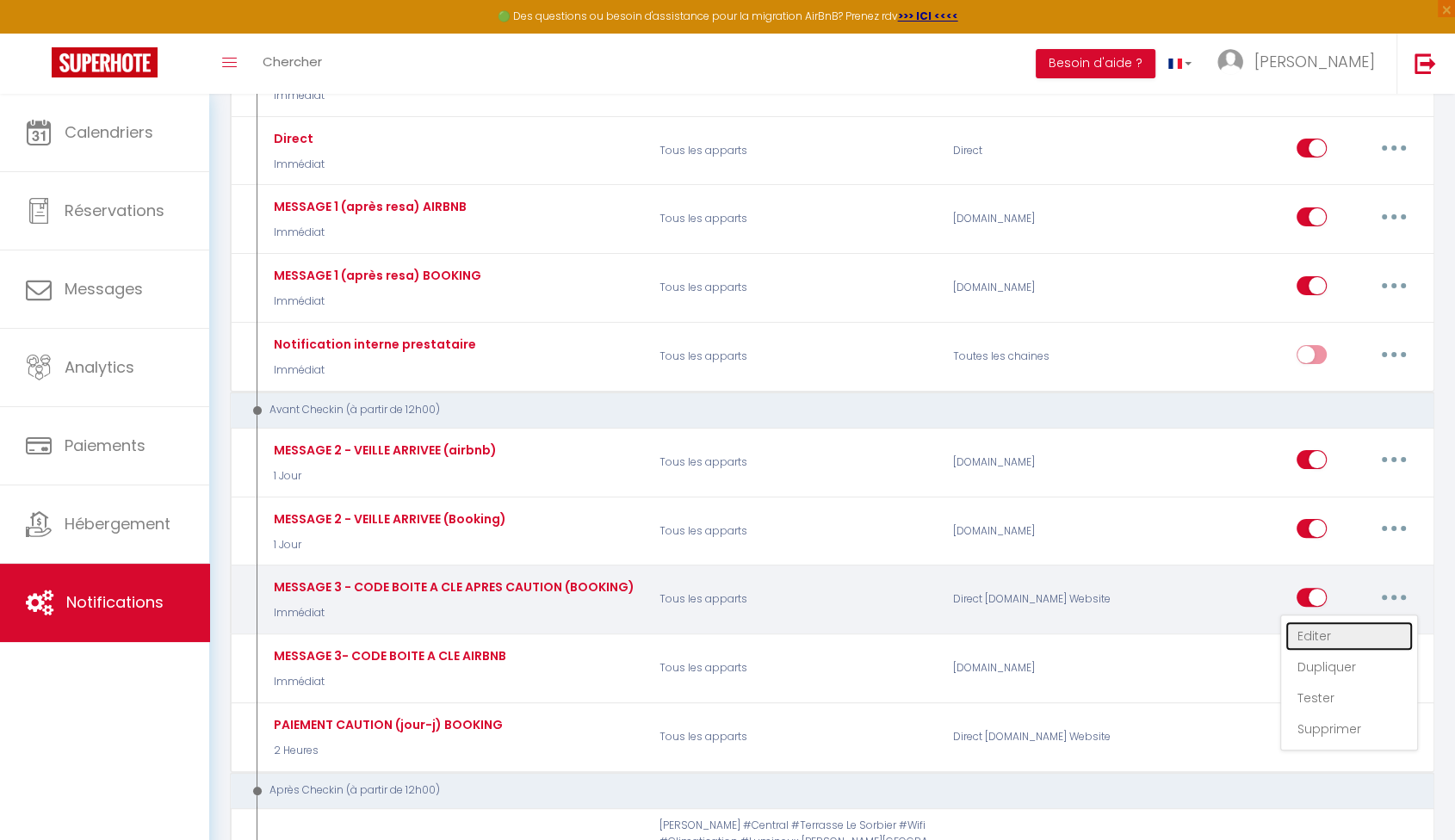
checkbox input "true"
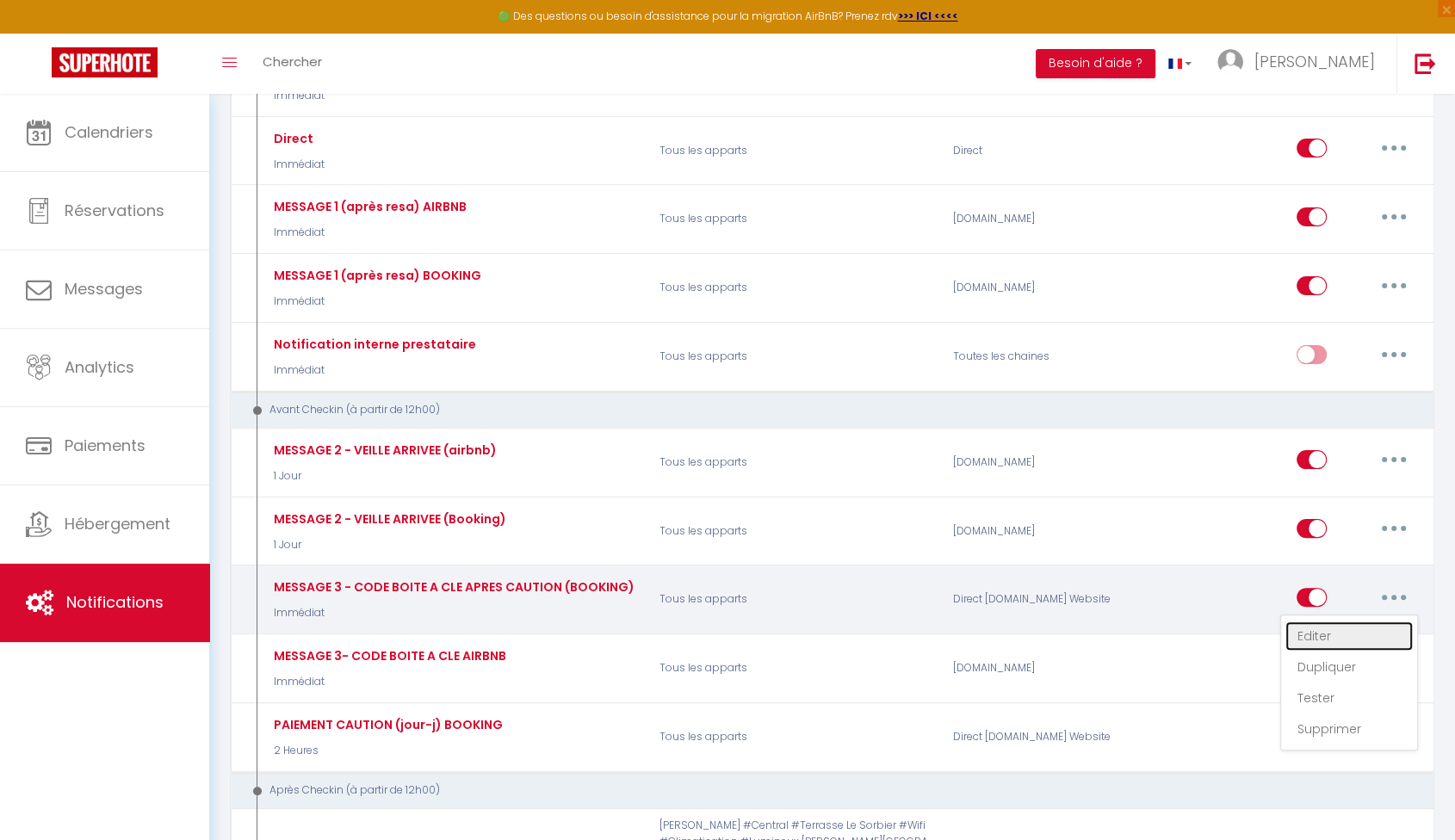
checkbox input "true"
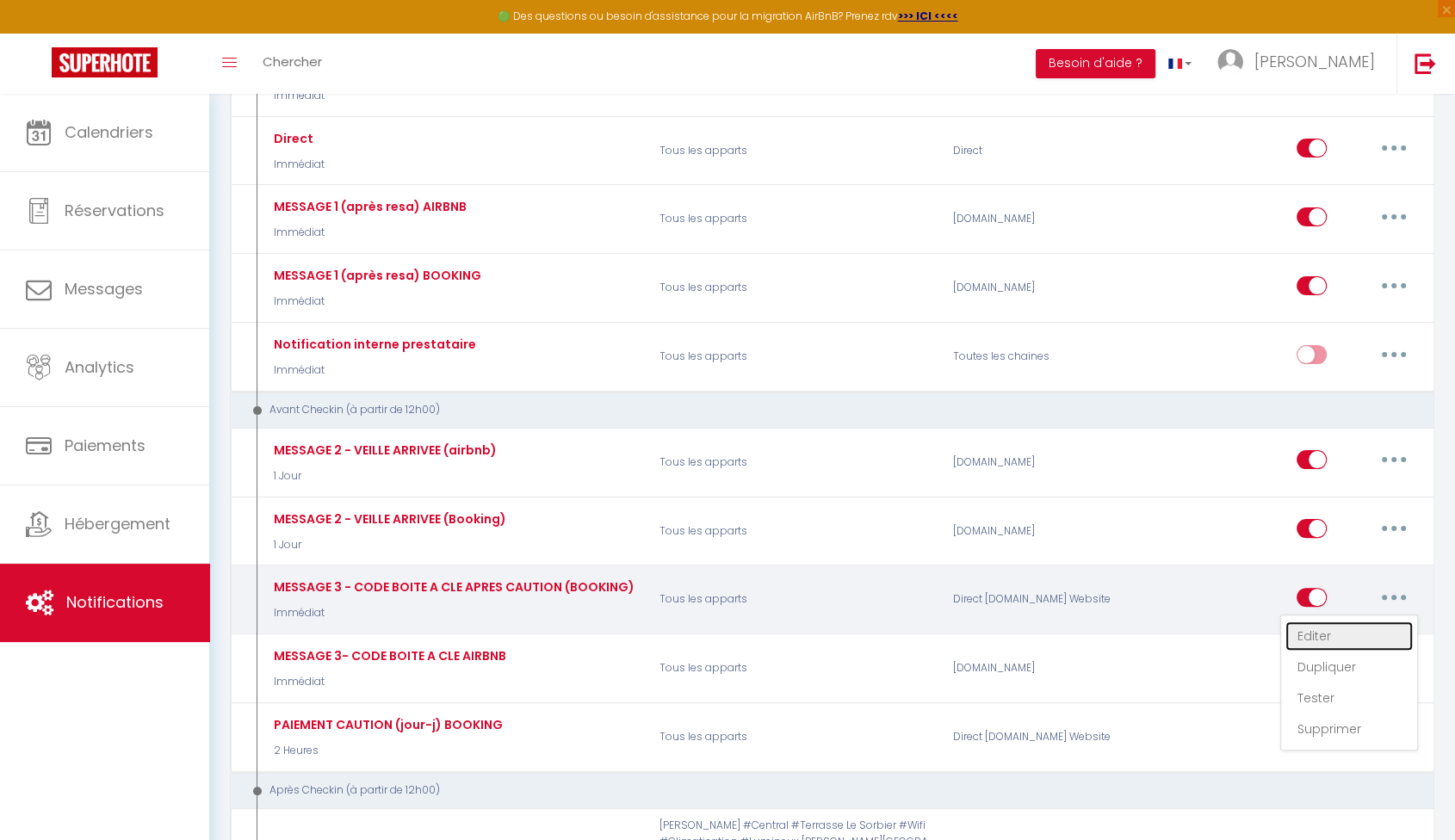
checkbox input "true"
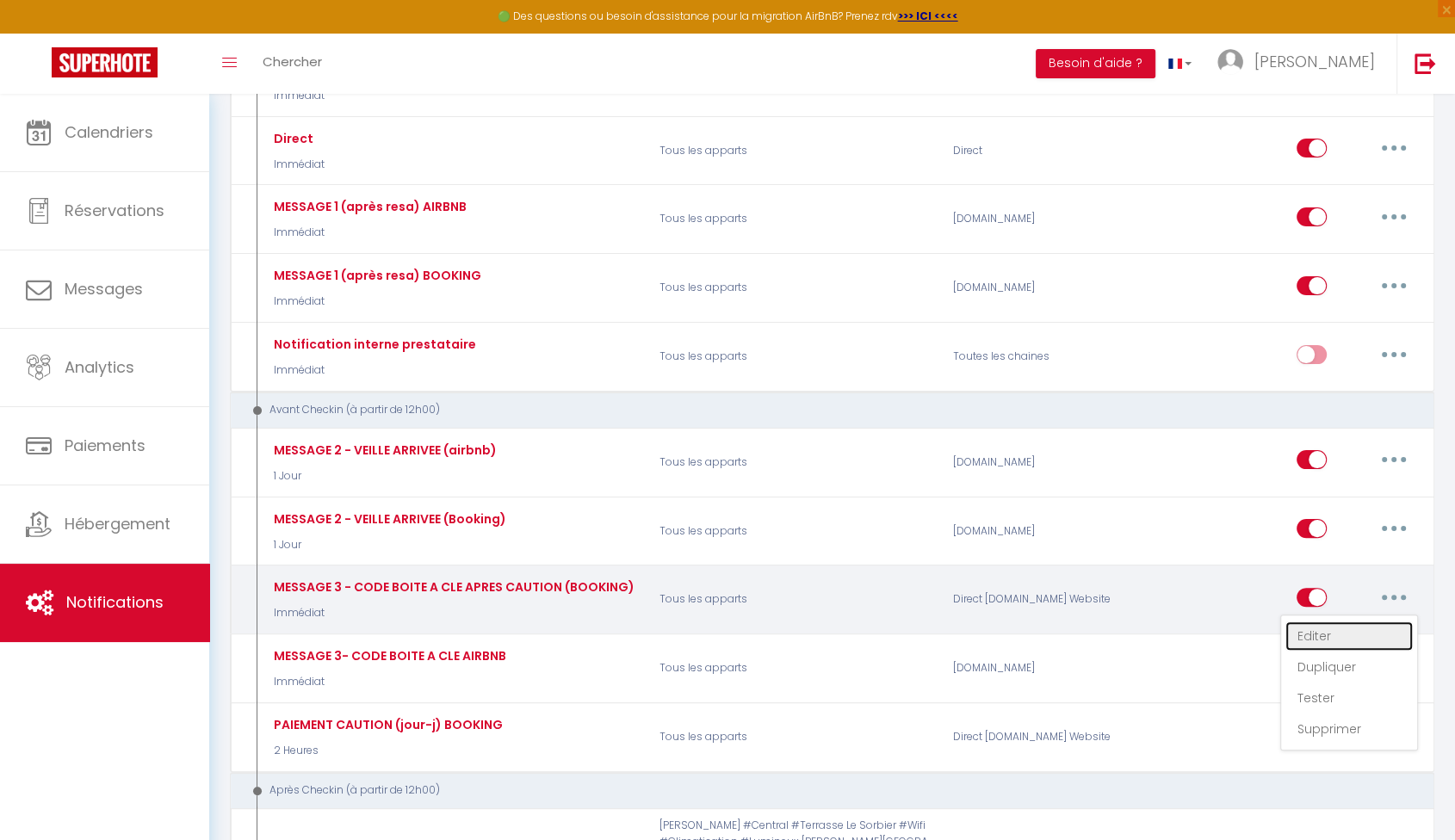
checkbox input "true"
select select "Immédiat"
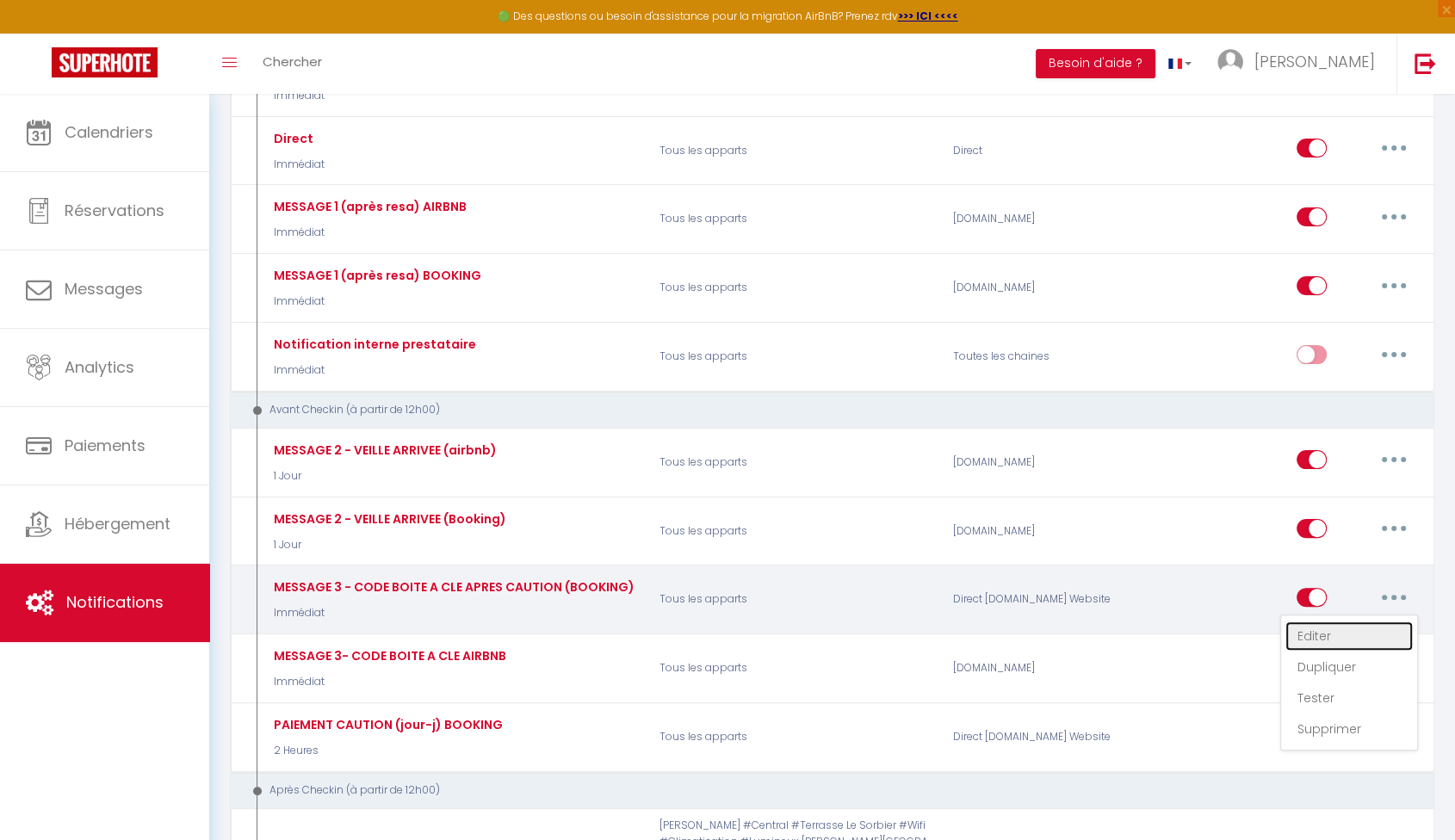
select select "if_deposit_is_paid"
checkbox input "true"
checkbox input "false"
radio input "true"
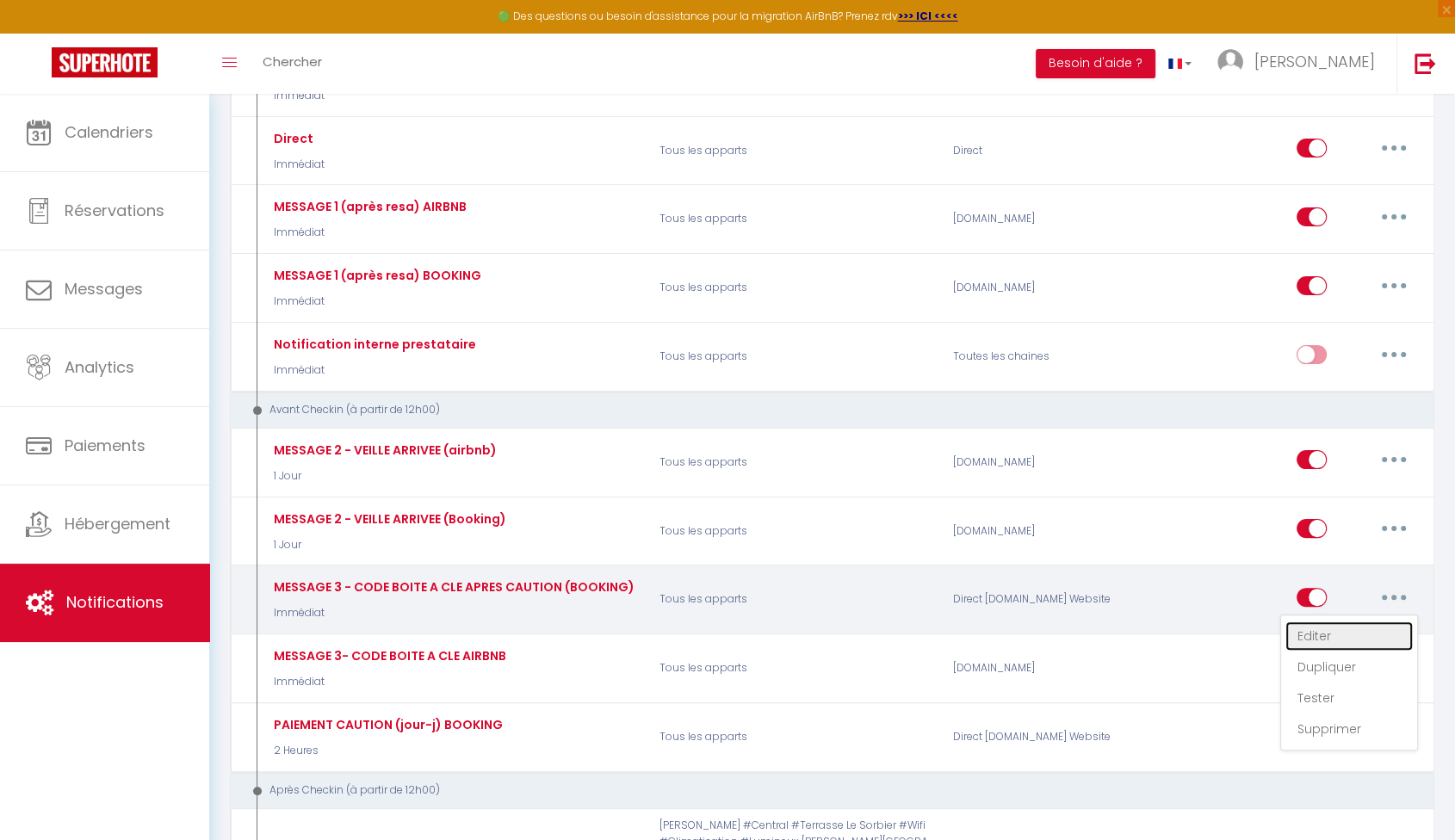
type input "CODE SECRET BOITE A CLE"
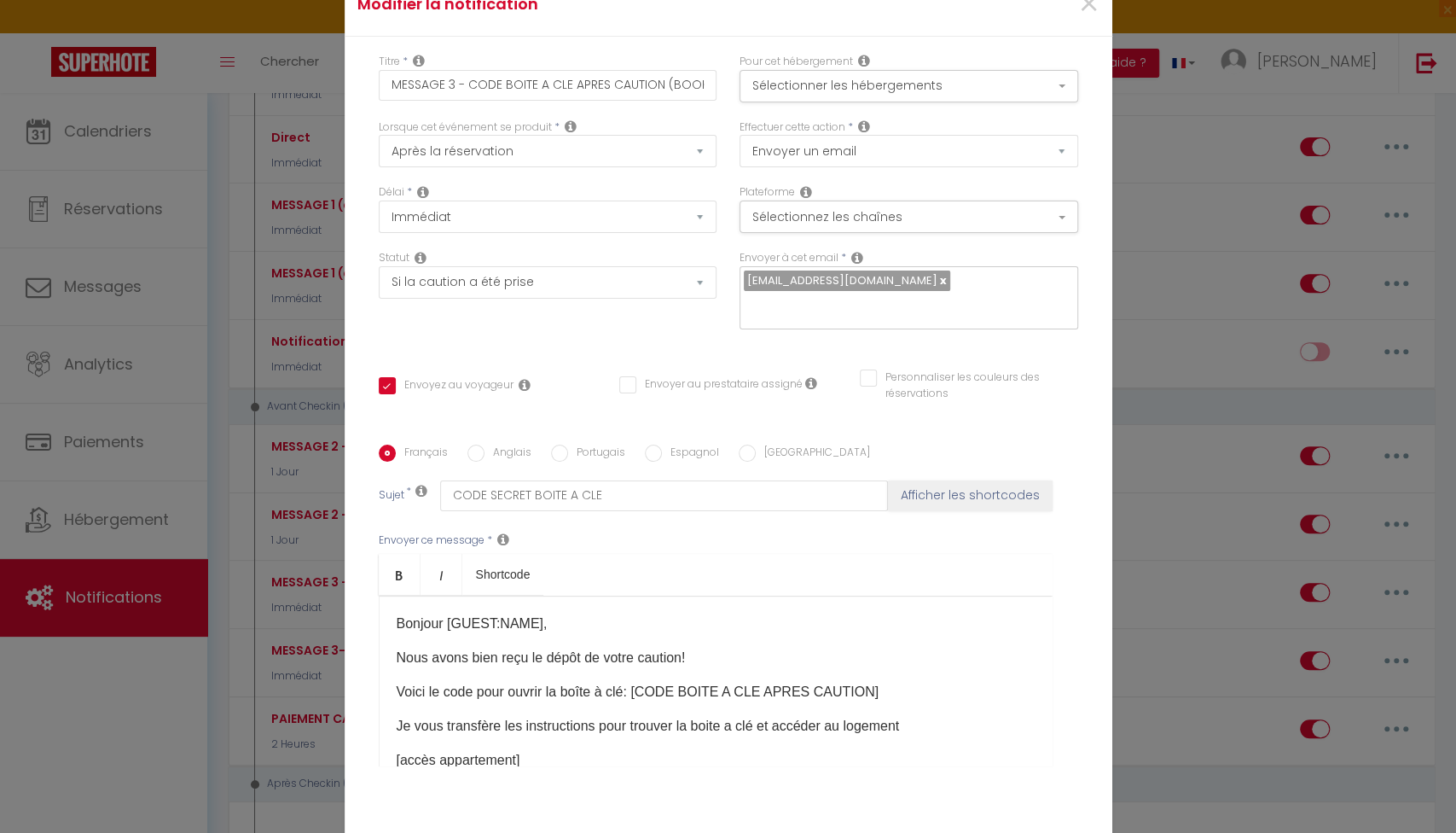
scroll to position [356, 0]
click at [894, 92] on button "Sélectionner les hébergements" at bounding box center [908, 86] width 338 height 33
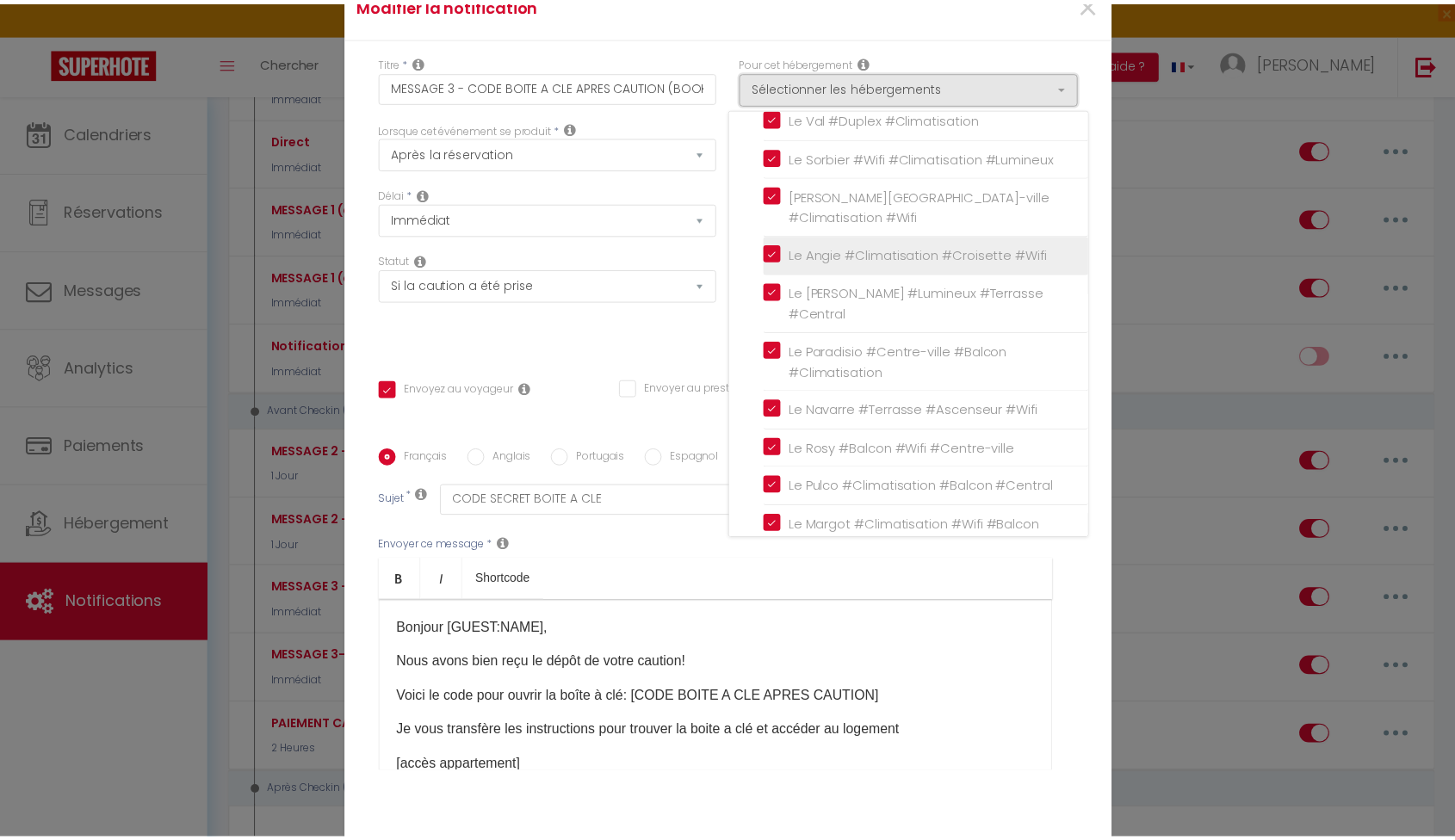
scroll to position [533, 0]
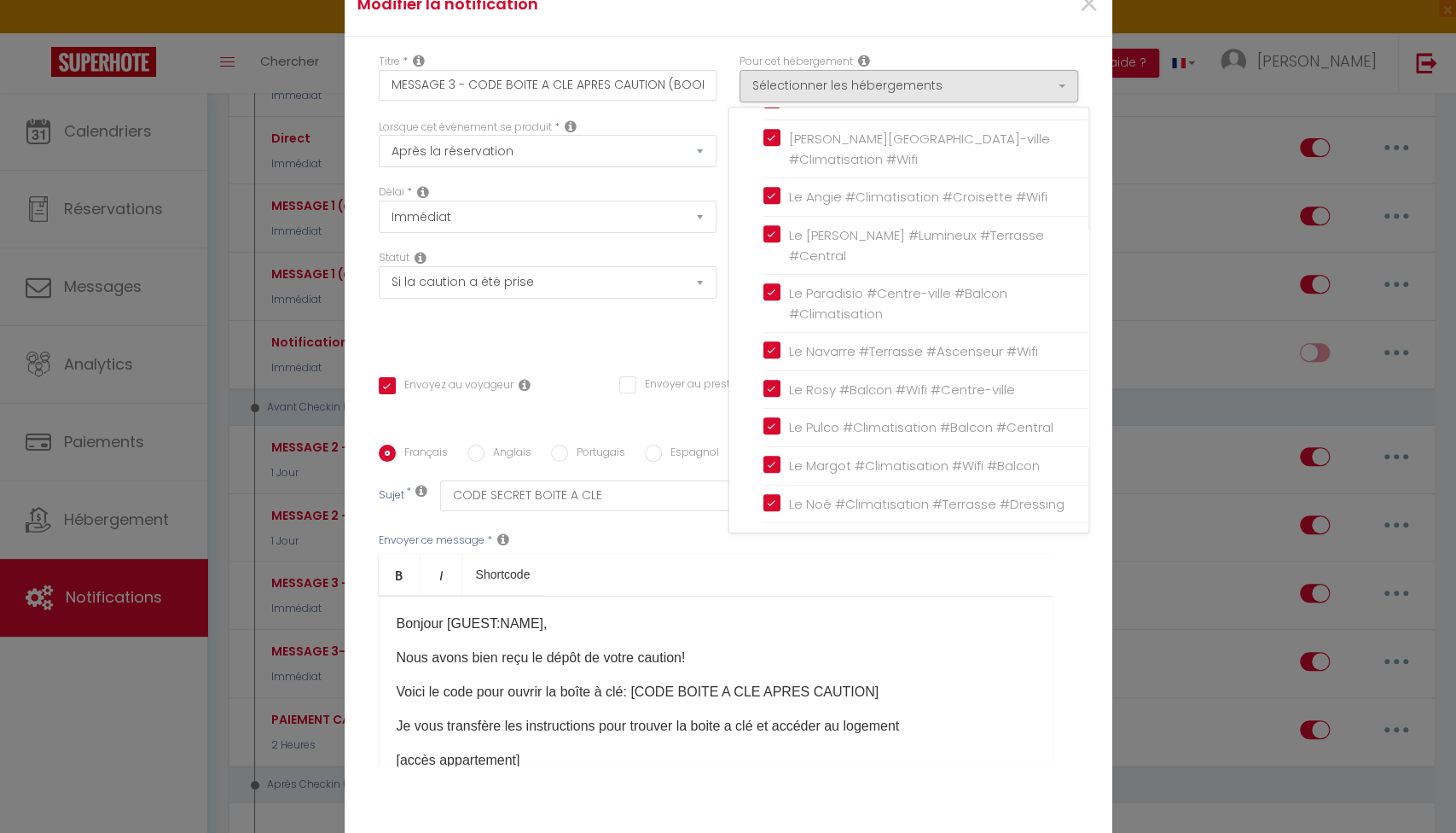
click at [659, 538] on div "Envoyer ce message * Bold Italic Shortcode Rich text editor ​Bonjour [GUEST:NAM…" at bounding box center [728, 650] width 699 height 278
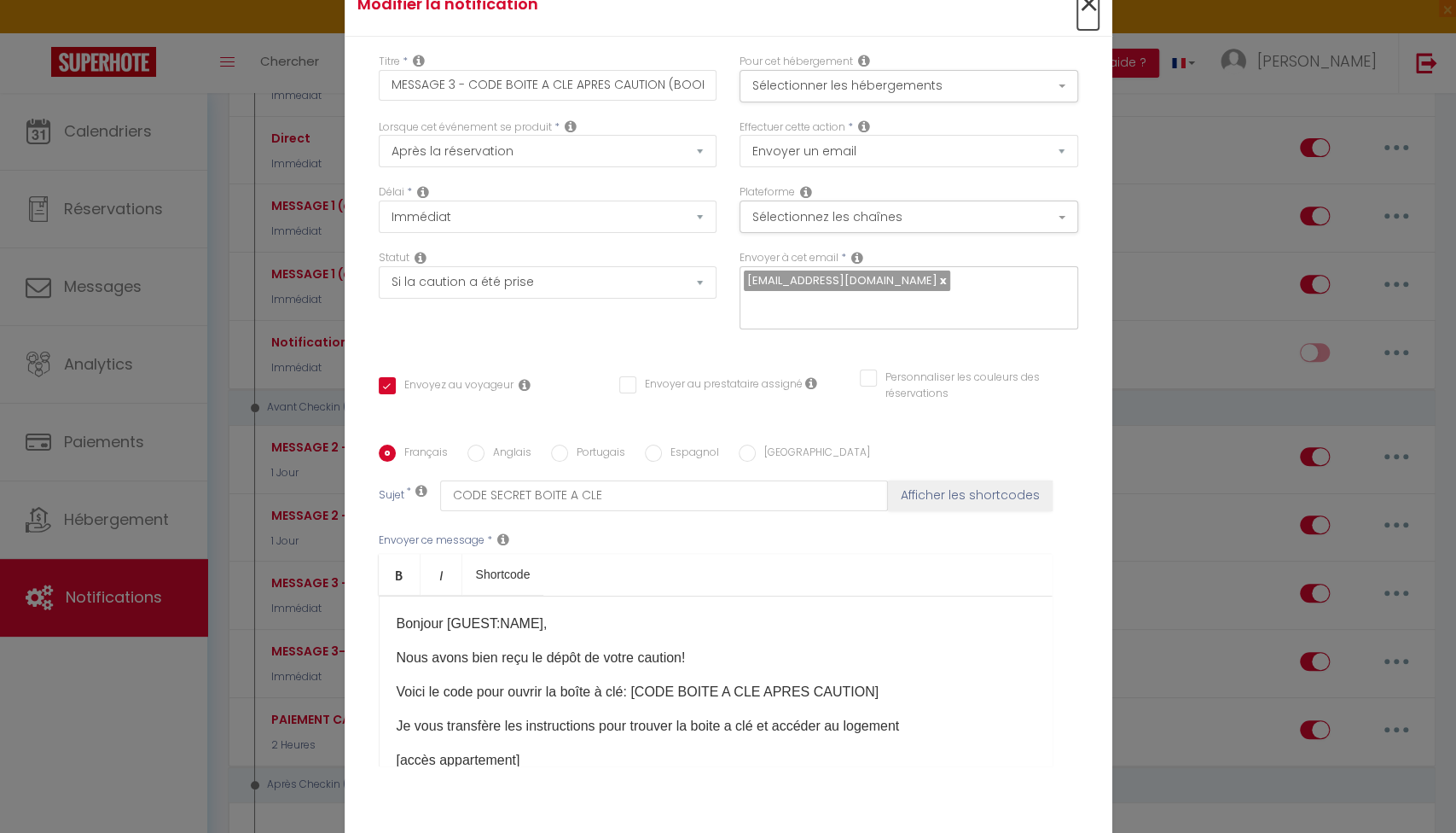
click at [1088, 17] on span "×" at bounding box center [1088, 4] width 22 height 52
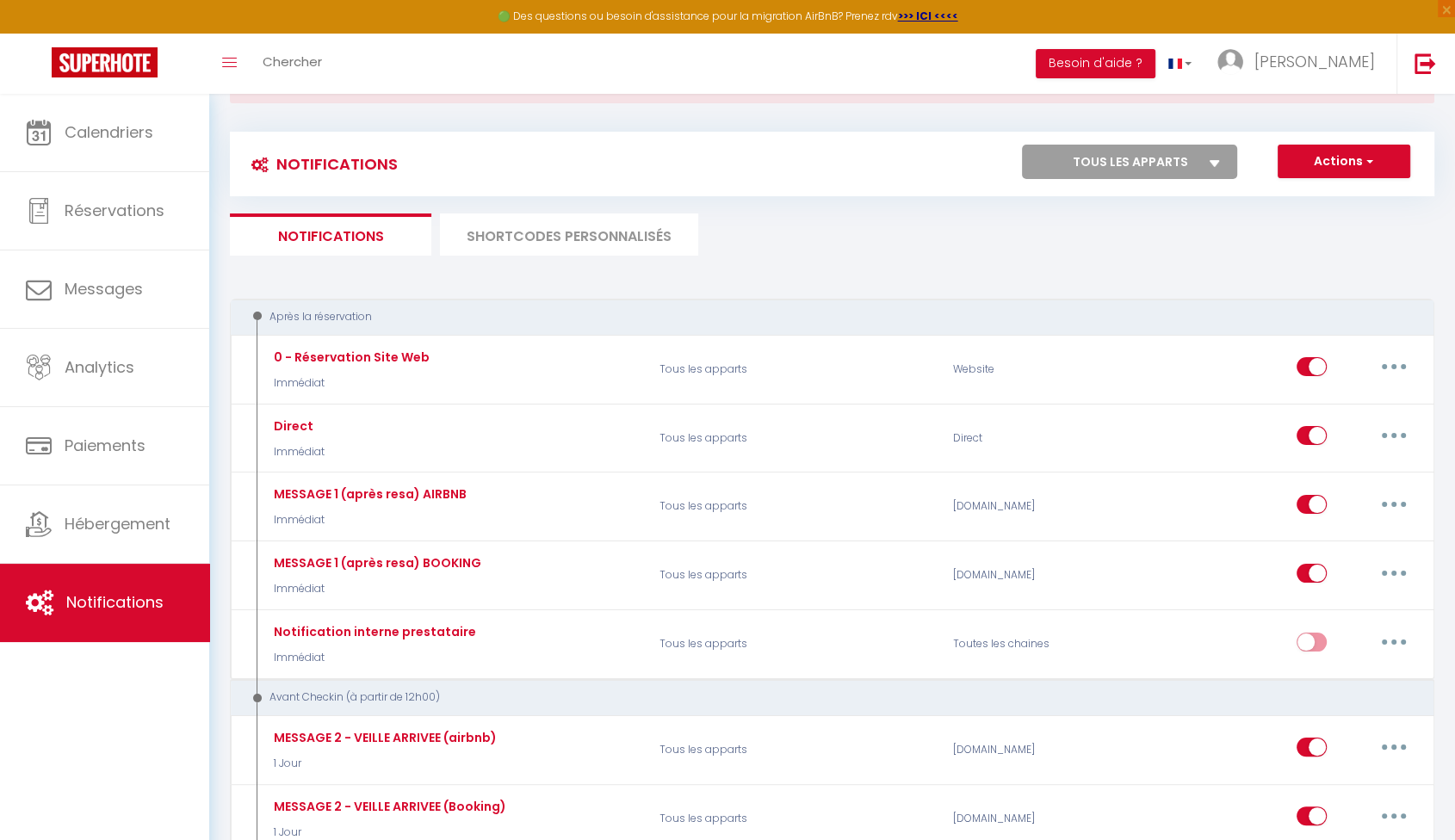
scroll to position [0, 0]
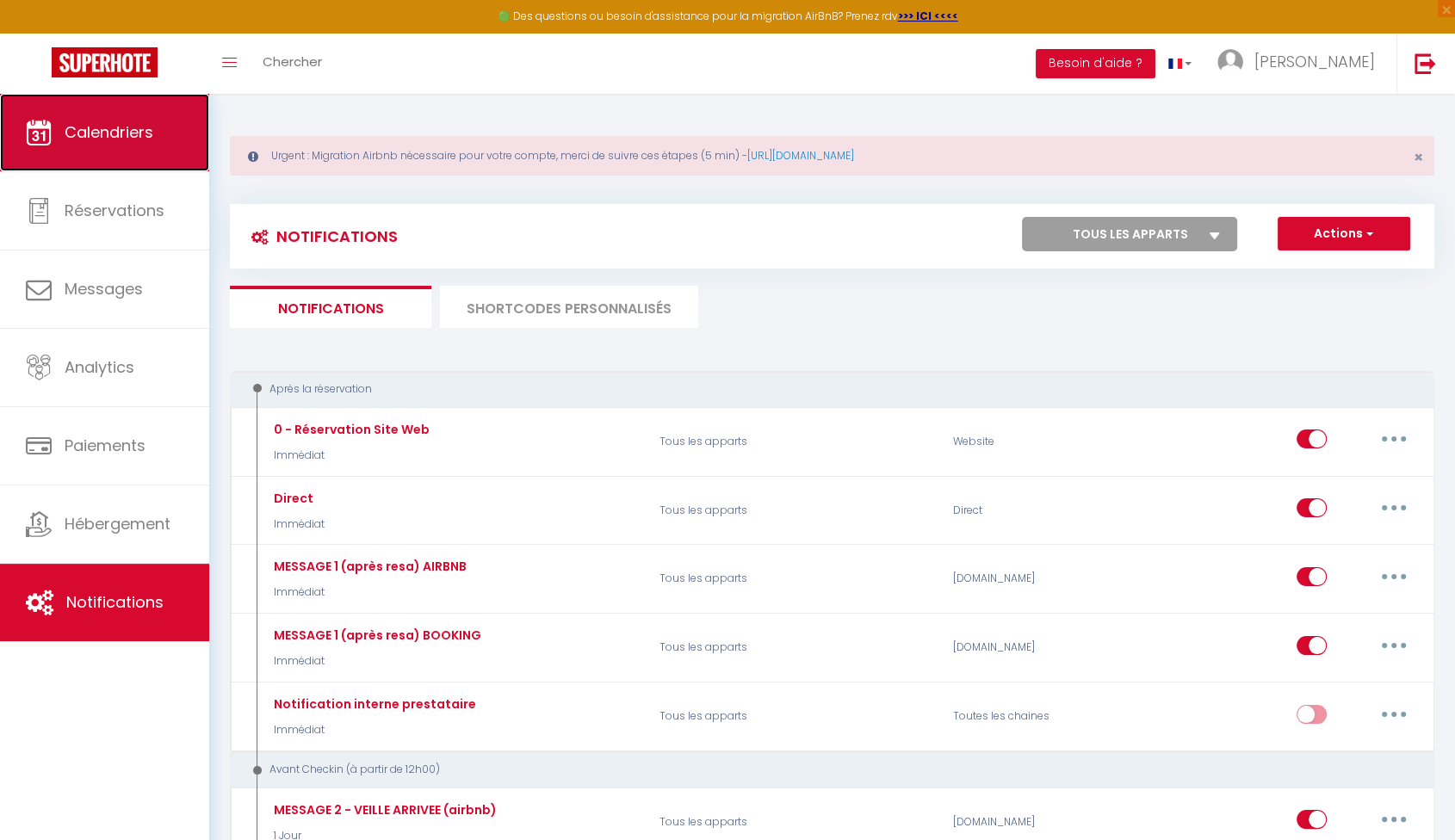
click at [28, 130] on icon at bounding box center [38, 131] width 26 height 26
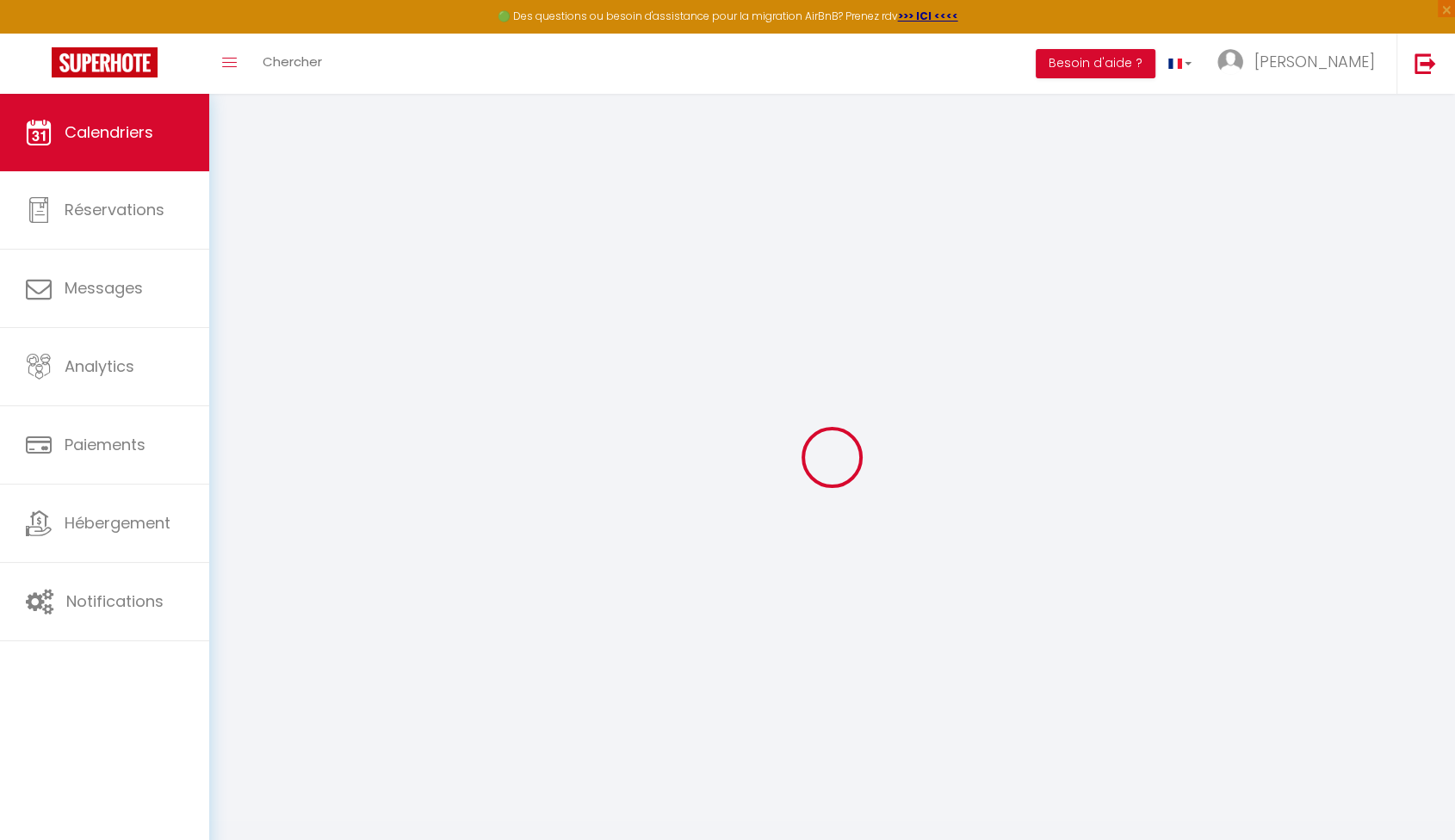
select select
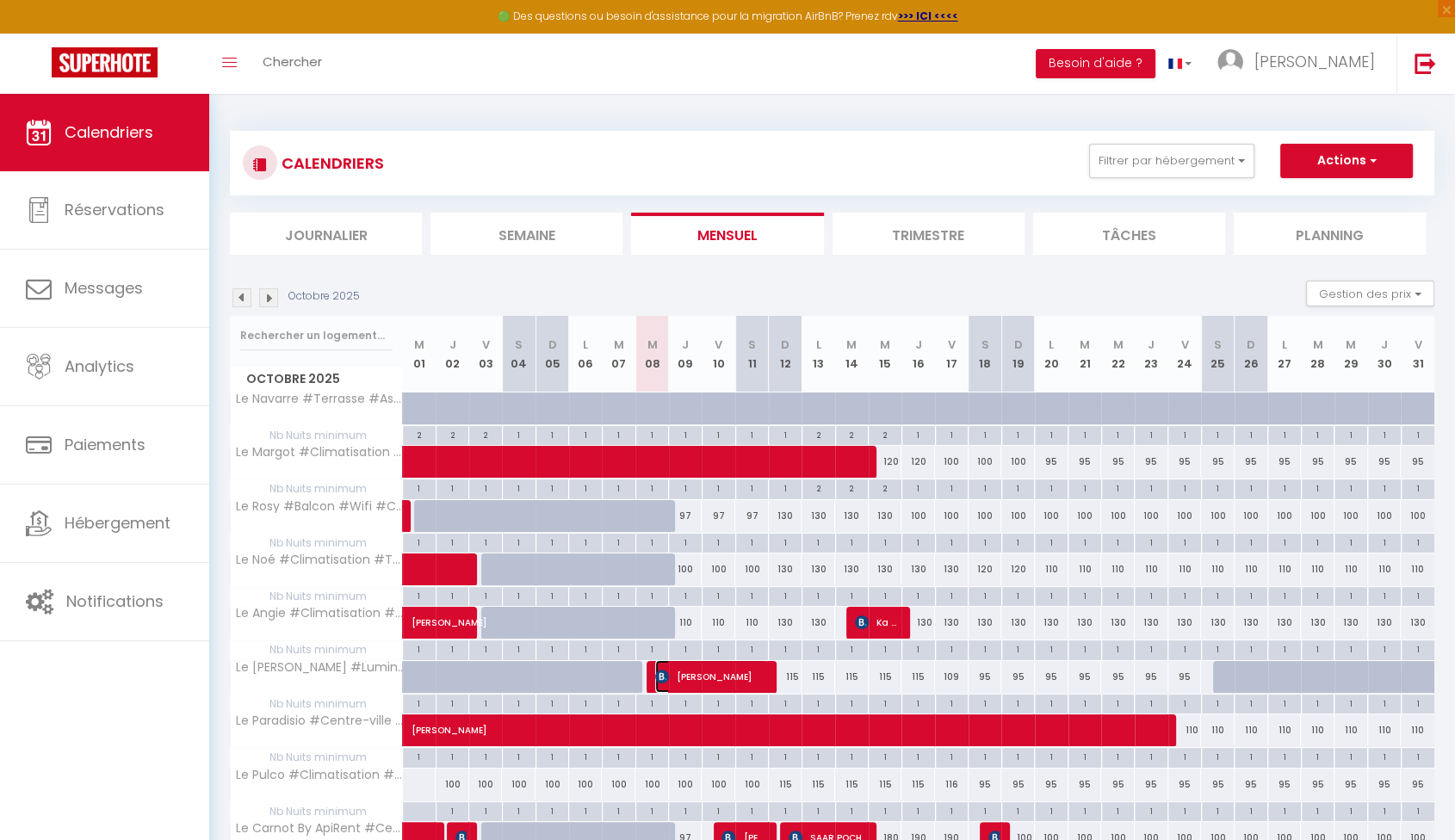
click at [750, 679] on span "[PERSON_NAME]" at bounding box center [710, 676] width 112 height 33
select select "OK"
select select "KO"
select select "0"
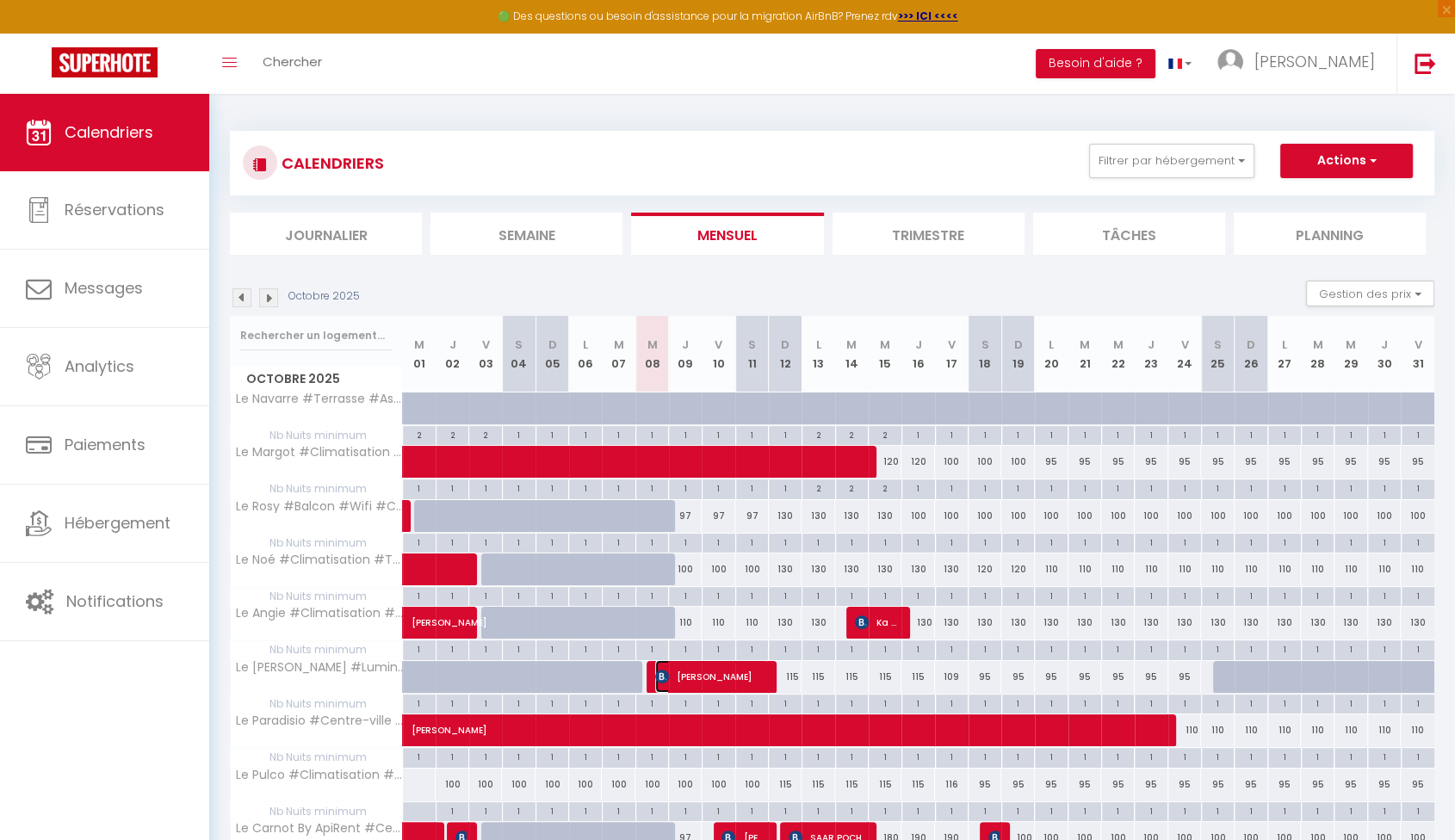
select select "1"
select select
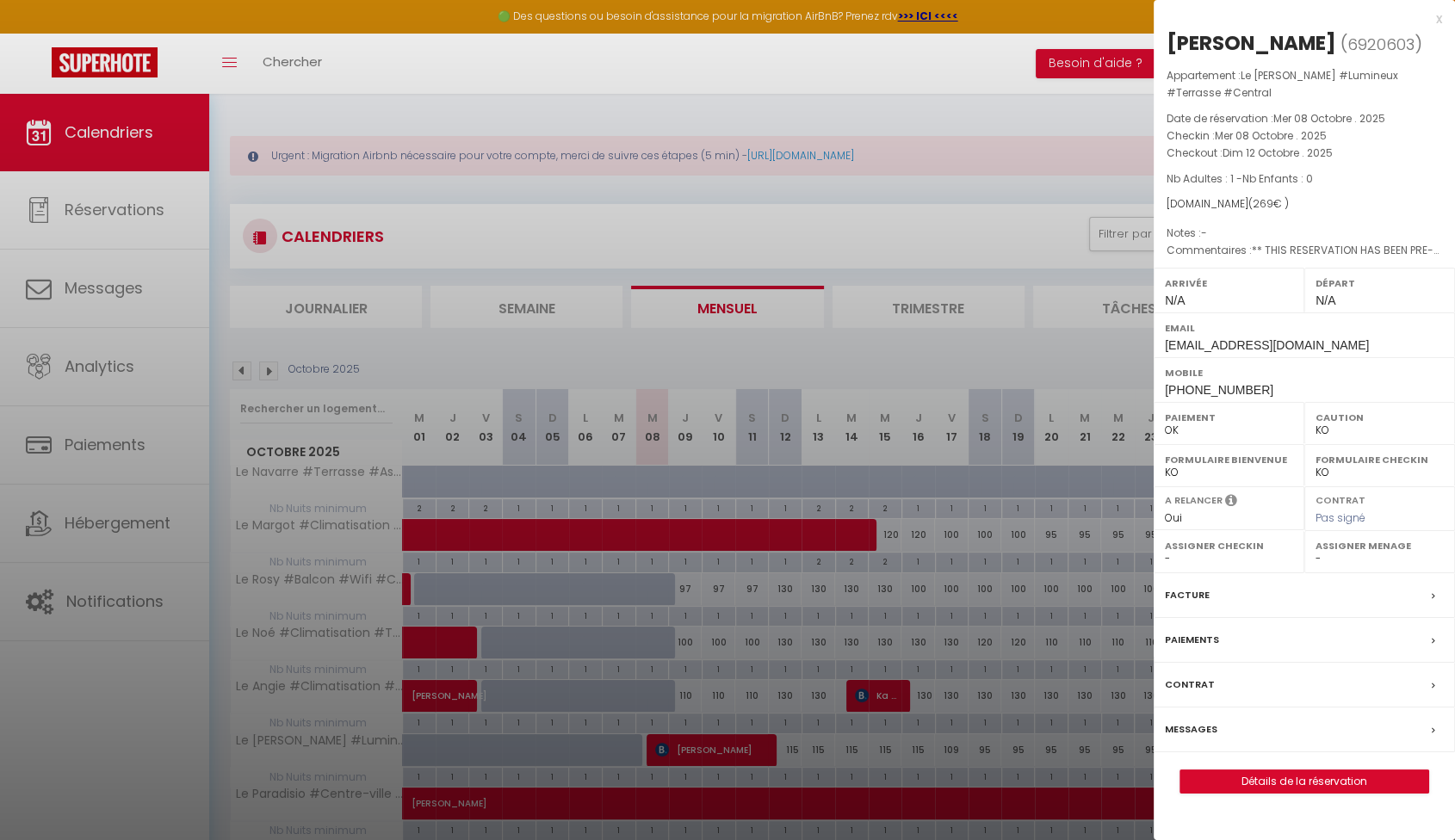
click at [1210, 646] on label "Paiements" at bounding box center [1191, 639] width 54 height 18
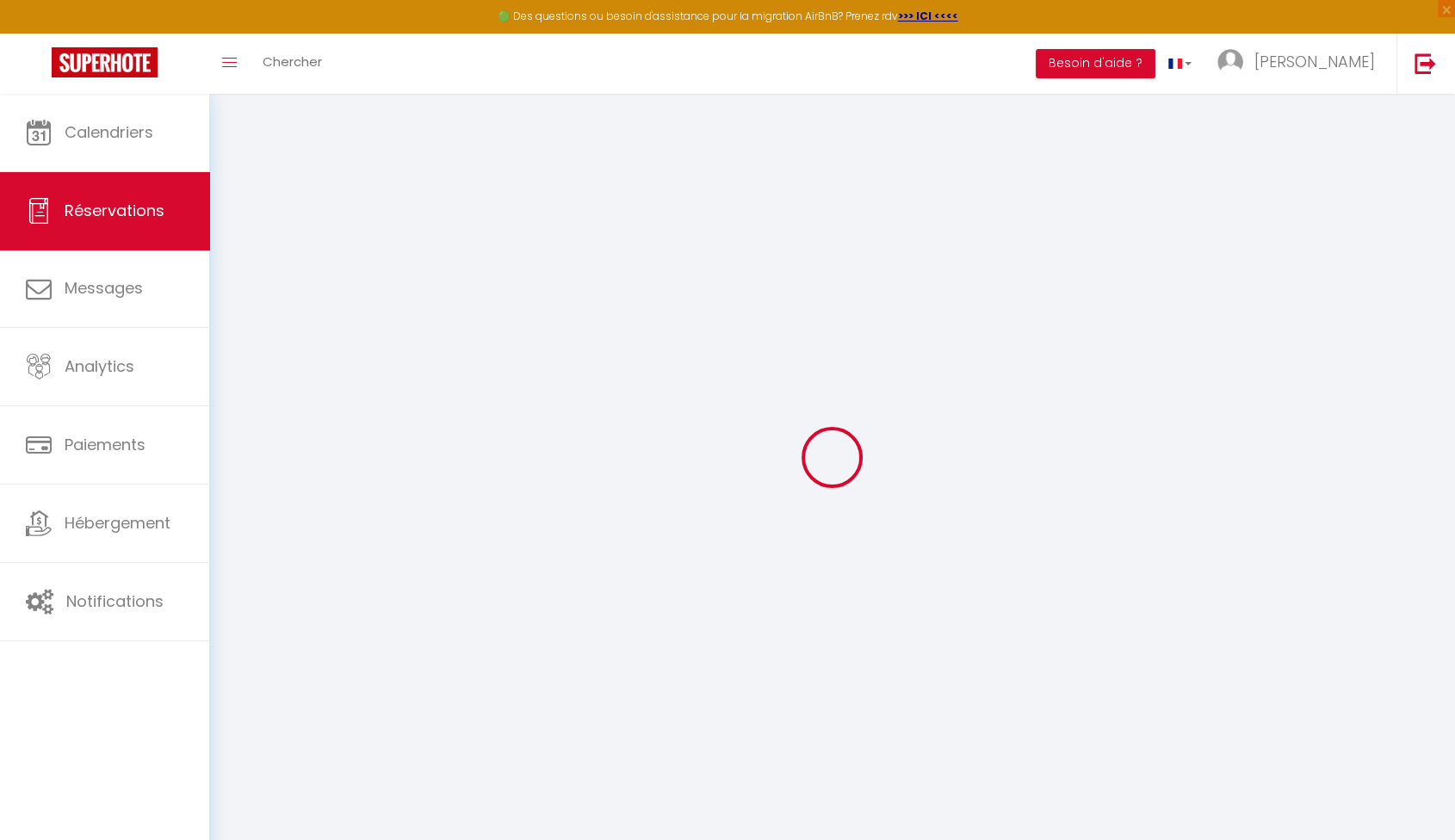
select select "0"
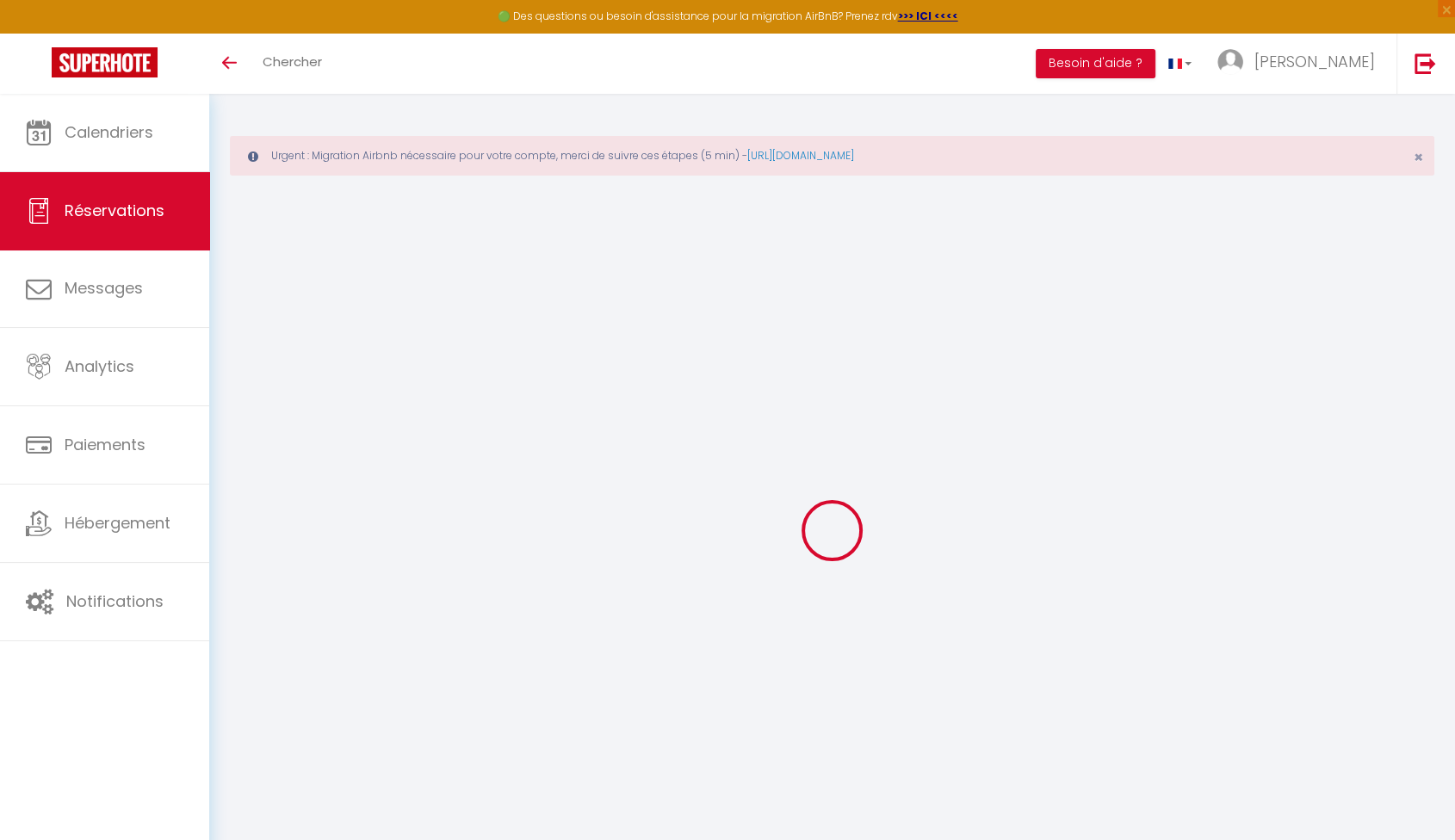
select select
checkbox input "false"
select select
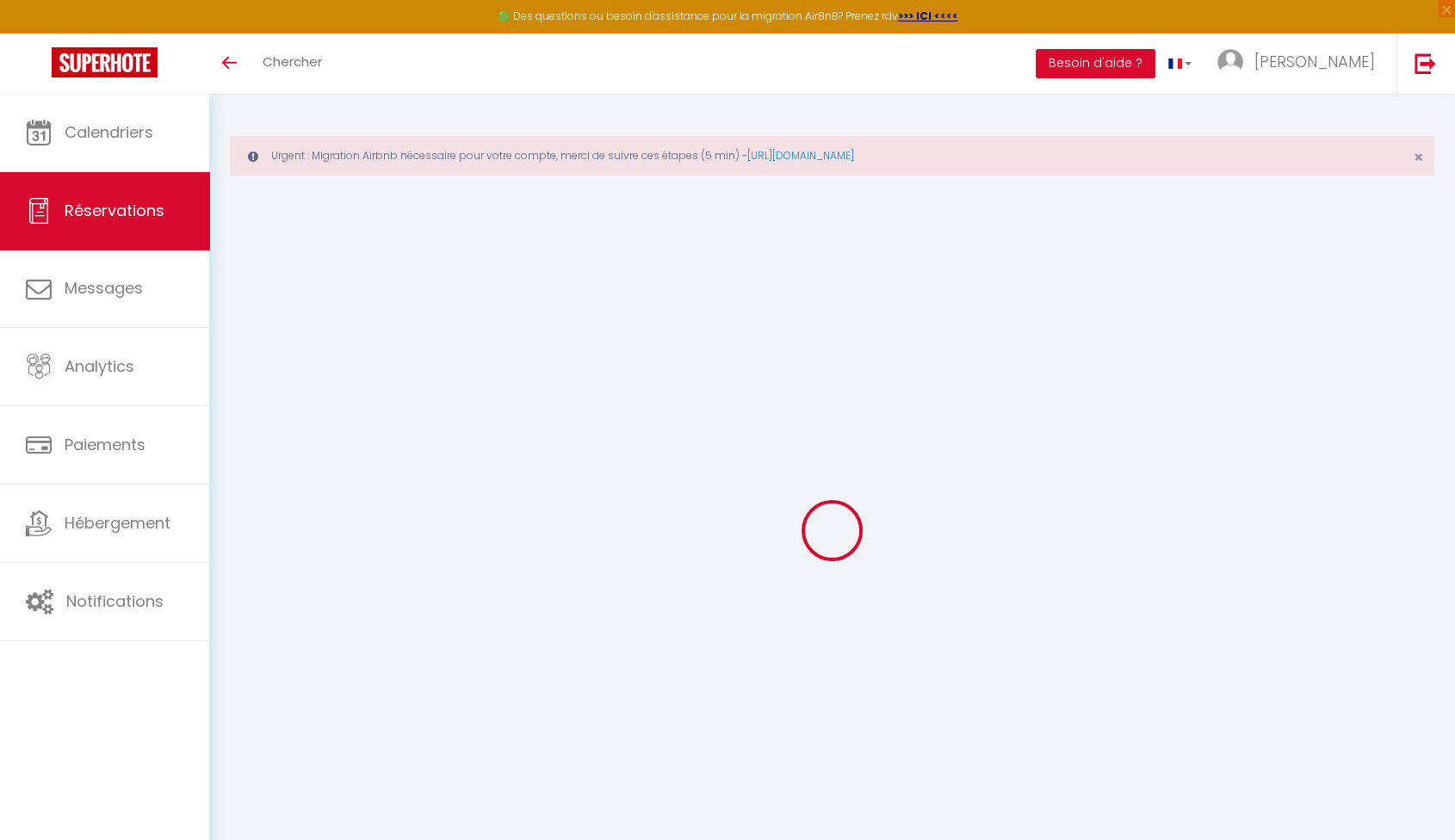
checkbox input "false"
type textarea "** THIS RESERVATION HAS BEEN PRE-PAID ** BOOKING NOTE : Payment charge is EUR 3…"
select select "0"
select select
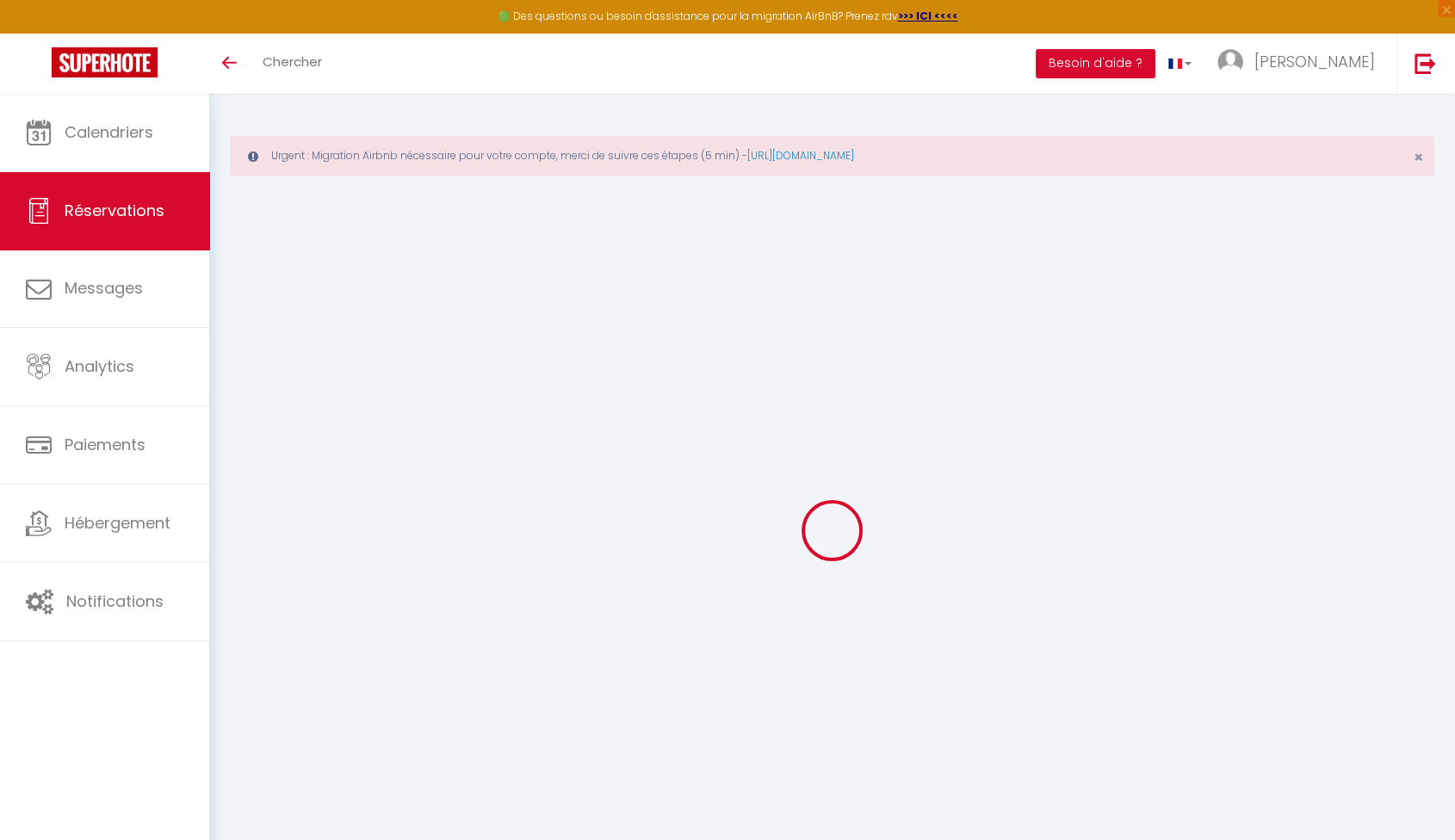
checkbox input "false"
select select
checkbox input "false"
type textarea "** THIS RESERVATION HAS BEEN PRE-PAID ** BOOKING NOTE : Payment charge is EUR 3…"
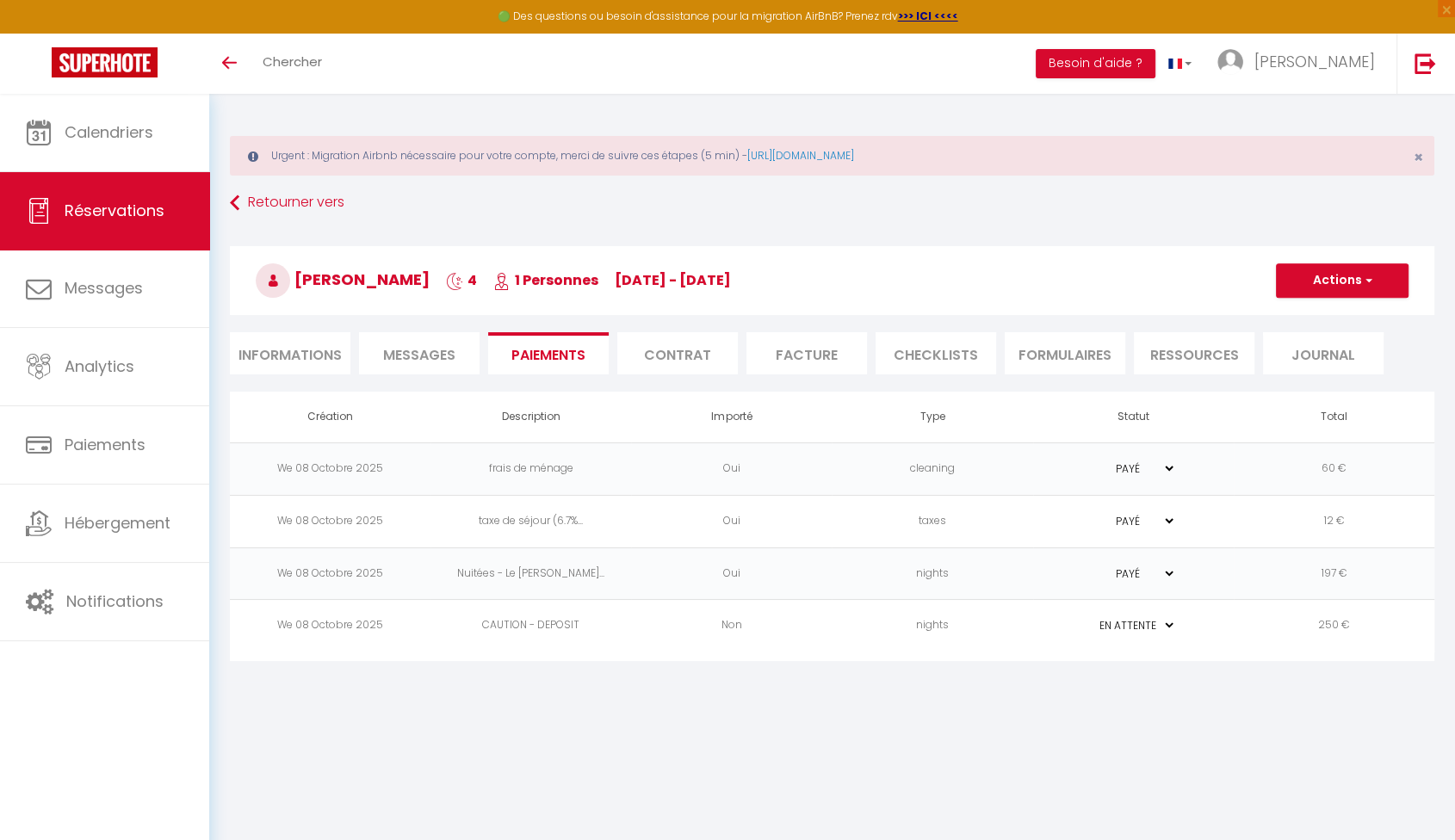
click at [1102, 619] on select "PAYÉ EN ATTENTE" at bounding box center [1132, 624] width 86 height 16
click at [984, 684] on body "🟢 Des questions ou besoin d'assistance pour la migration AirBnB? Prenez rdv >>>…" at bounding box center [728, 514] width 1455 height 840
